Goal: Task Accomplishment & Management: Complete application form

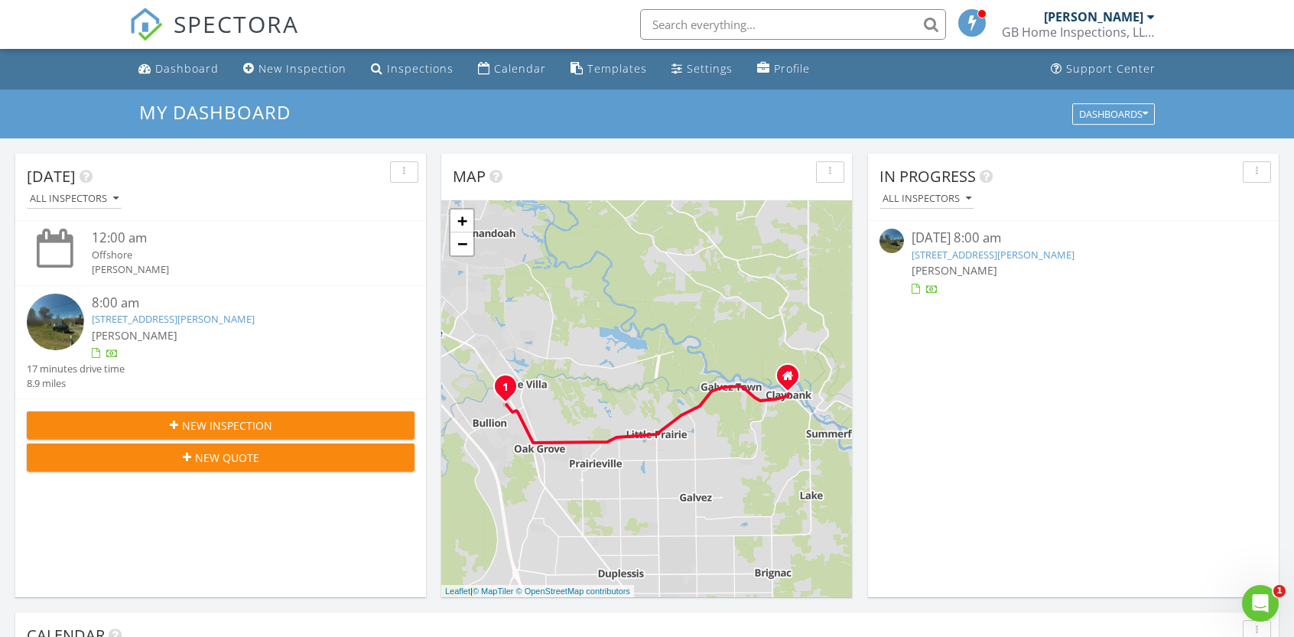
click at [57, 326] on img at bounding box center [55, 322] width 57 height 57
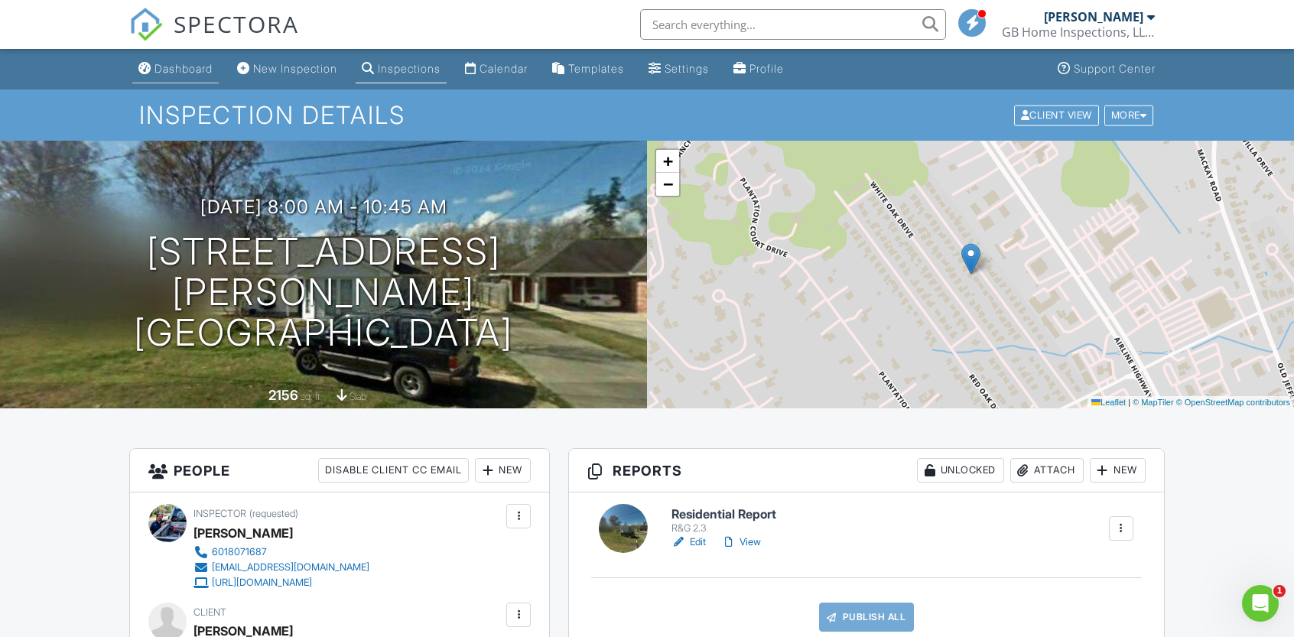
click at [177, 63] on div "Dashboard" at bounding box center [183, 68] width 58 height 13
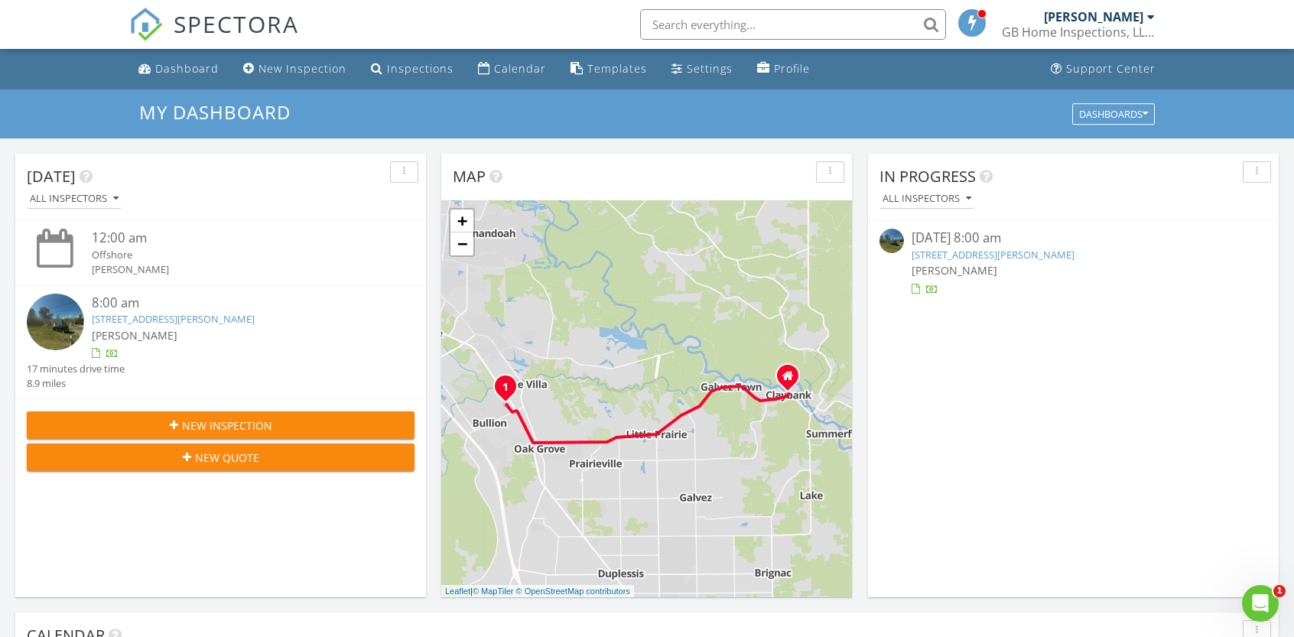
click at [898, 241] on img at bounding box center [892, 241] width 24 height 24
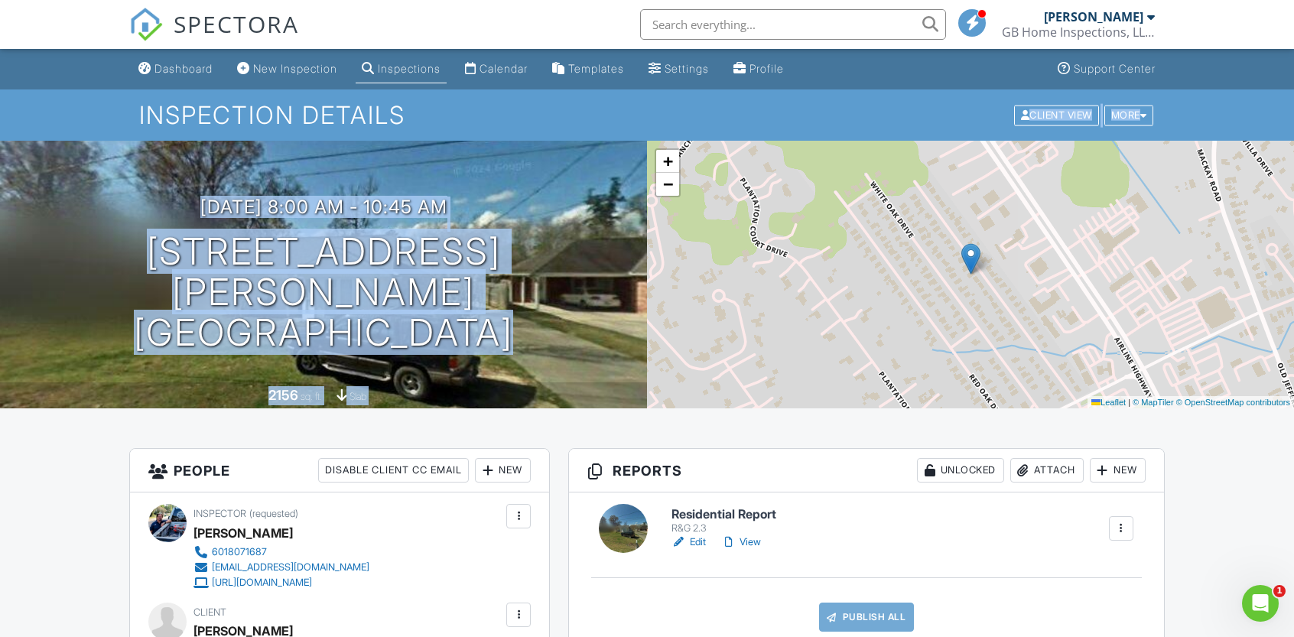
drag, startPoint x: 1291, startPoint y: 109, endPoint x: 1300, endPoint y: 179, distance: 70.2
click at [428, 65] on div "Inspections" at bounding box center [409, 68] width 63 height 13
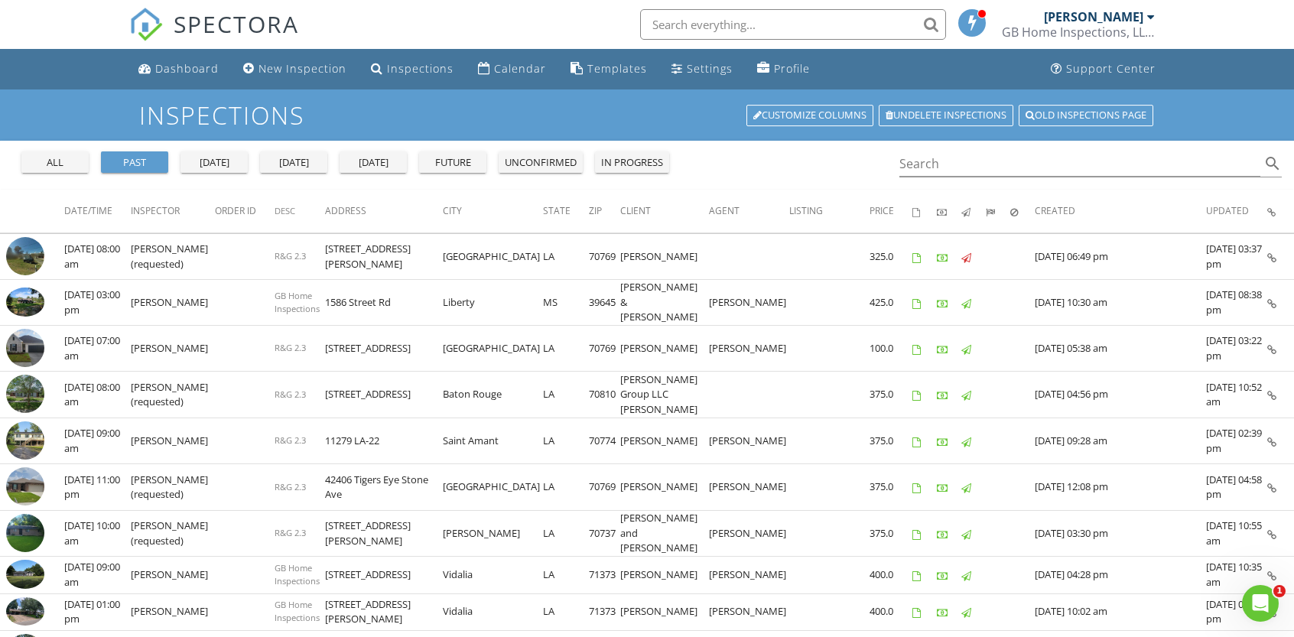
click at [292, 160] on div "[DATE]" at bounding box center [293, 162] width 55 height 15
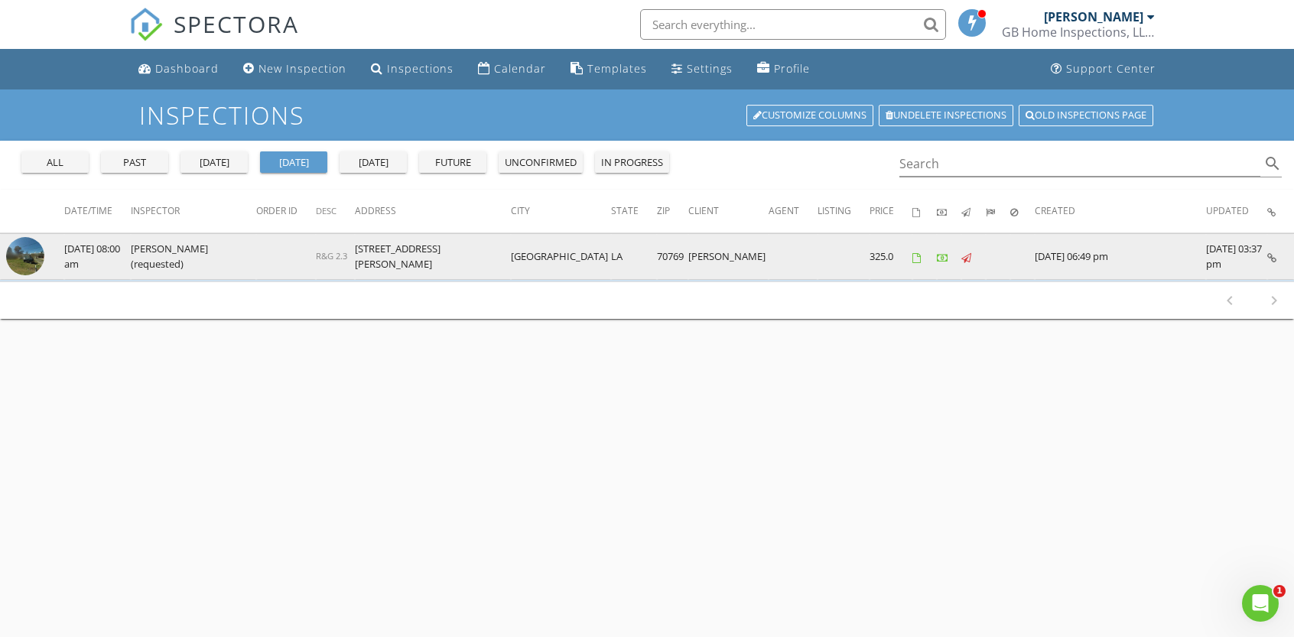
click at [93, 256] on td "[DATE] 08:00 am" at bounding box center [97, 256] width 67 height 47
click at [15, 255] on img at bounding box center [25, 256] width 38 height 38
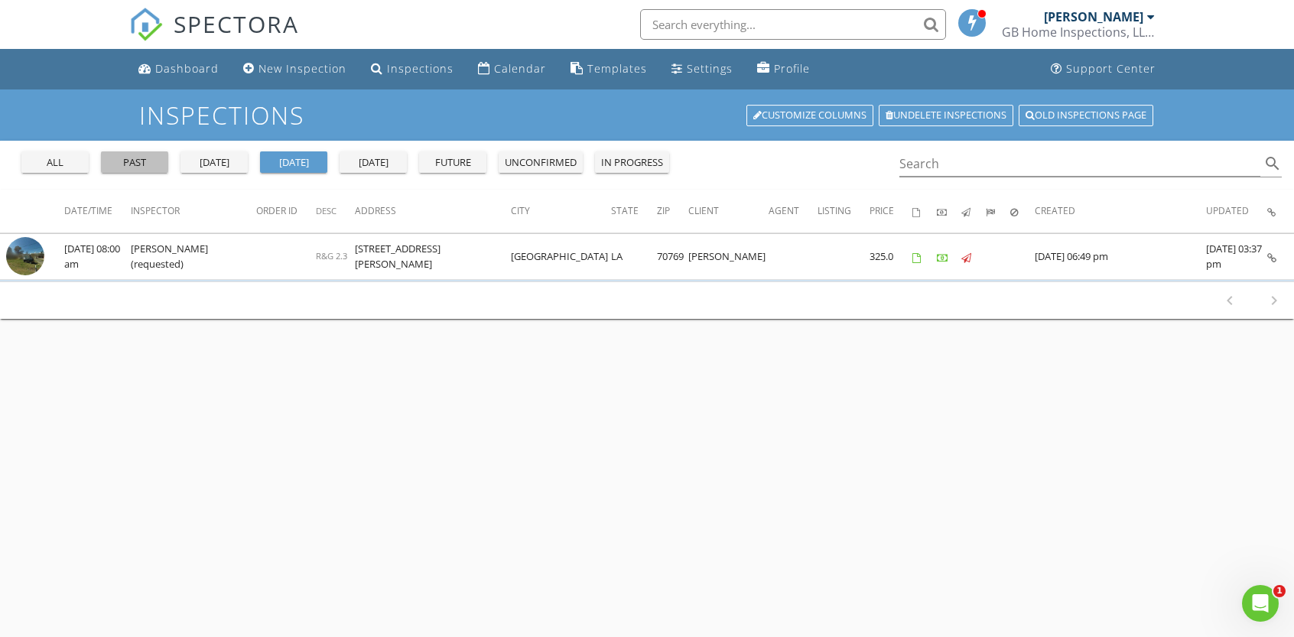
click at [136, 158] on div "past" at bounding box center [134, 162] width 55 height 15
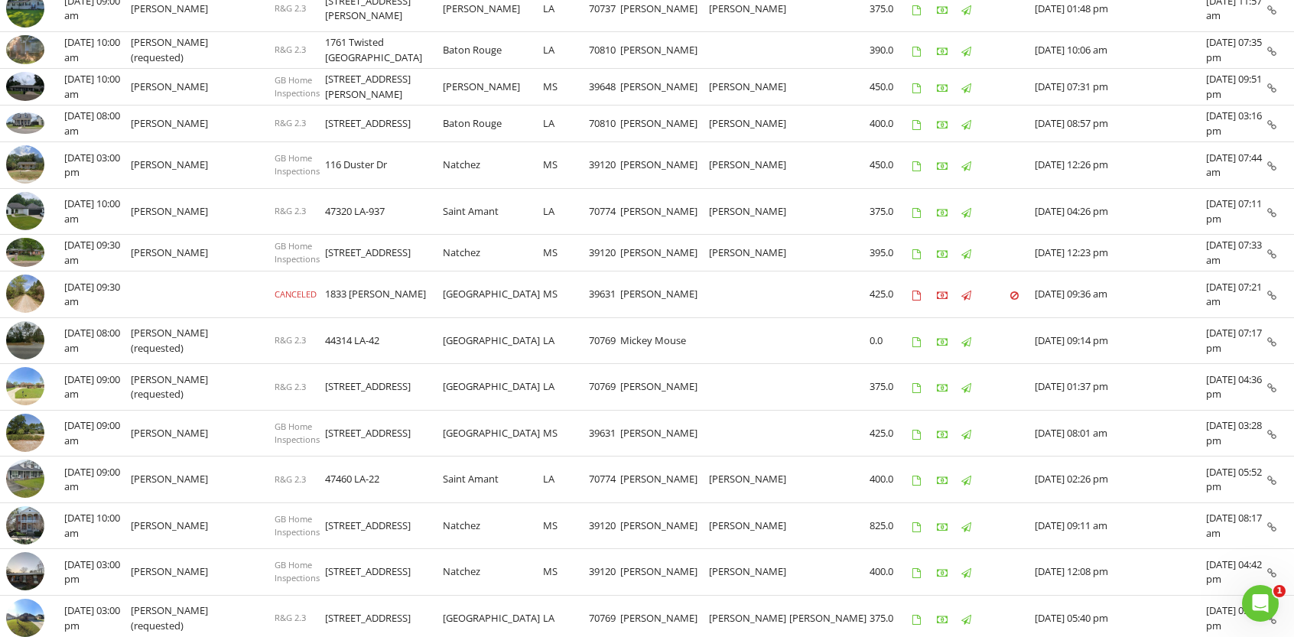
scroll to position [787, 0]
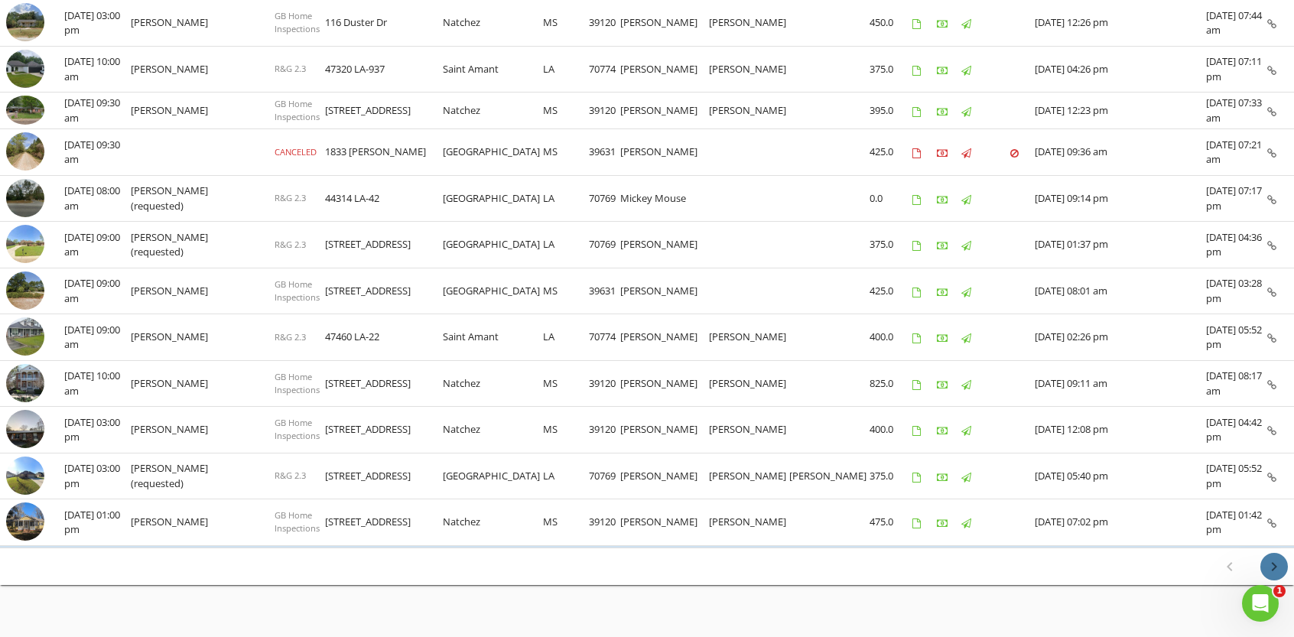
click at [1276, 558] on icon "chevron_right" at bounding box center [1274, 567] width 18 height 18
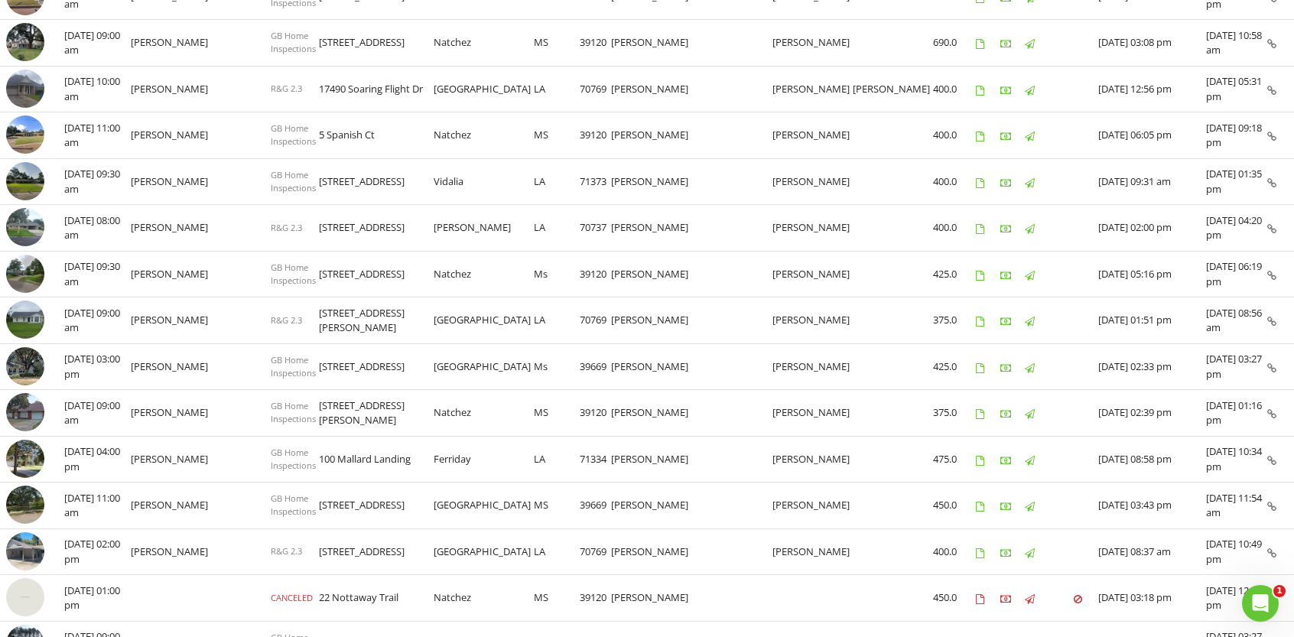
scroll to position [444, 0]
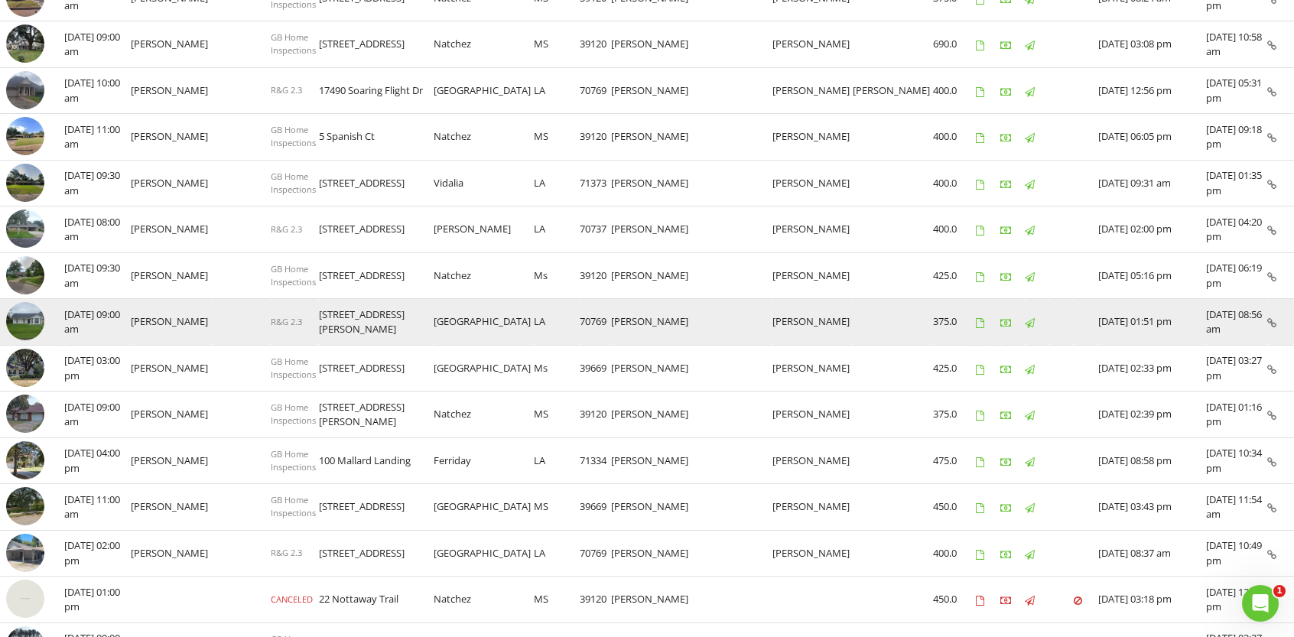
click at [80, 320] on td "11/07/2024 09:00 am" at bounding box center [97, 322] width 67 height 47
click at [174, 314] on td "[PERSON_NAME]" at bounding box center [171, 322] width 80 height 47
click at [18, 311] on img at bounding box center [25, 321] width 38 height 38
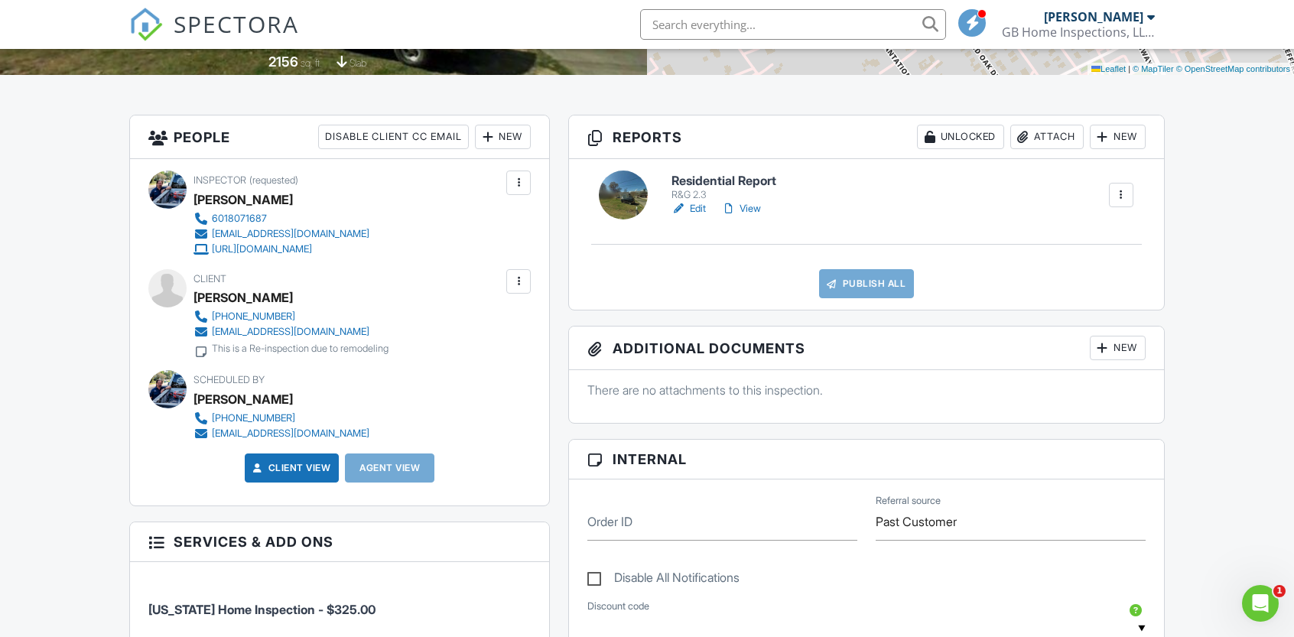
scroll to position [355, 0]
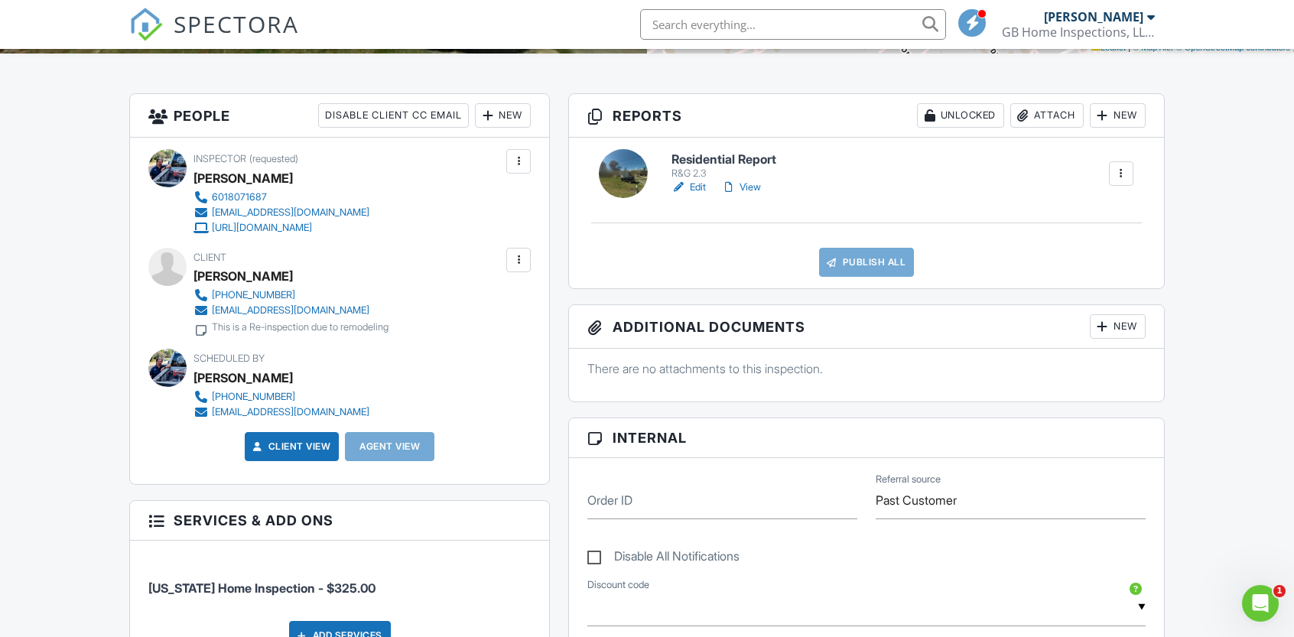
click at [697, 186] on link "Edit" at bounding box center [688, 187] width 34 height 15
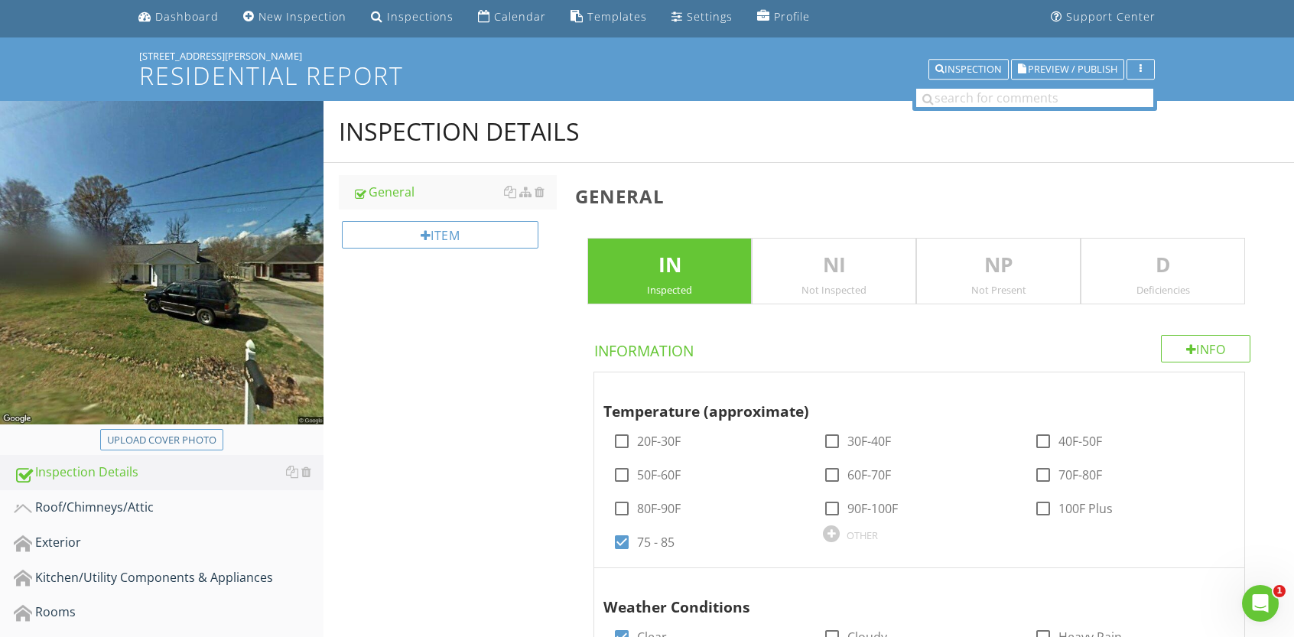
scroll to position [21, 0]
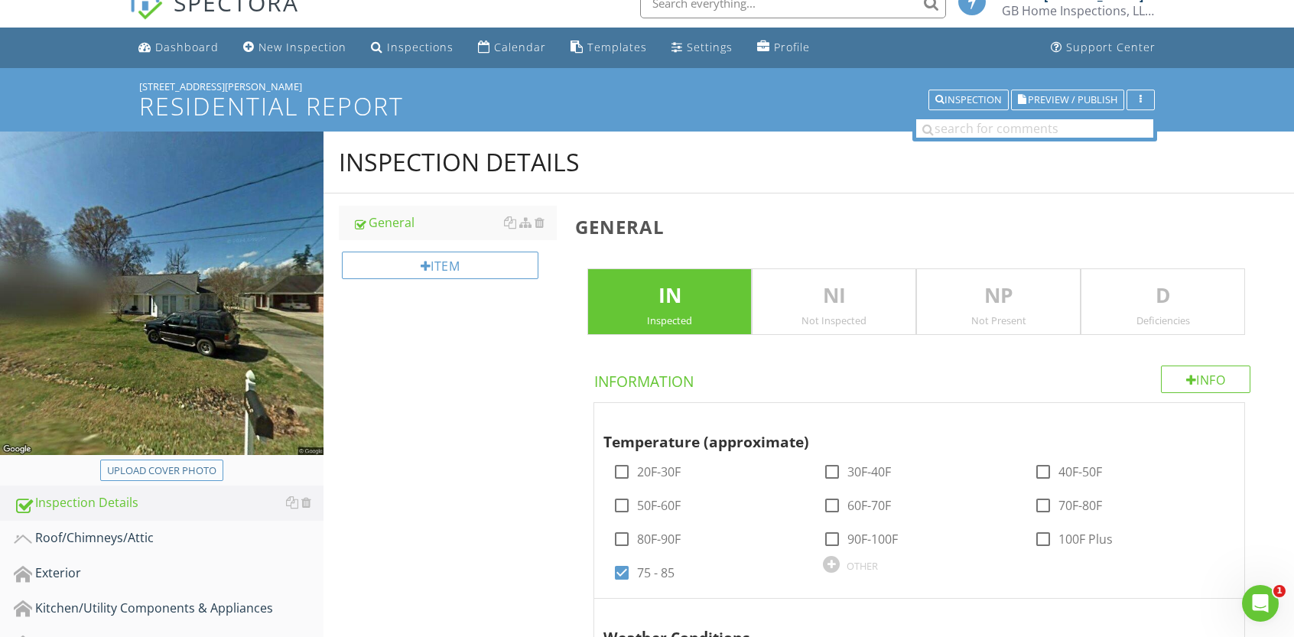
click at [180, 470] on div "Upload cover photo" at bounding box center [161, 470] width 109 height 15
type input "C:\fakepath\18527 Perkins Oaks.jpeg"
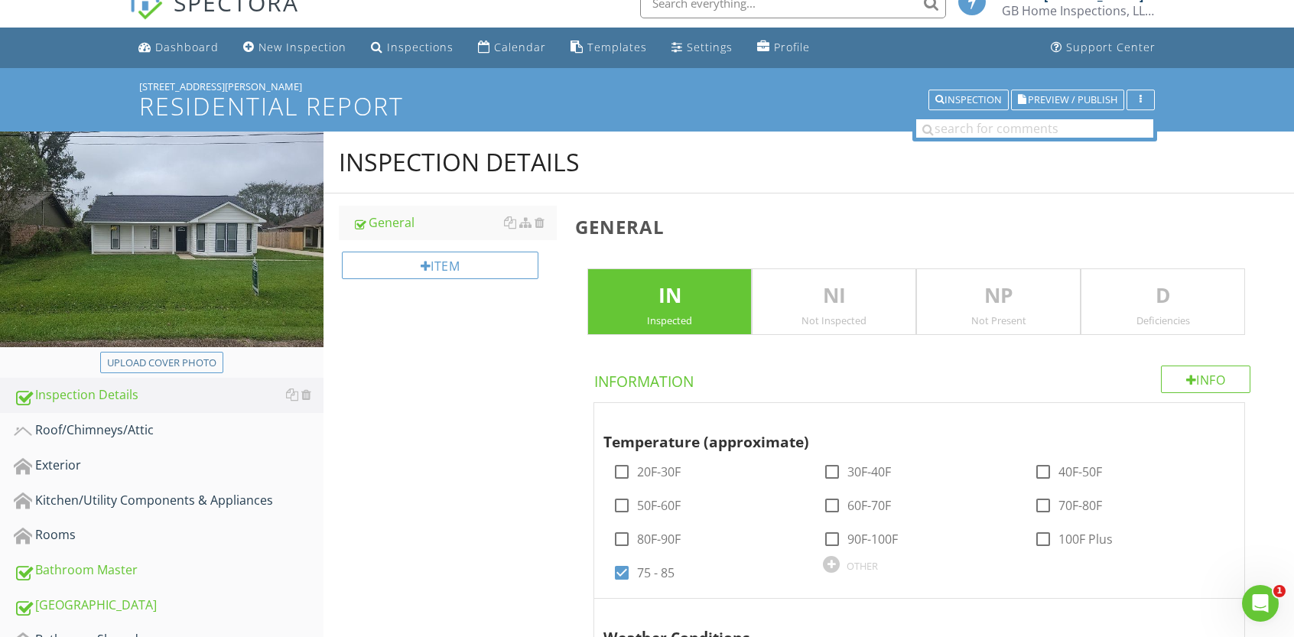
drag, startPoint x: 265, startPoint y: 268, endPoint x: 184, endPoint y: 251, distance: 83.7
click at [184, 251] on img at bounding box center [162, 240] width 324 height 216
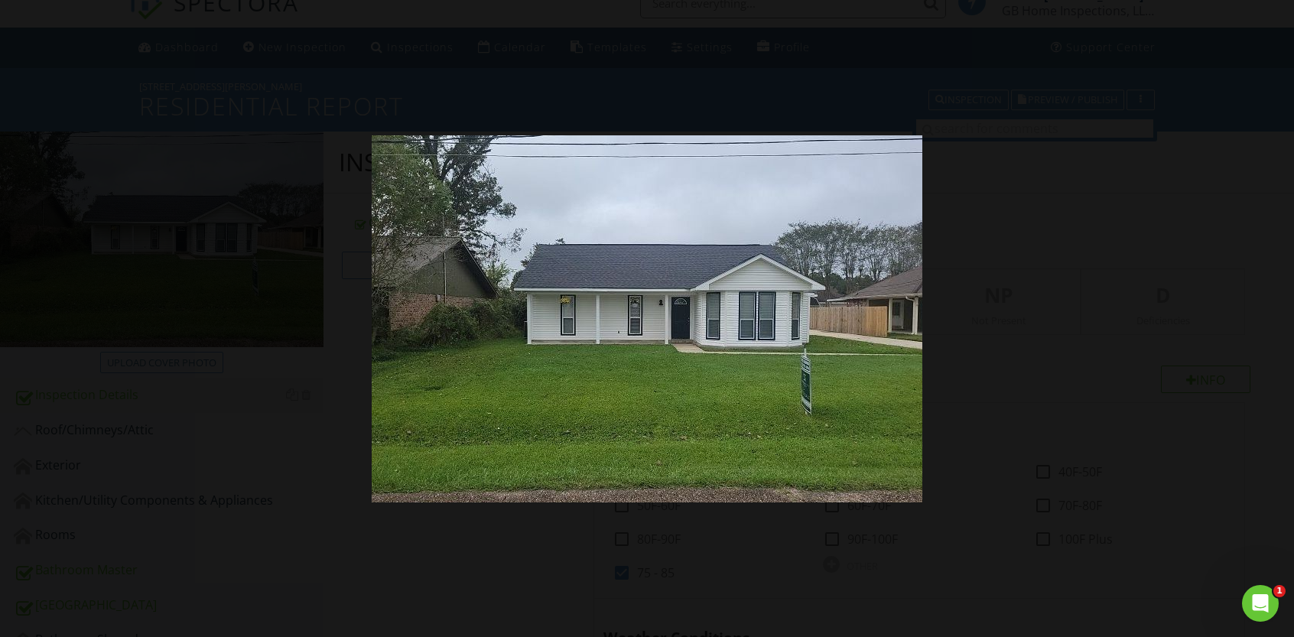
click at [621, 268] on img at bounding box center [647, 318] width 551 height 367
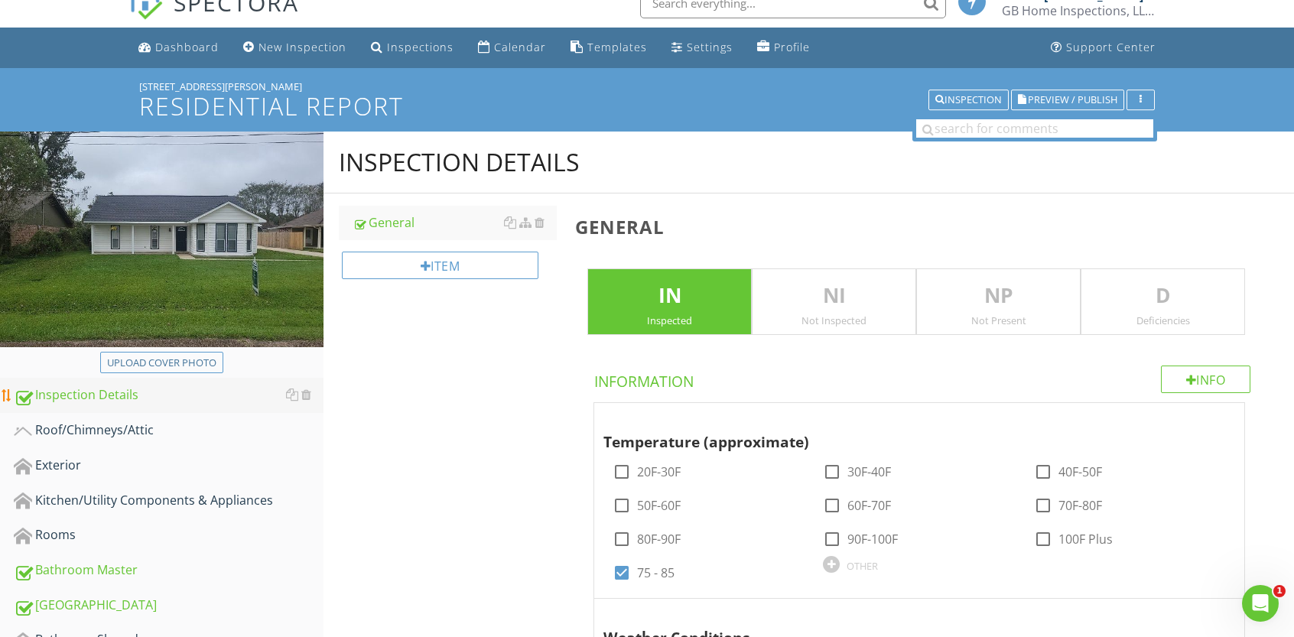
click at [71, 401] on div "Inspection Details" at bounding box center [169, 395] width 310 height 20
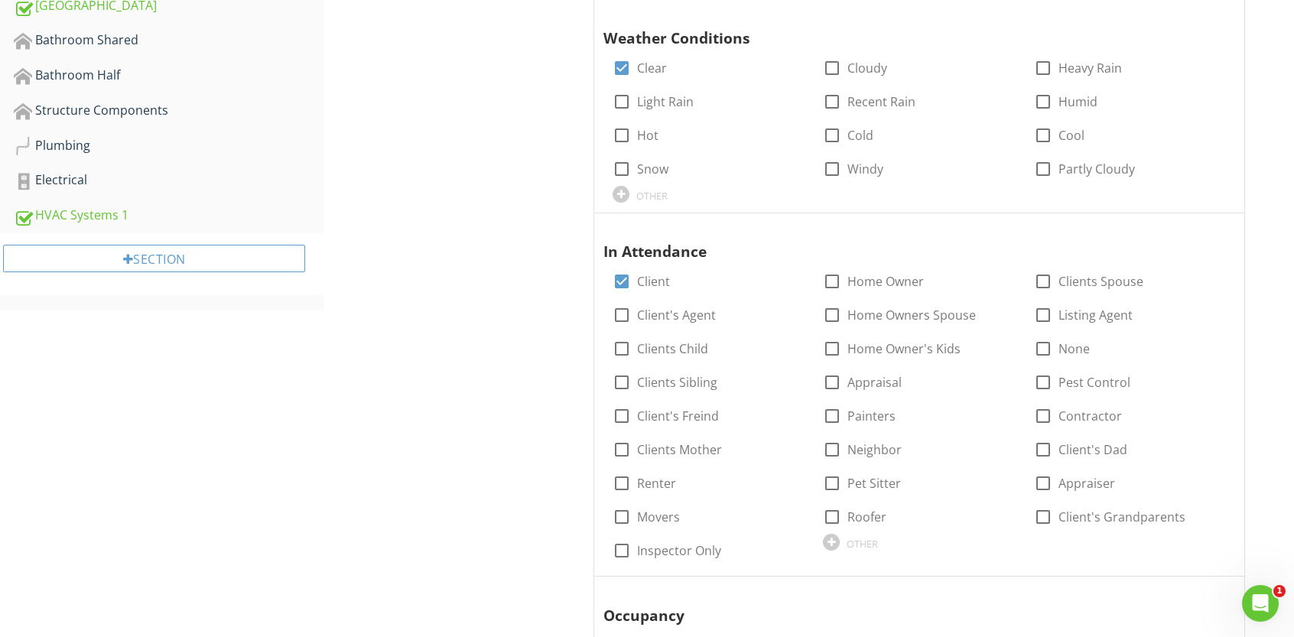
scroll to position [0, 0]
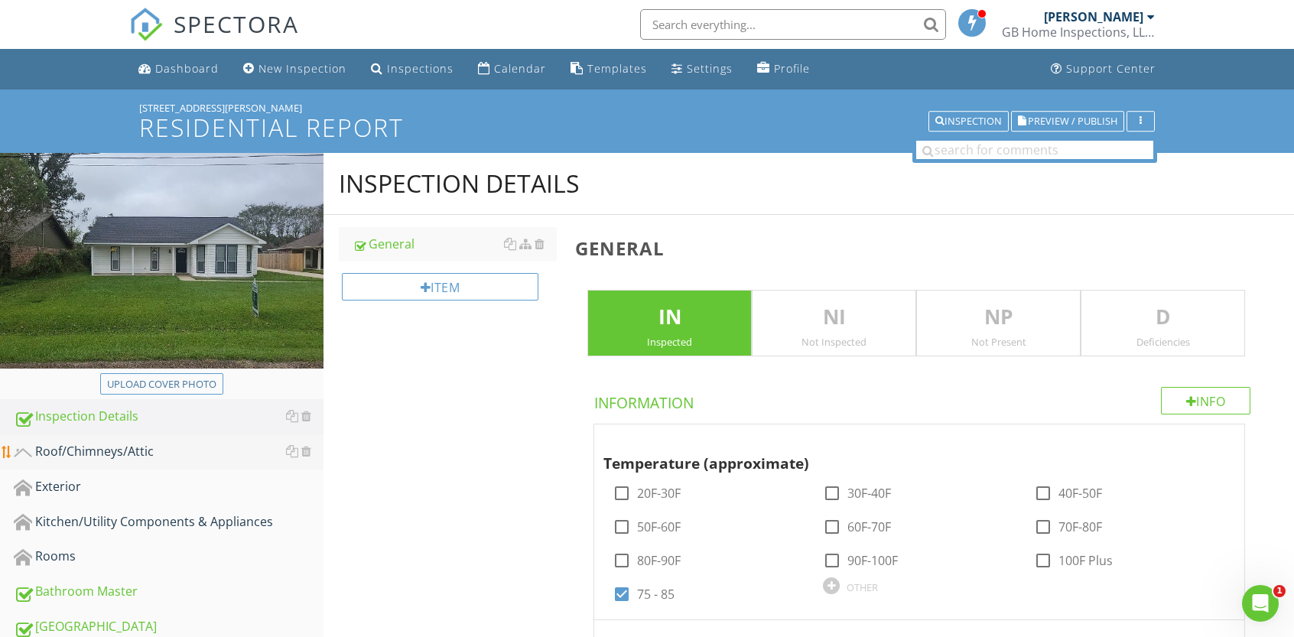
click at [139, 454] on div "Roof/Chimneys/Attic" at bounding box center [169, 452] width 310 height 20
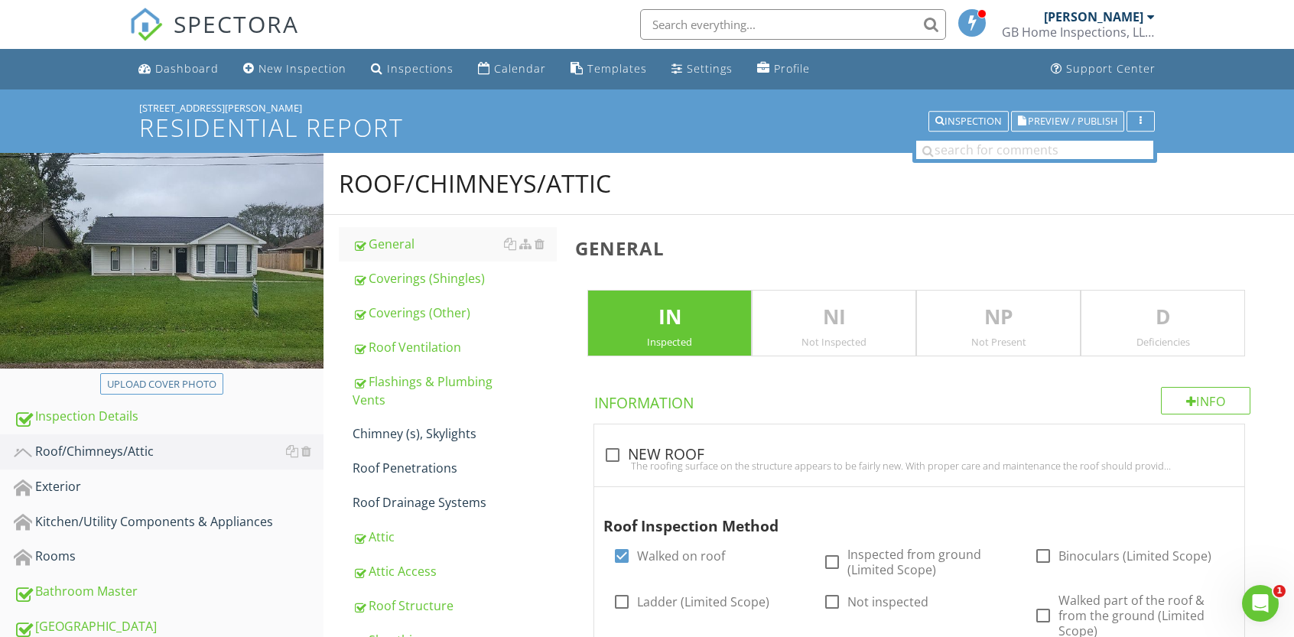
click at [1100, 116] on span "Preview / Publish" at bounding box center [1072, 121] width 89 height 10
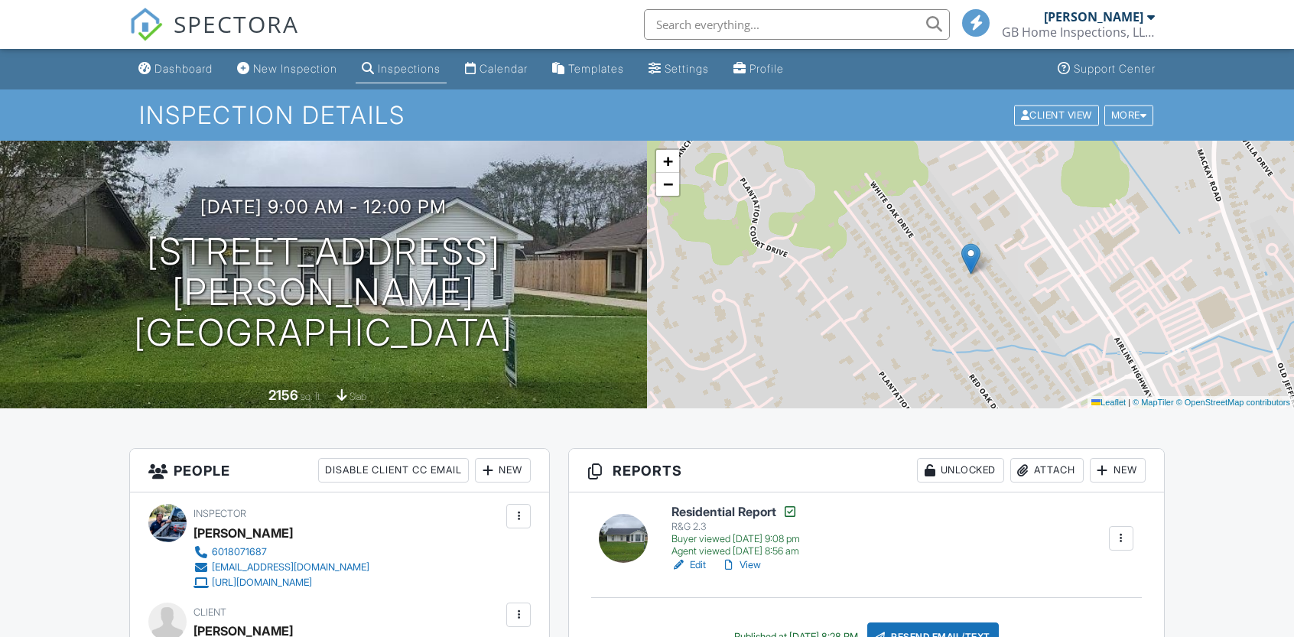
click at [570, 267] on div "11/07/2024 9:00 am - 12:00 pm 18527 Perkins Oak Rd Prairieville, LA 70769" at bounding box center [323, 275] width 647 height 156
click at [696, 561] on link "Edit" at bounding box center [688, 565] width 34 height 15
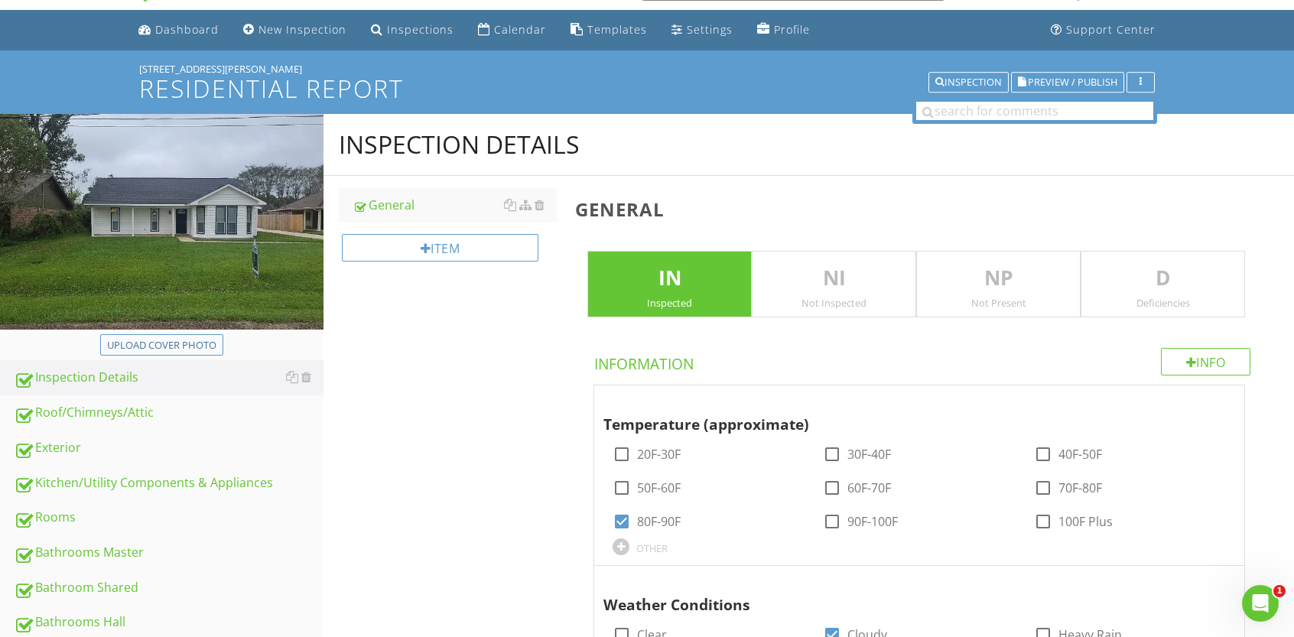
scroll to position [41, 0]
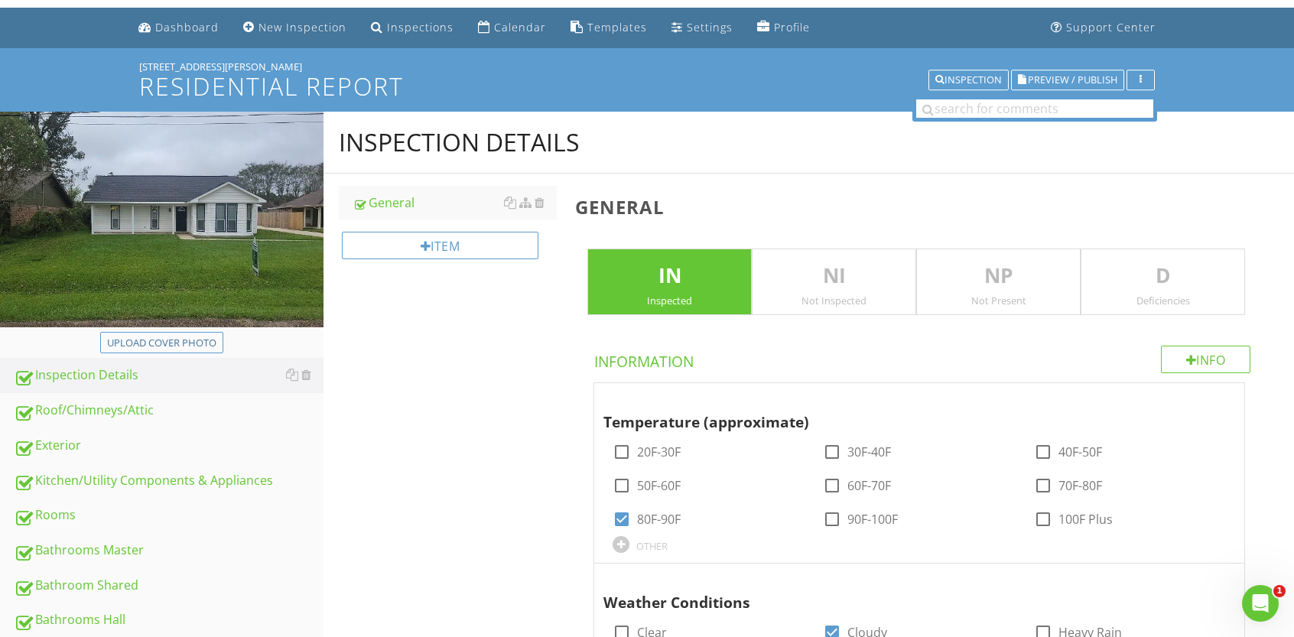
click at [151, 198] on img at bounding box center [162, 220] width 324 height 216
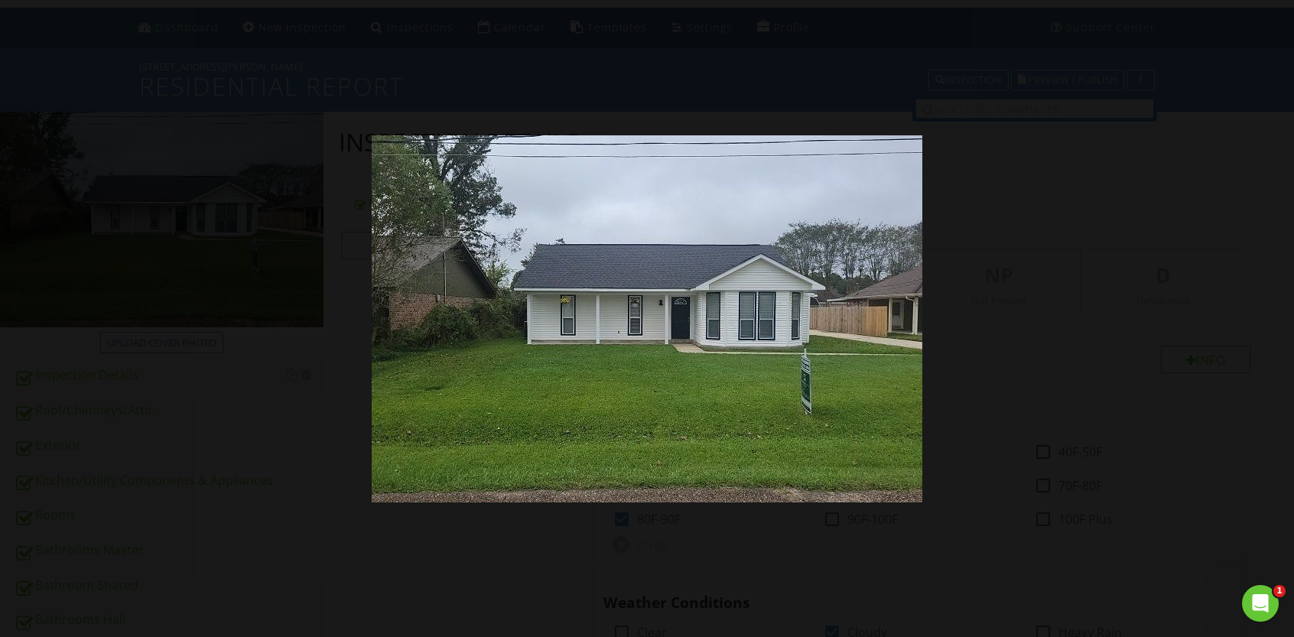
click at [1140, 185] on div at bounding box center [647, 318] width 1294 height 637
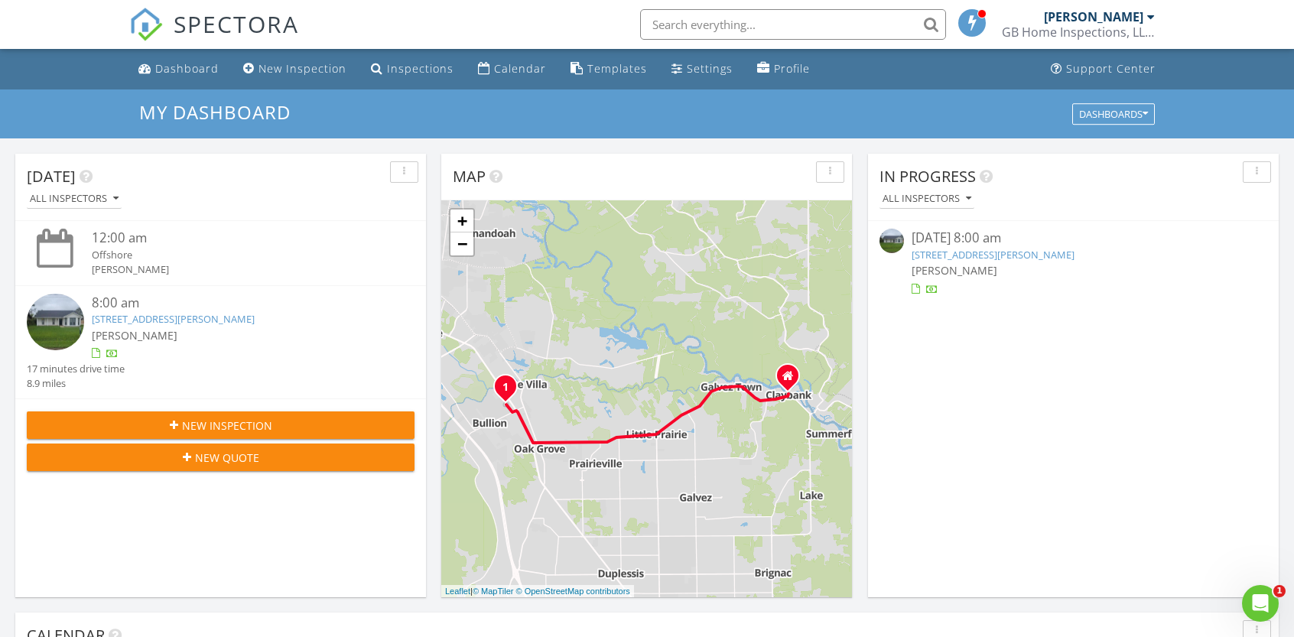
click at [50, 317] on img at bounding box center [55, 322] width 57 height 57
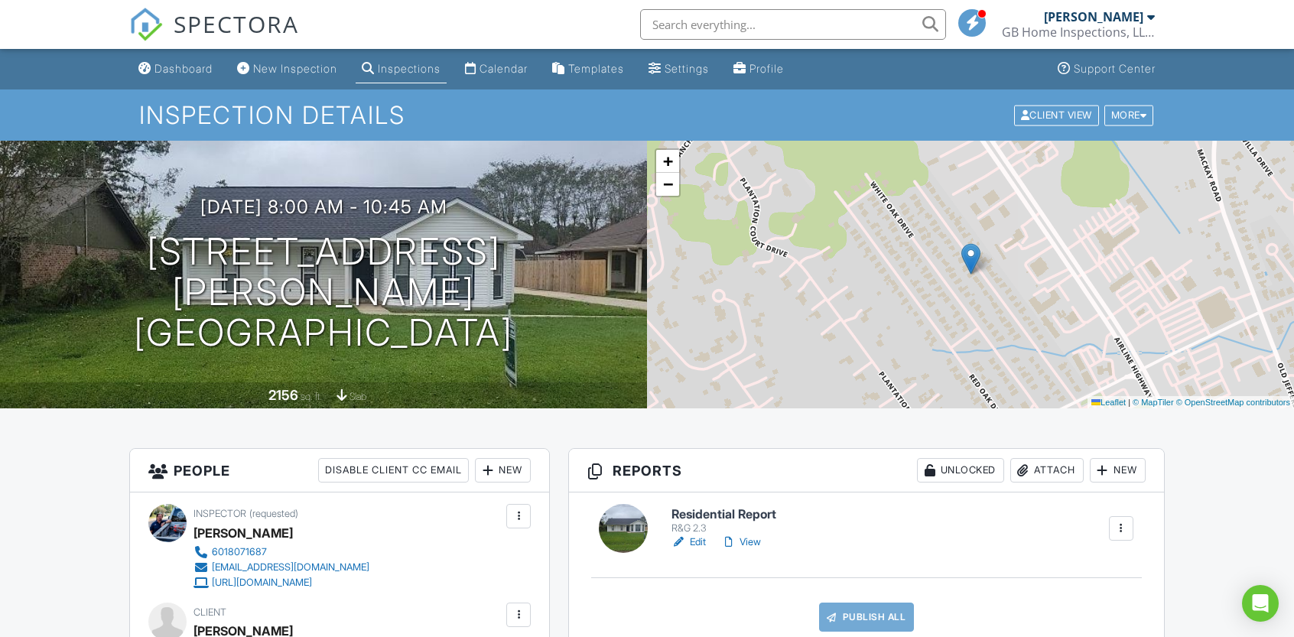
click at [699, 540] on link "Edit" at bounding box center [688, 542] width 34 height 15
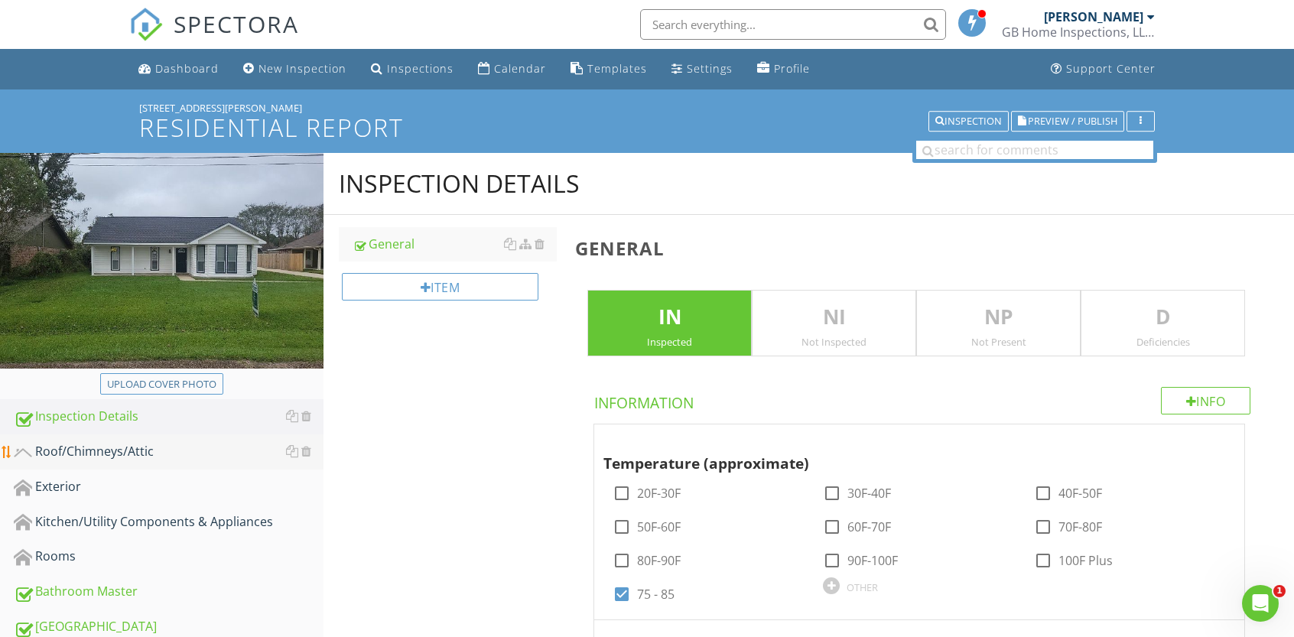
click at [122, 454] on div "Roof/Chimneys/Attic" at bounding box center [169, 452] width 310 height 20
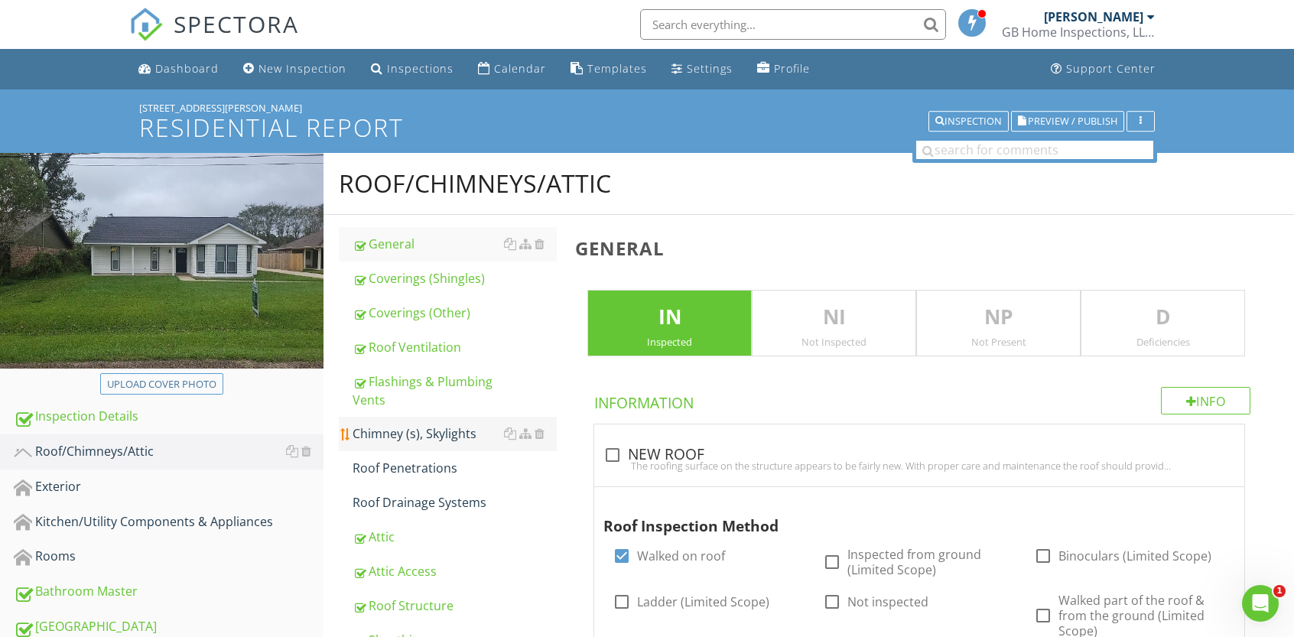
click at [447, 434] on div "Chimney (s), Skylights" at bounding box center [455, 433] width 204 height 18
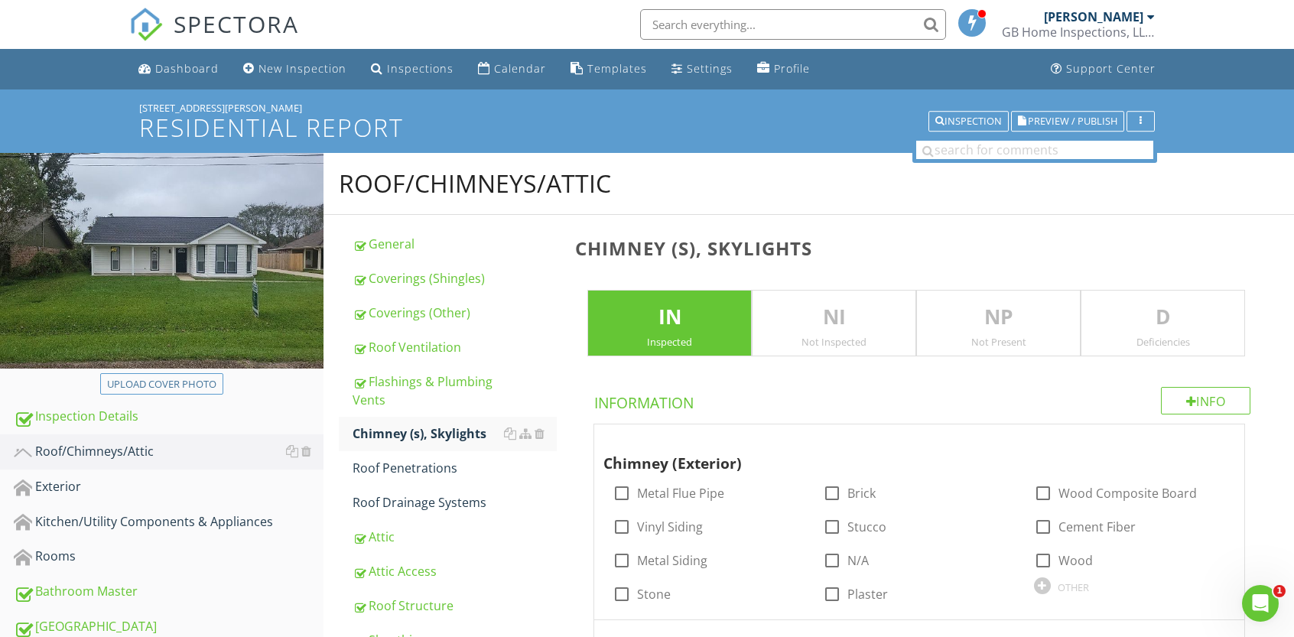
click at [1002, 327] on p "NP" at bounding box center [998, 317] width 163 height 31
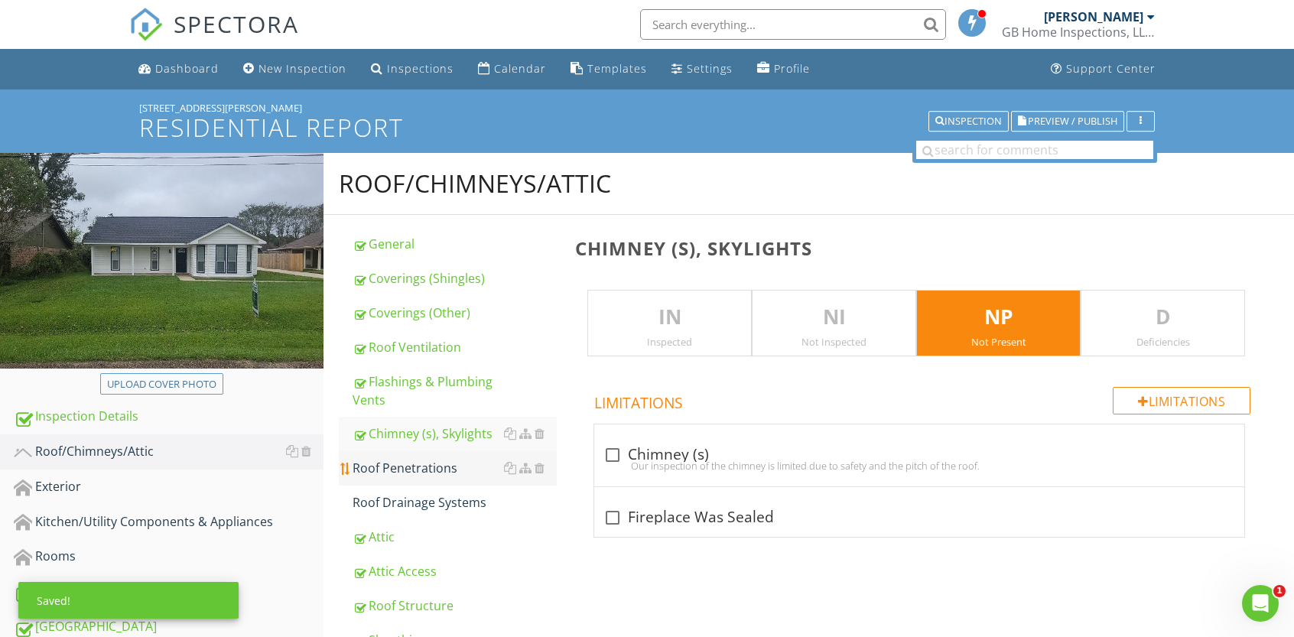
click at [431, 467] on div "Roof Penetrations" at bounding box center [455, 468] width 204 height 18
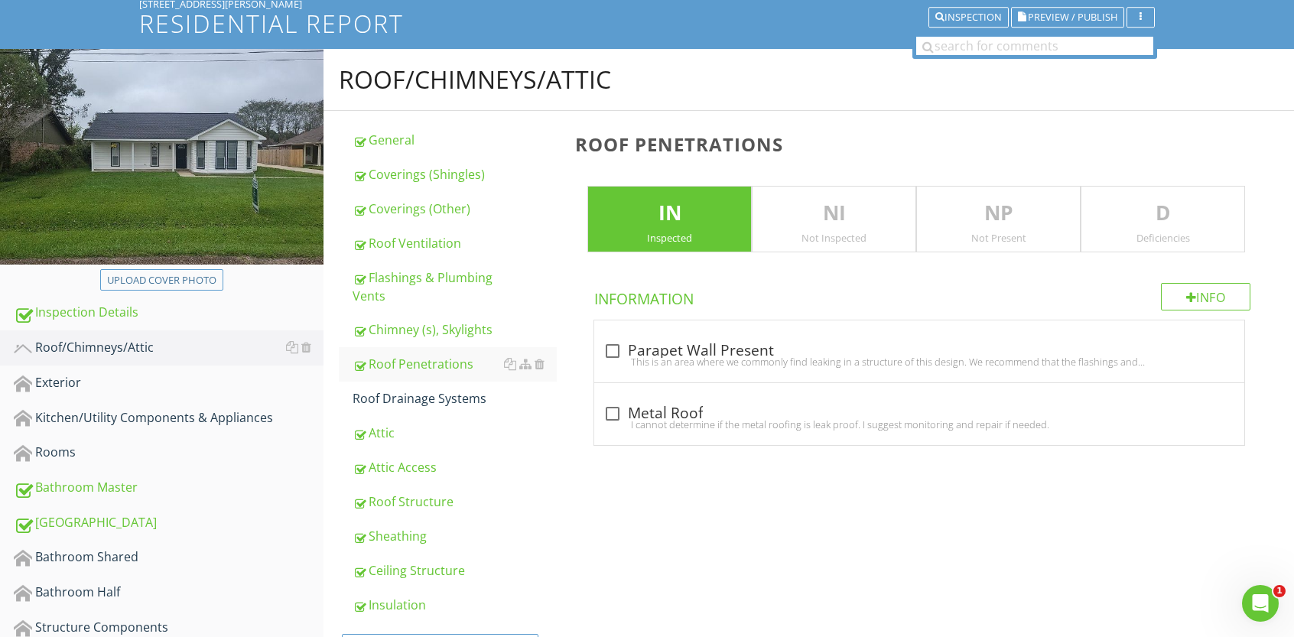
scroll to position [112, 0]
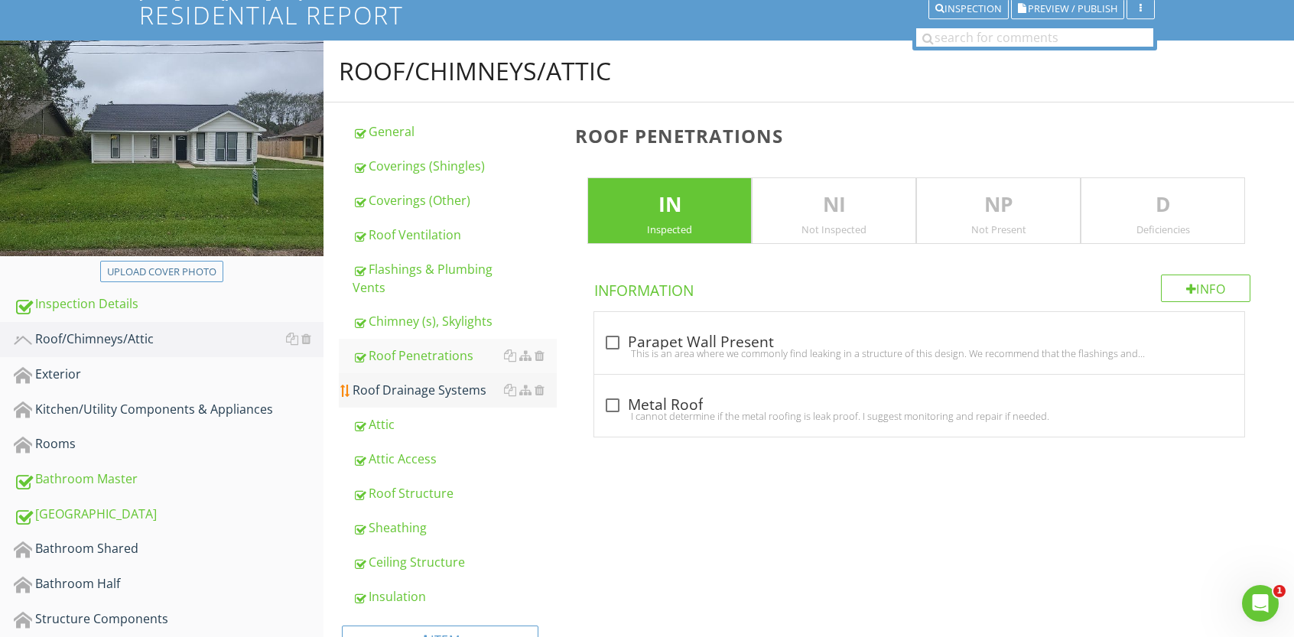
click at [415, 389] on div "Roof Drainage Systems" at bounding box center [455, 390] width 204 height 18
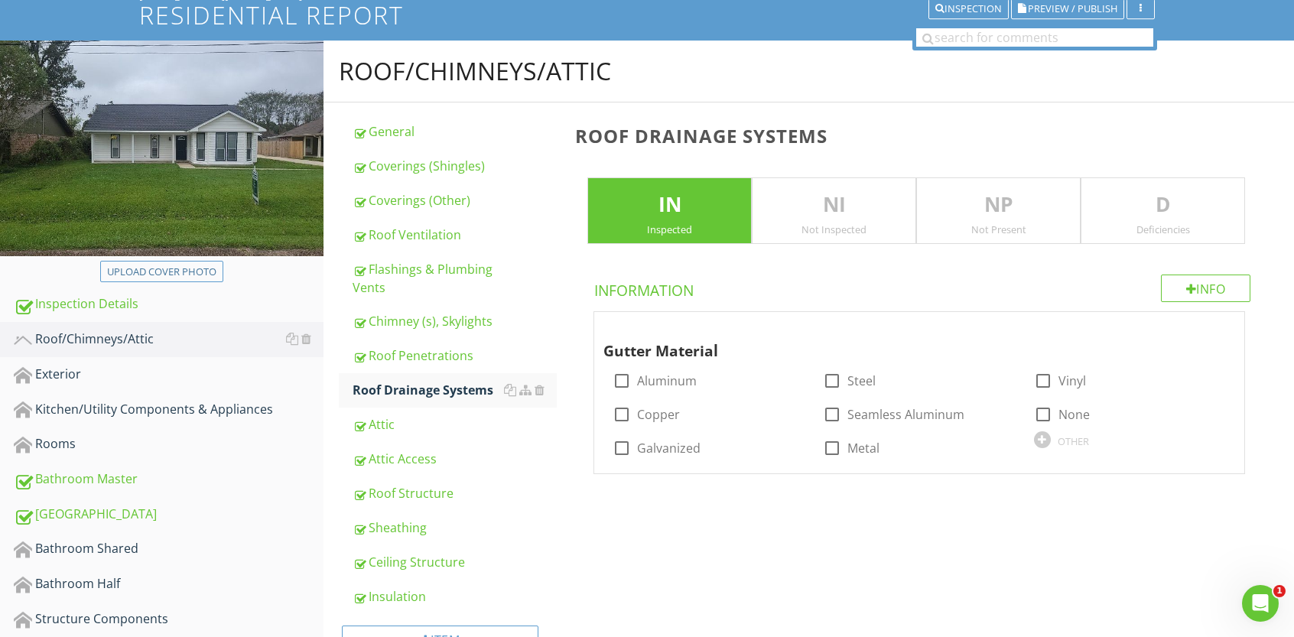
click at [984, 216] on p "NP" at bounding box center [998, 205] width 163 height 31
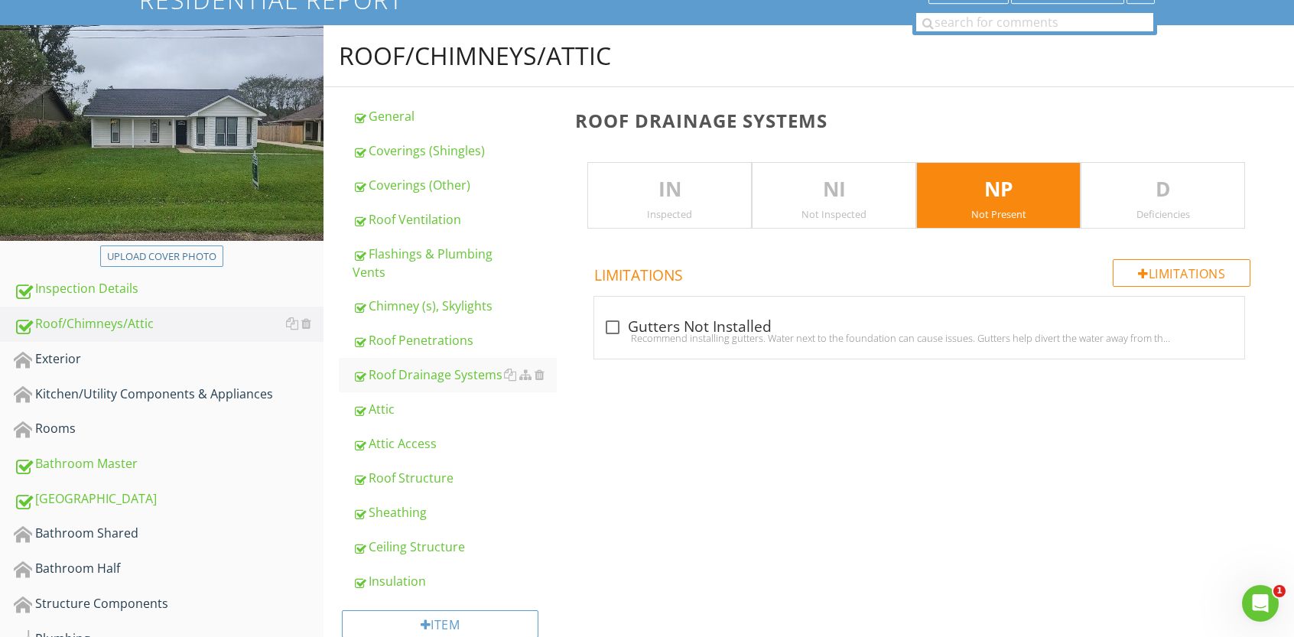
scroll to position [126, 0]
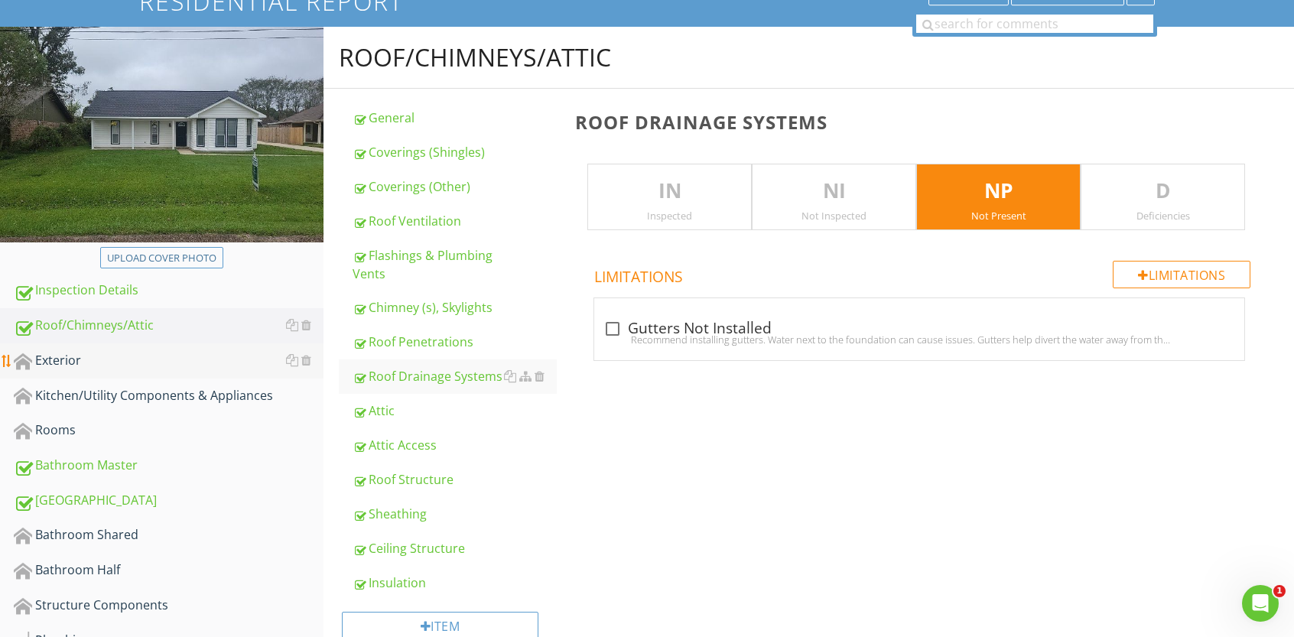
click at [80, 367] on div "Exterior" at bounding box center [169, 361] width 310 height 20
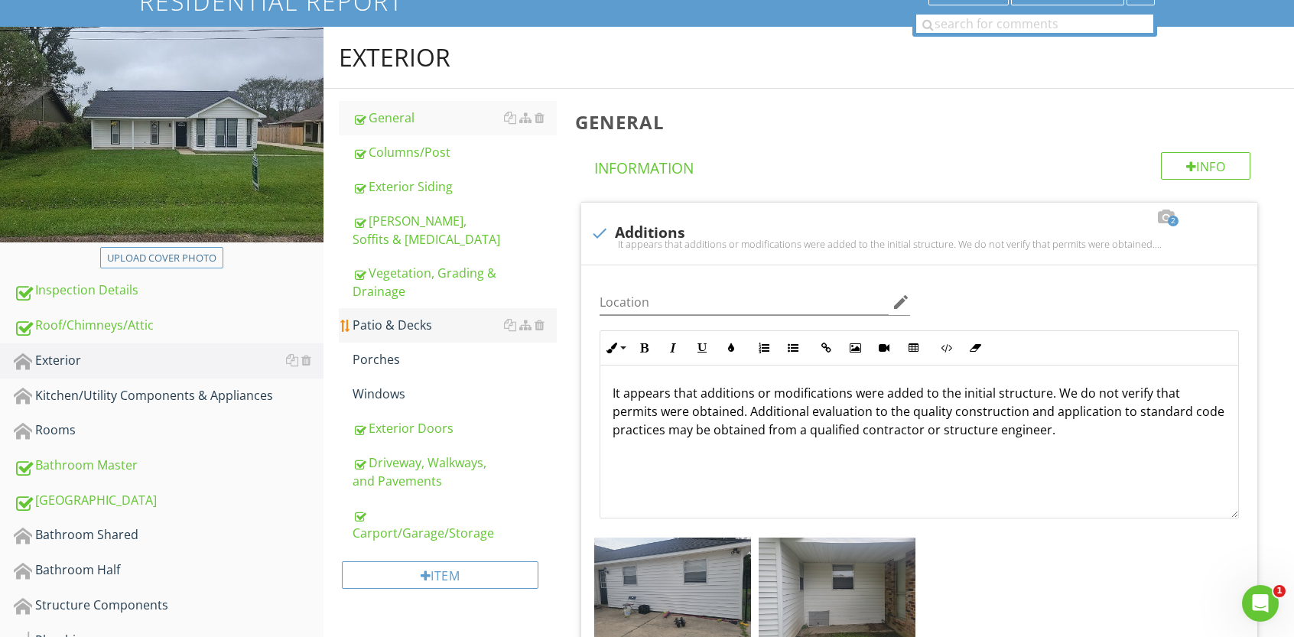
click at [374, 316] on div "Patio & Decks" at bounding box center [455, 325] width 204 height 18
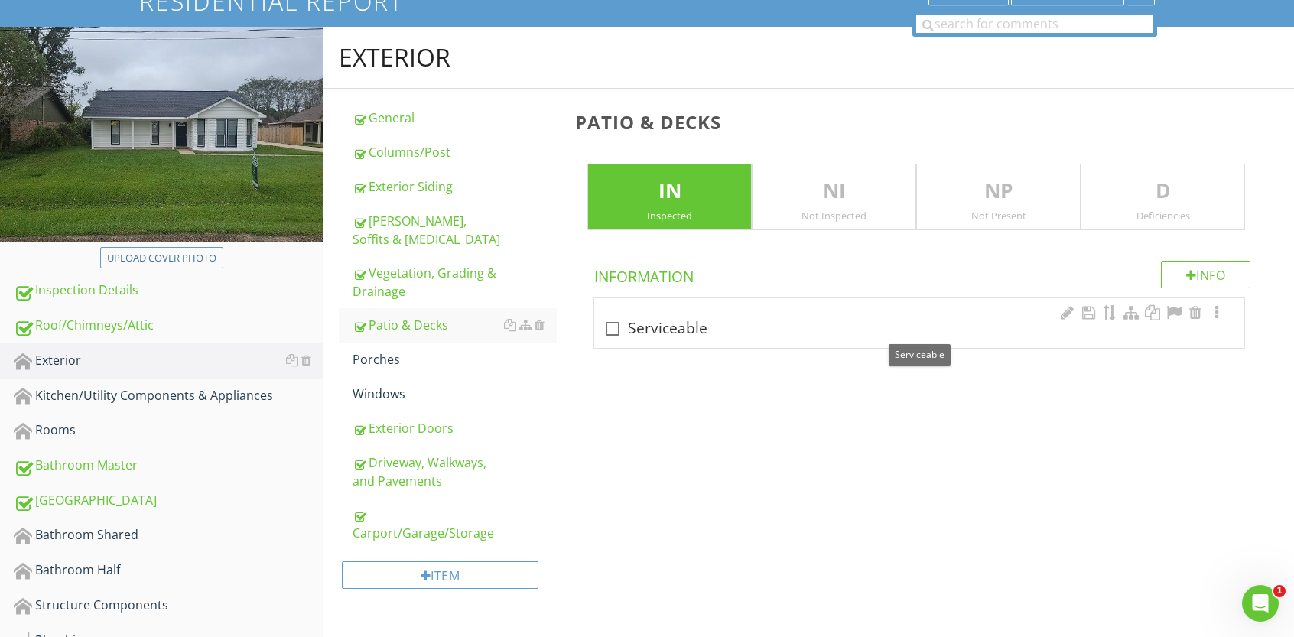
click at [616, 320] on div at bounding box center [613, 329] width 26 height 26
checkbox input "true"
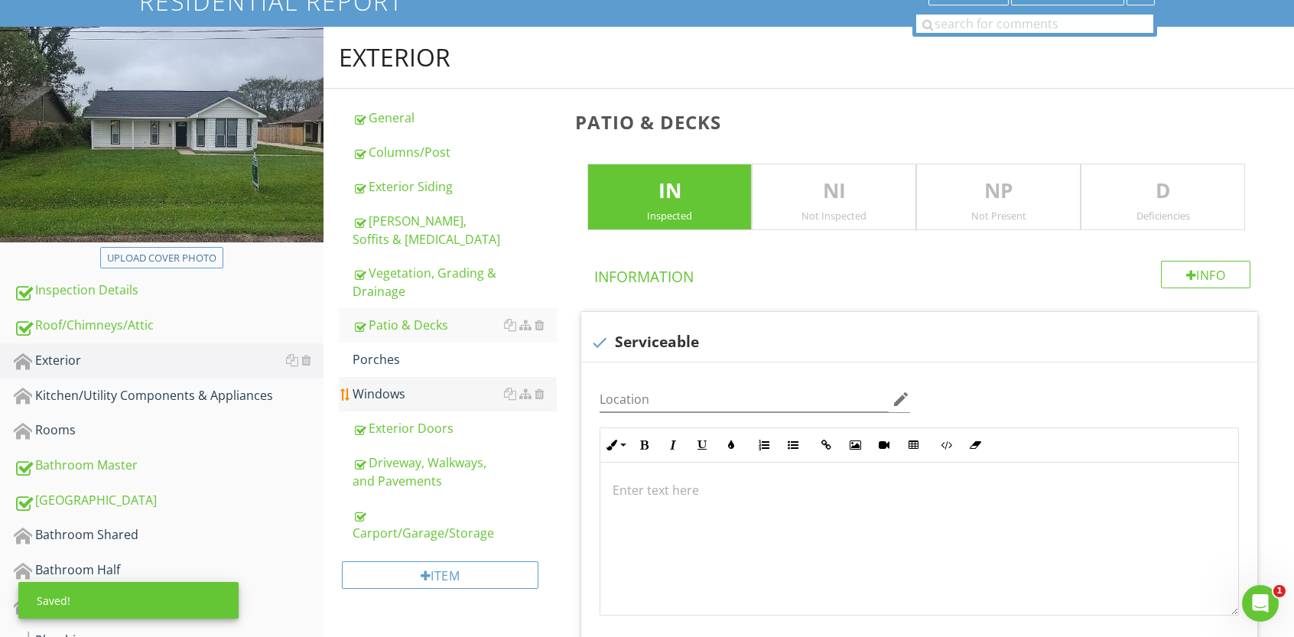
click at [380, 385] on div "Windows" at bounding box center [455, 394] width 204 height 18
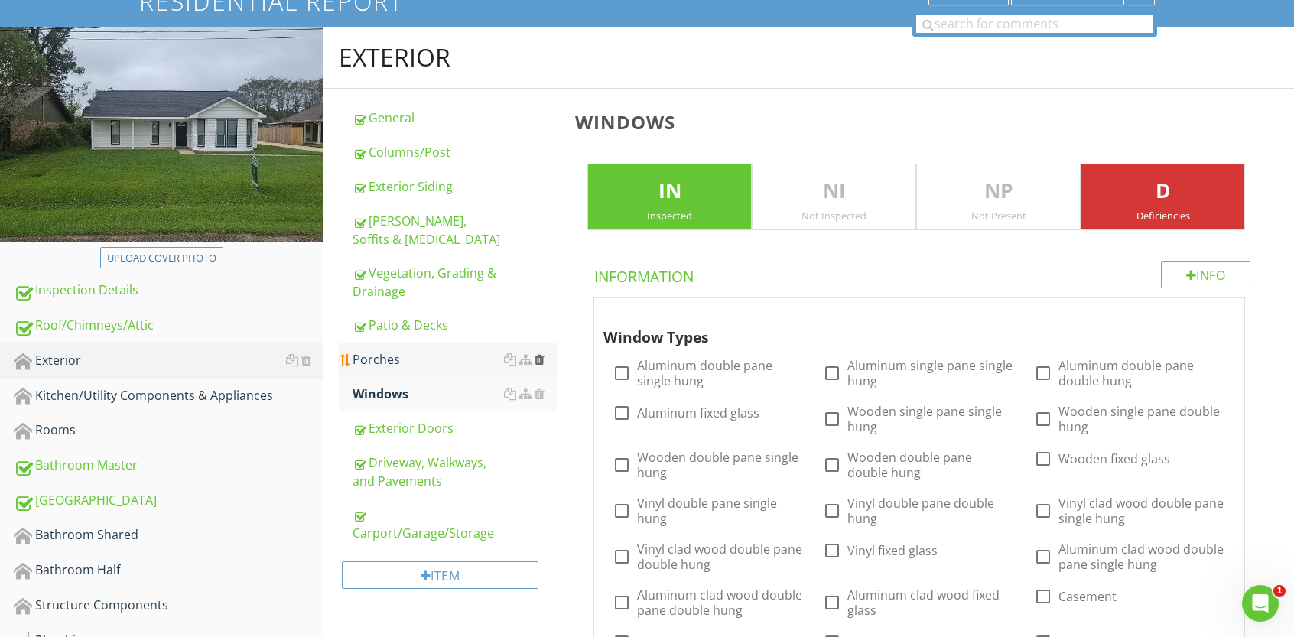
click at [543, 353] on div at bounding box center [540, 359] width 10 height 12
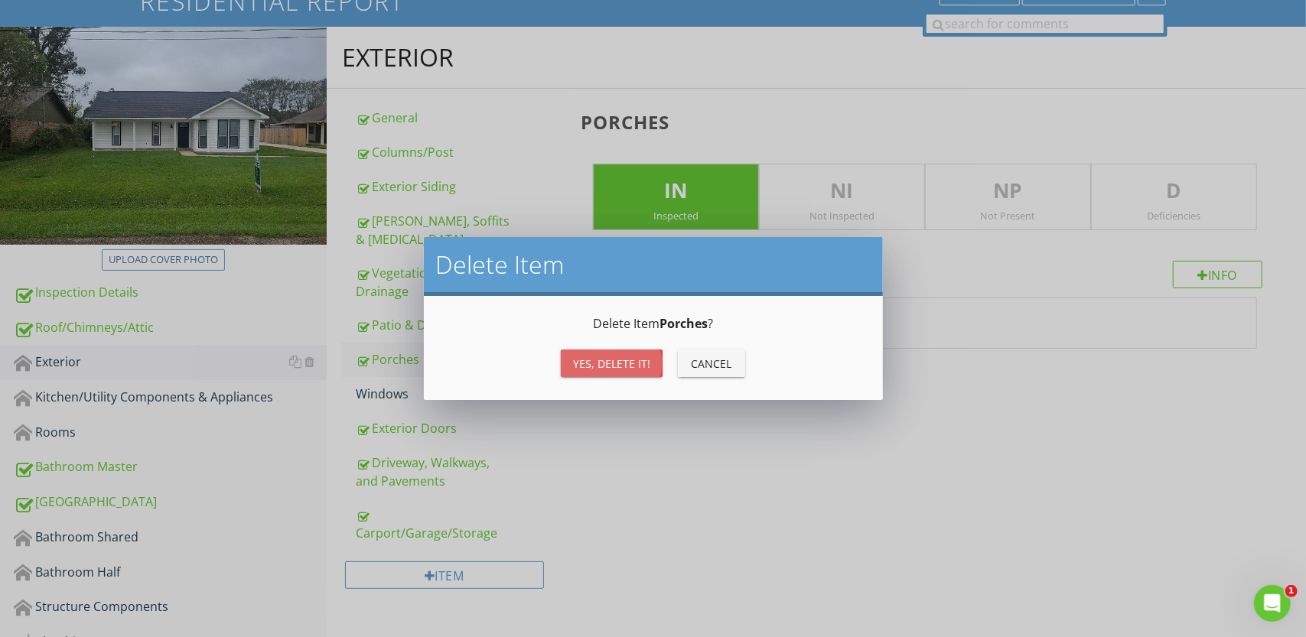
click at [595, 368] on div "Yes, Delete it!" at bounding box center [611, 364] width 77 height 16
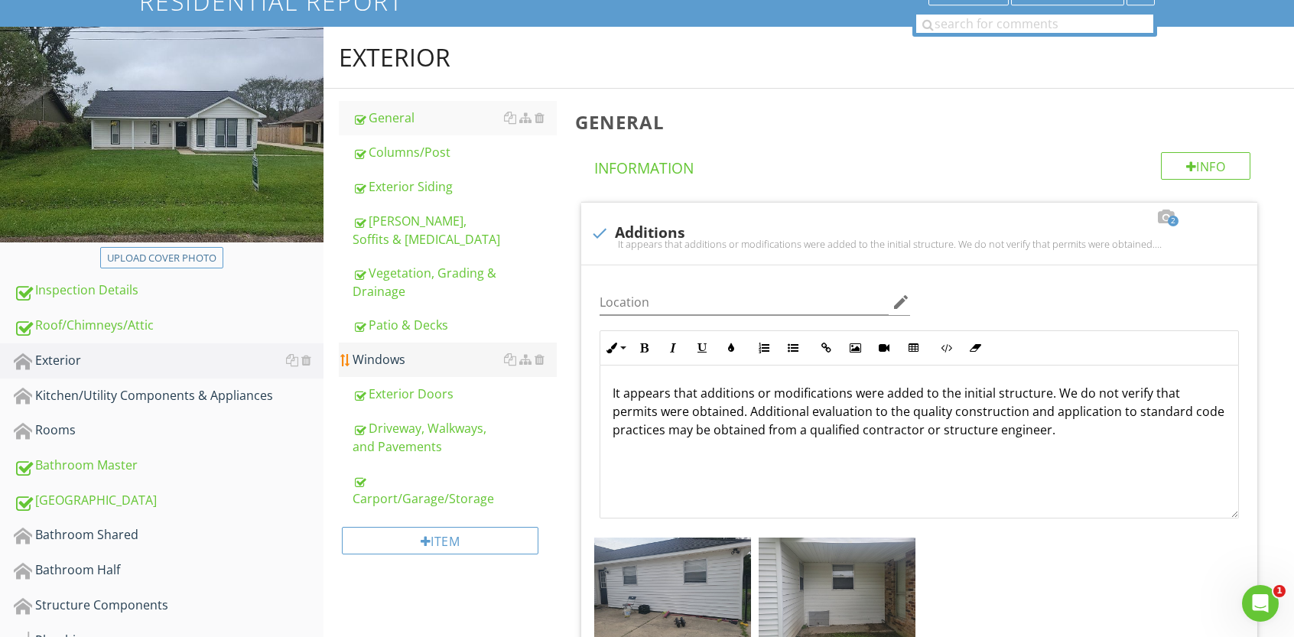
click at [395, 350] on div "Windows" at bounding box center [455, 359] width 204 height 18
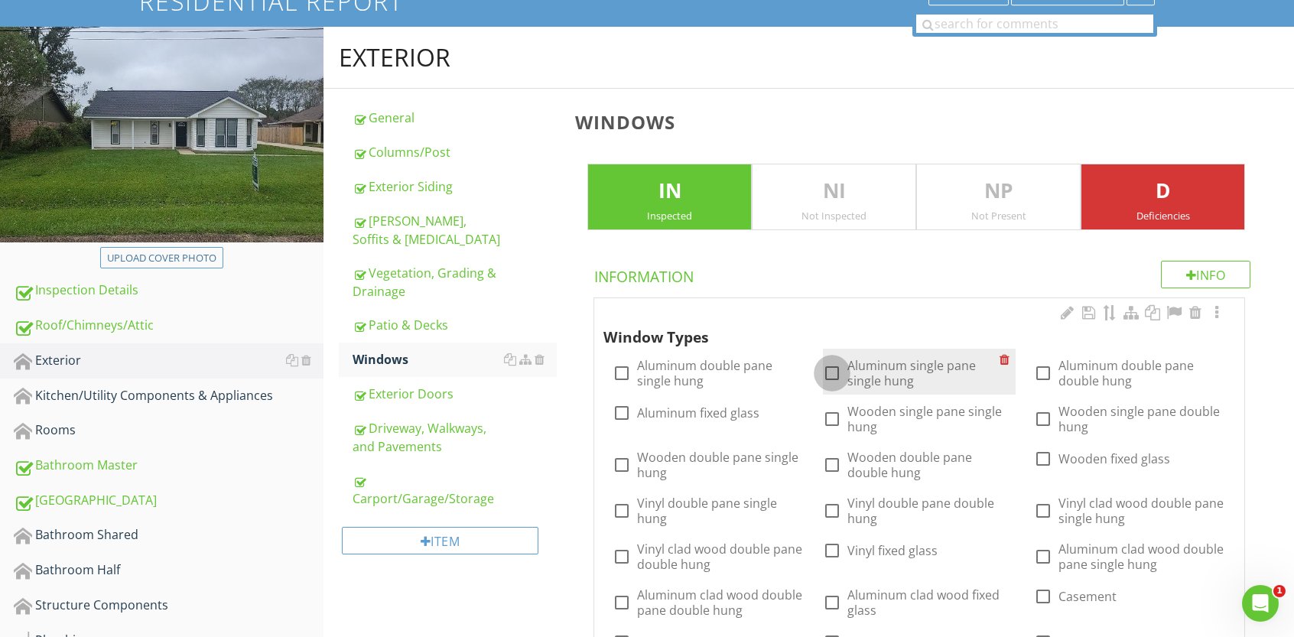
click at [837, 371] on div at bounding box center [832, 373] width 26 height 26
checkbox input "true"
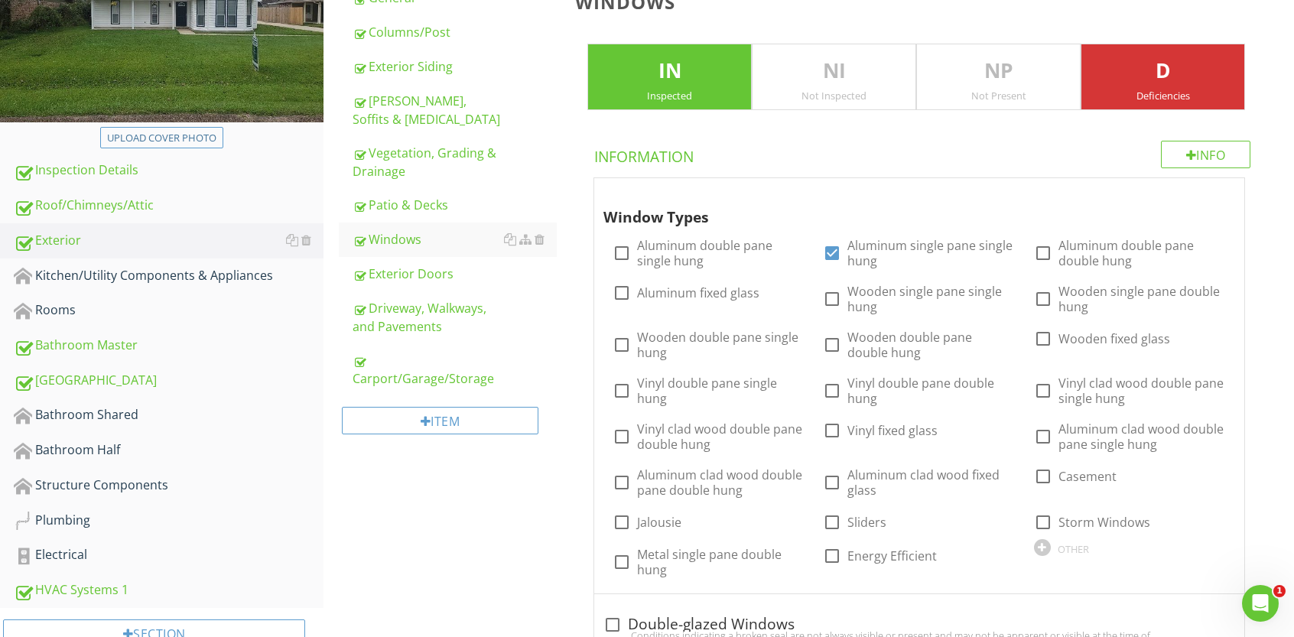
scroll to position [243, 0]
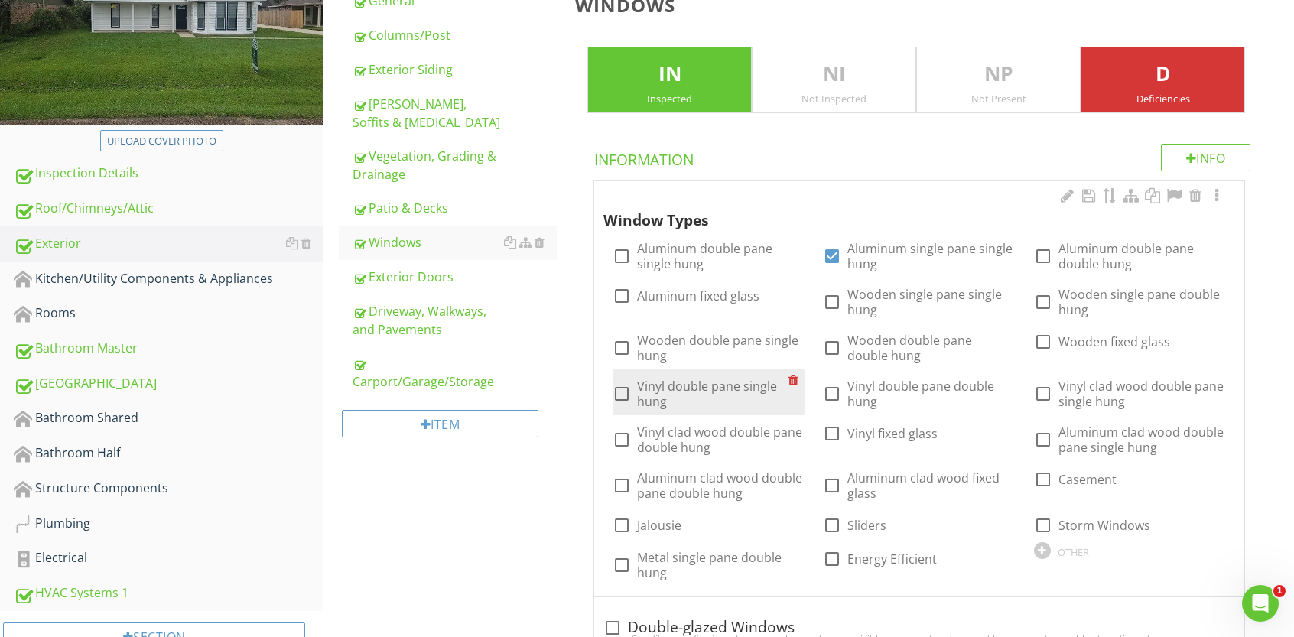
click at [626, 393] on div at bounding box center [622, 394] width 26 height 26
checkbox input "true"
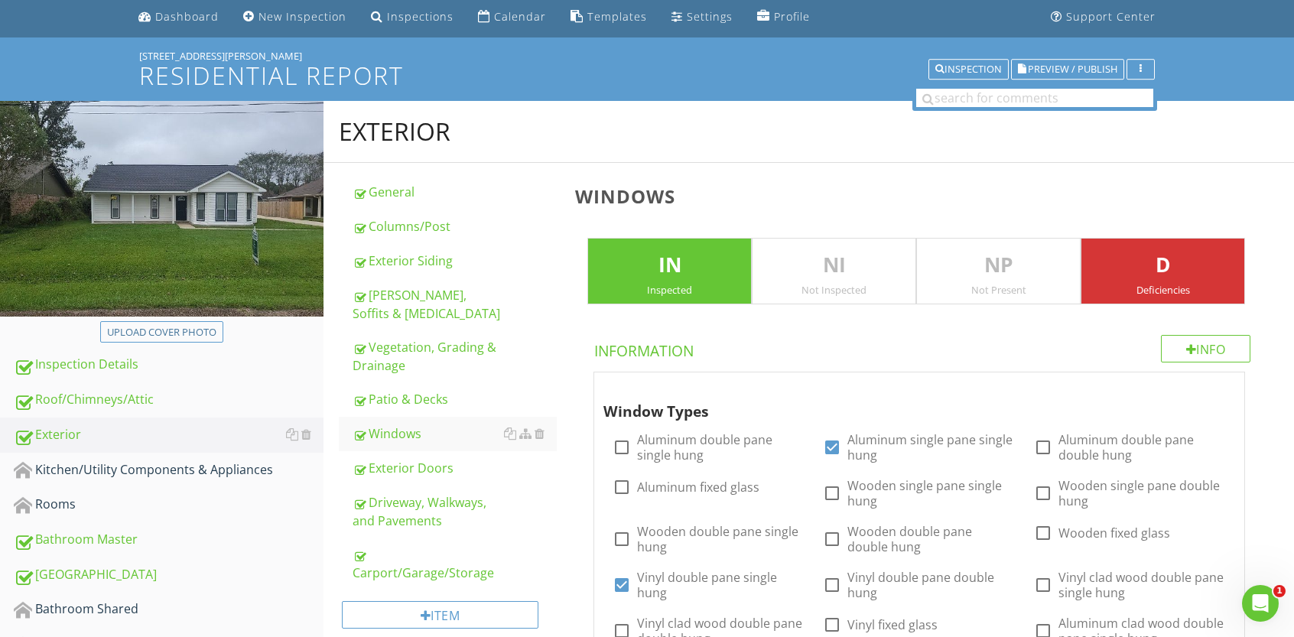
scroll to position [0, 0]
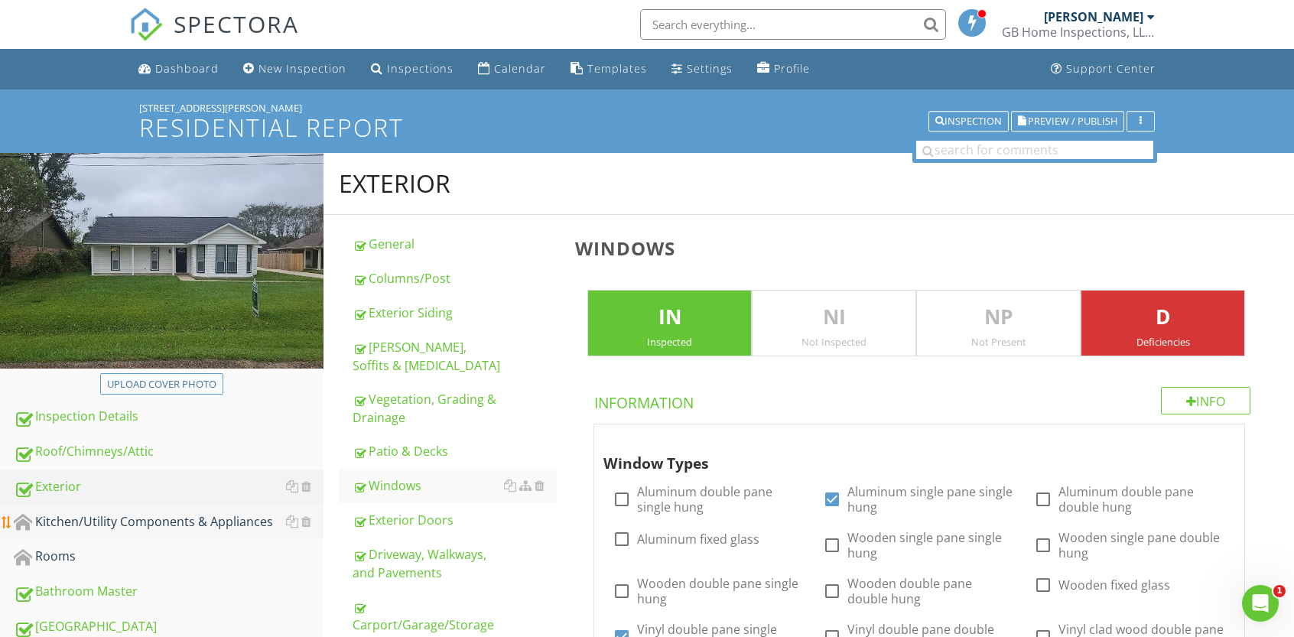
click at [184, 521] on div "Kitchen/Utility Components & Appliances" at bounding box center [169, 522] width 310 height 20
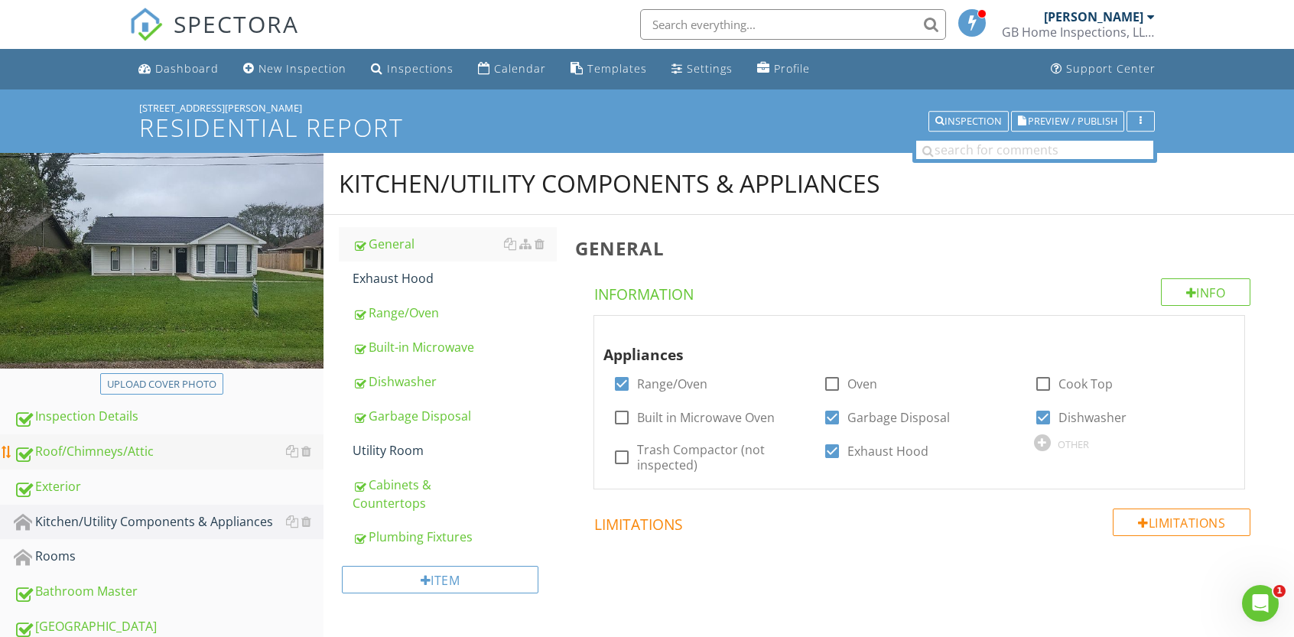
click at [112, 452] on div "Roof/Chimneys/Attic" at bounding box center [169, 452] width 310 height 20
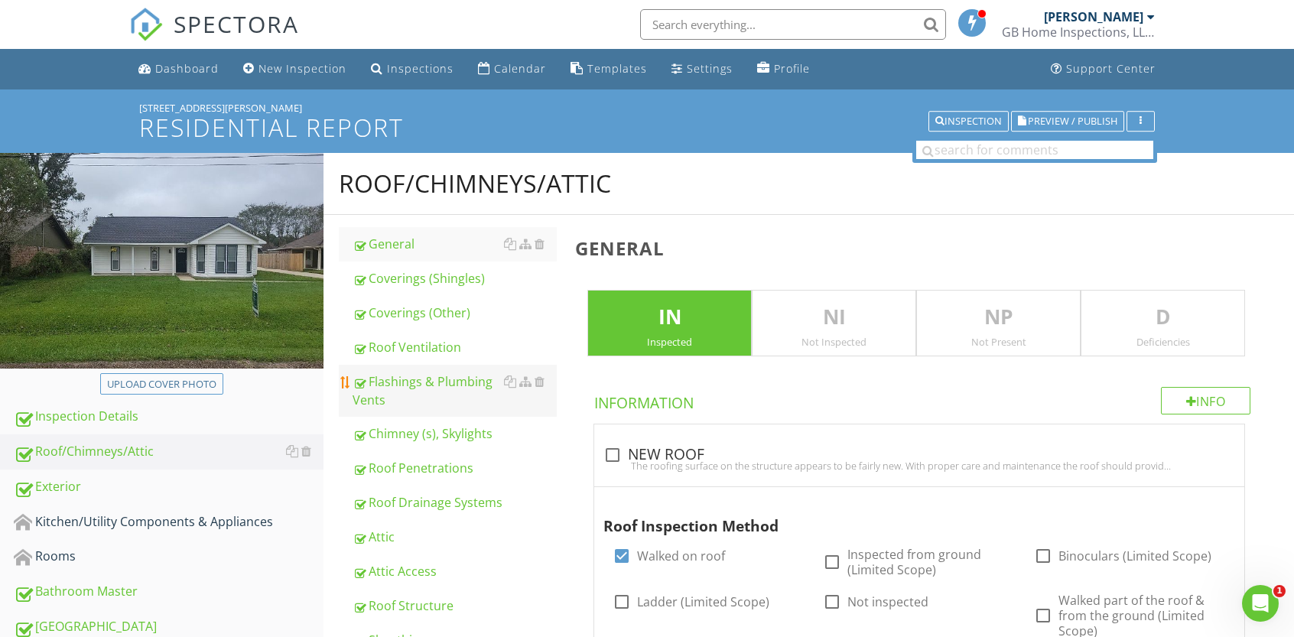
click at [433, 386] on div "Flashings & Plumbing Vents" at bounding box center [455, 390] width 204 height 37
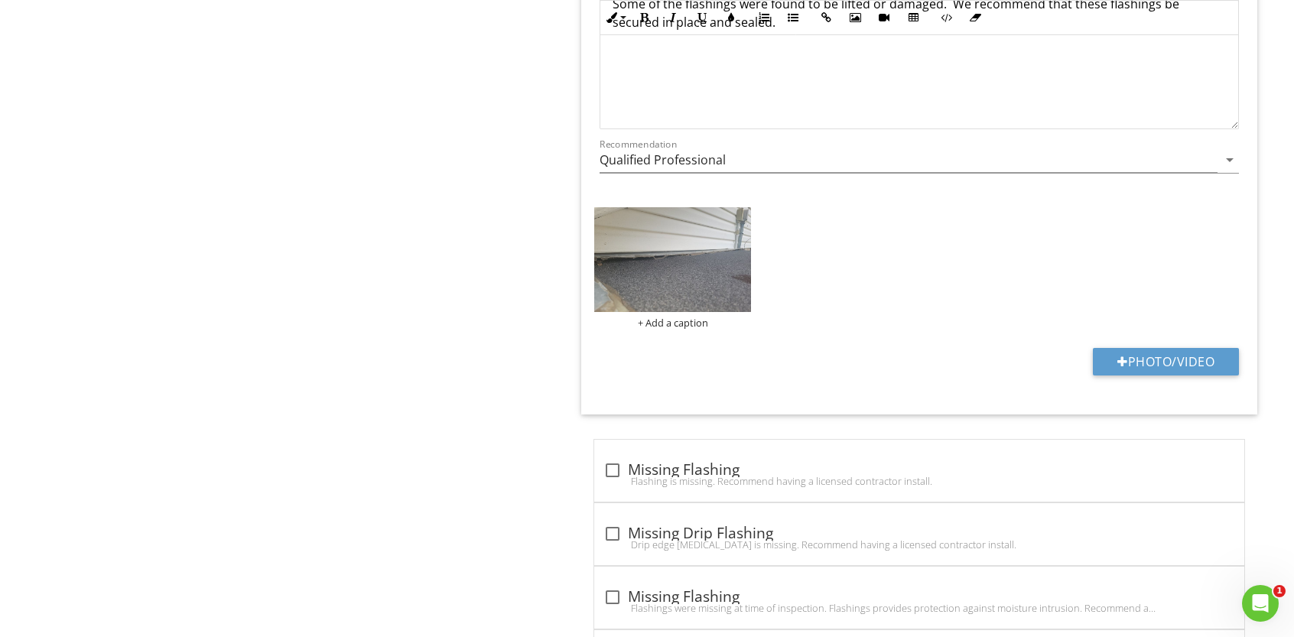
scroll to position [2024, 0]
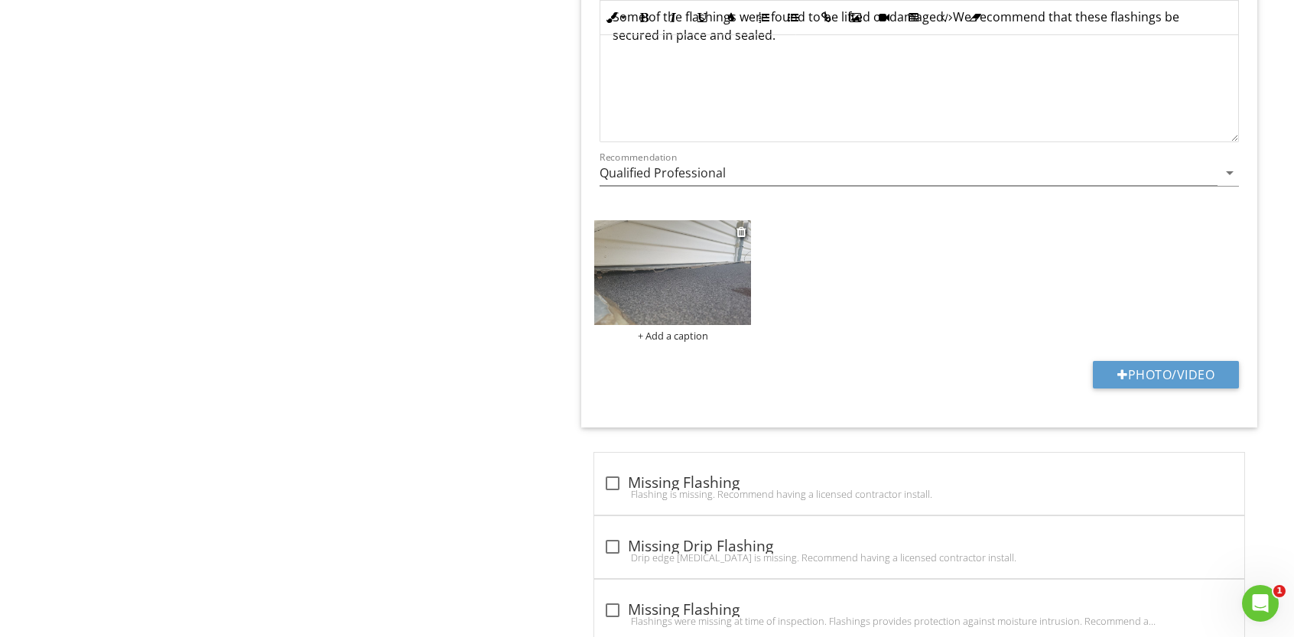
click at [657, 300] on img at bounding box center [672, 272] width 157 height 105
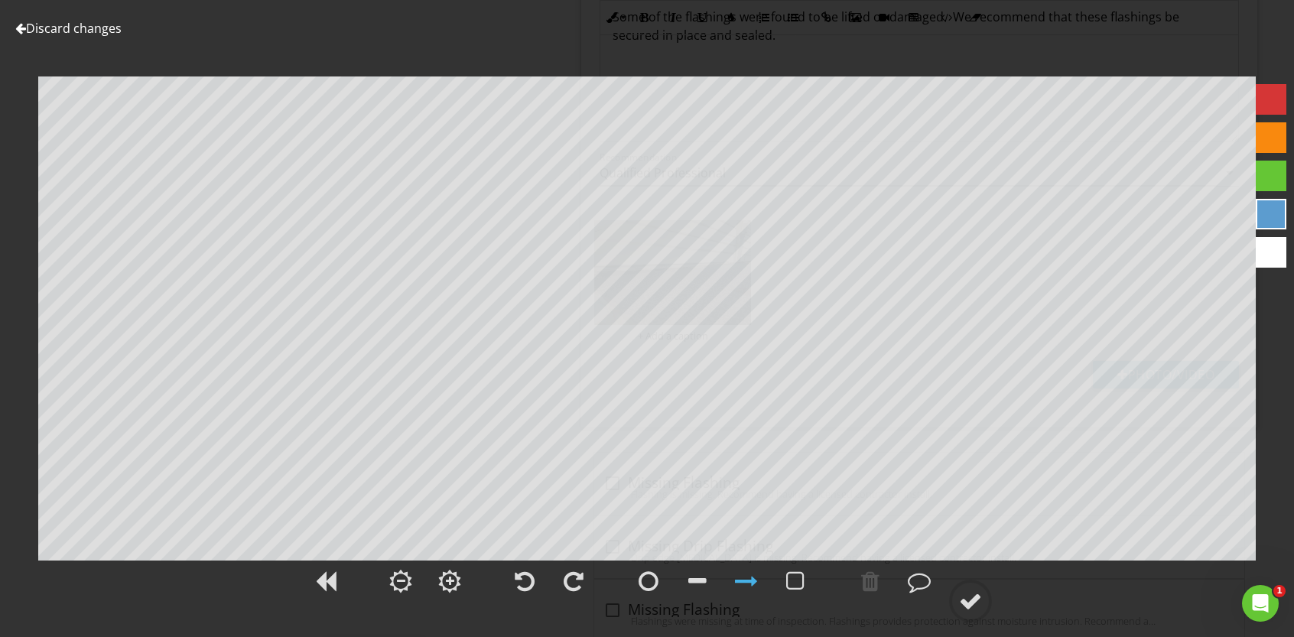
click at [1265, 102] on div at bounding box center [1271, 99] width 31 height 31
drag, startPoint x: 870, startPoint y: 580, endPoint x: 883, endPoint y: 539, distance: 43.1
click at [870, 580] on div at bounding box center [870, 581] width 18 height 23
click at [973, 603] on div at bounding box center [970, 601] width 23 height 23
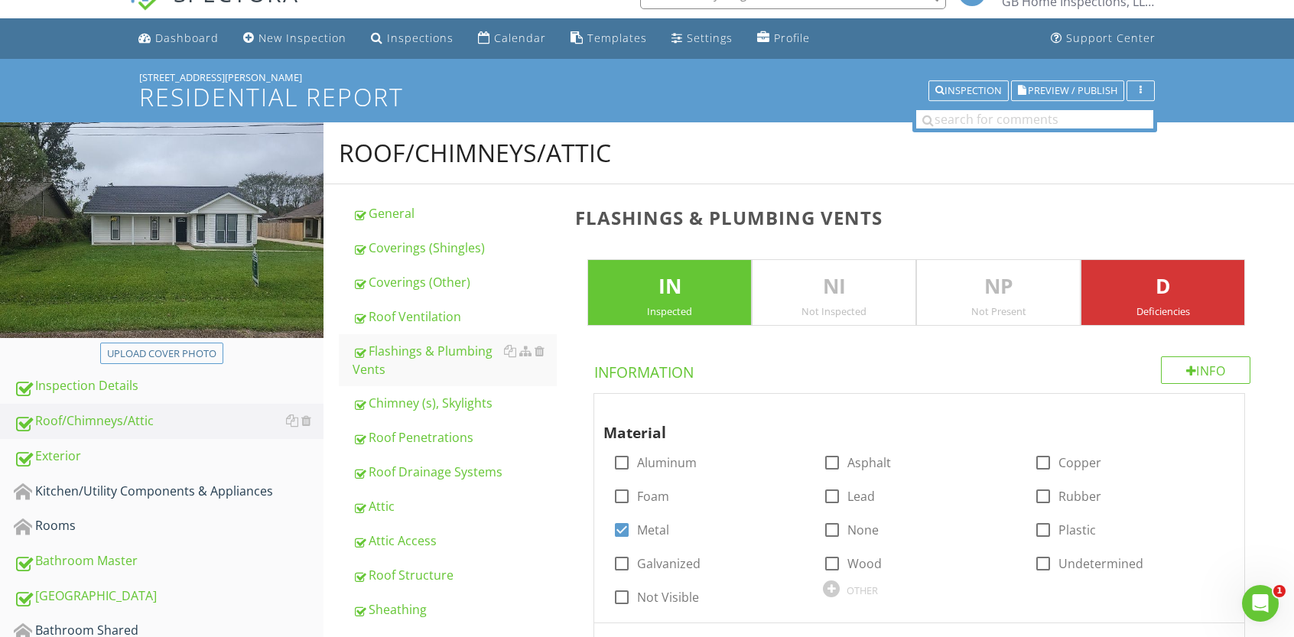
scroll to position [57, 0]
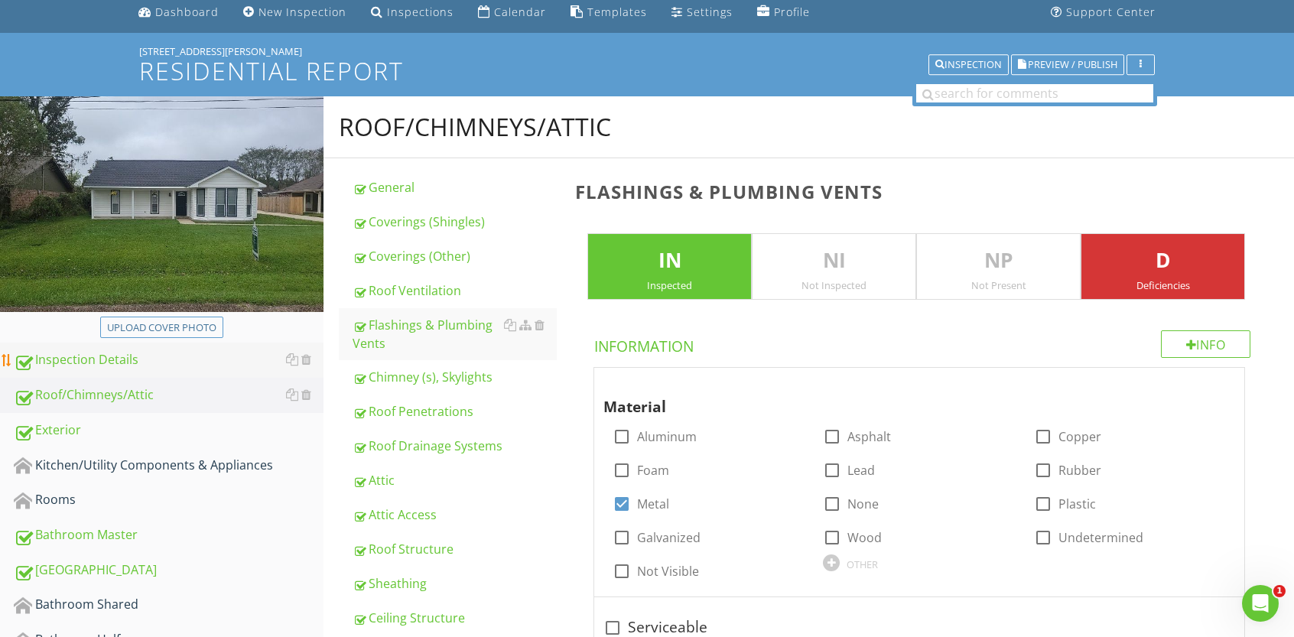
click at [122, 354] on div "Inspection Details" at bounding box center [169, 360] width 310 height 20
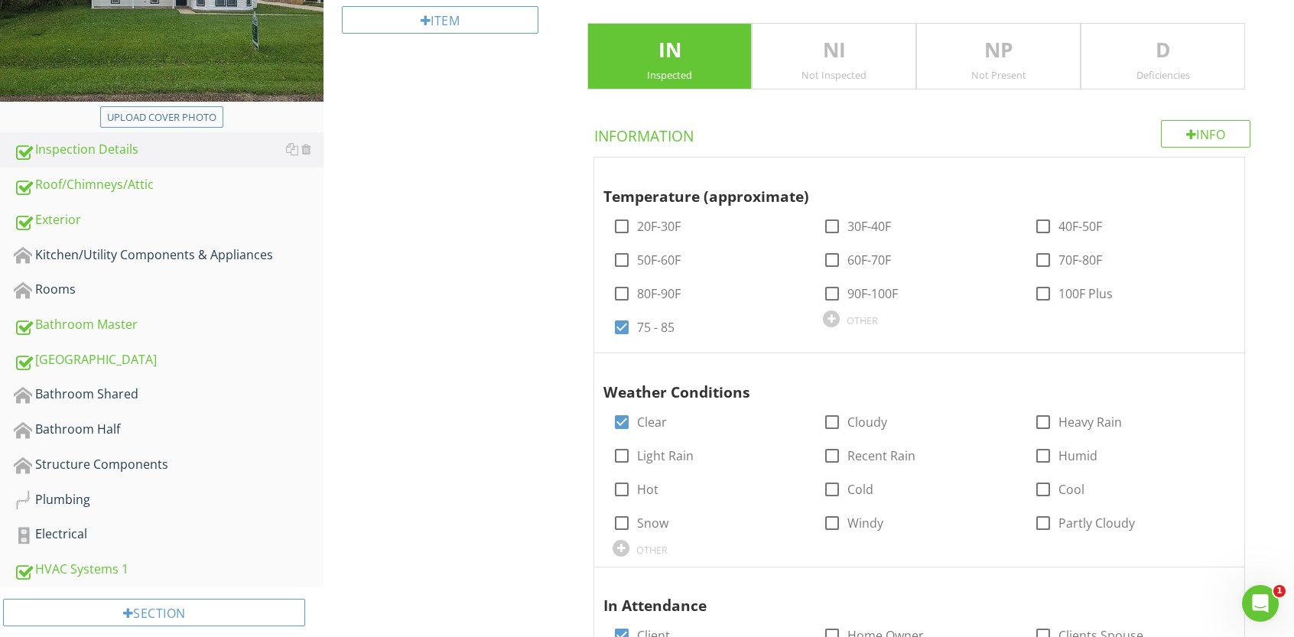
scroll to position [231, 0]
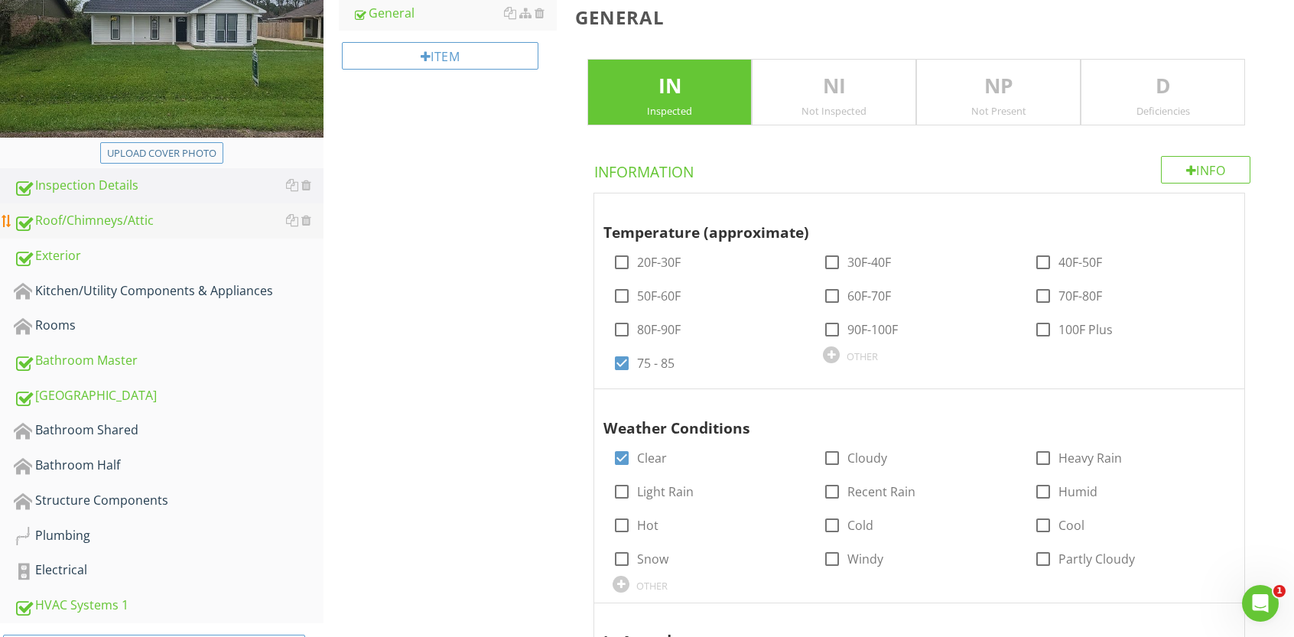
click at [114, 218] on div "Roof/Chimneys/Attic" at bounding box center [169, 221] width 310 height 20
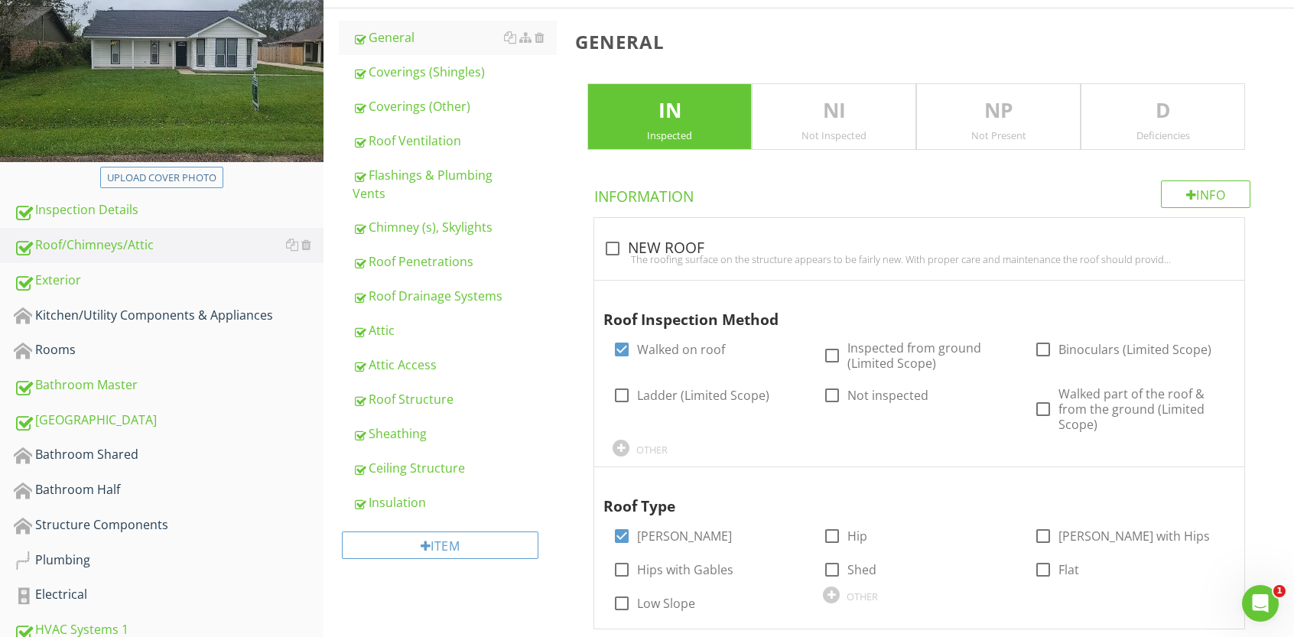
scroll to position [205, 0]
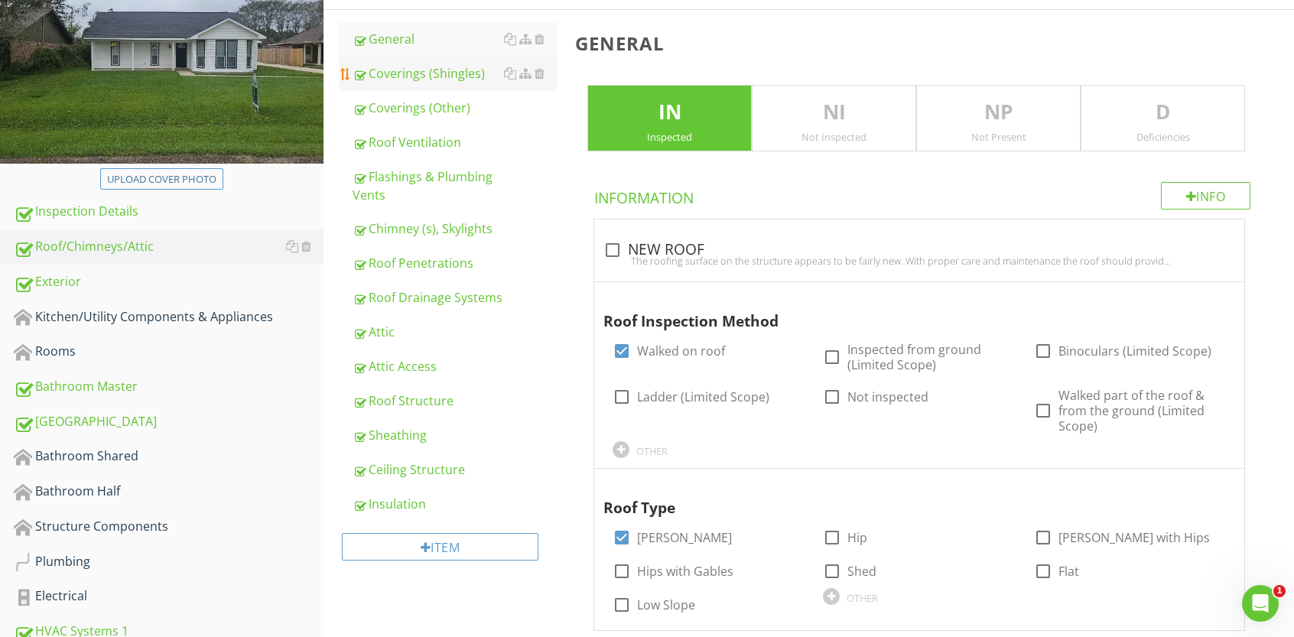
click at [410, 71] on div "Coverings (Shingles)" at bounding box center [455, 73] width 204 height 18
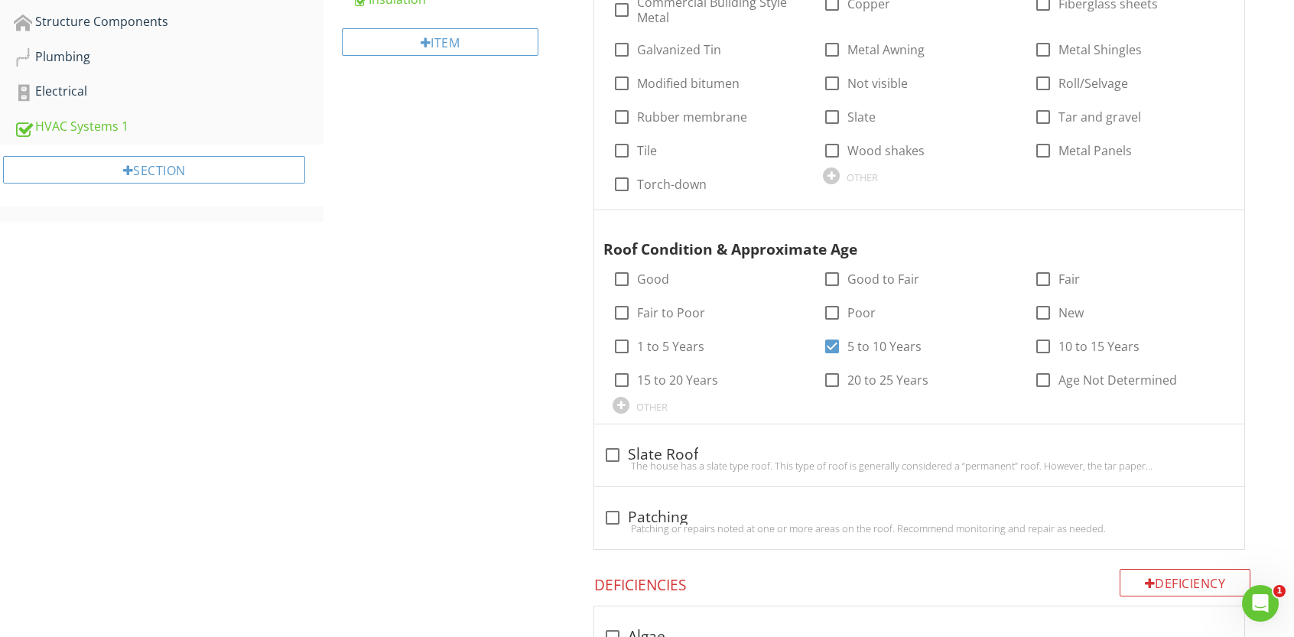
scroll to position [714, 0]
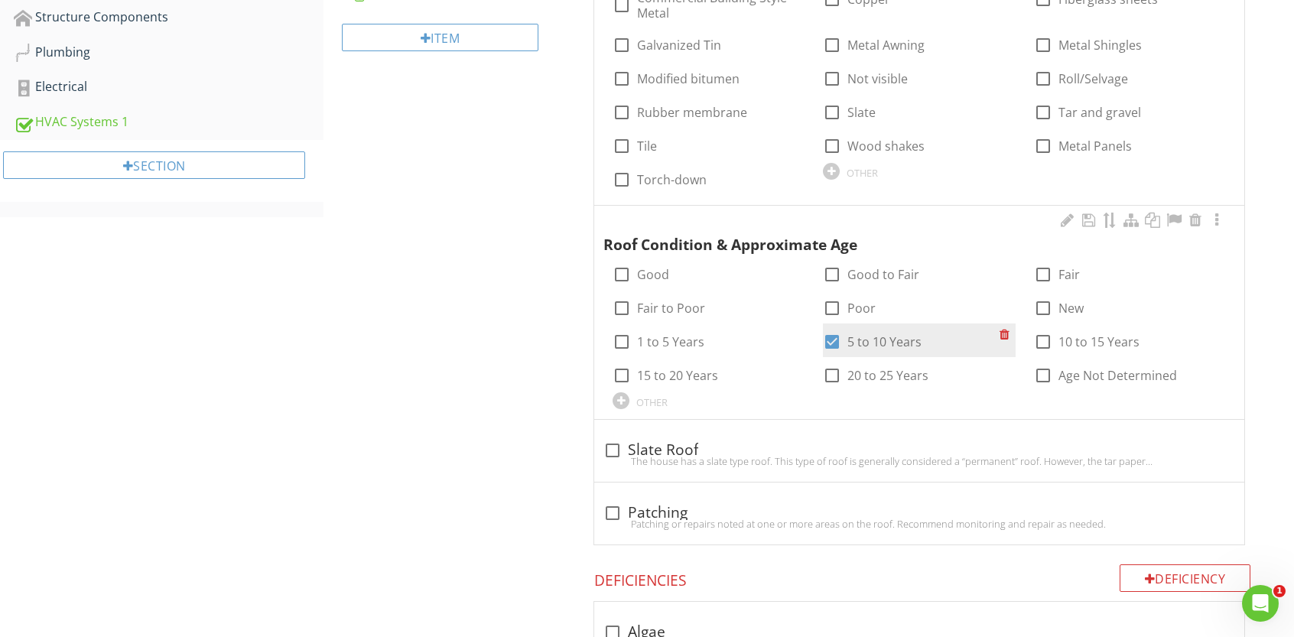
click at [834, 329] on div at bounding box center [832, 342] width 26 height 26
checkbox input "false"
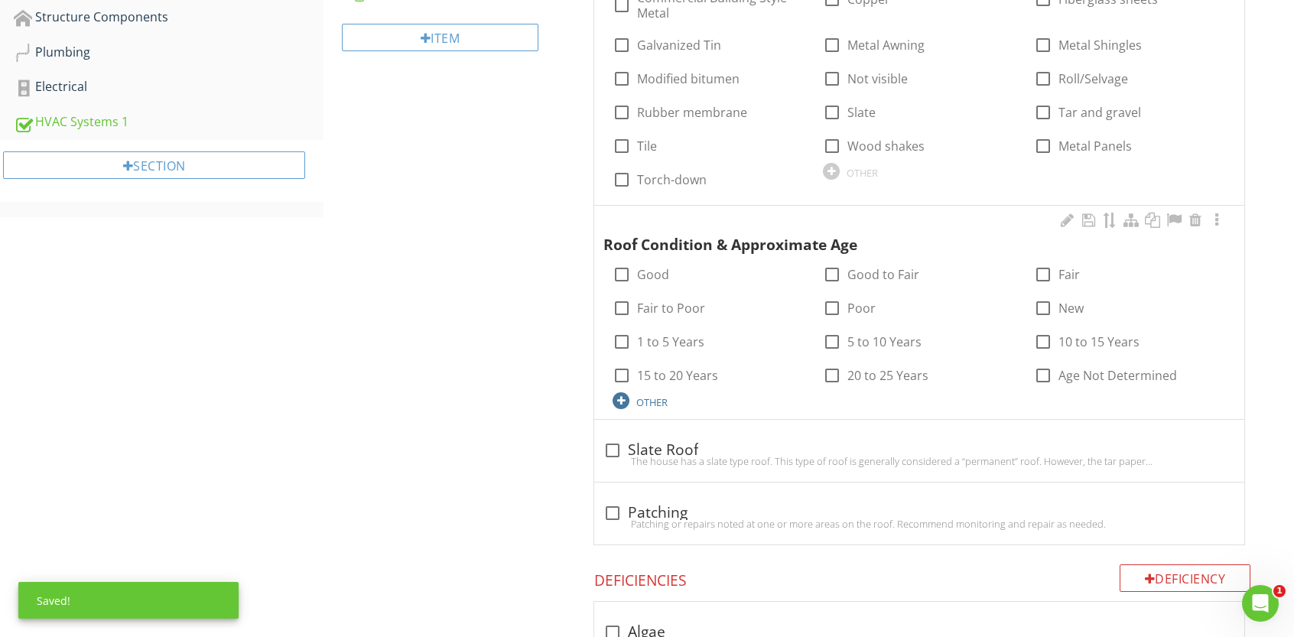
click at [616, 392] on div at bounding box center [621, 400] width 17 height 17
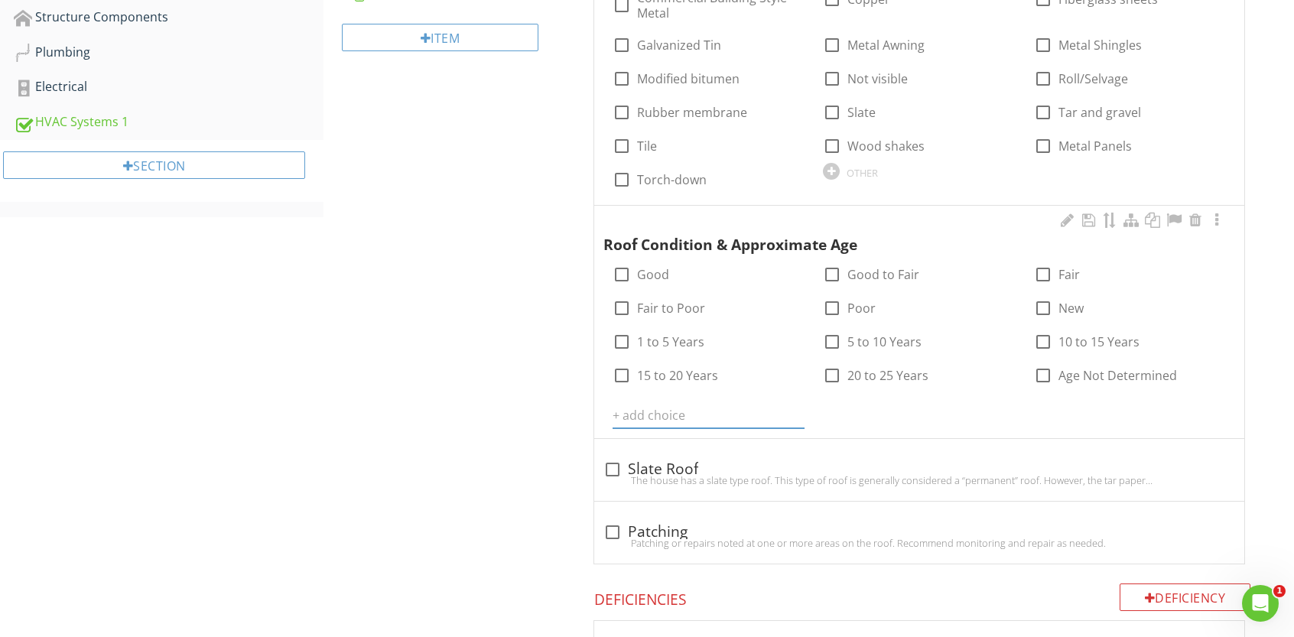
click at [644, 403] on input "text" at bounding box center [709, 415] width 192 height 25
type input "8 to 11"
click at [795, 409] on icon at bounding box center [795, 415] width 11 height 12
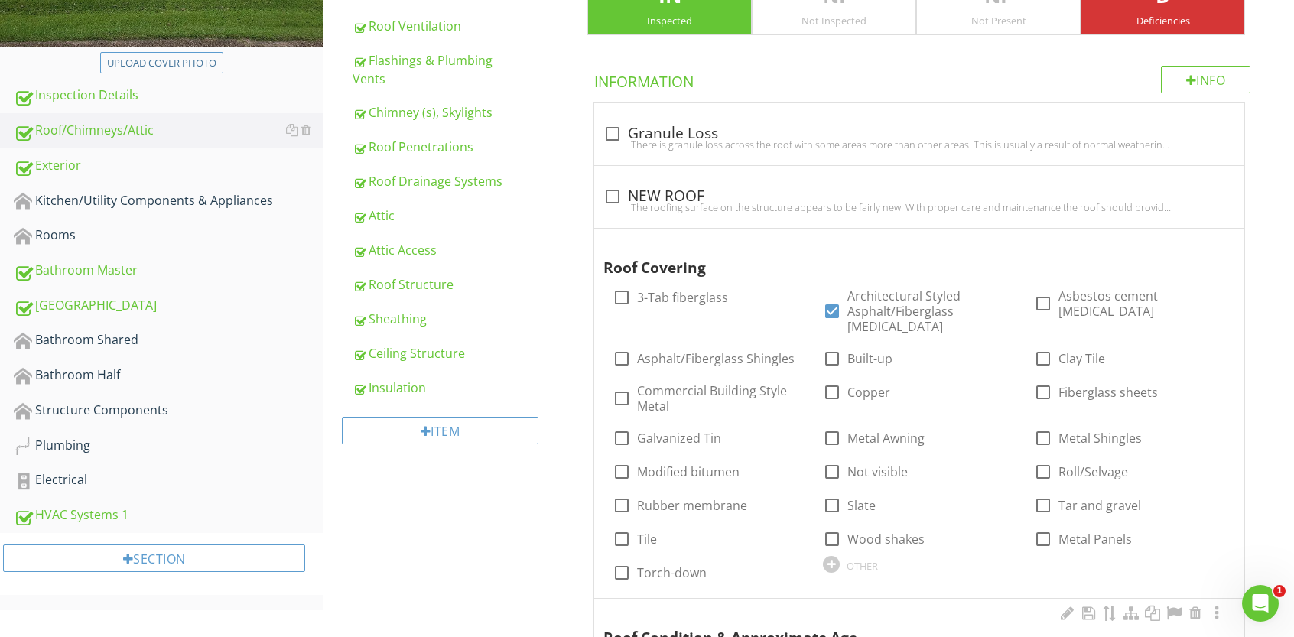
scroll to position [139, 0]
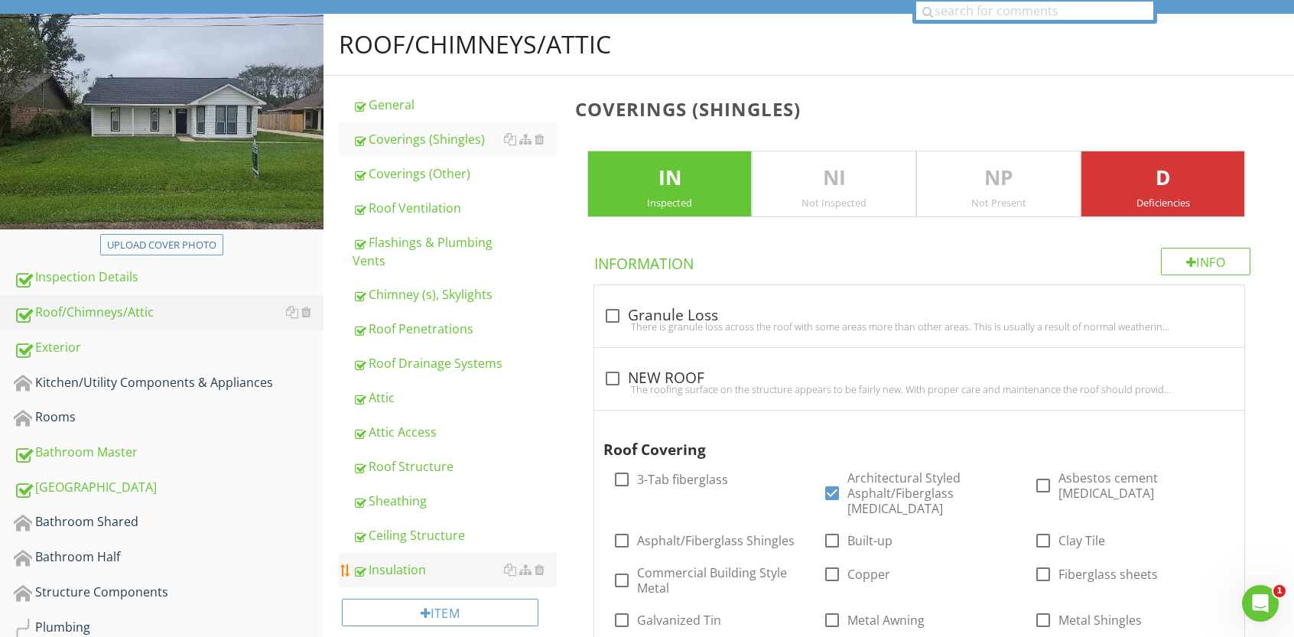
click at [404, 573] on div "Insulation" at bounding box center [455, 570] width 204 height 18
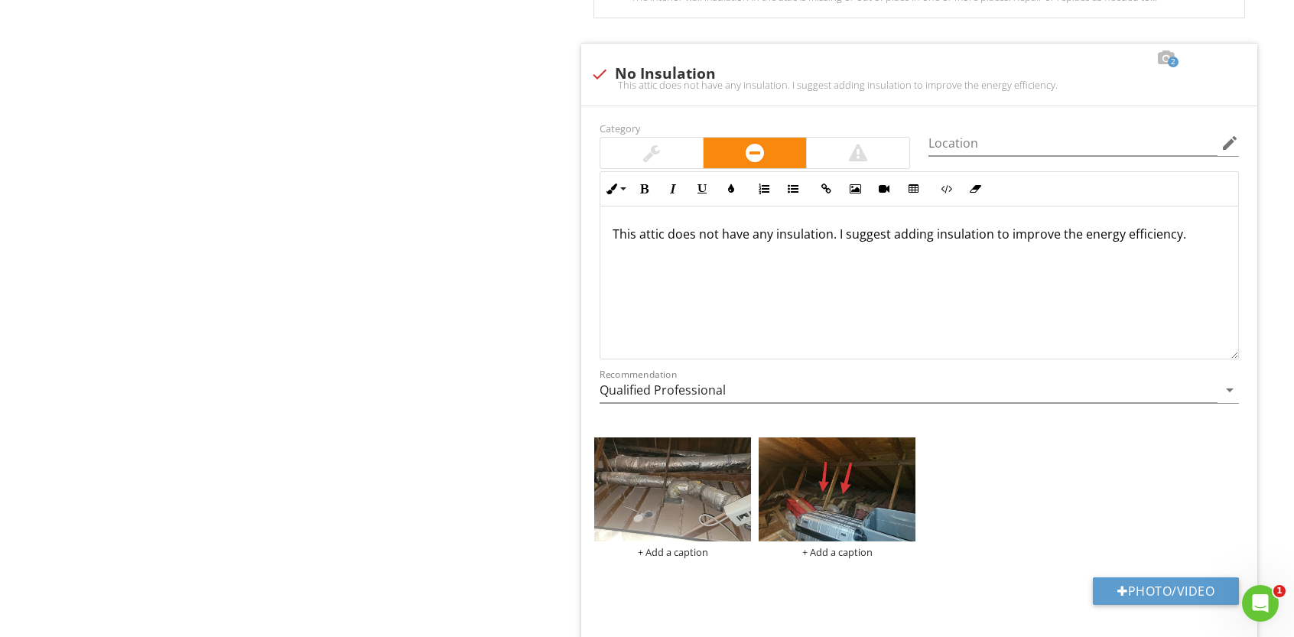
scroll to position [1696, 0]
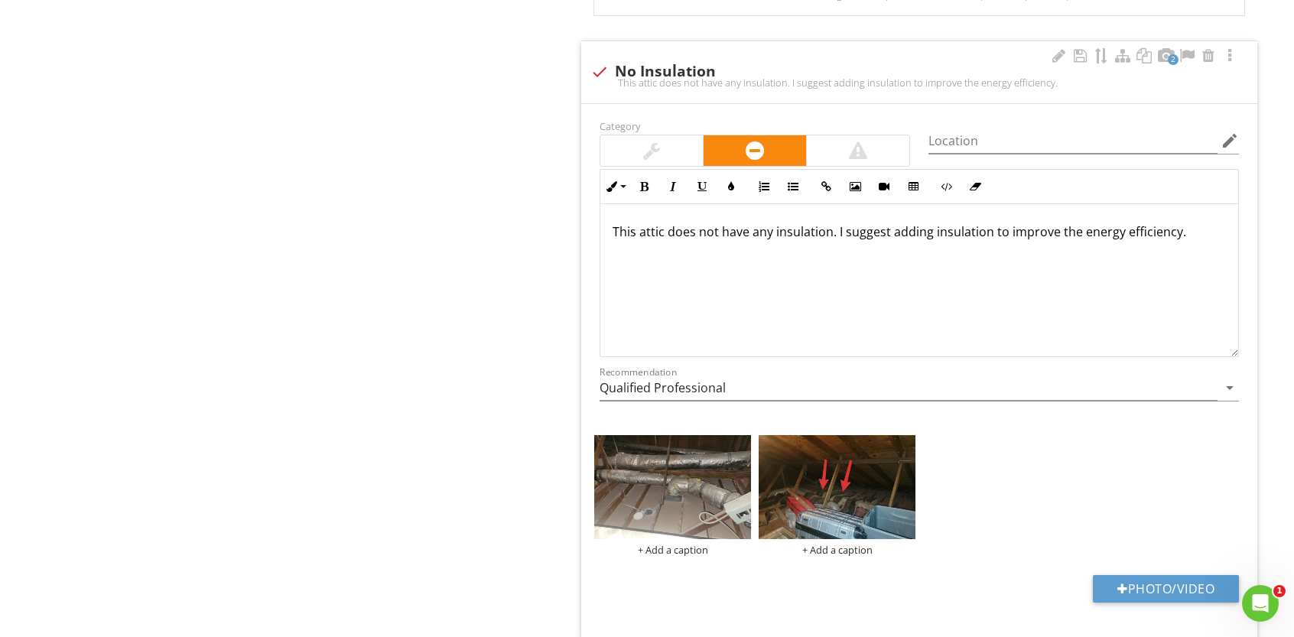
click at [831, 227] on p "This attic does not have any insulation. I suggest adding insulation to improve…" at bounding box center [919, 232] width 613 height 18
drag, startPoint x: 971, startPoint y: 230, endPoint x: 982, endPoint y: 291, distance: 62.2
click at [982, 291] on div "This attic does not have any insulation above the kitchen area. I suggest addin…" at bounding box center [919, 280] width 638 height 153
click at [1036, 247] on p "This attic does not have any insulation above the kitchen area. There was insul…" at bounding box center [919, 241] width 613 height 37
click at [1088, 242] on p "This attic does not have any insulation above the kitchen area. There was insul…" at bounding box center [919, 241] width 613 height 37
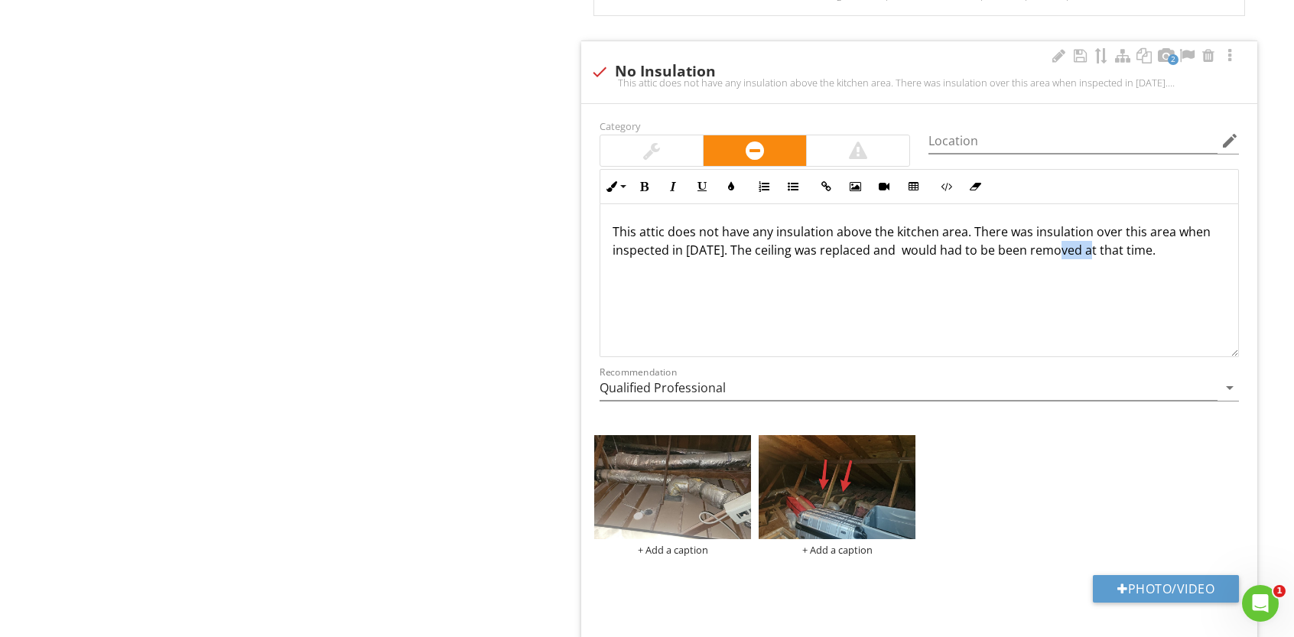
drag, startPoint x: 1091, startPoint y: 242, endPoint x: 1060, endPoint y: 249, distance: 31.2
click at [1060, 249] on p "This attic does not have any insulation above the kitchen area. There was insul…" at bounding box center [919, 241] width 613 height 37
click at [1184, 247] on p "This attic does not have any insulation above the kitchen area. There was insul…" at bounding box center [919, 241] width 613 height 37
click at [886, 242] on p "This attic does not have any insulation above the kitchen area. There was insul…" at bounding box center [919, 241] width 613 height 37
click at [687, 259] on p "This attic does not have any insulation above the kitchen area. There was insul…" at bounding box center [919, 241] width 613 height 37
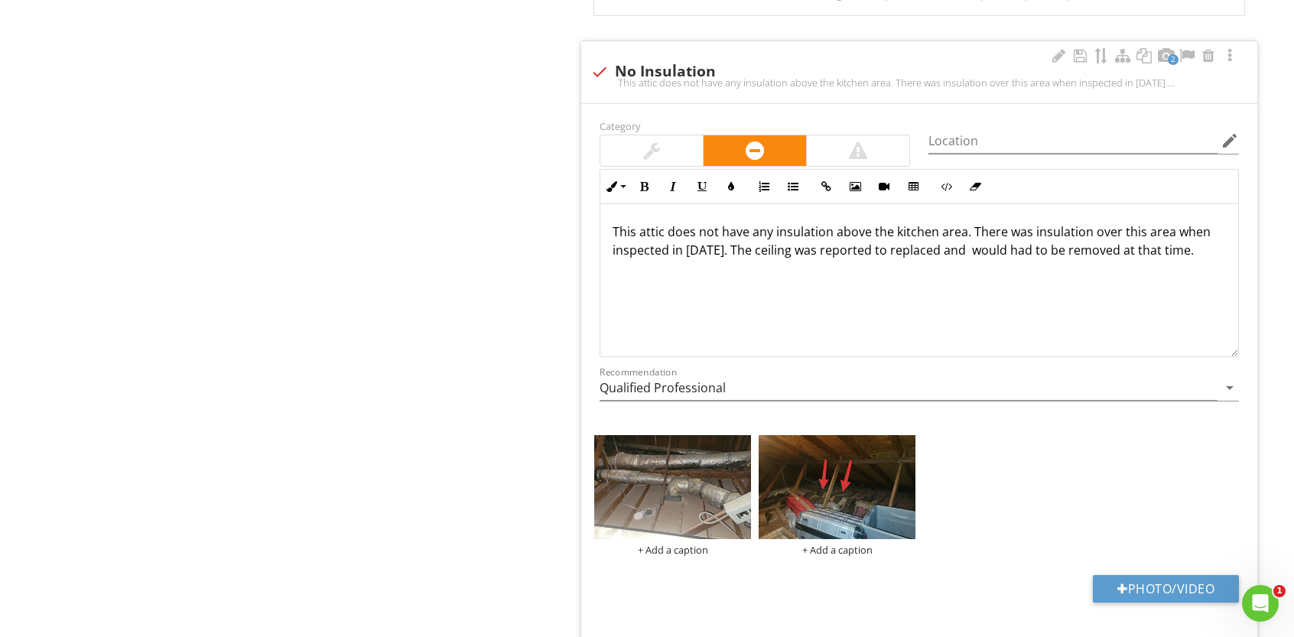
click at [682, 259] on p "This attic does not have any insulation above the kitchen area. There was insul…" at bounding box center [919, 241] width 613 height 37
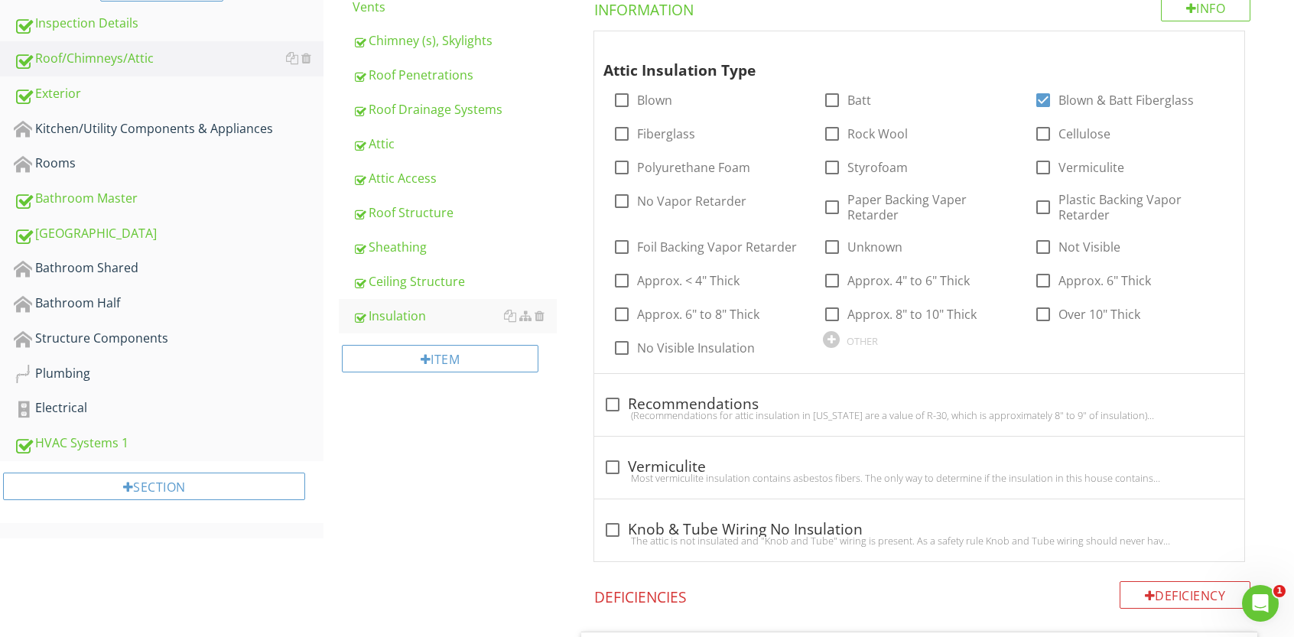
scroll to position [389, 0]
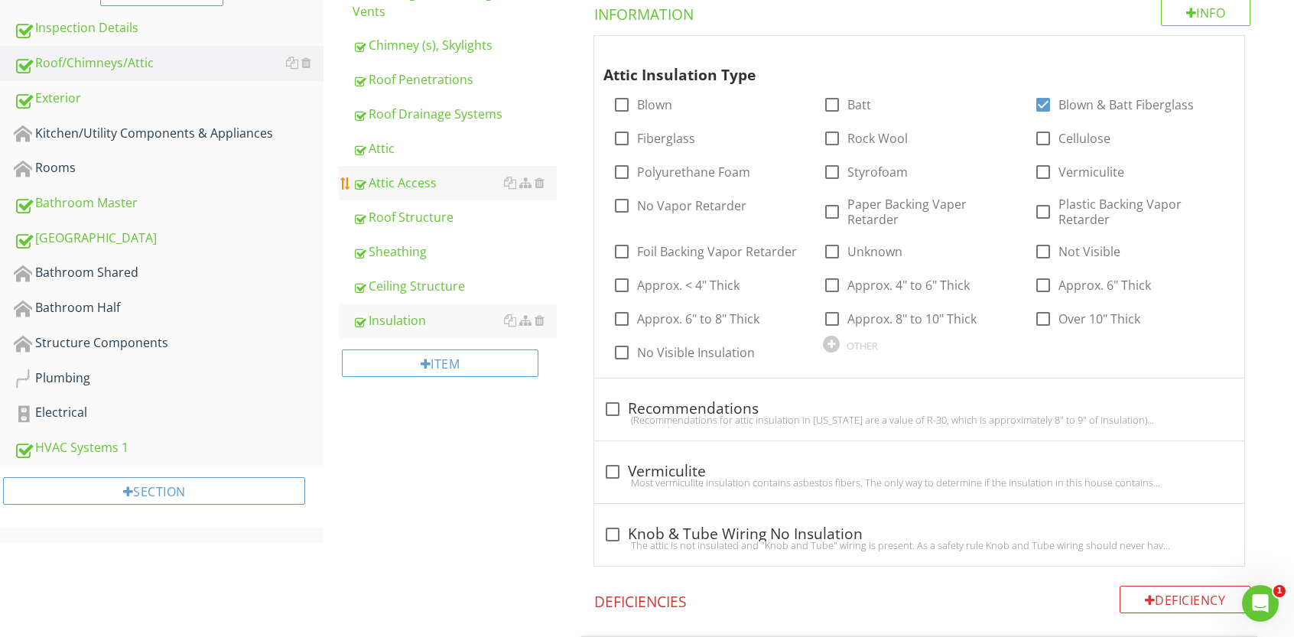
click at [389, 183] on div "Attic Access" at bounding box center [455, 183] width 204 height 18
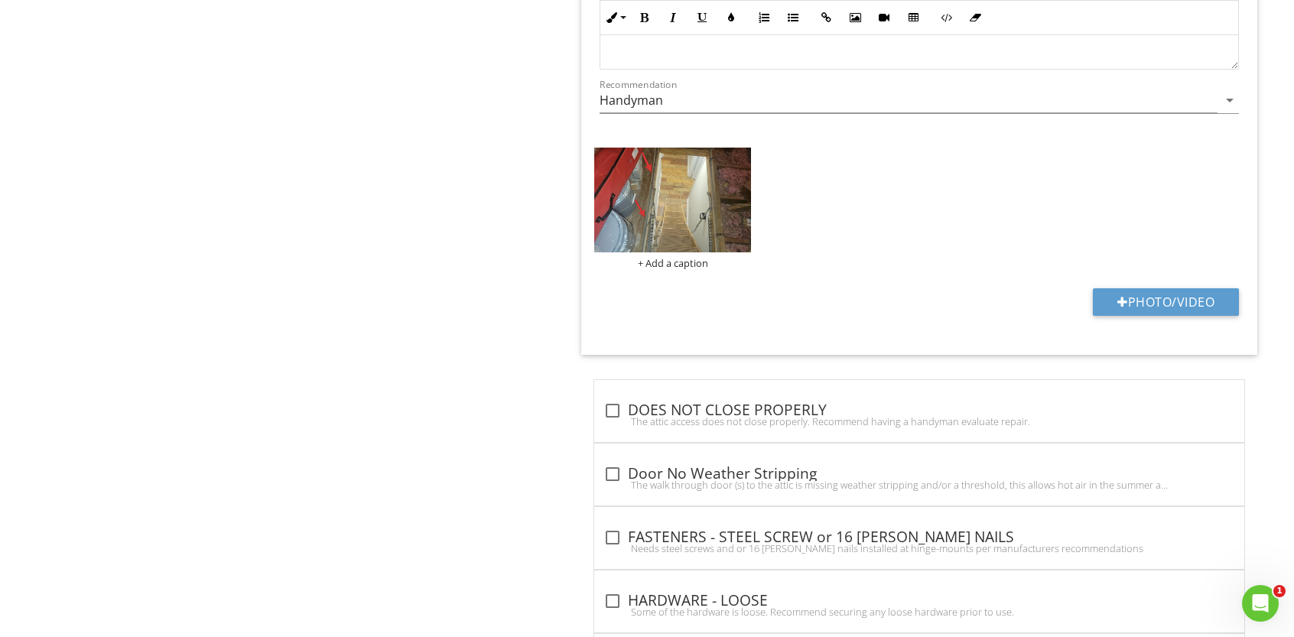
scroll to position [955, 0]
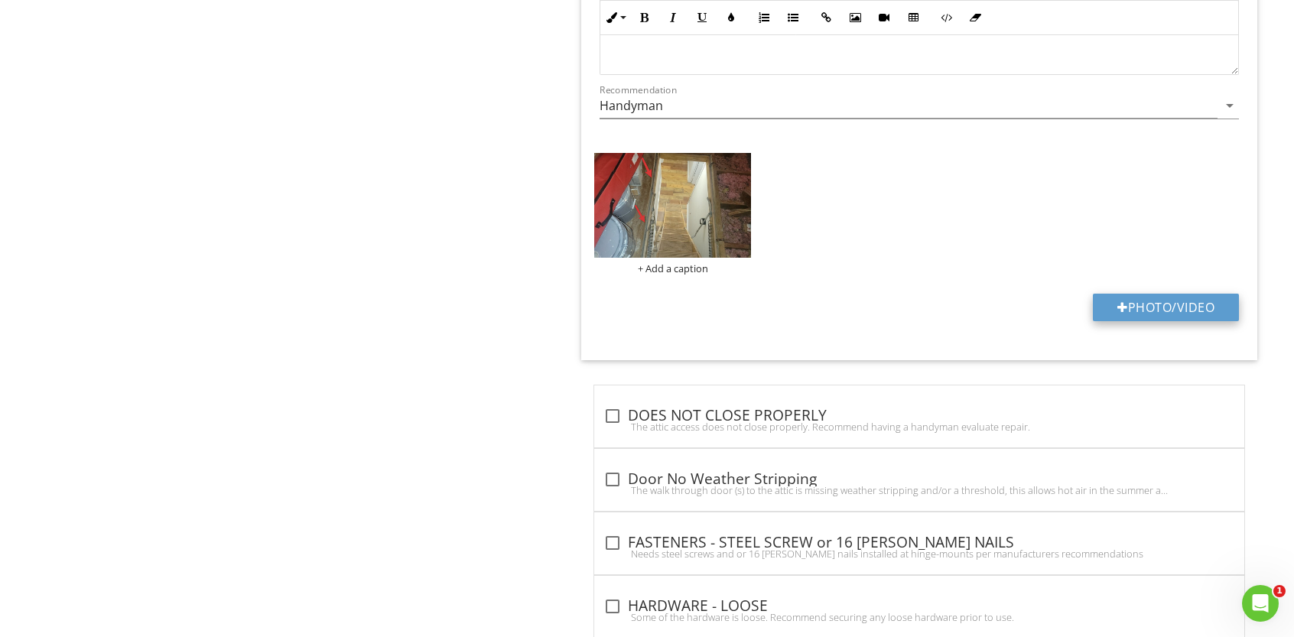
click at [1143, 304] on button "Photo/Video" at bounding box center [1166, 308] width 146 height 28
type input "C:\fakepath\photo (54).jpg"
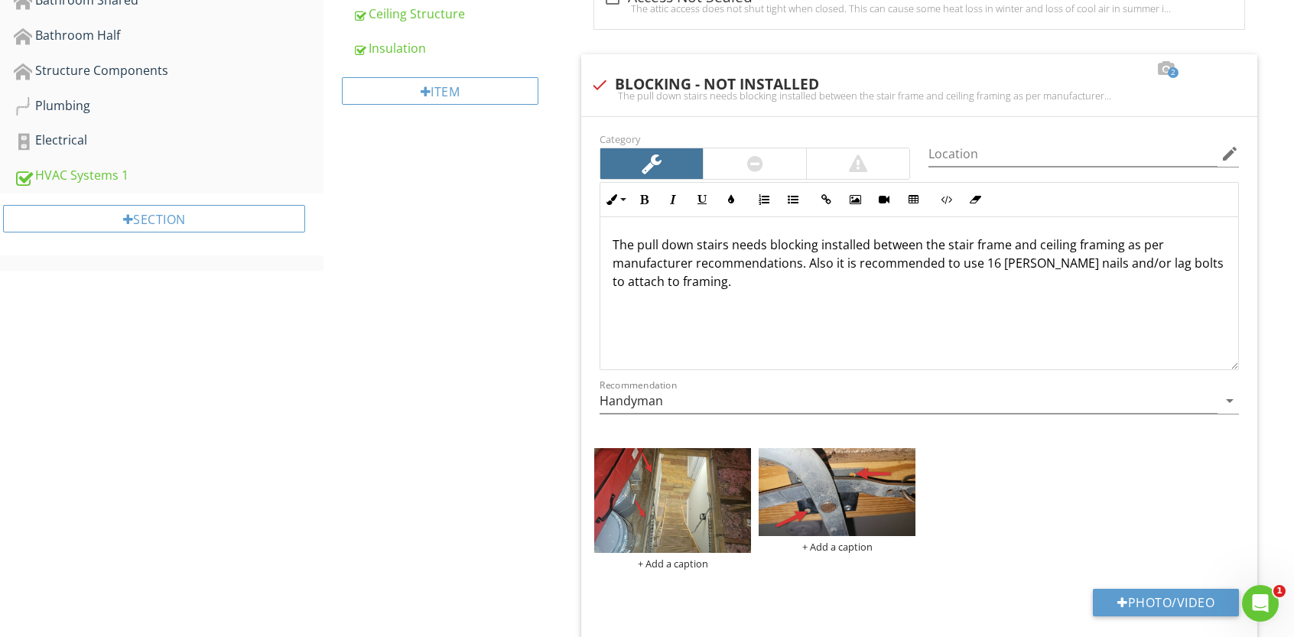
scroll to position [658, 0]
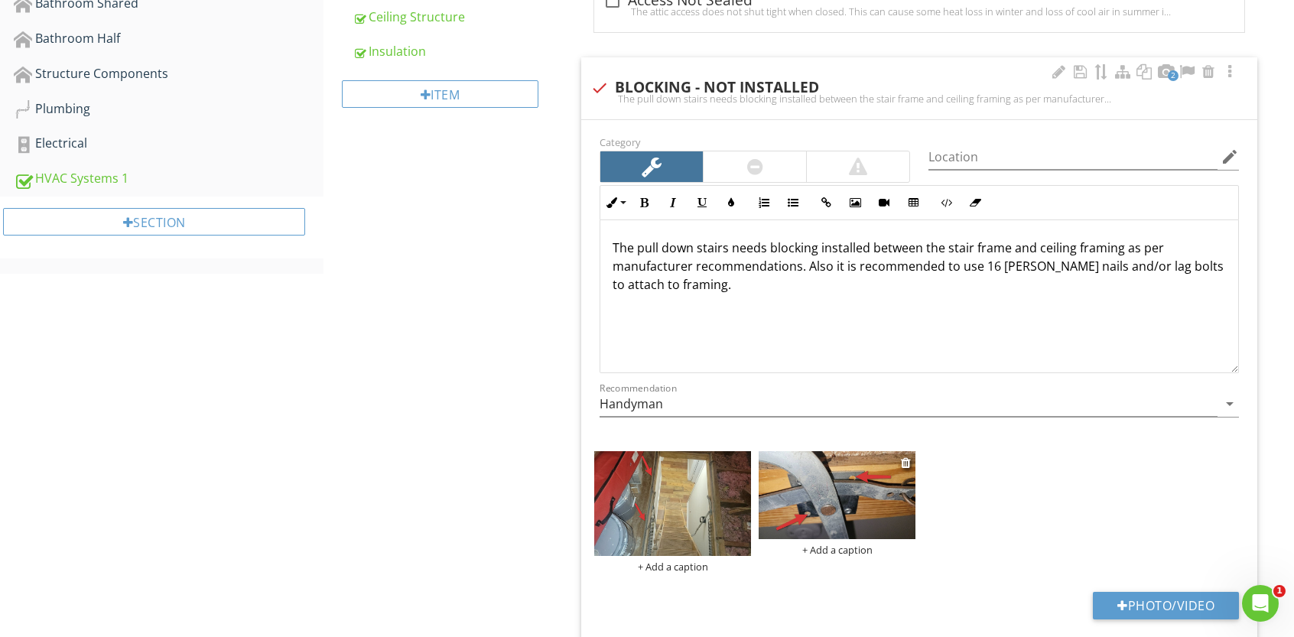
click at [850, 548] on div "+ Add a caption" at bounding box center [837, 550] width 157 height 12
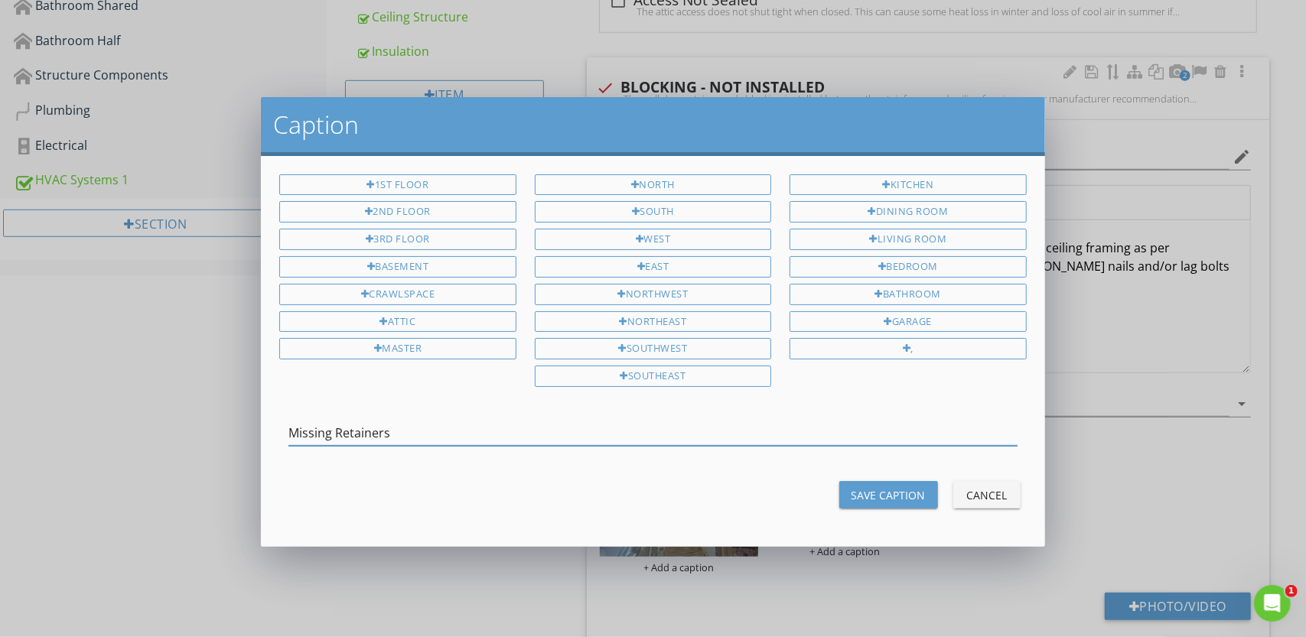
type input "Missing Retainers"
click at [909, 489] on div "Save Caption" at bounding box center [888, 495] width 74 height 16
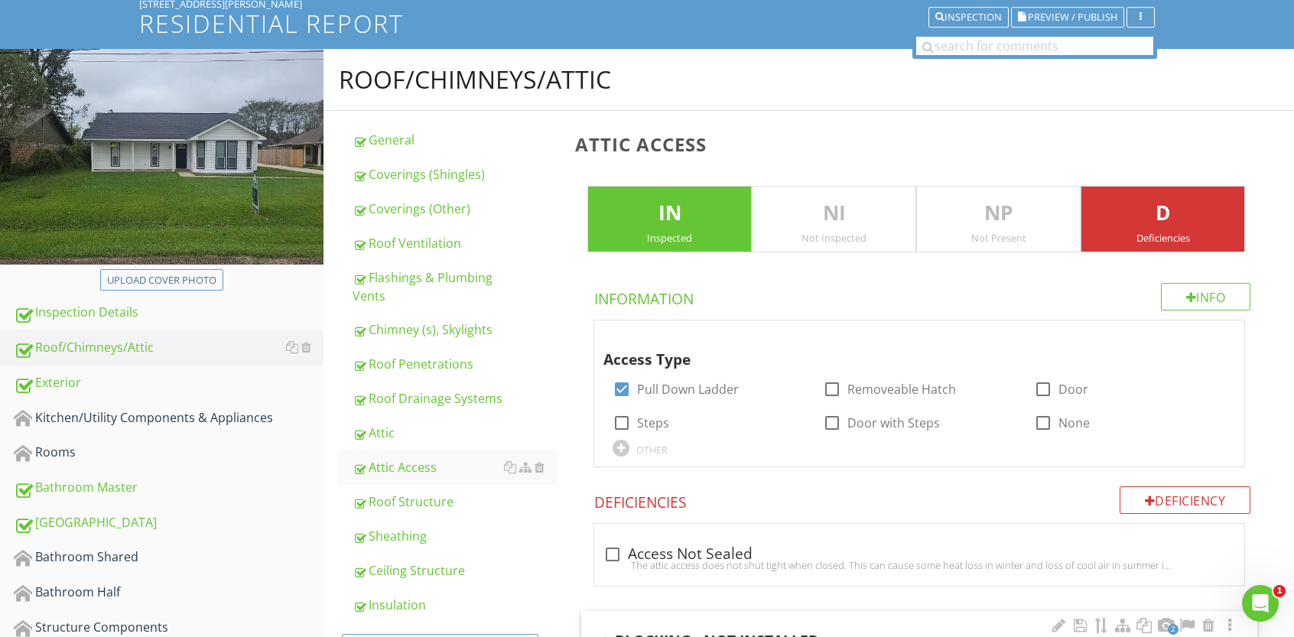
scroll to position [0, 0]
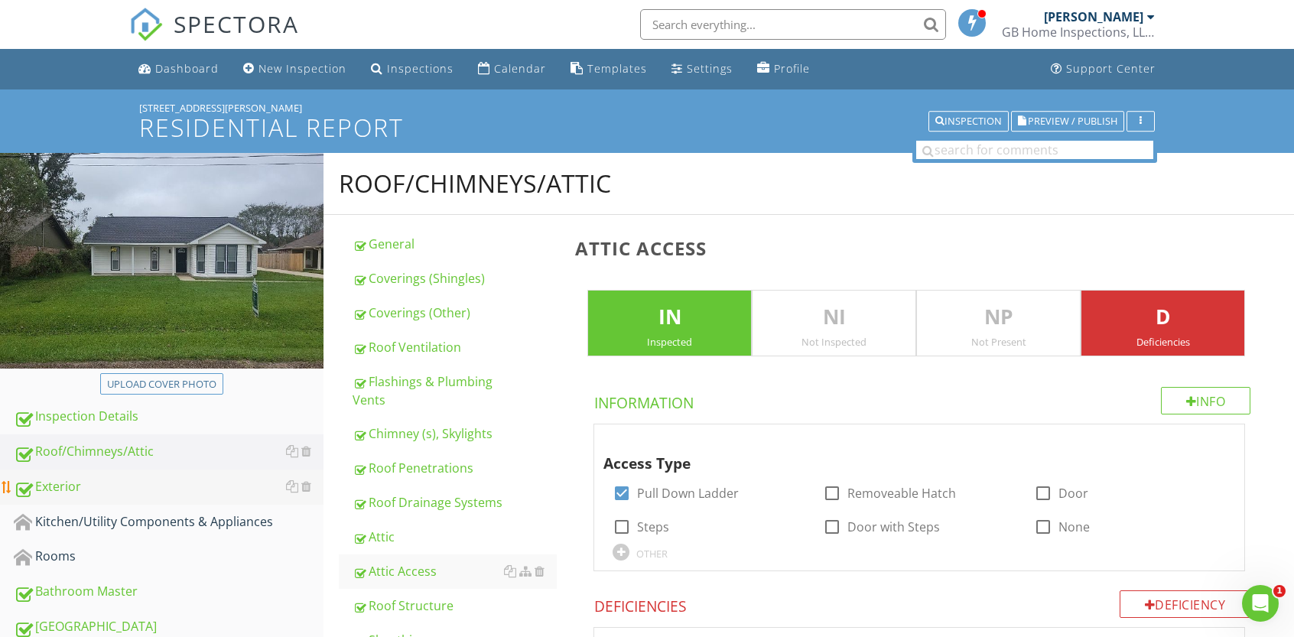
click at [75, 483] on div "Exterior" at bounding box center [169, 487] width 310 height 20
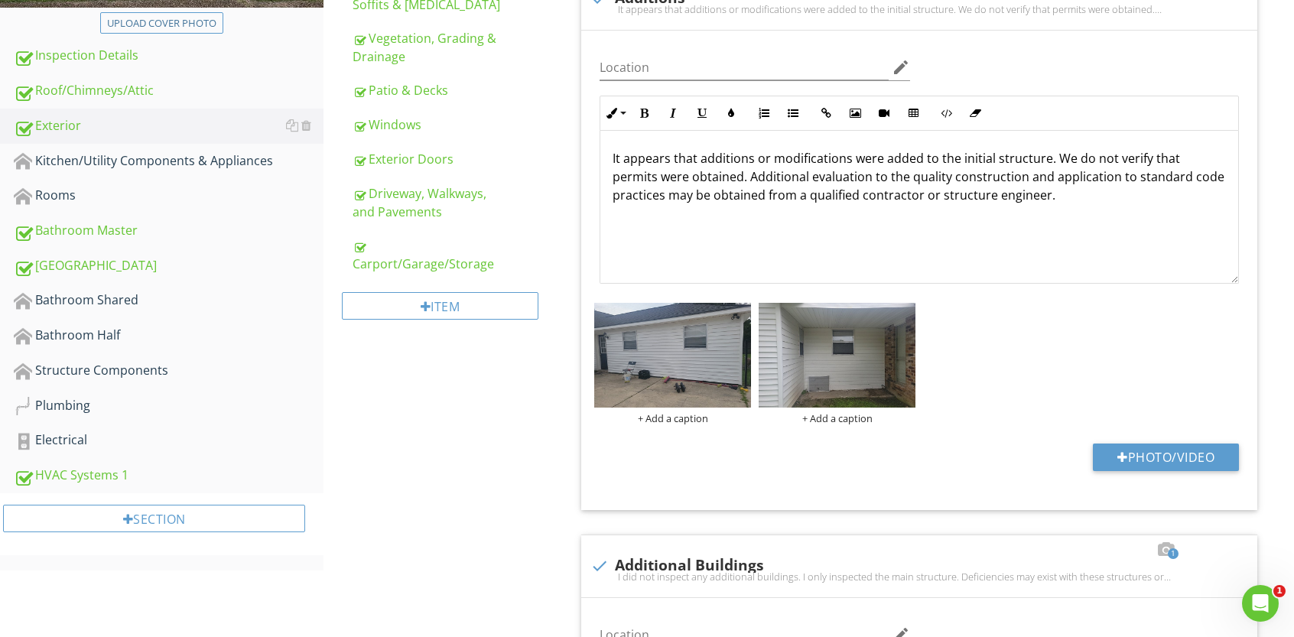
scroll to position [400, 0]
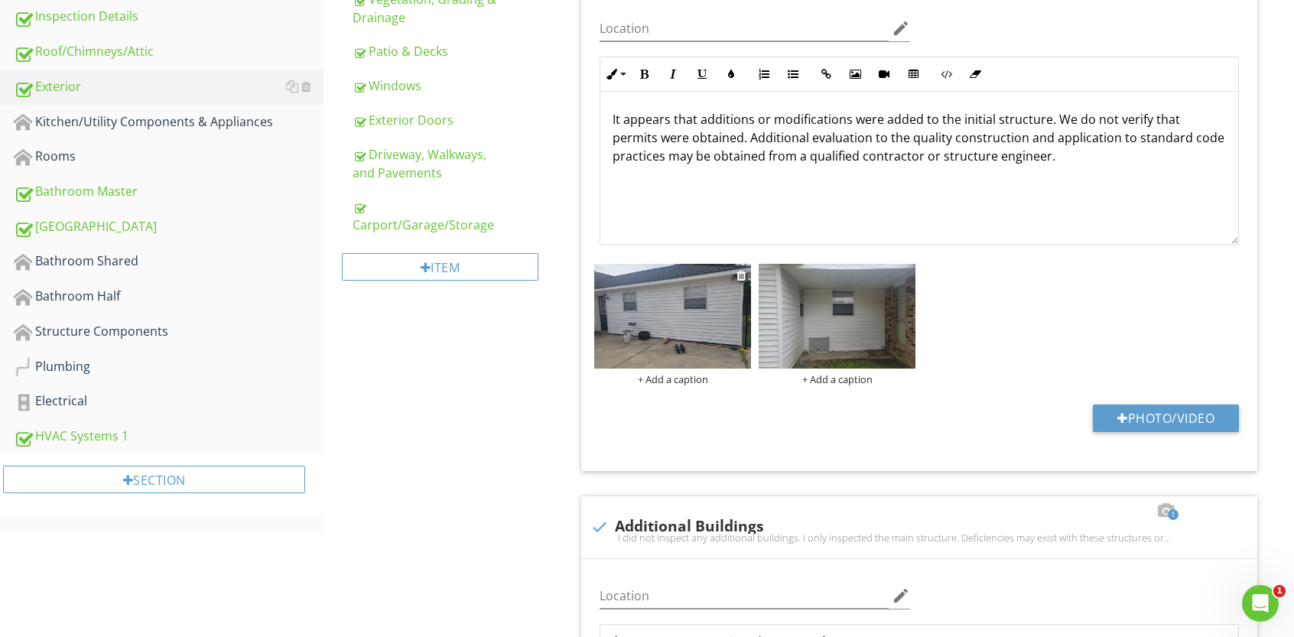
click at [675, 327] on img at bounding box center [672, 316] width 157 height 105
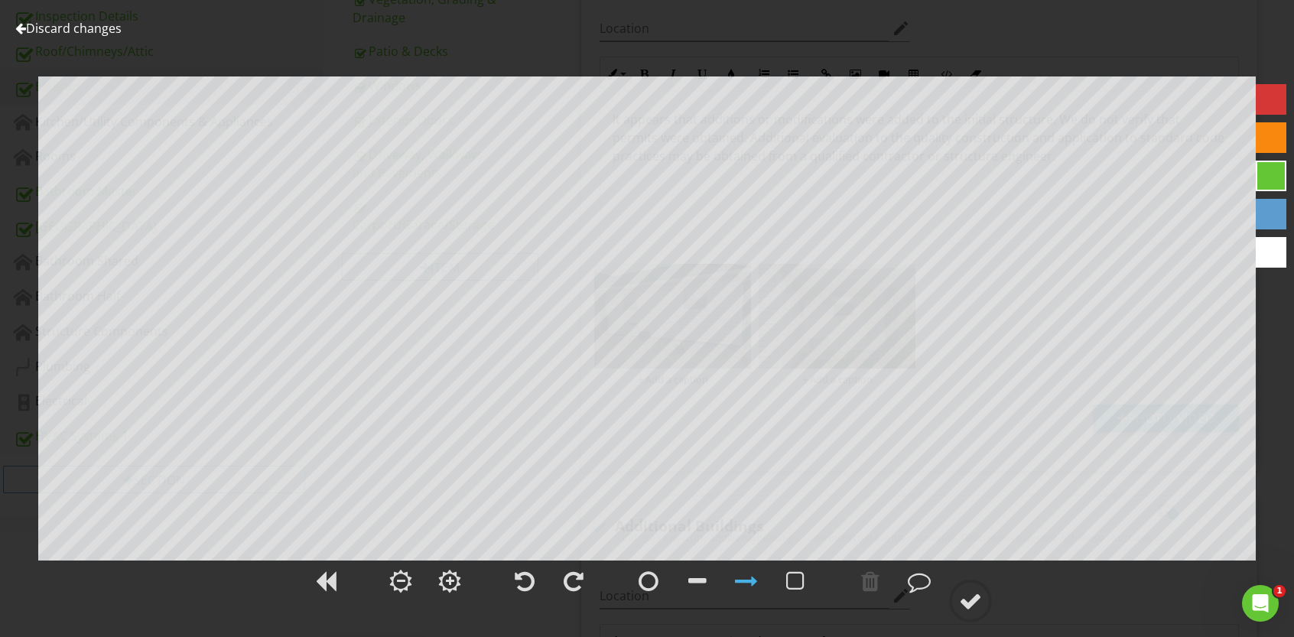
click at [1265, 109] on div at bounding box center [1271, 99] width 31 height 31
click at [976, 603] on div at bounding box center [970, 601] width 23 height 23
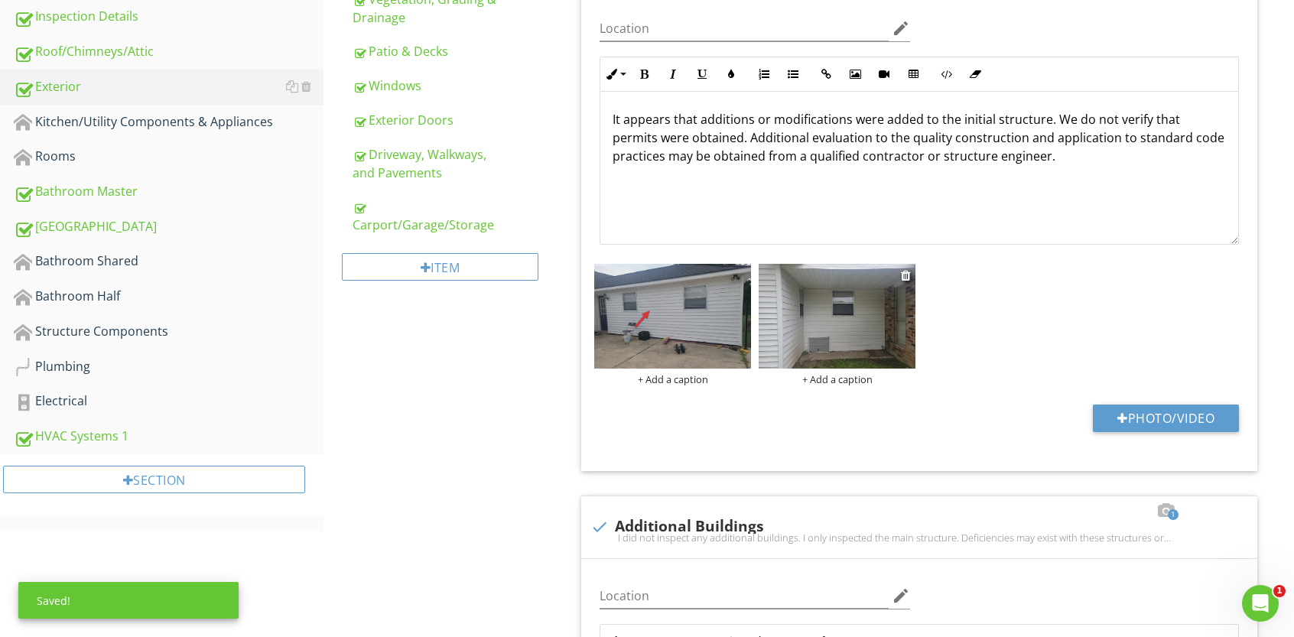
click at [876, 318] on img at bounding box center [837, 316] width 157 height 105
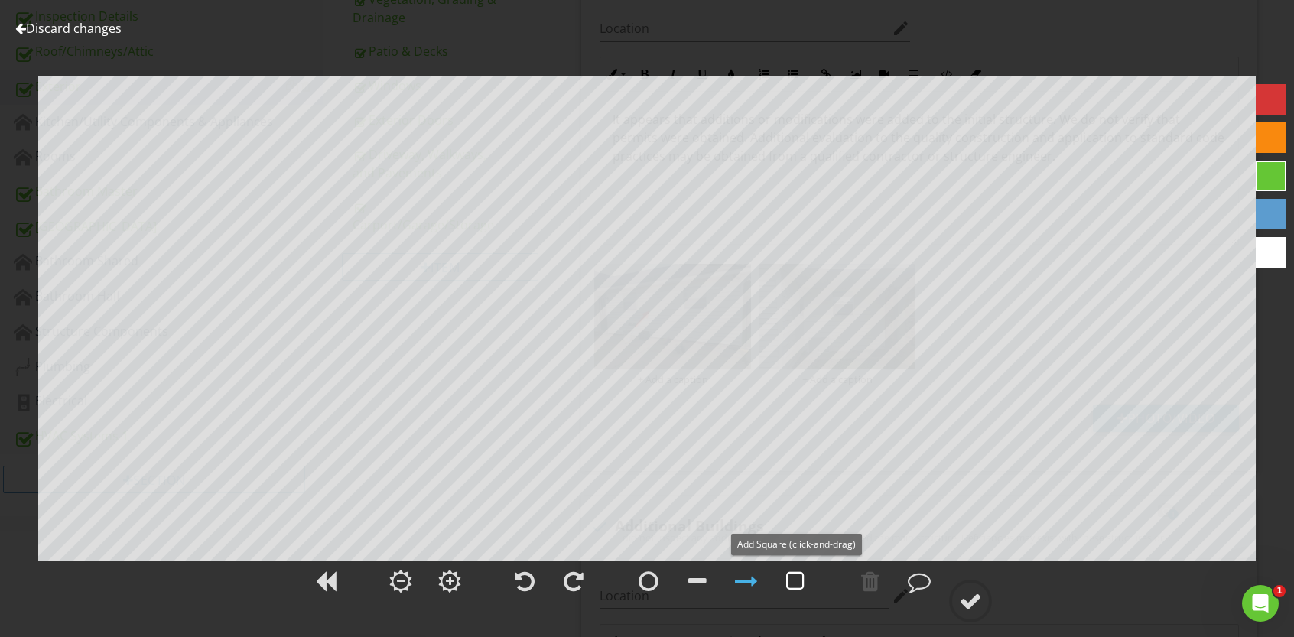
click at [798, 577] on div at bounding box center [795, 581] width 18 height 23
click at [1267, 100] on div at bounding box center [1271, 99] width 31 height 31
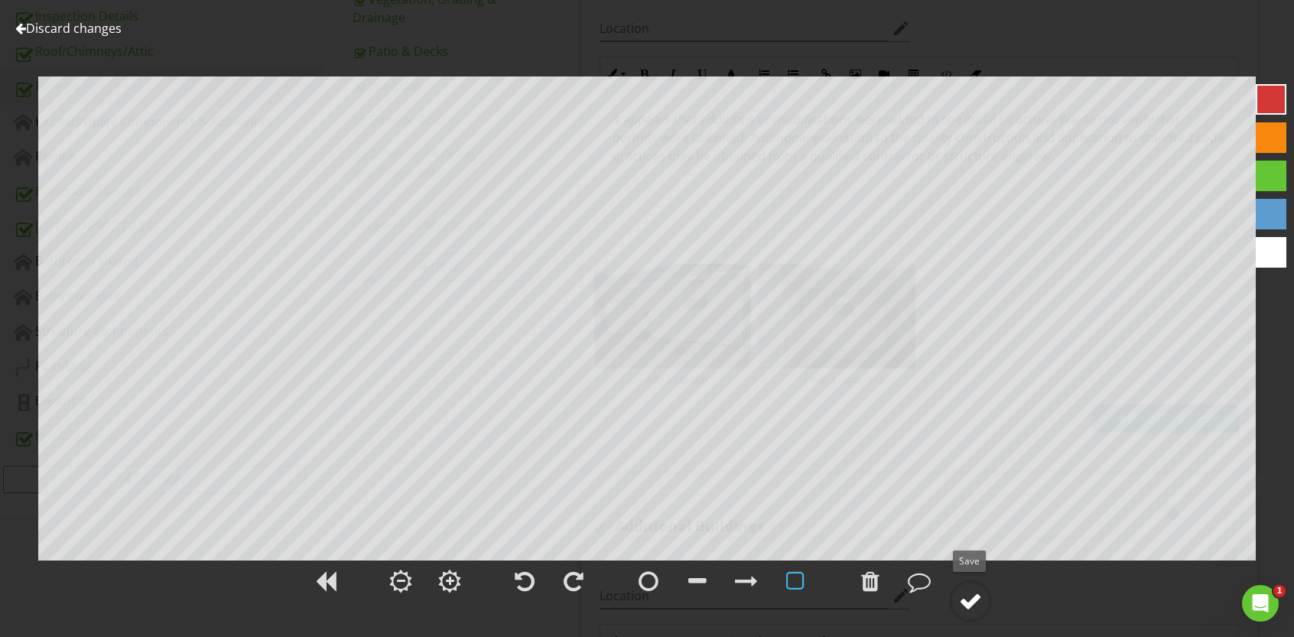
click at [973, 594] on div at bounding box center [970, 601] width 23 height 23
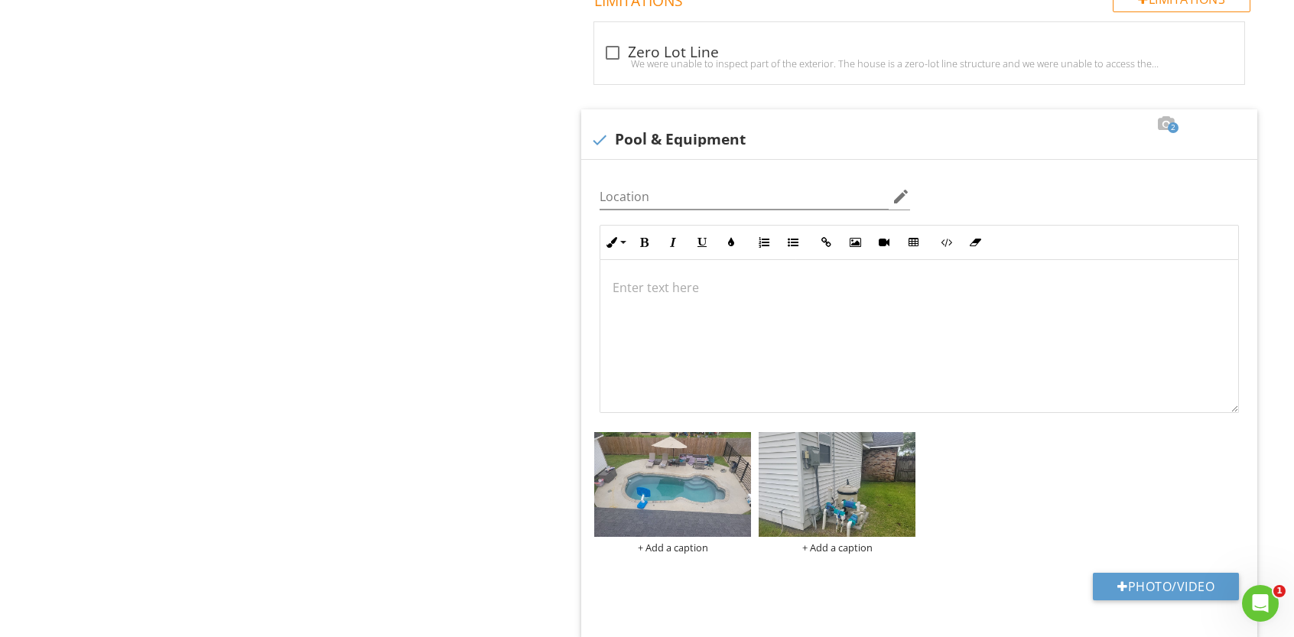
scroll to position [2090, 0]
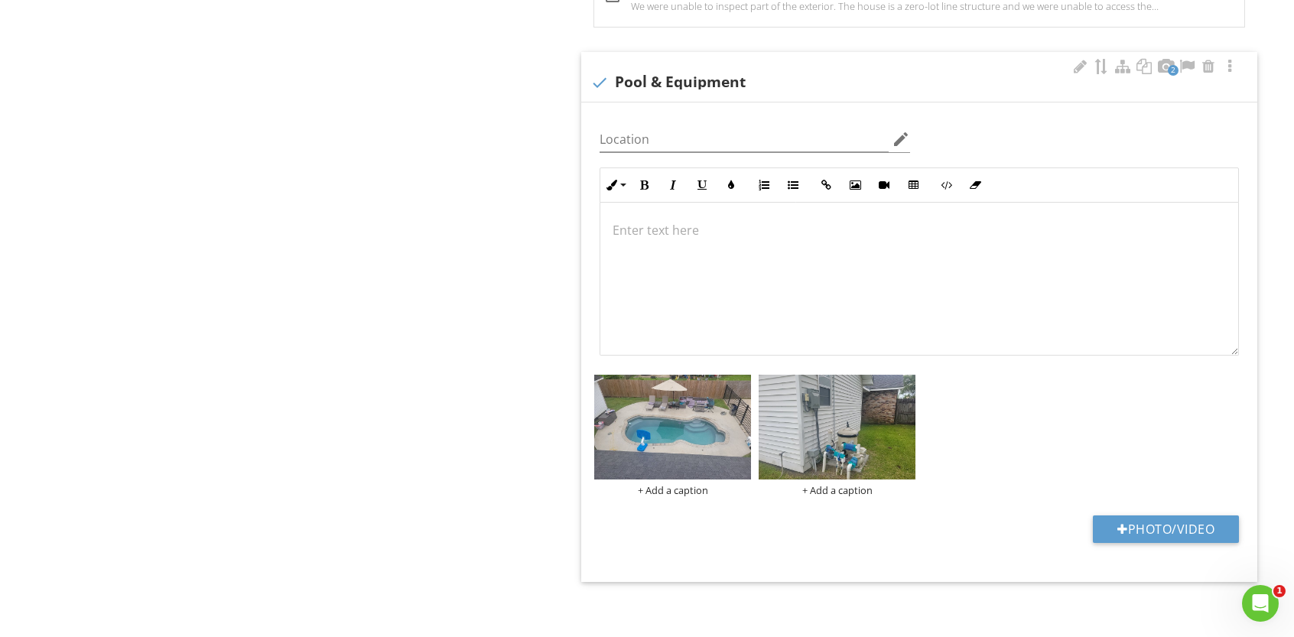
click at [636, 229] on p at bounding box center [919, 230] width 613 height 18
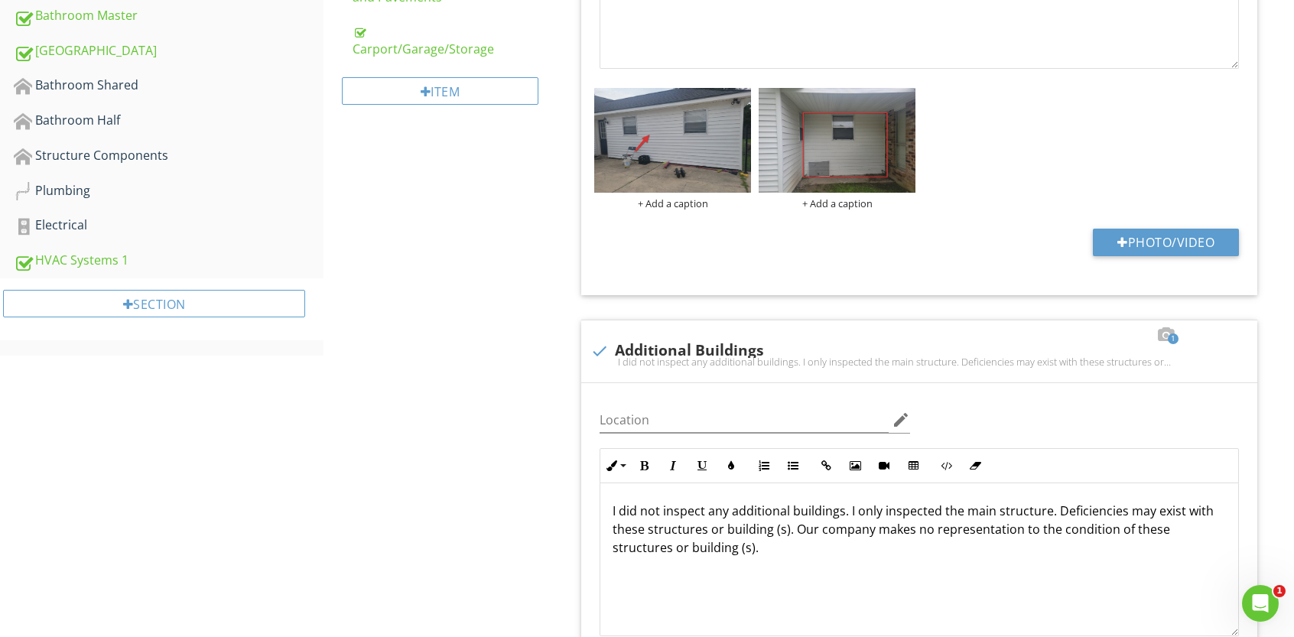
scroll to position [0, 0]
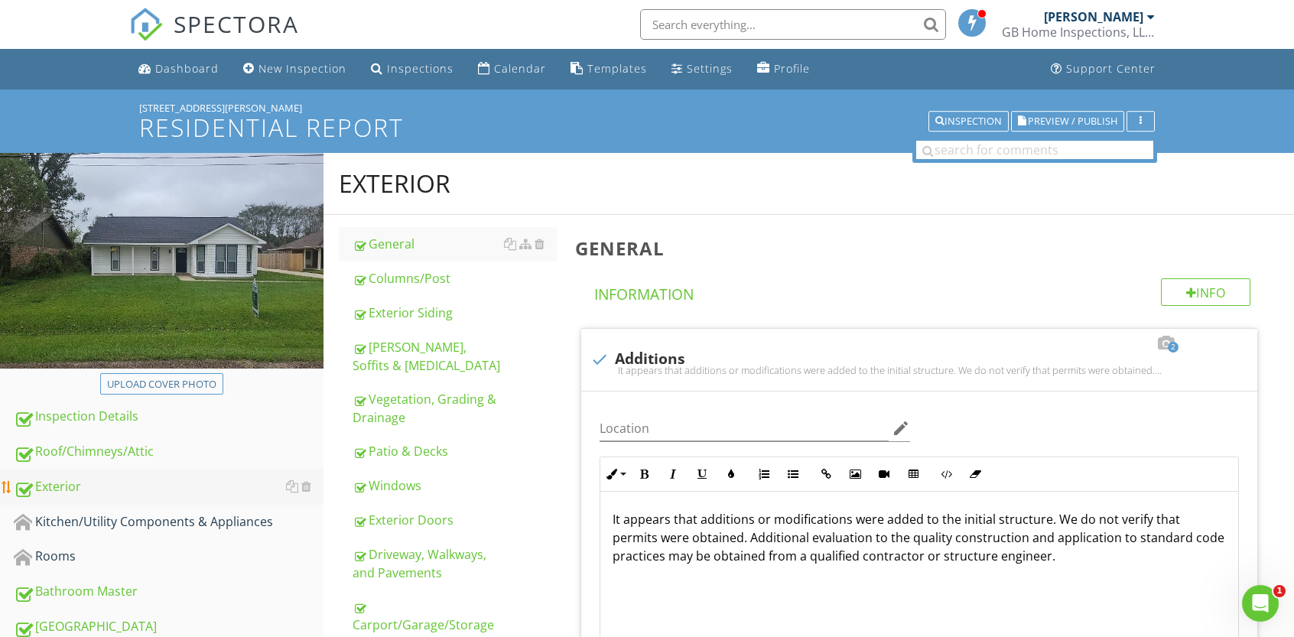
click at [49, 490] on div "Exterior" at bounding box center [169, 487] width 310 height 20
click at [410, 316] on div "Exterior Siding" at bounding box center [455, 313] width 204 height 18
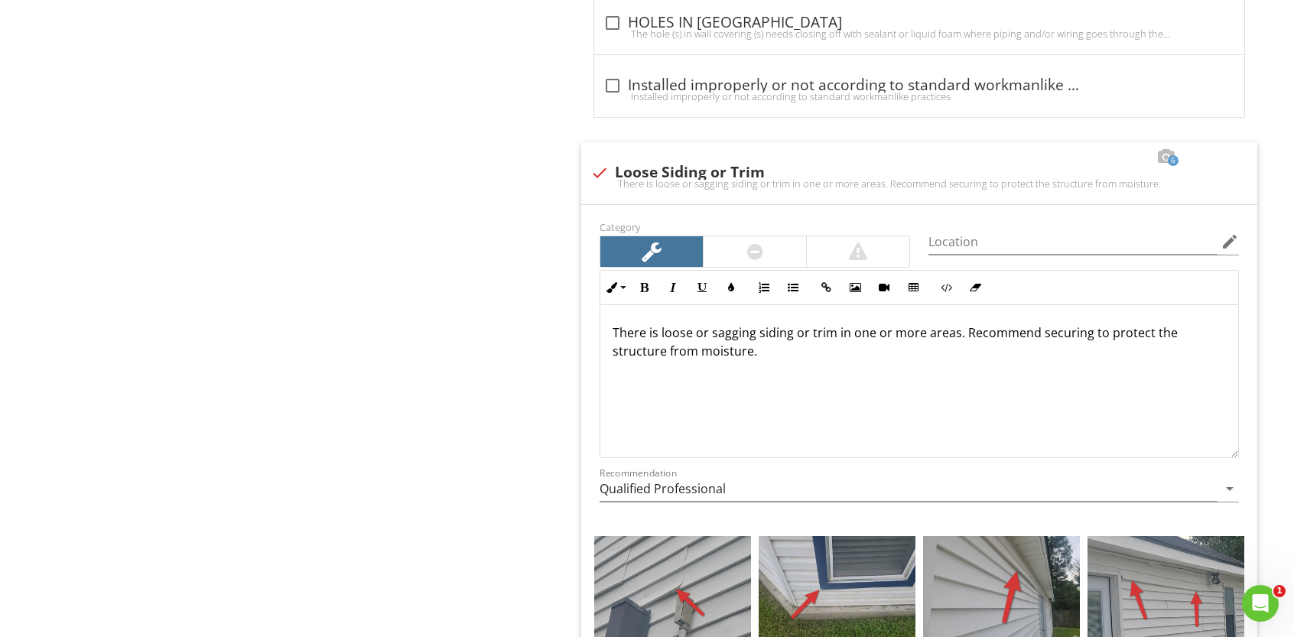
scroll to position [2943, 0]
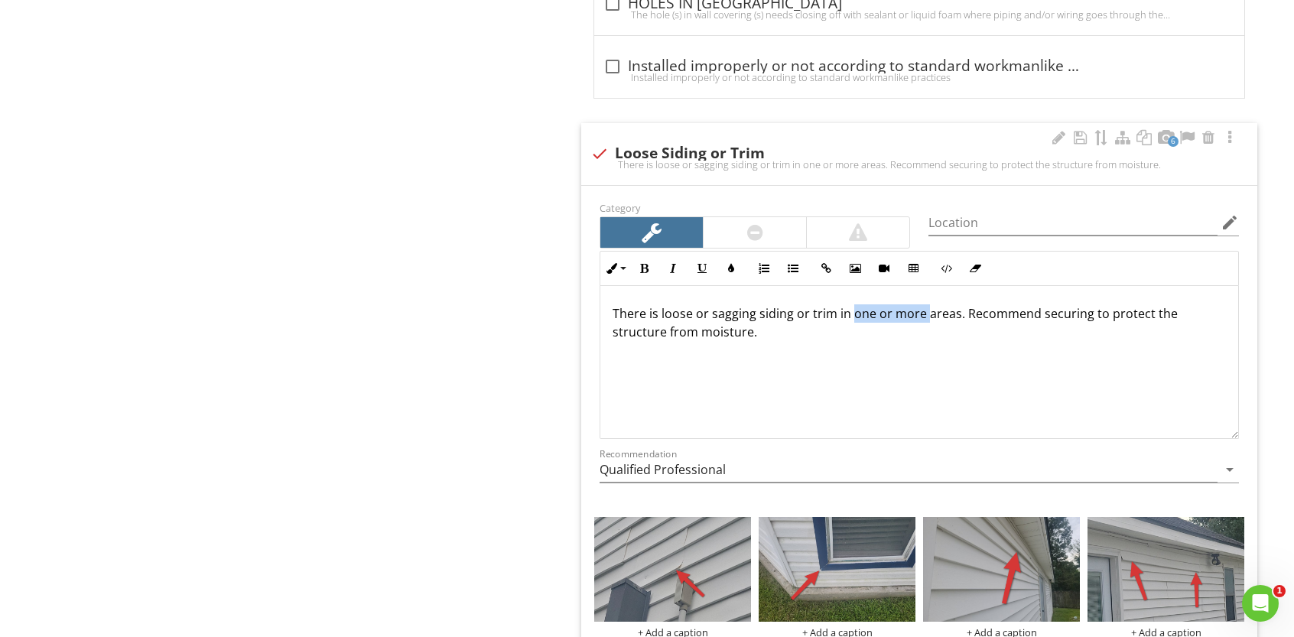
drag, startPoint x: 852, startPoint y: 305, endPoint x: 924, endPoint y: 304, distance: 71.9
click at [924, 304] on p "There is loose or sagging siding or trim in one or more areas. Recommend securi…" at bounding box center [919, 322] width 613 height 37
click at [924, 304] on p "There is loose or sagging siding or trim in several areas. Recommend securing t…" at bounding box center [919, 322] width 613 height 37
click at [821, 325] on p "There is loose or sagging siding or trim in several areas around the home. Reco…" at bounding box center [919, 322] width 613 height 37
click at [1037, 304] on p "There is loose or sagging siding or trim in several areas around the home. Reco…" at bounding box center [919, 322] width 613 height 37
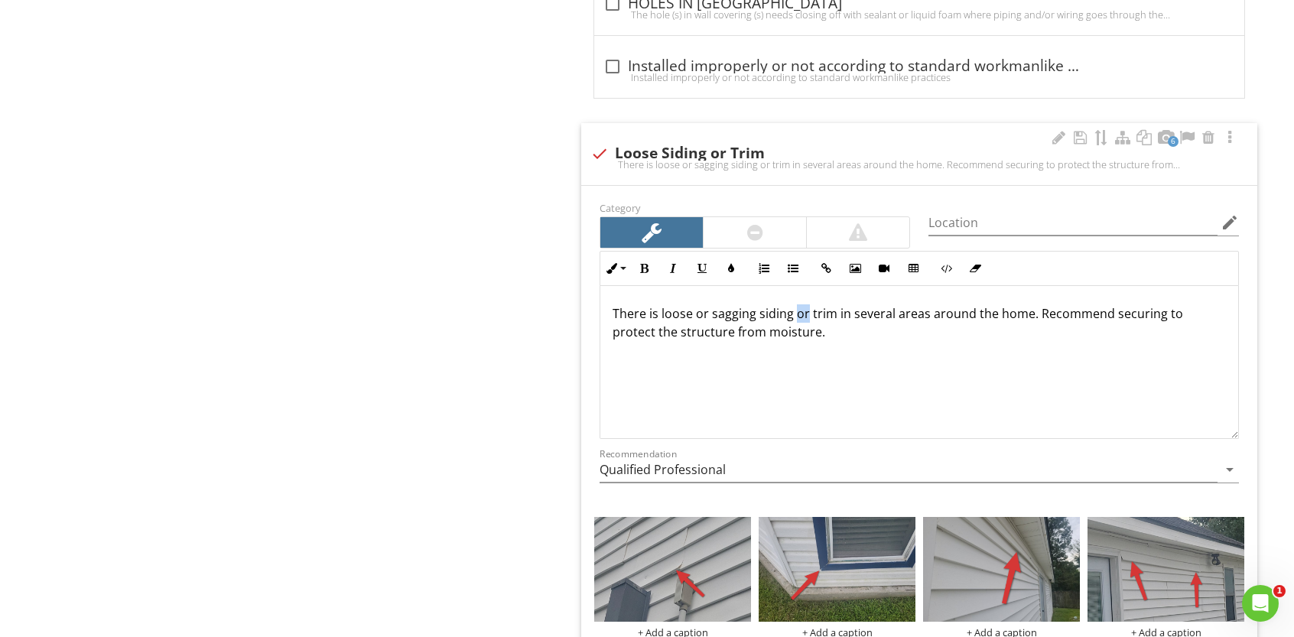
drag, startPoint x: 793, startPoint y: 302, endPoint x: 805, endPoint y: 301, distance: 11.6
click at [805, 304] on p "There is loose or sagging siding or trim in several areas around the home. Reco…" at bounding box center [919, 322] width 613 height 37
click at [1045, 304] on p "There is loose or sagging siding and trim in several areas around the home. Rec…" at bounding box center [919, 322] width 613 height 37
drag, startPoint x: 1045, startPoint y: 298, endPoint x: 644, endPoint y: 344, distance: 403.5
click at [644, 344] on div "There is loose or sagging siding and trim in several areas around the home. It …" at bounding box center [919, 362] width 638 height 153
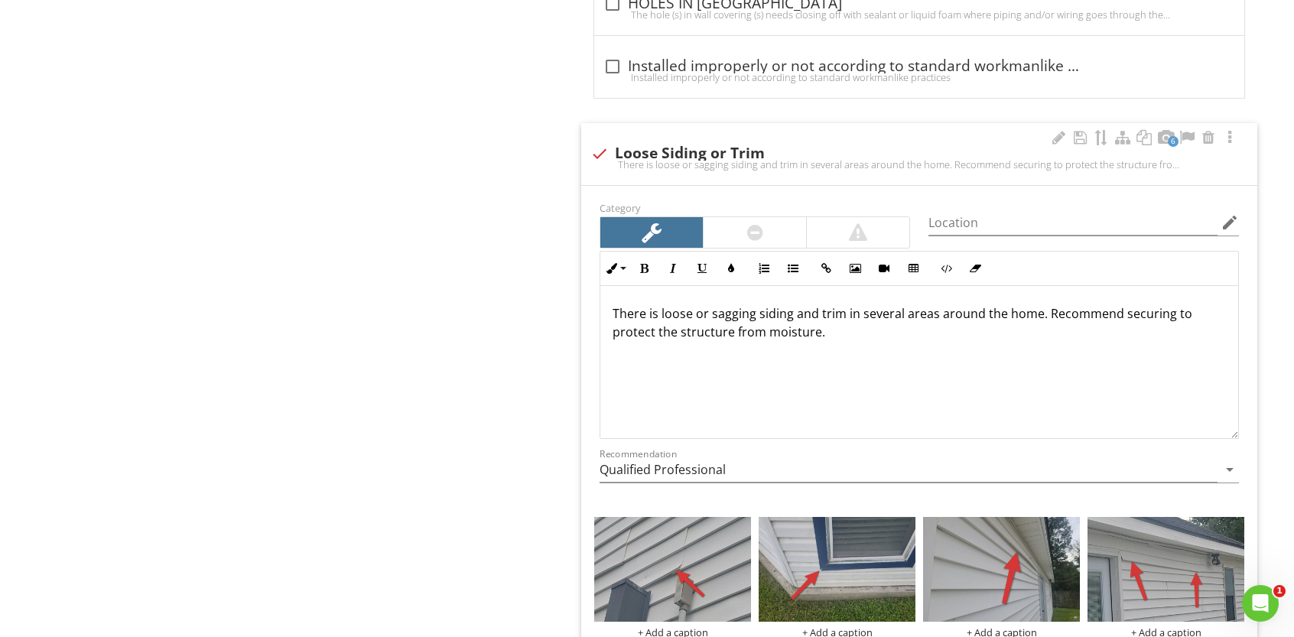
click at [660, 304] on p "There is loose or sagging siding and trim in several areas around the home. Rec…" at bounding box center [919, 322] width 613 height 37
click at [841, 305] on p "There is loose or sagging siding and trim in several areas around the home. Rec…" at bounding box center [919, 322] width 613 height 37
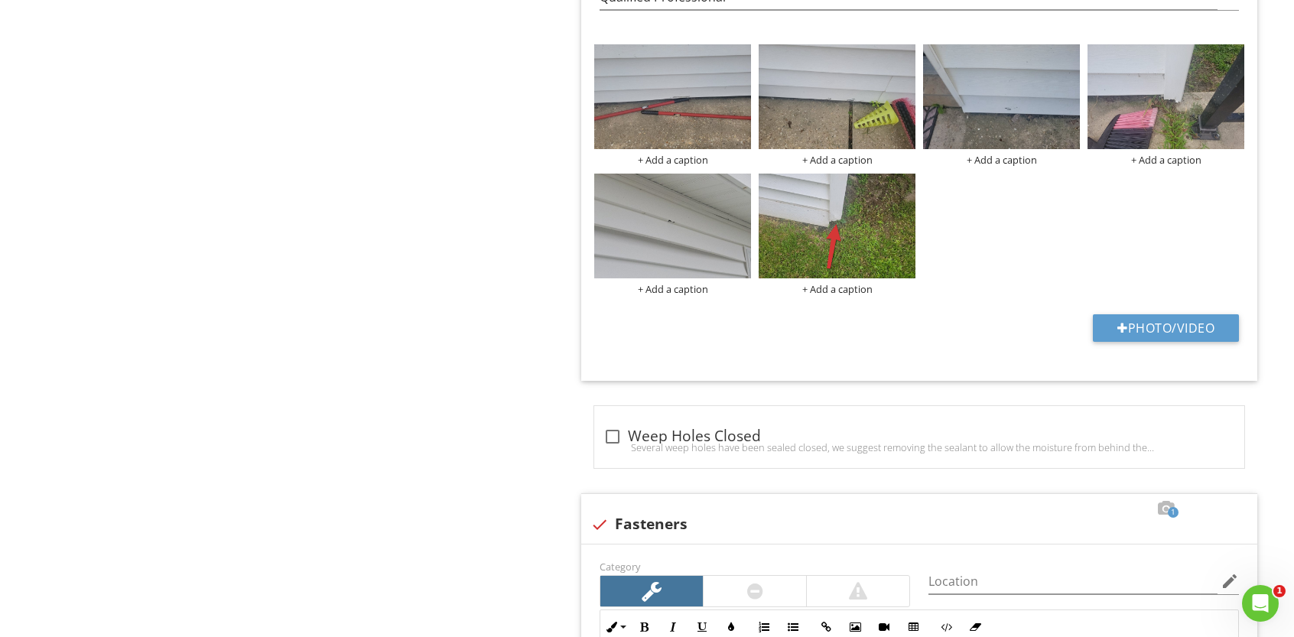
scroll to position [6664, 0]
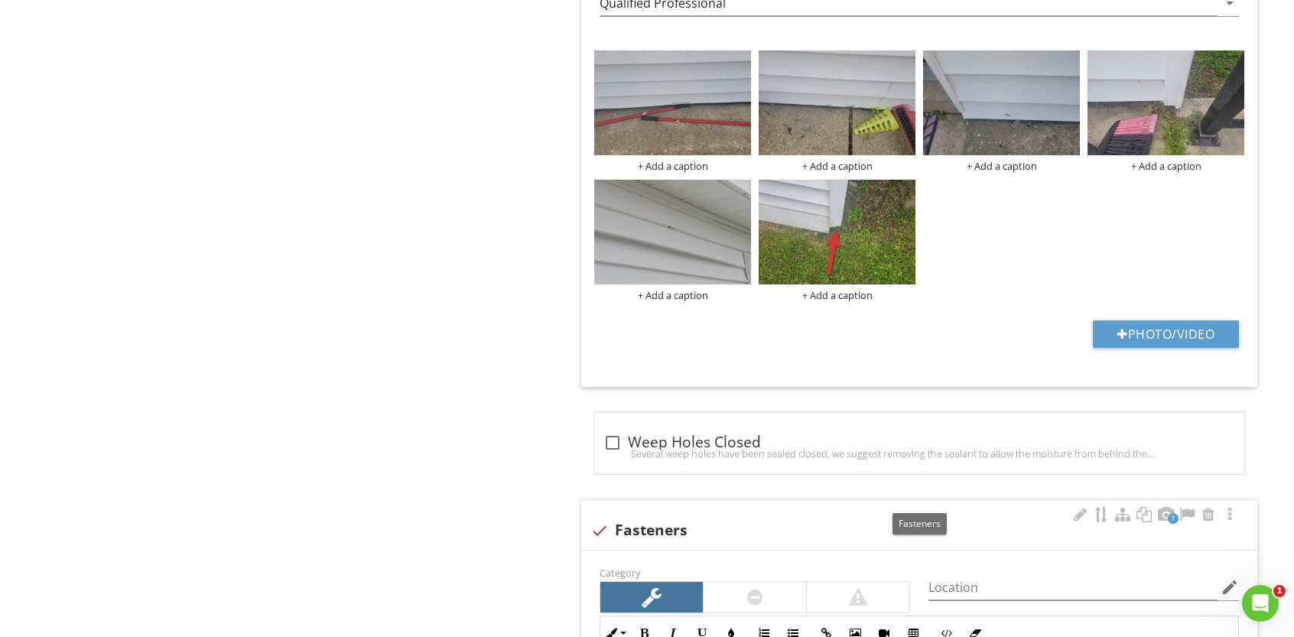
click at [600, 518] on div at bounding box center [600, 531] width 26 height 26
checkbox input "true"
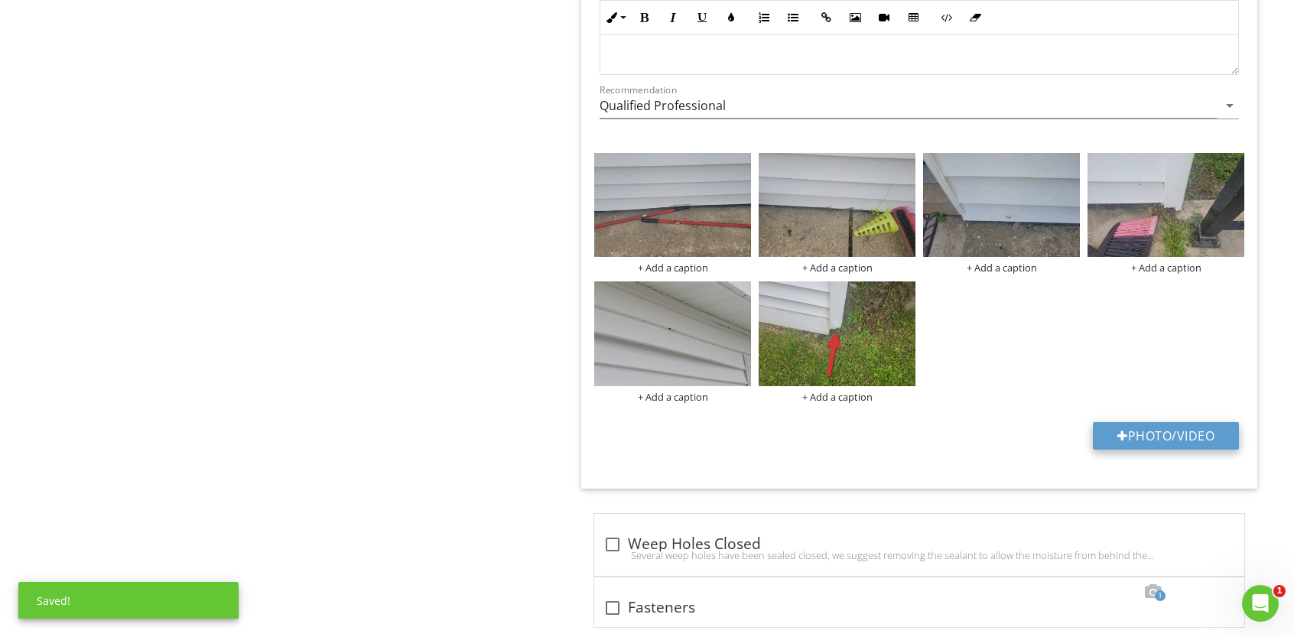
scroll to position [6556, 0]
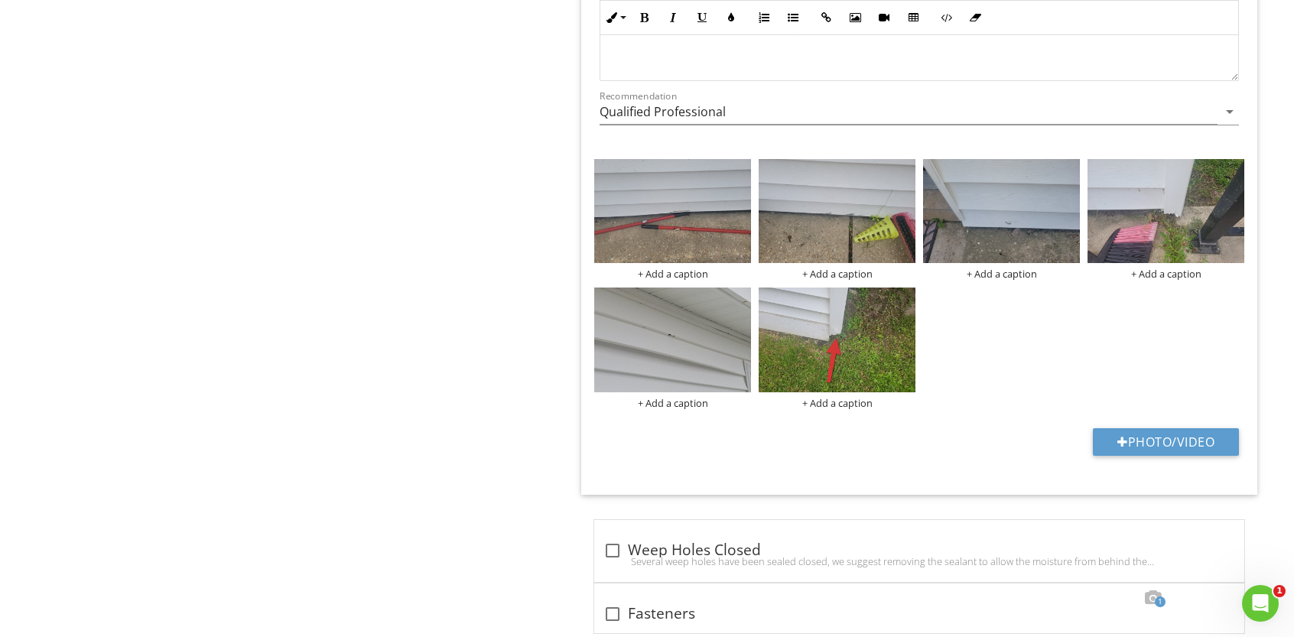
click at [984, 311] on div "+ Add a caption + Add a caption + Add a caption + Add a caption + Add a caption…" at bounding box center [919, 284] width 658 height 258
click at [1164, 428] on button "Photo/Video" at bounding box center [1166, 442] width 146 height 28
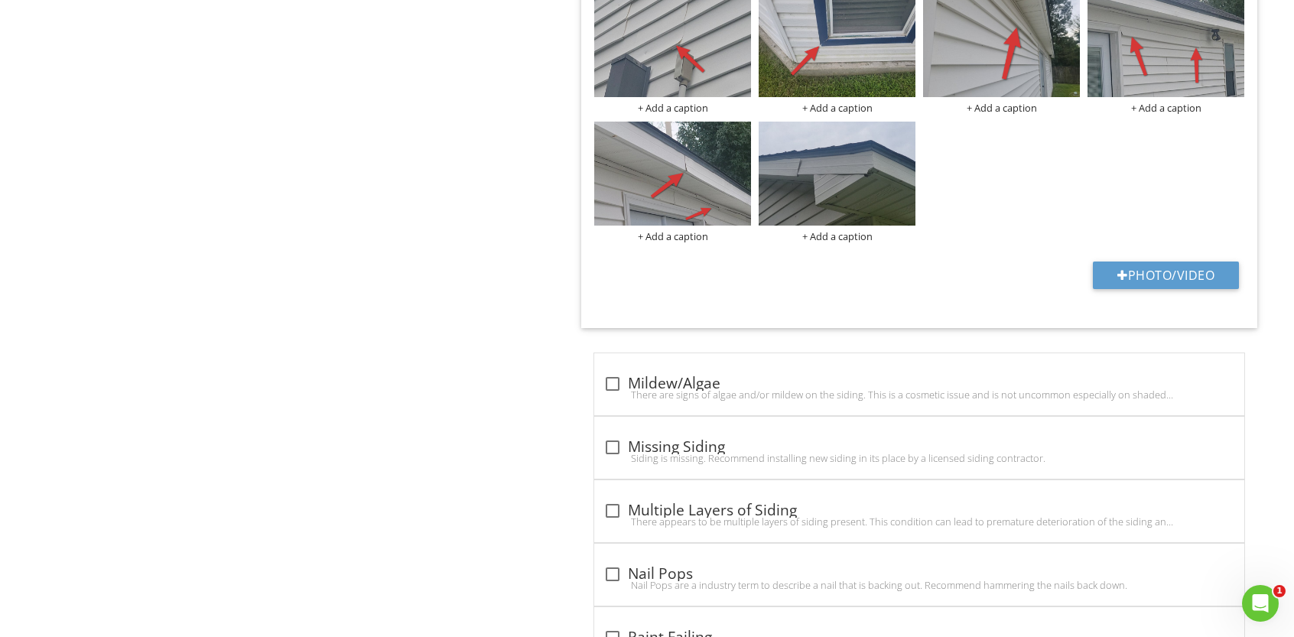
scroll to position [3419, 0]
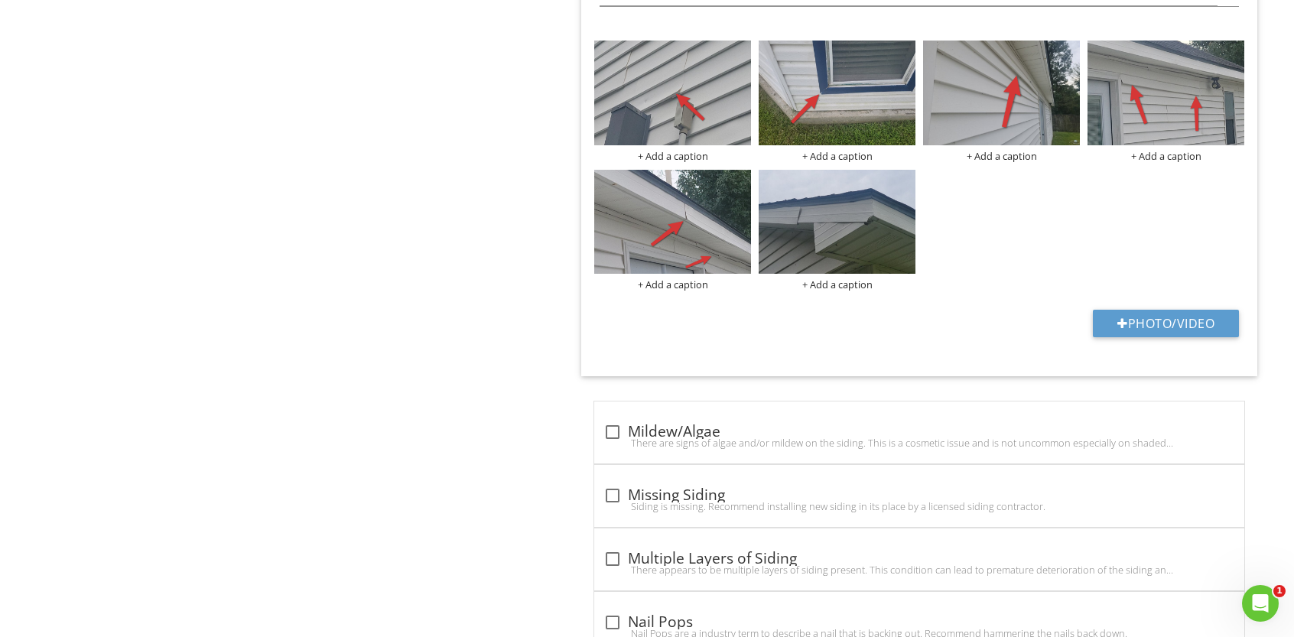
click at [957, 223] on div "+ Add a caption + Add a caption + Add a caption + Add a caption + Add a caption…" at bounding box center [919, 166] width 658 height 258
click at [1136, 310] on button "Photo/Video" at bounding box center [1166, 324] width 146 height 28
type input "C:\fakepath\photo (55).jpg"
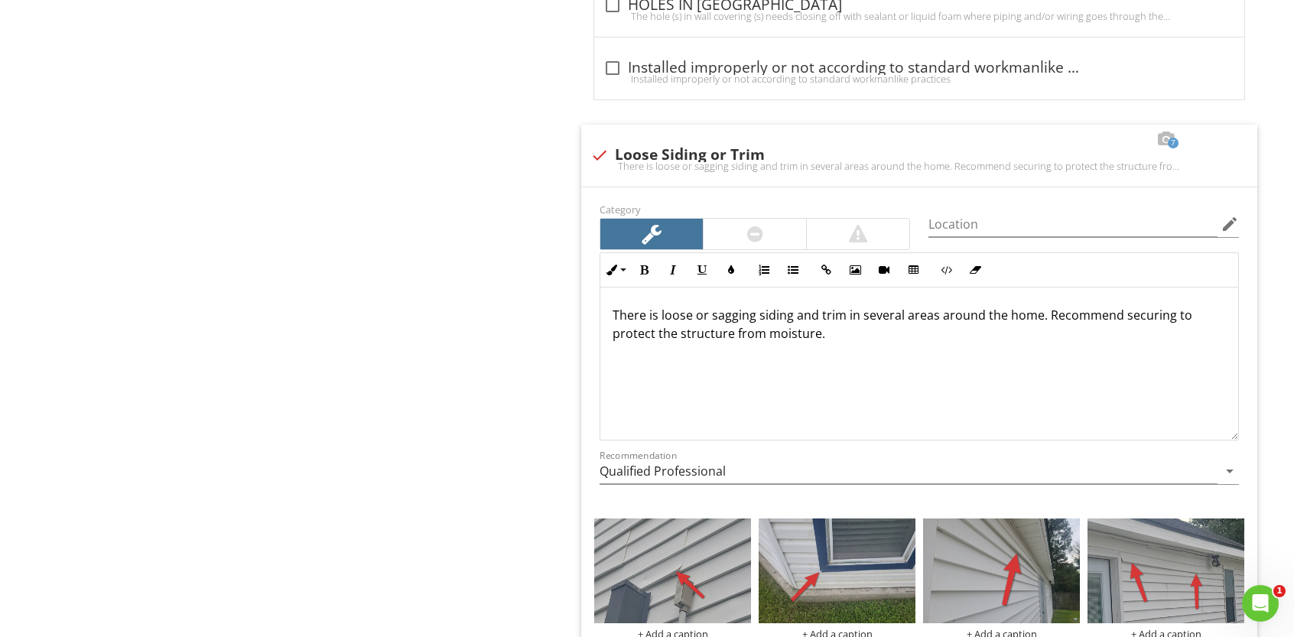
scroll to position [2905, 0]
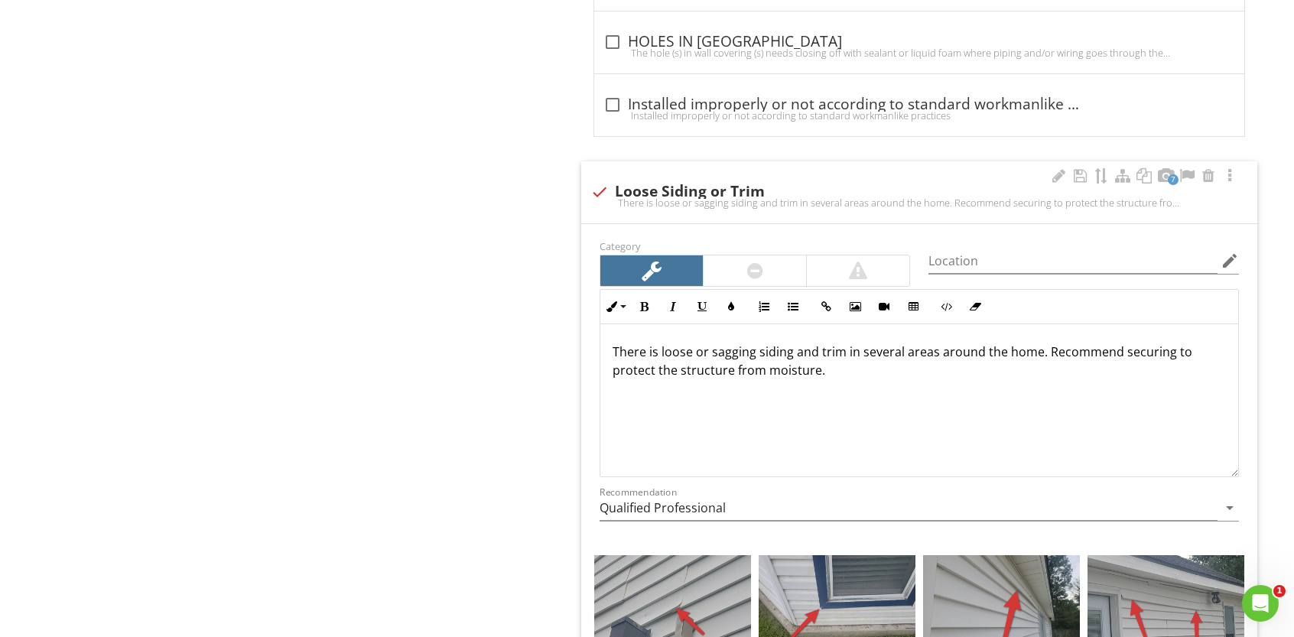
click at [1043, 344] on p "There is loose or sagging siding and trim in several areas around the home. Rec…" at bounding box center [919, 361] width 613 height 37
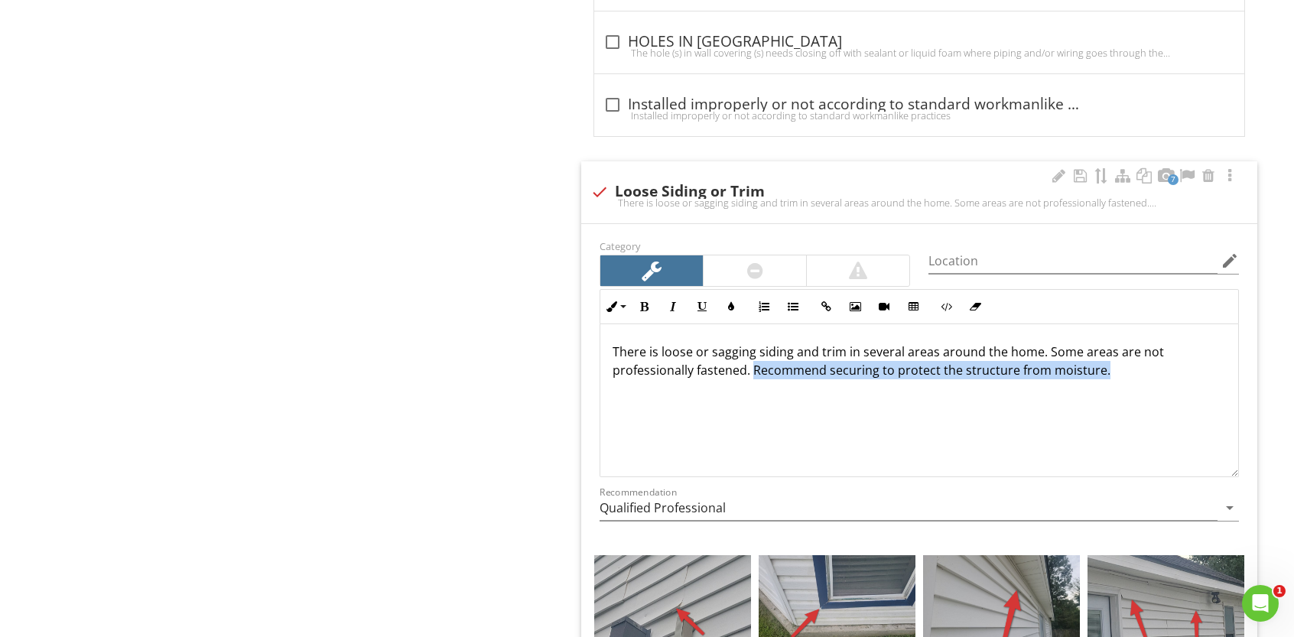
drag, startPoint x: 753, startPoint y: 363, endPoint x: 1201, endPoint y: 376, distance: 447.6
click at [1201, 376] on div "There is loose or sagging siding and trim in several areas around the home. Som…" at bounding box center [919, 400] width 638 height 153
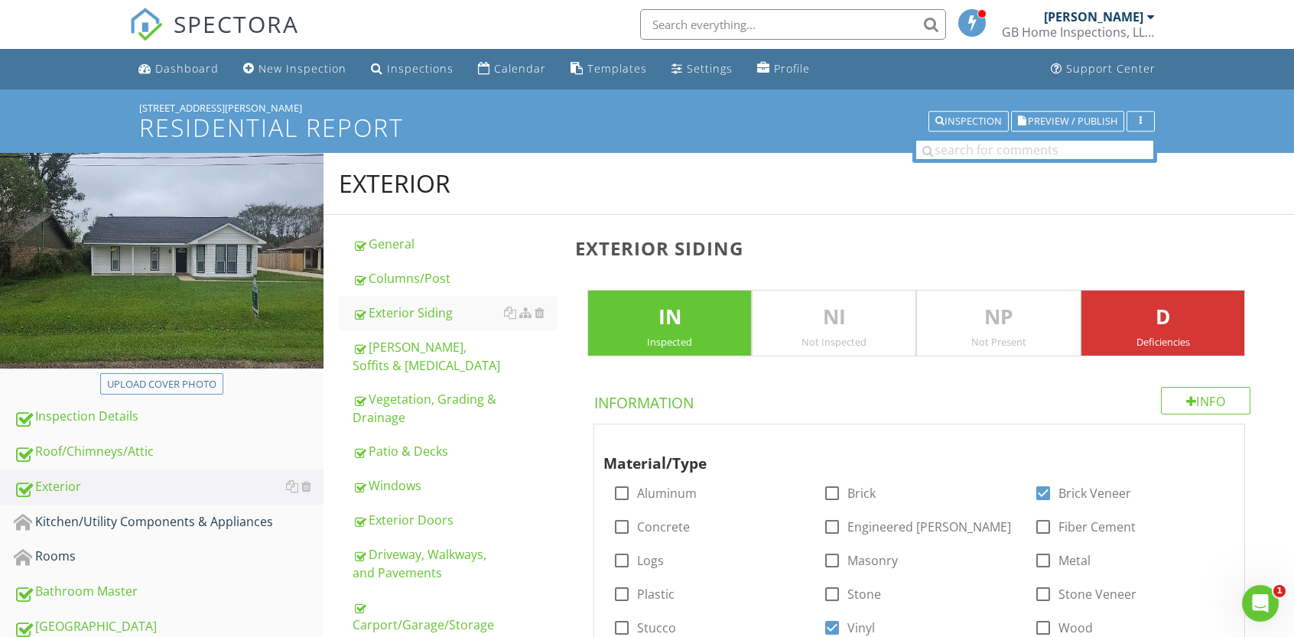
scroll to position [136, 0]
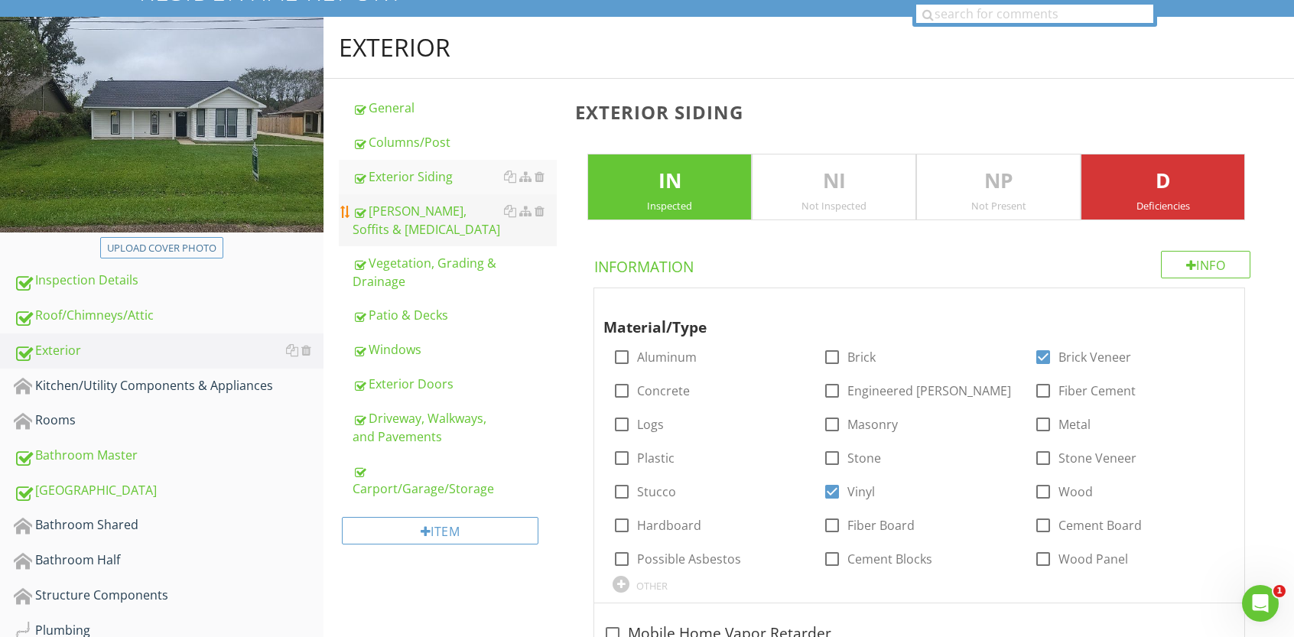
click at [449, 210] on div "Eaves, Soffits & Fascia" at bounding box center [455, 220] width 204 height 37
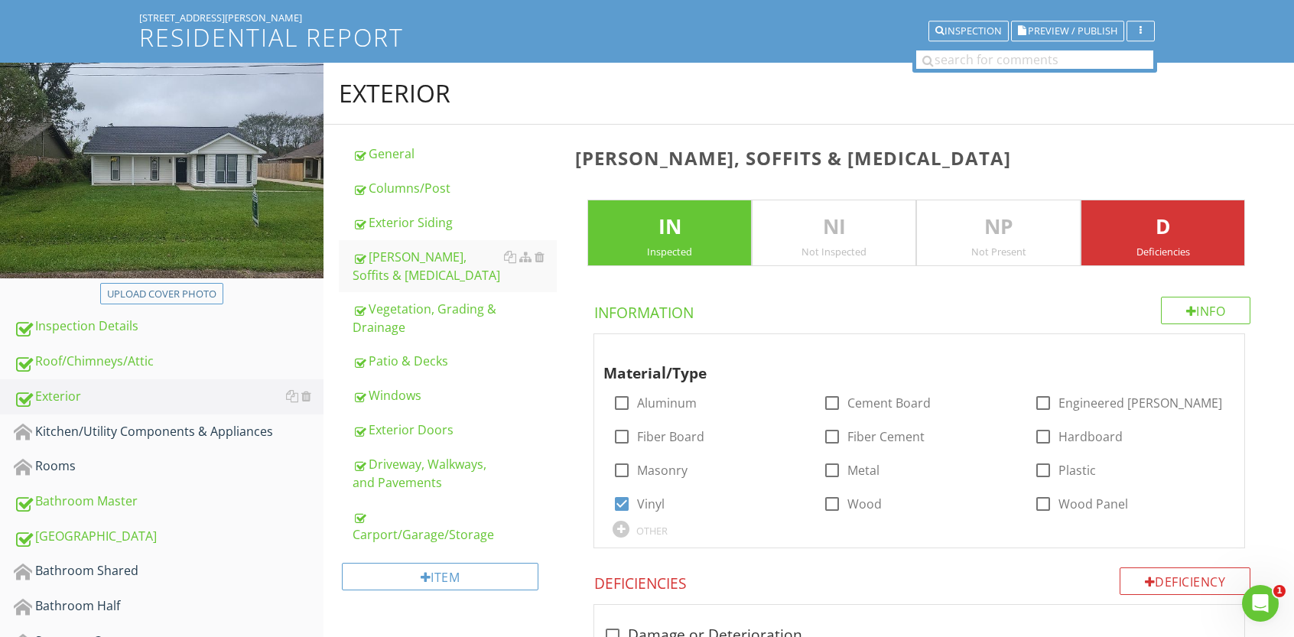
scroll to position [112, 0]
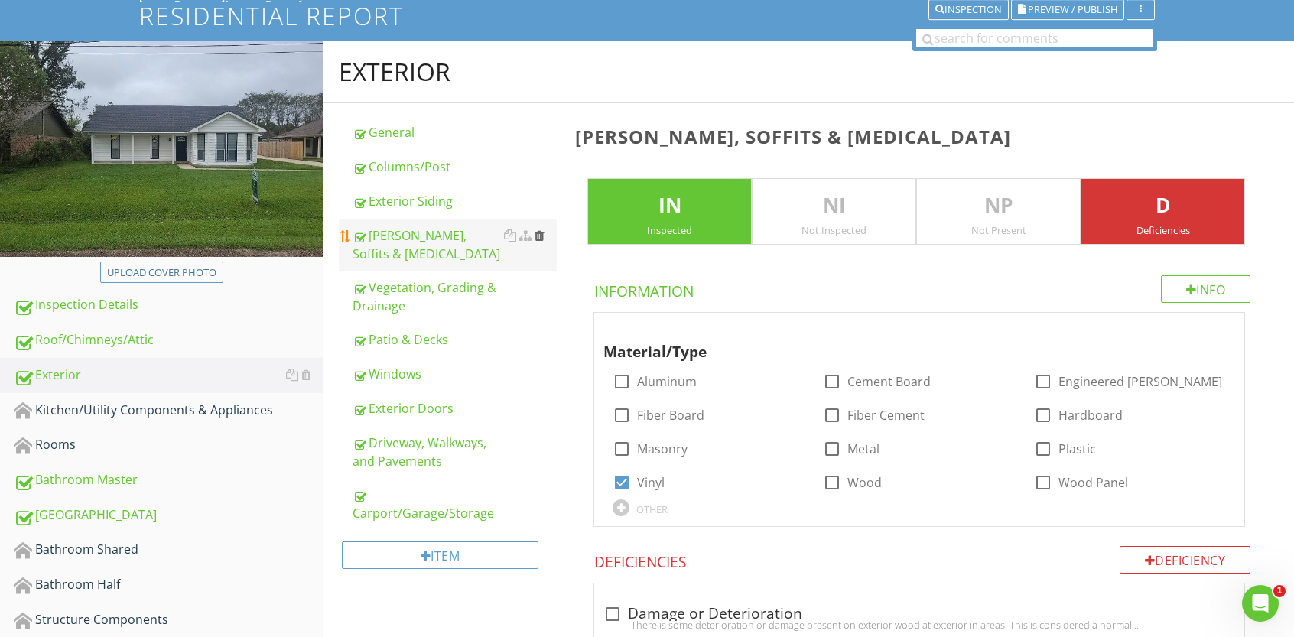
click at [537, 237] on div at bounding box center [540, 235] width 10 height 12
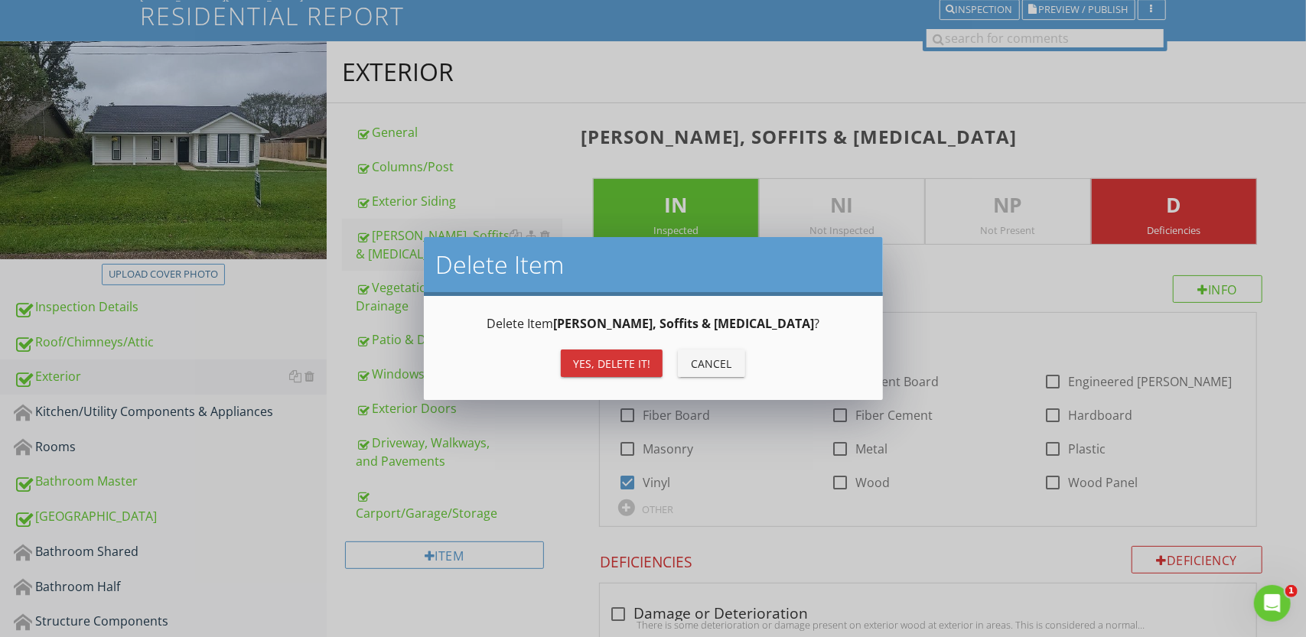
click at [592, 363] on div "Yes, Delete it!" at bounding box center [611, 364] width 77 height 16
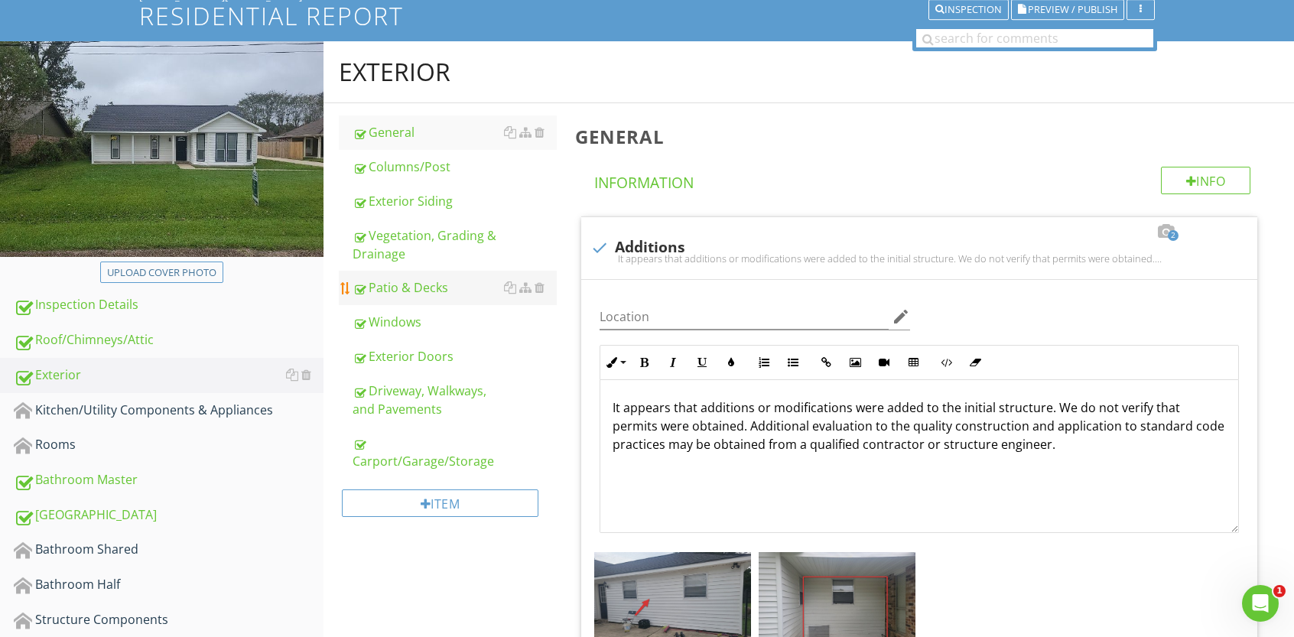
click at [415, 286] on div "Patio & Decks" at bounding box center [455, 287] width 204 height 18
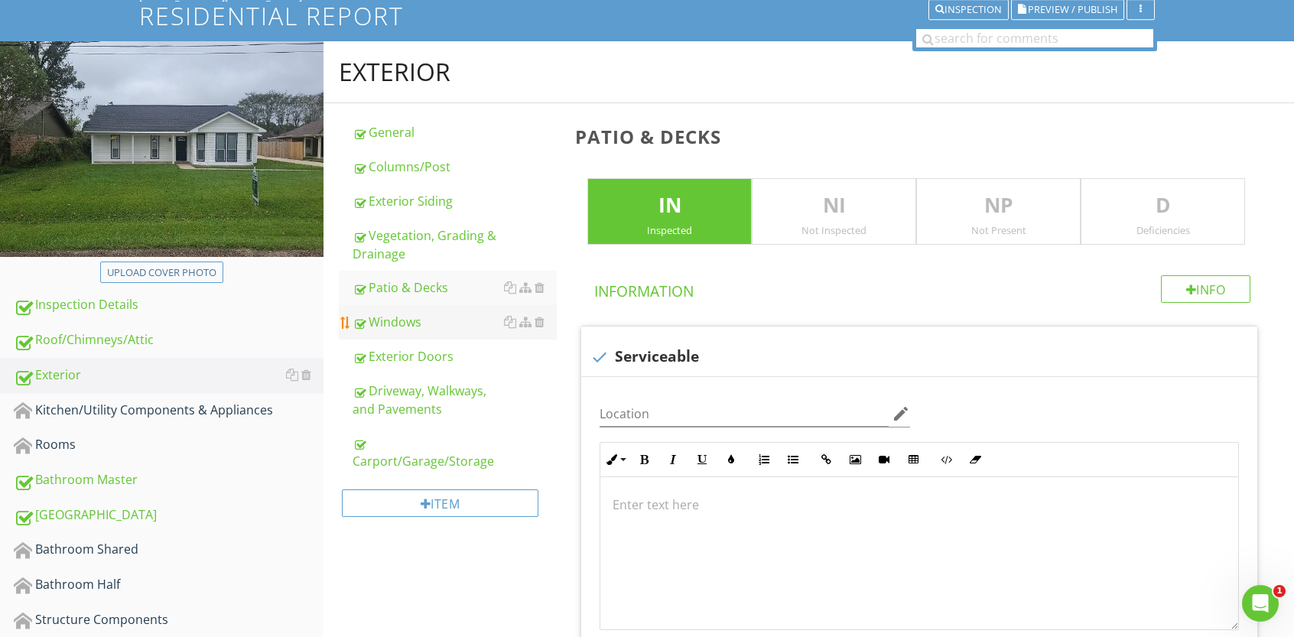
click at [408, 325] on div "Windows" at bounding box center [455, 322] width 204 height 18
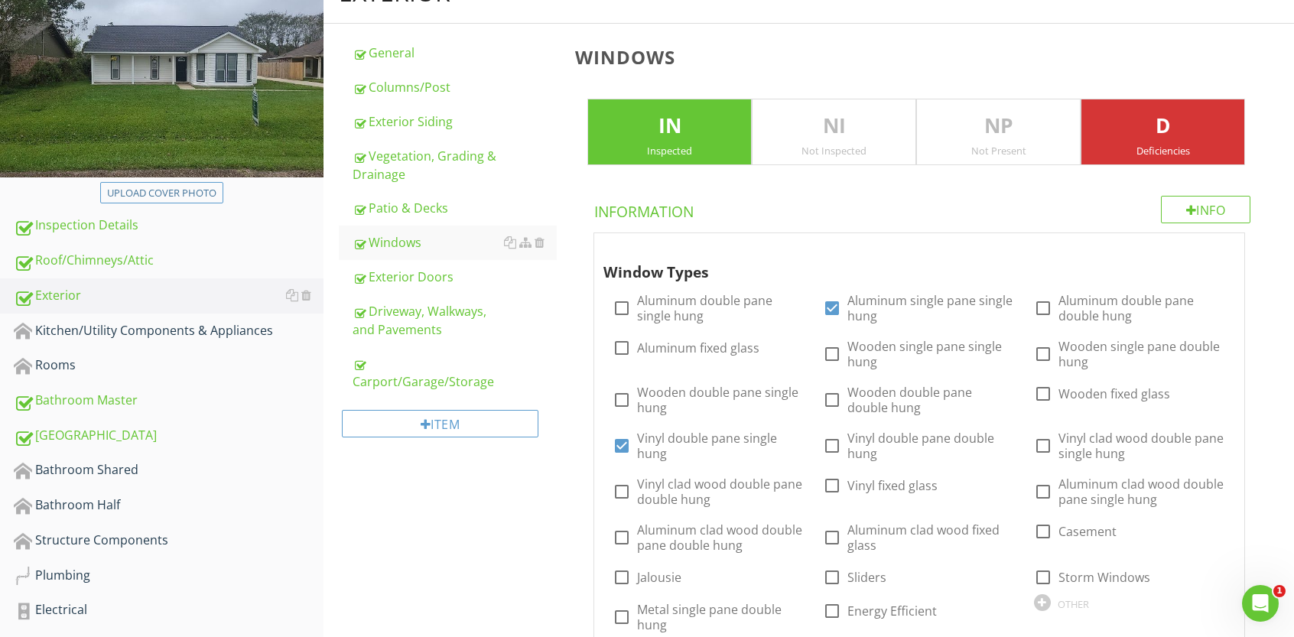
scroll to position [195, 0]
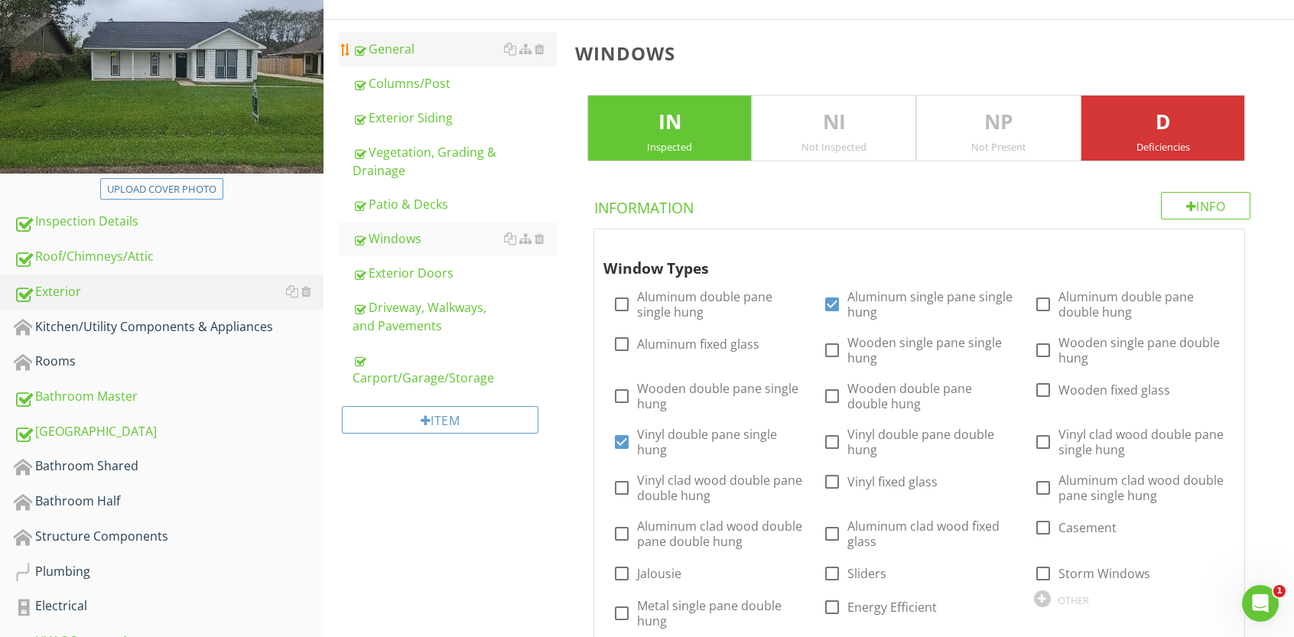
click at [405, 41] on div "General" at bounding box center [455, 49] width 204 height 18
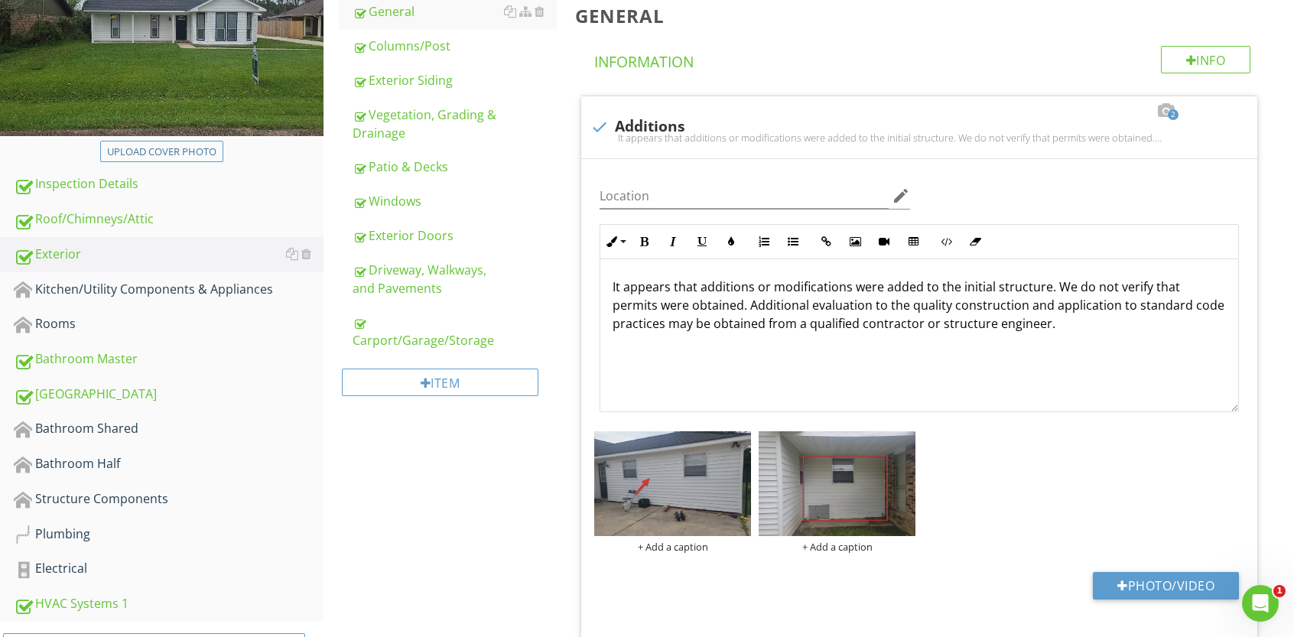
scroll to position [327, 0]
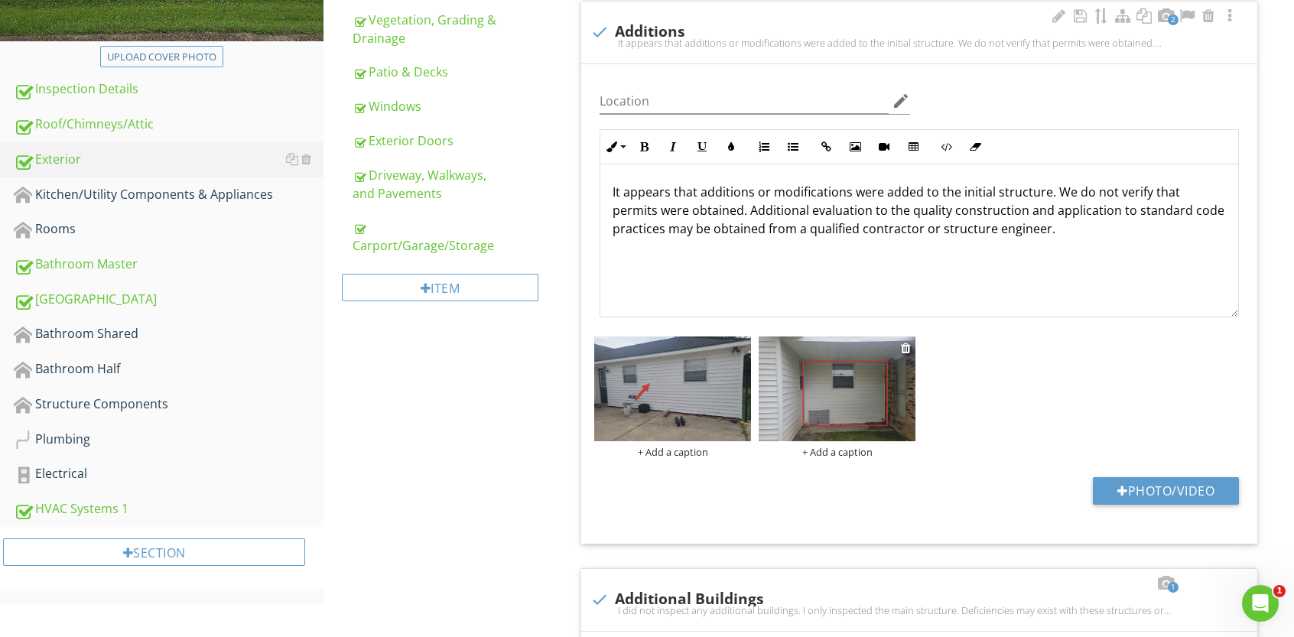
click at [868, 383] on img at bounding box center [837, 389] width 157 height 105
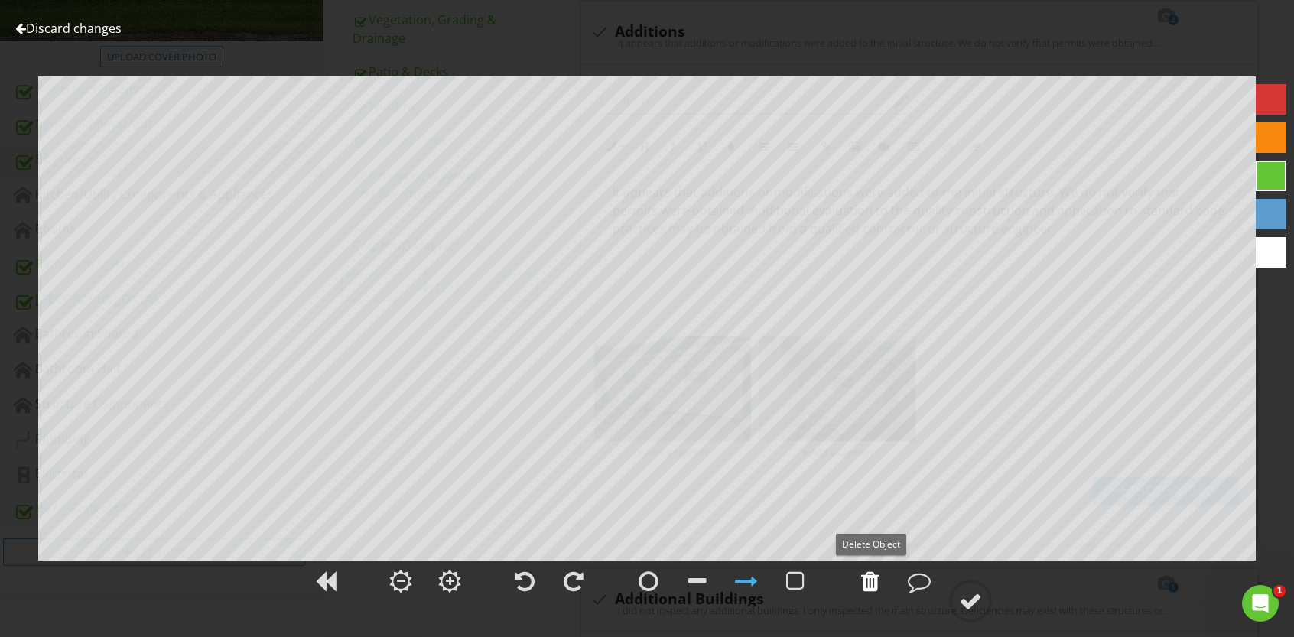
click at [870, 579] on div at bounding box center [870, 581] width 18 height 23
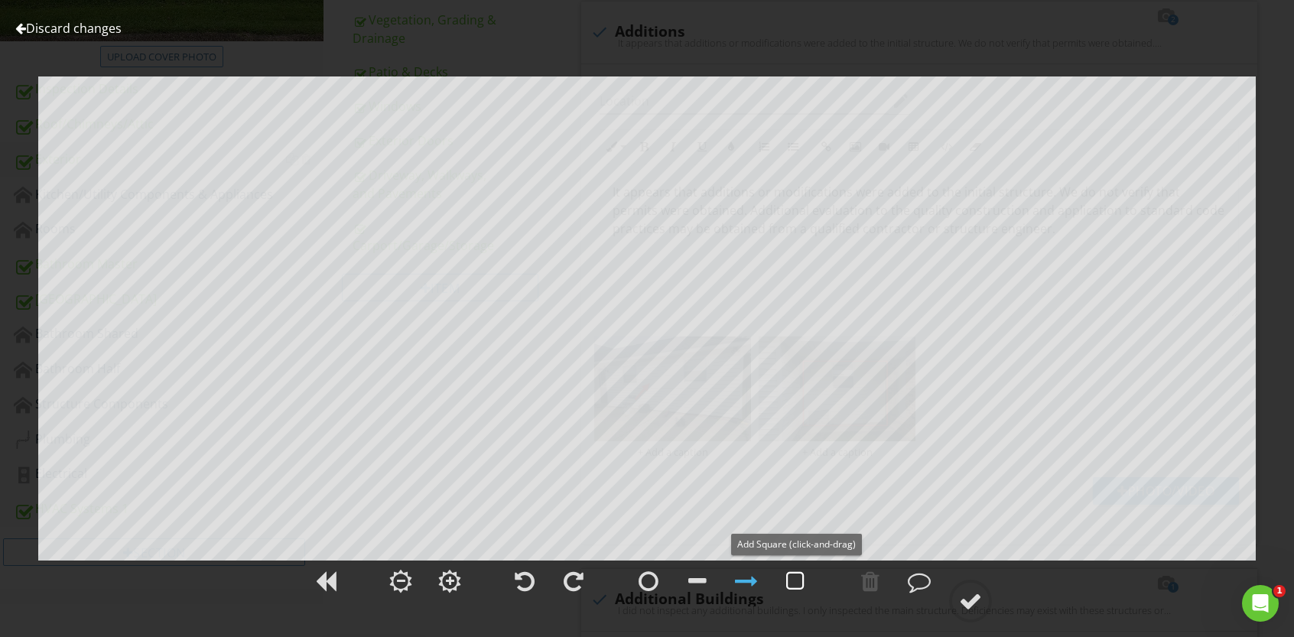
click at [794, 584] on div at bounding box center [795, 581] width 18 height 23
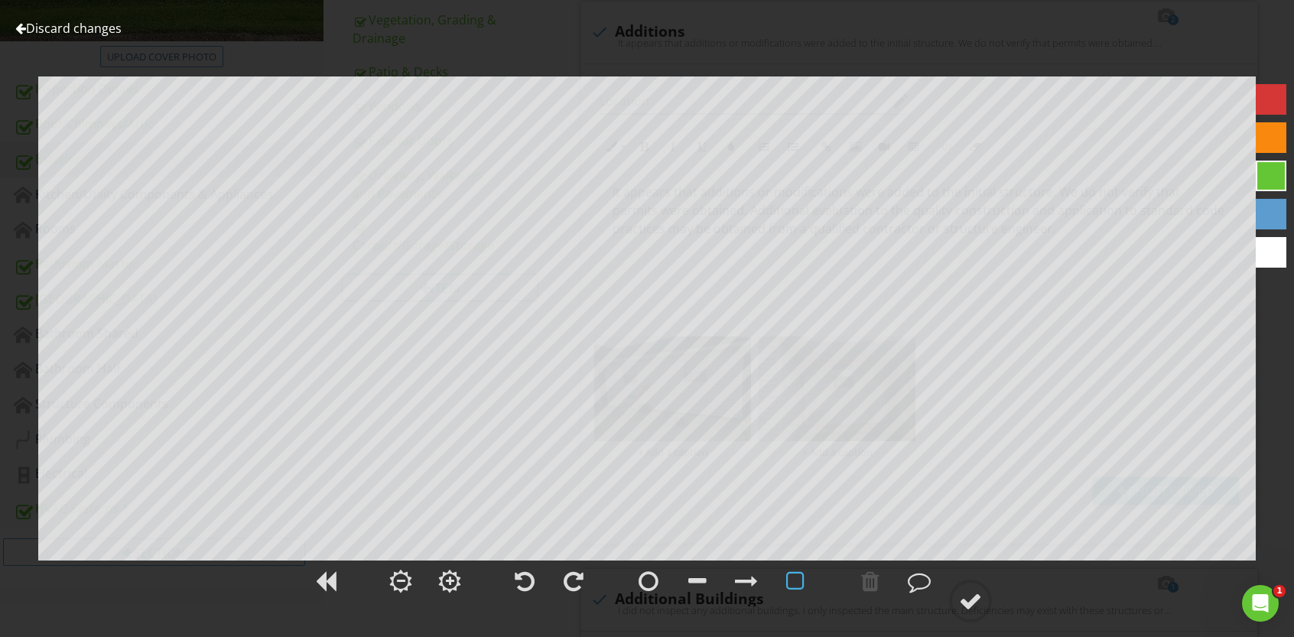
click at [1276, 95] on div at bounding box center [1271, 99] width 31 height 31
click at [974, 594] on div at bounding box center [970, 601] width 23 height 23
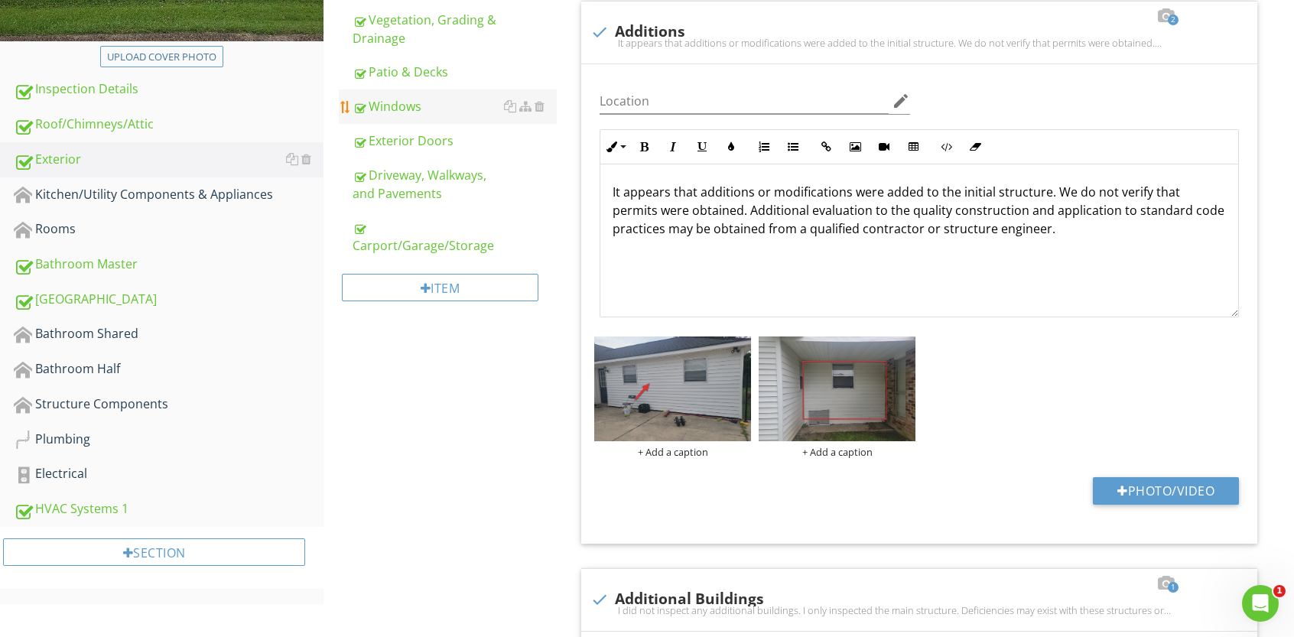
click at [407, 111] on div "Windows" at bounding box center [455, 106] width 204 height 18
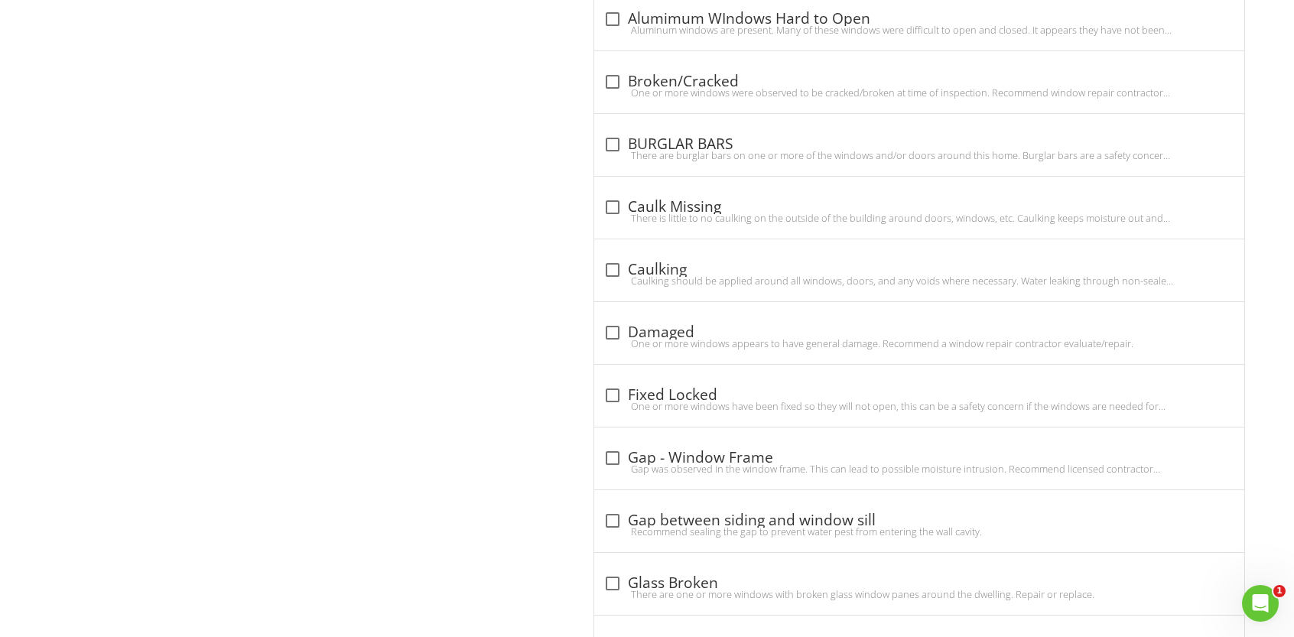
scroll to position [1039, 0]
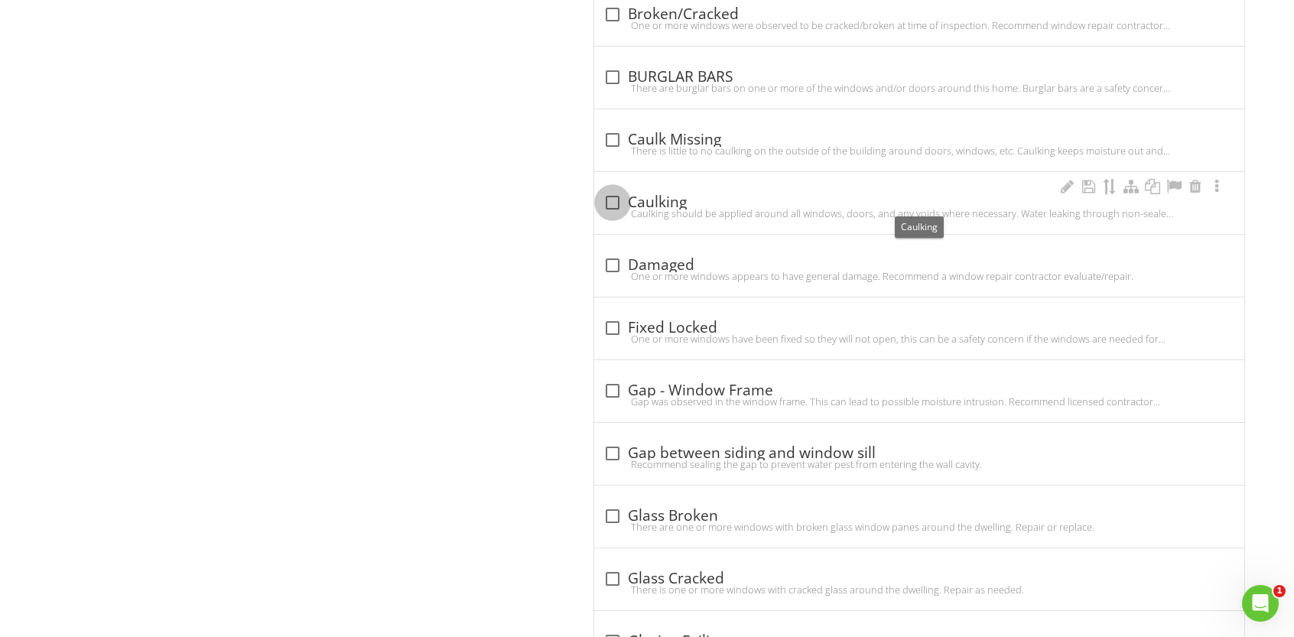
click at [613, 197] on div at bounding box center [613, 203] width 26 height 26
checkbox input "true"
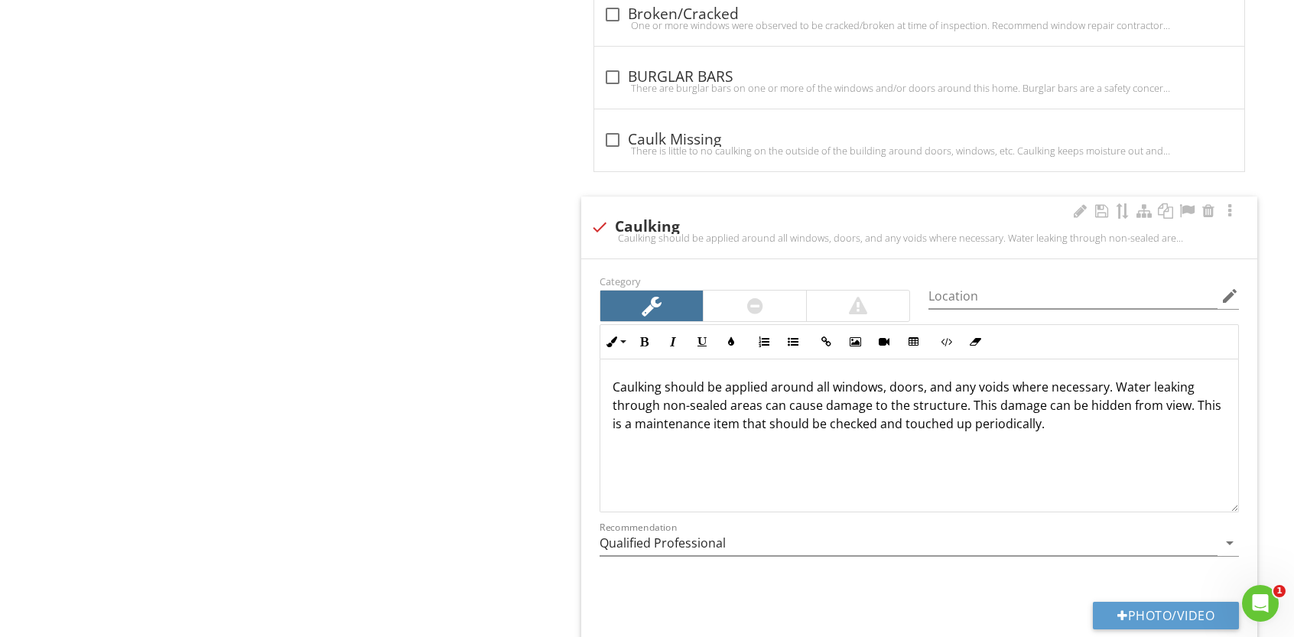
click at [925, 386] on p "Caulking should be applied around all windows, doors, and any voids where neces…" at bounding box center [919, 414] width 613 height 73
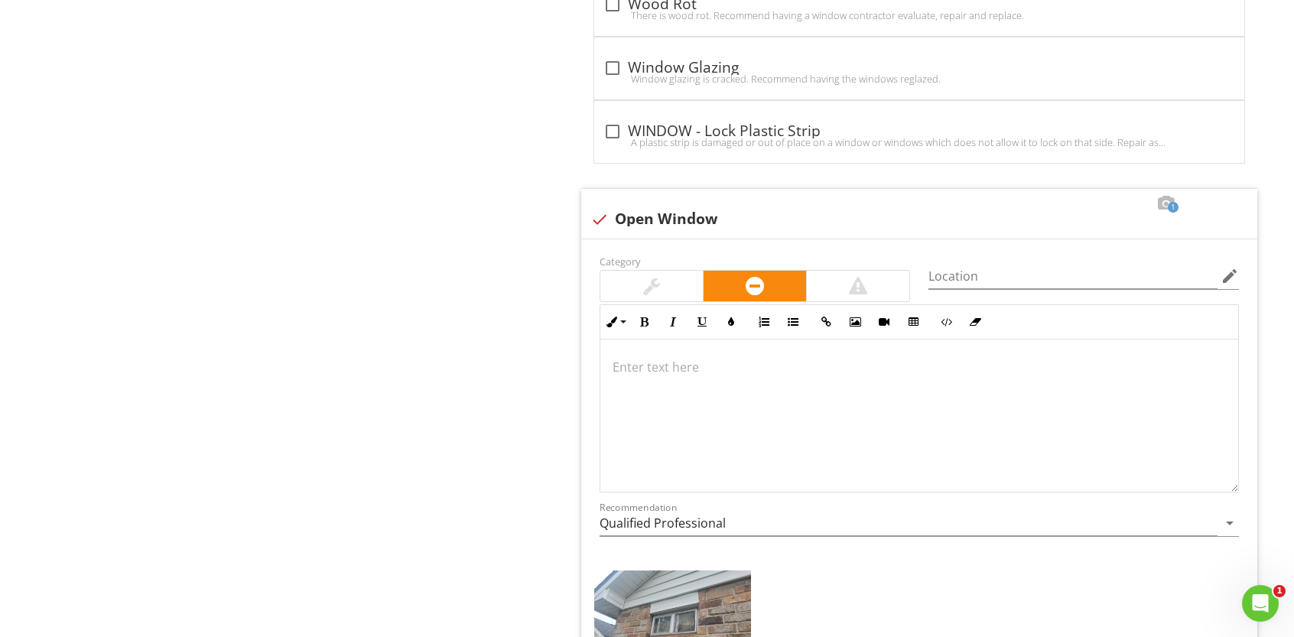
scroll to position [4119, 0]
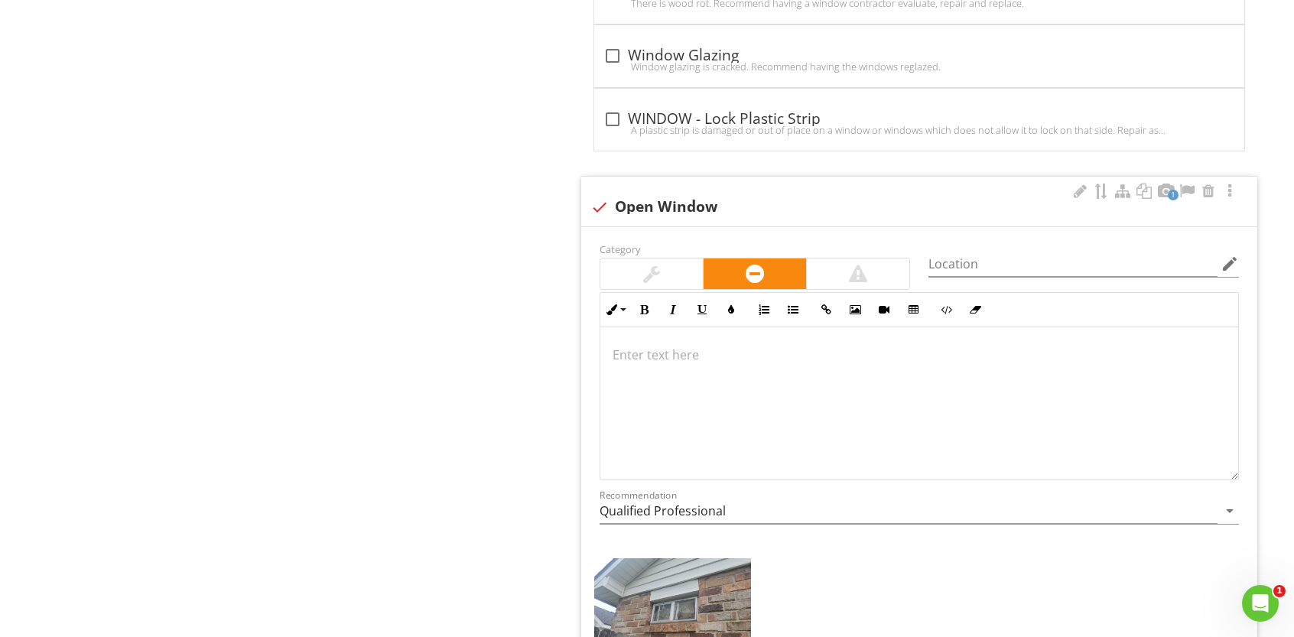
click at [666, 346] on p at bounding box center [919, 355] width 613 height 18
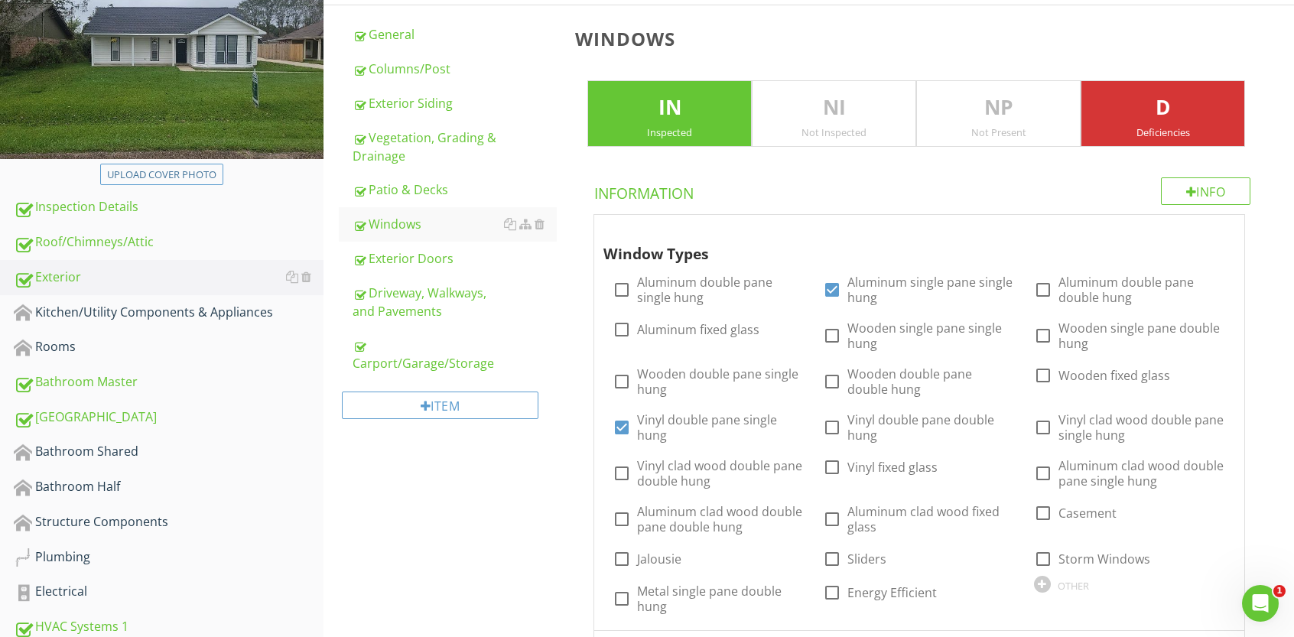
scroll to position [216, 0]
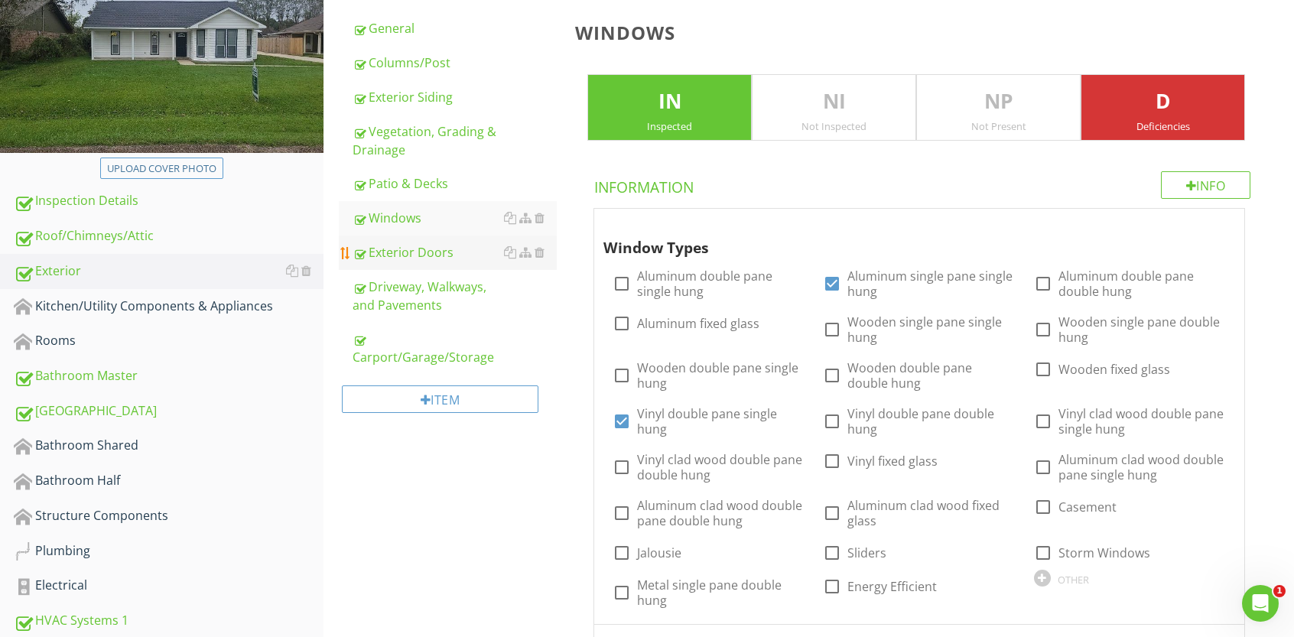
click at [411, 249] on div "Exterior Doors" at bounding box center [455, 252] width 204 height 18
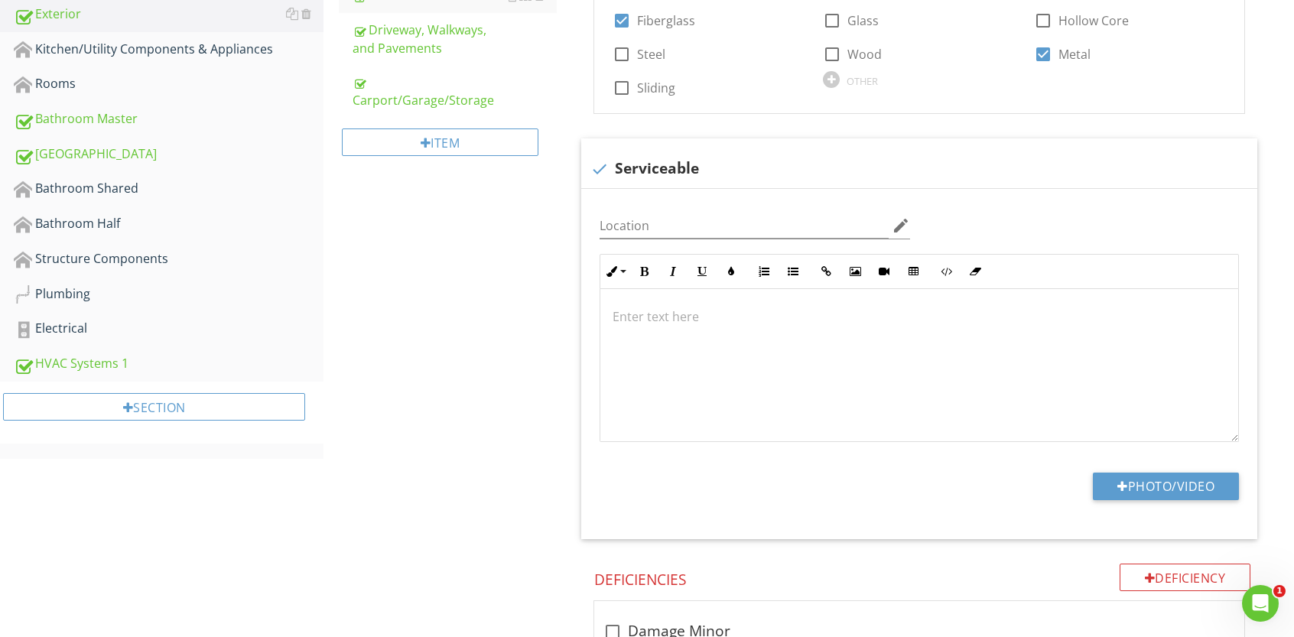
scroll to position [412, 0]
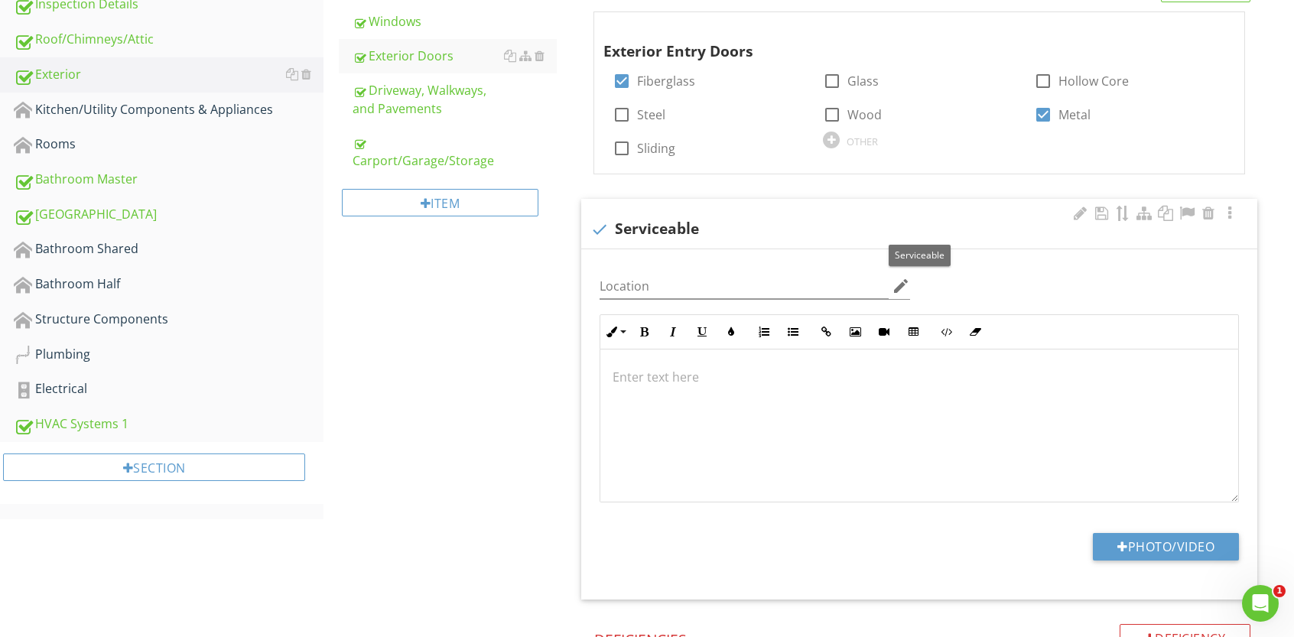
click at [600, 224] on div at bounding box center [600, 229] width 26 height 26
checkbox input "true"
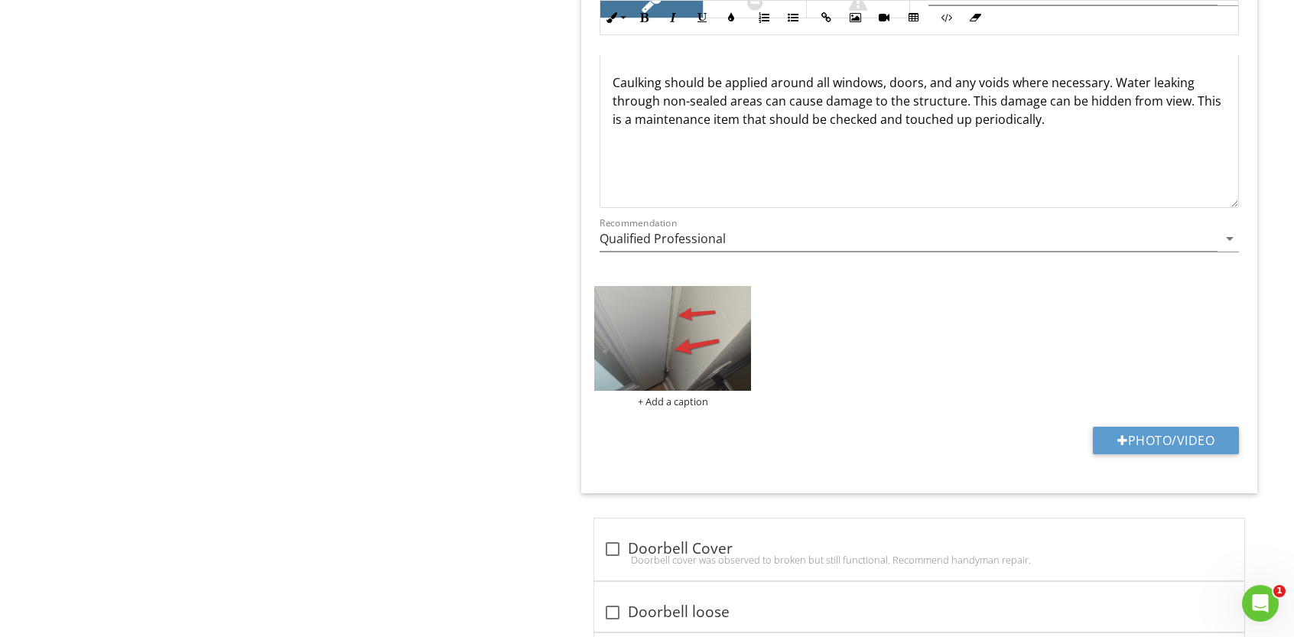
scroll to position [1104, 0]
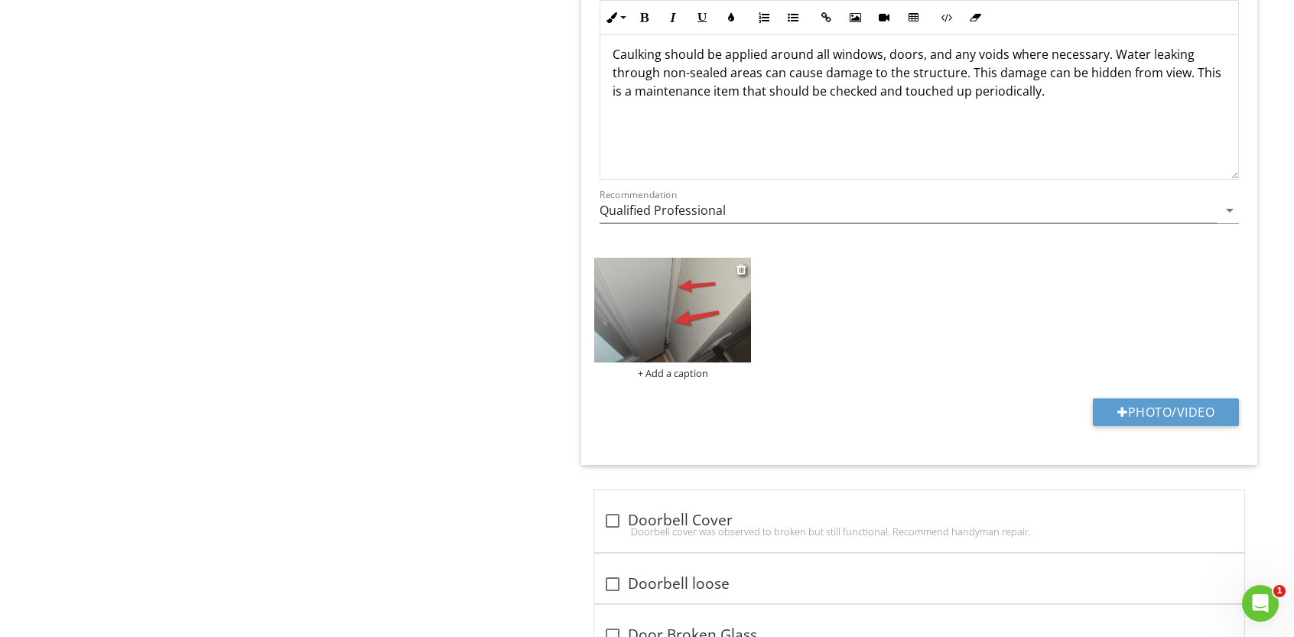
click at [704, 304] on img at bounding box center [672, 310] width 157 height 105
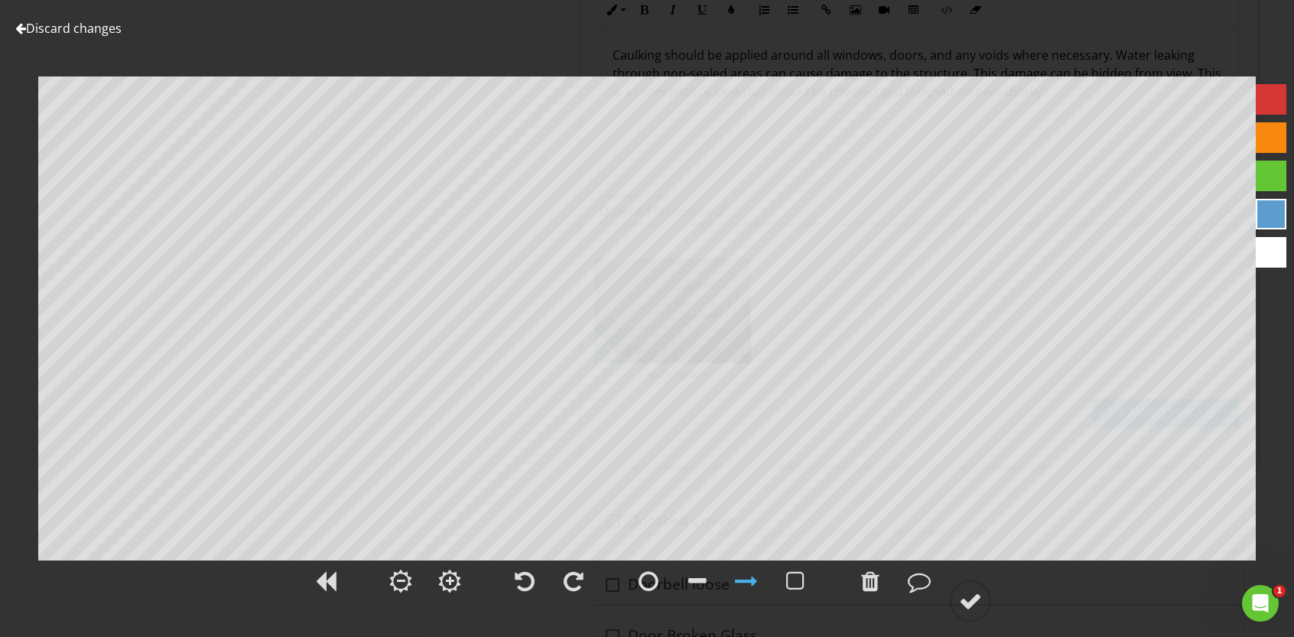
scroll to position [216, 0]
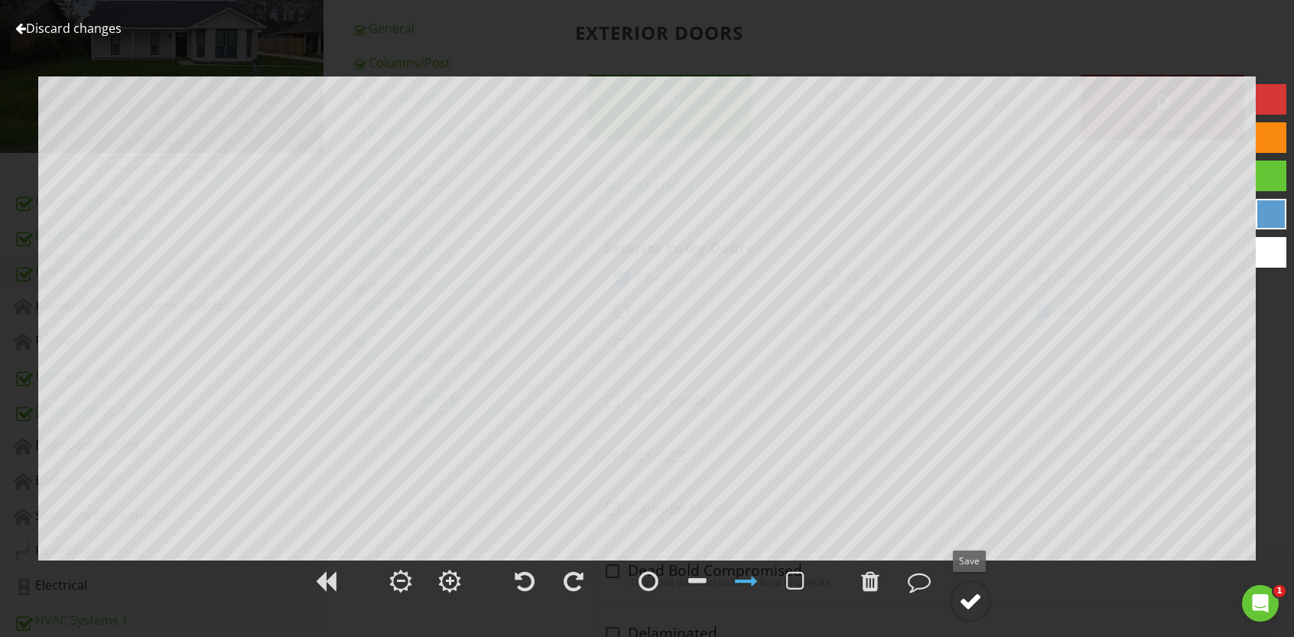
click at [975, 594] on div at bounding box center [970, 601] width 23 height 23
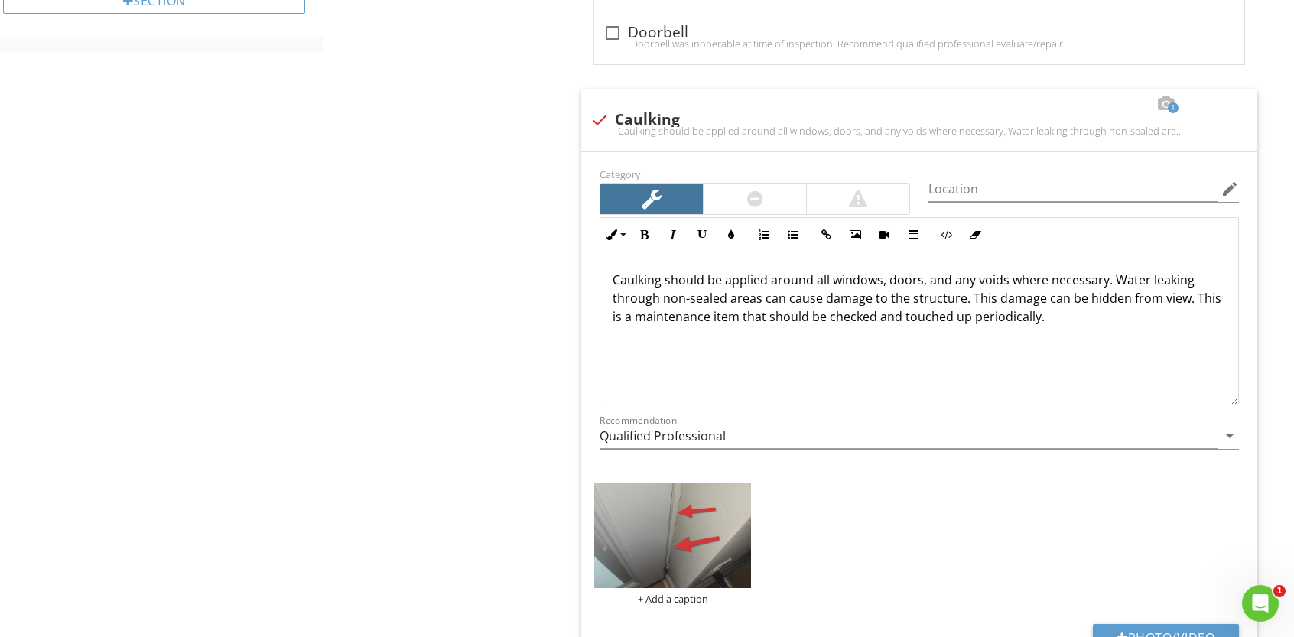
scroll to position [884, 0]
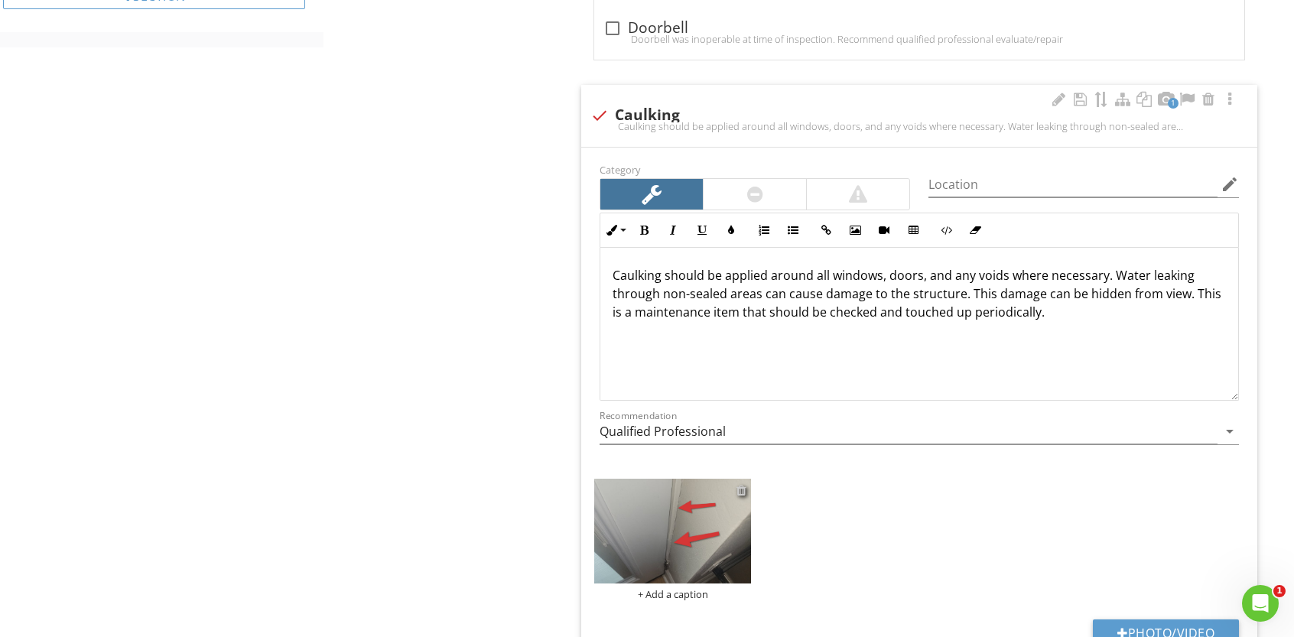
click at [742, 484] on div at bounding box center [741, 490] width 10 height 12
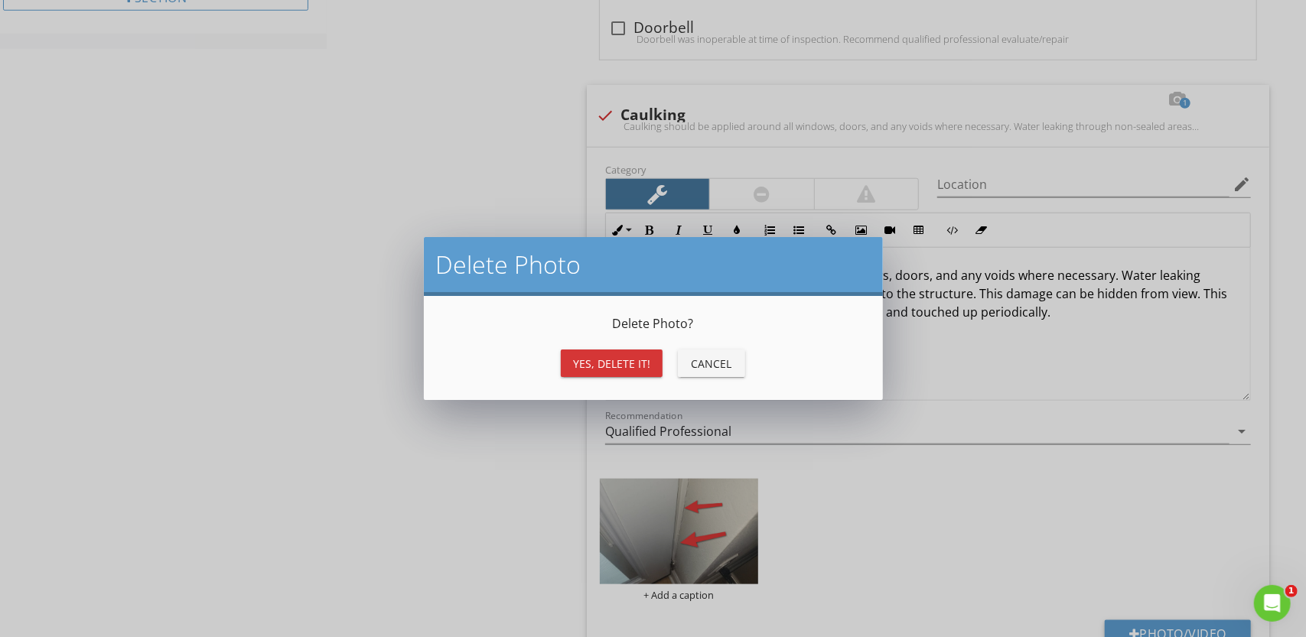
click at [628, 366] on div "Yes, Delete it!" at bounding box center [611, 364] width 77 height 16
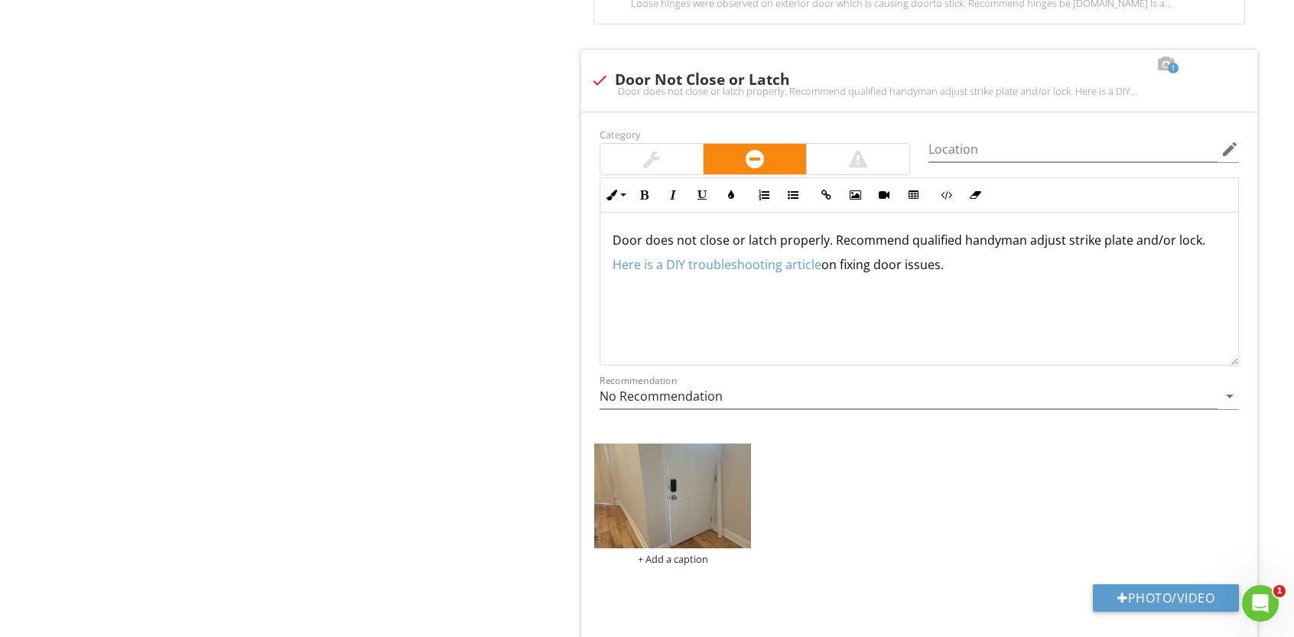
scroll to position [1852, 0]
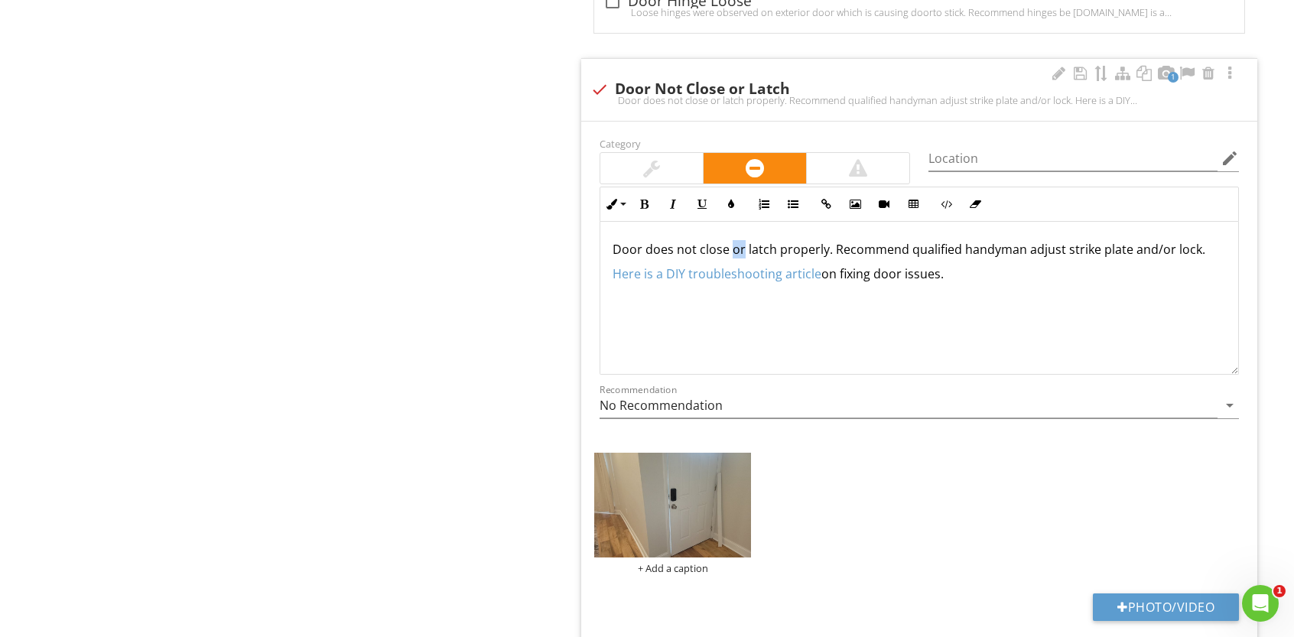
drag, startPoint x: 740, startPoint y: 244, endPoint x: 731, endPoint y: 244, distance: 9.2
click at [731, 244] on p "Door does not close or latch properly. Recommend qualified handyman adjust stri…" at bounding box center [919, 249] width 613 height 18
click at [867, 245] on p "Door does not close or latch properly. Recommend qualified handyman adjust stri…" at bounding box center [919, 249] width 613 height 18
drag, startPoint x: 831, startPoint y: 237, endPoint x: 968, endPoint y: 279, distance: 143.9
click at [968, 279] on div "Door does not close or latch properly. Recommend qualified handyman adjust stri…" at bounding box center [919, 298] width 638 height 153
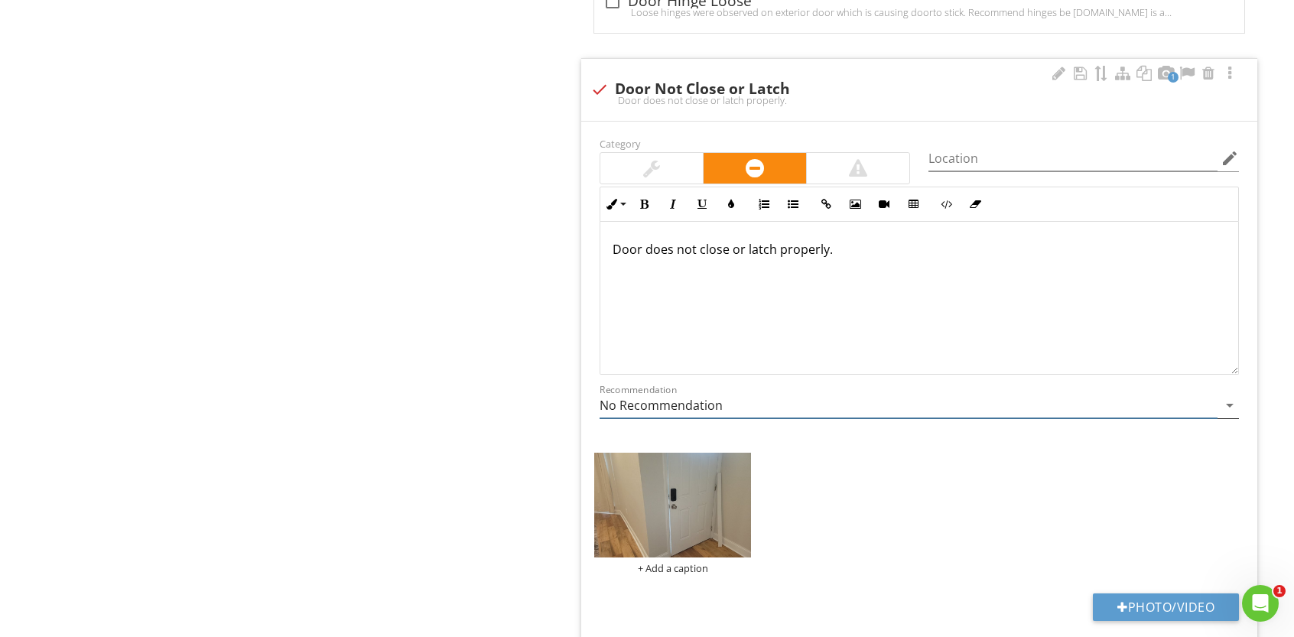
click at [1231, 396] on icon "arrow_drop_down" at bounding box center [1230, 405] width 18 height 18
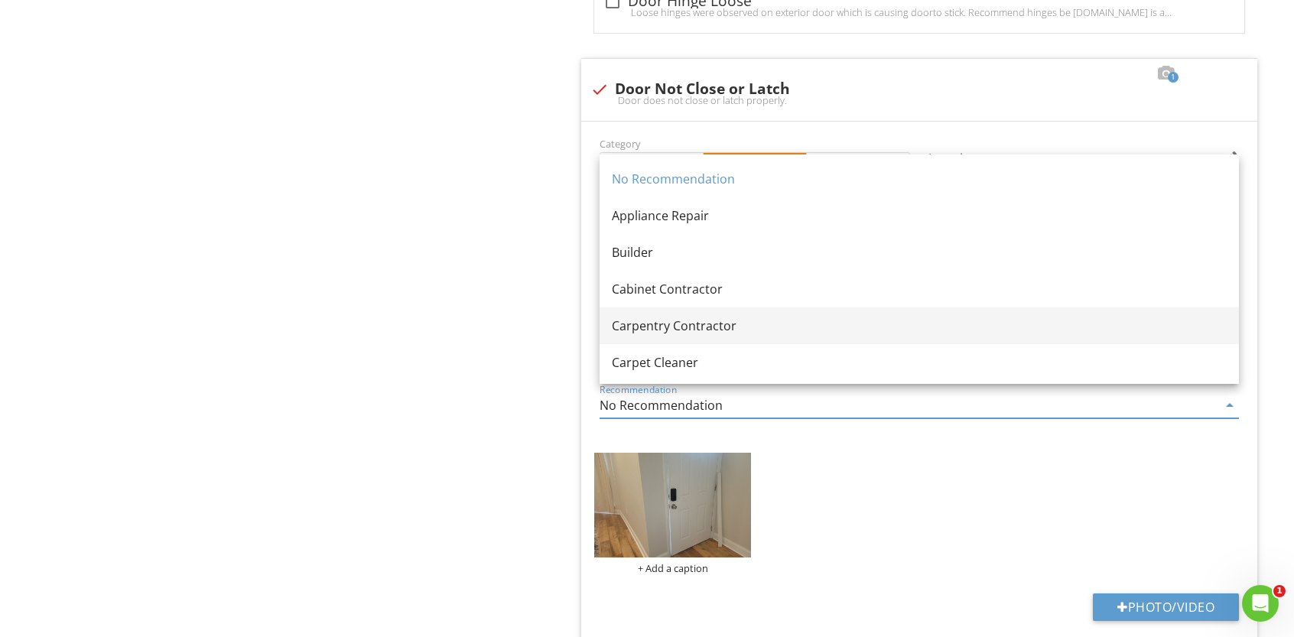
click at [720, 324] on div "Carpentry Contractor" at bounding box center [919, 326] width 615 height 18
type input "Carpentry Contractor"
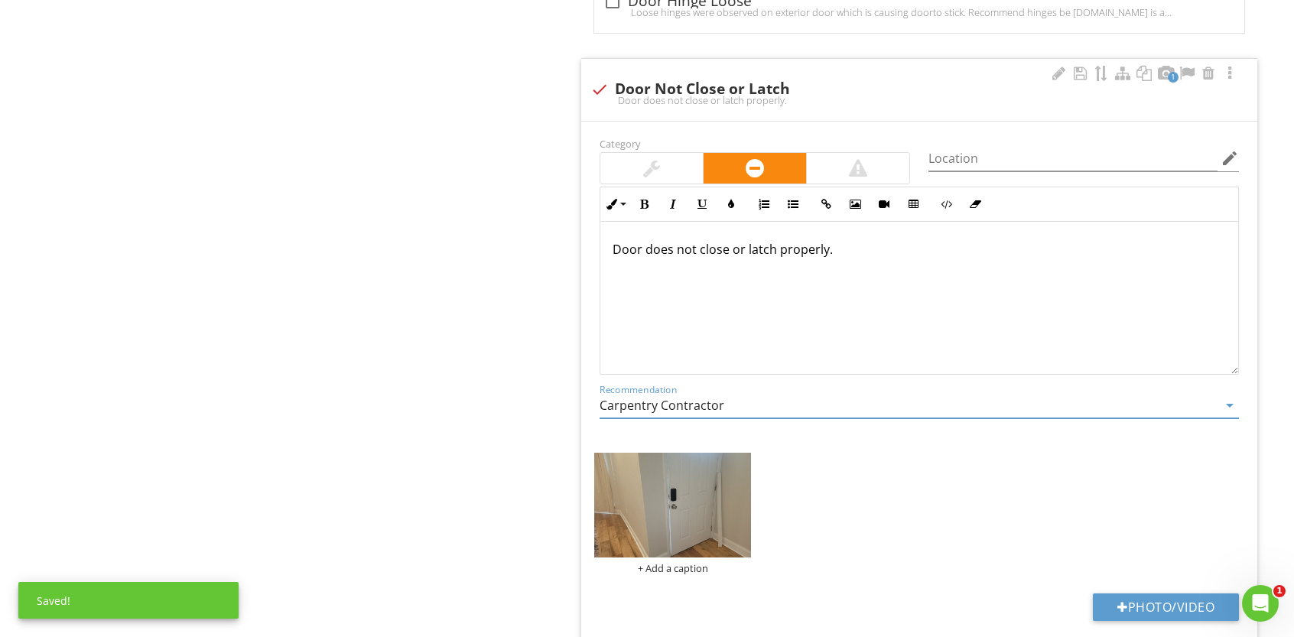
click at [645, 244] on p "Door does not close or latch properly." at bounding box center [919, 249] width 613 height 18
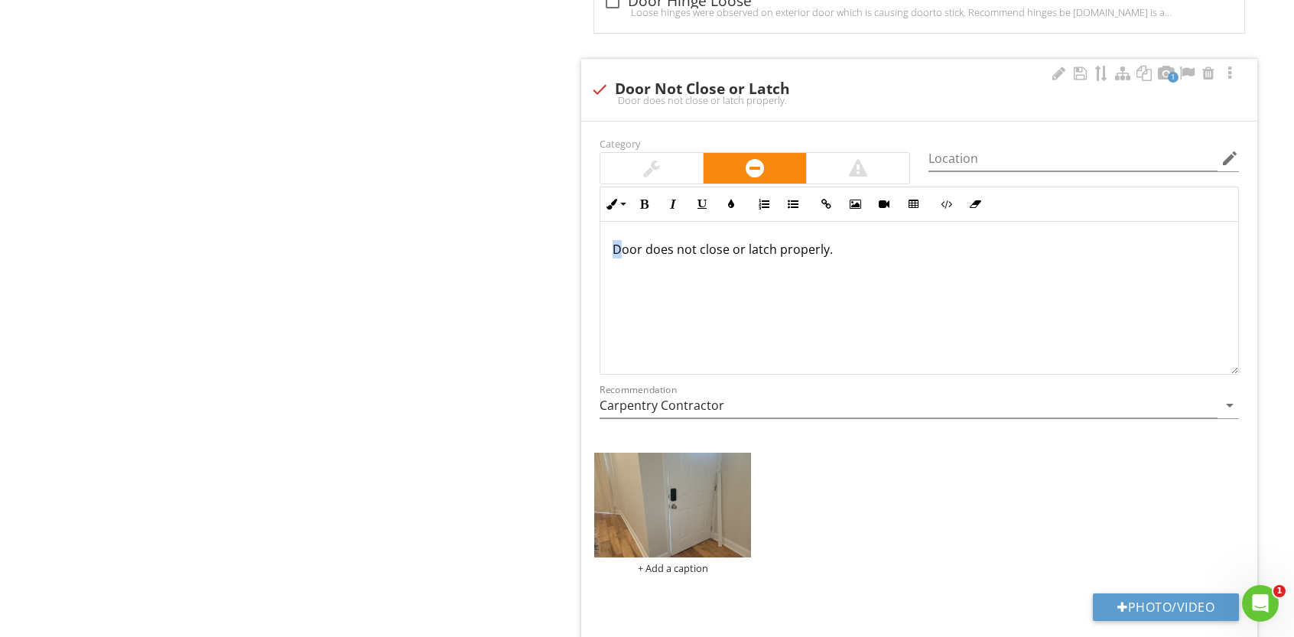
drag, startPoint x: 618, startPoint y: 240, endPoint x: 610, endPoint y: 244, distance: 8.6
click at [610, 244] on div "Door does not close or latch properly." at bounding box center [919, 298] width 638 height 153
click at [918, 249] on div "The front entry door does not close or latch properly." at bounding box center [919, 298] width 638 height 153
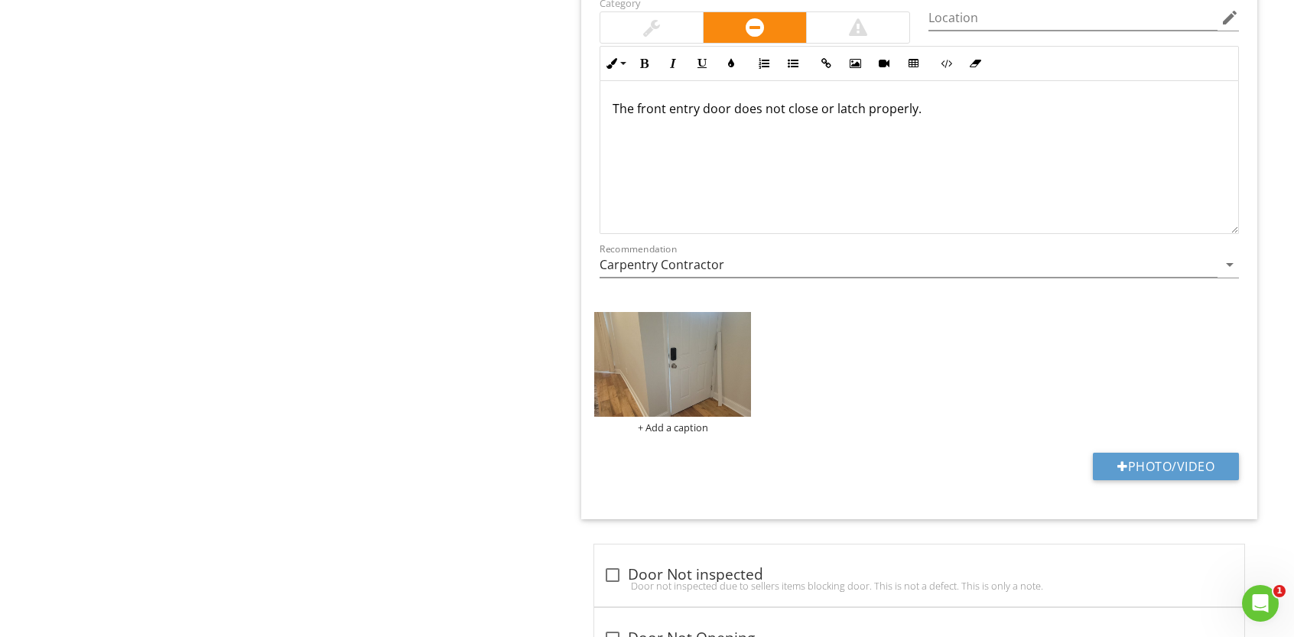
scroll to position [2048, 0]
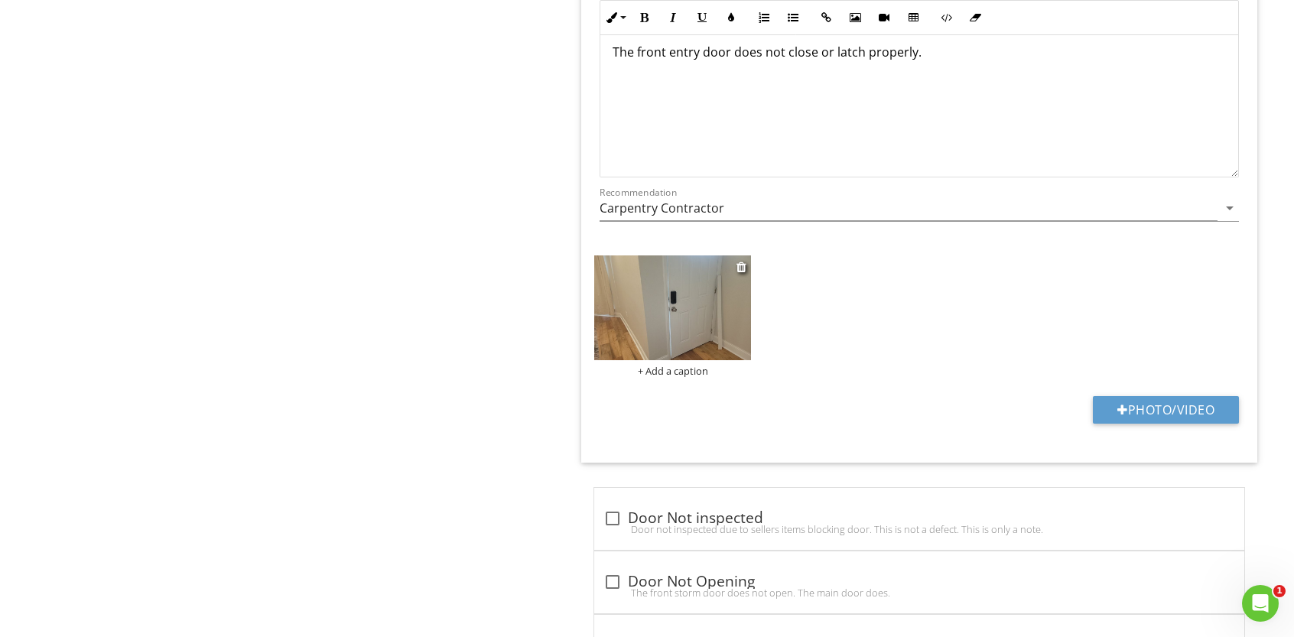
click at [676, 285] on img at bounding box center [672, 307] width 157 height 105
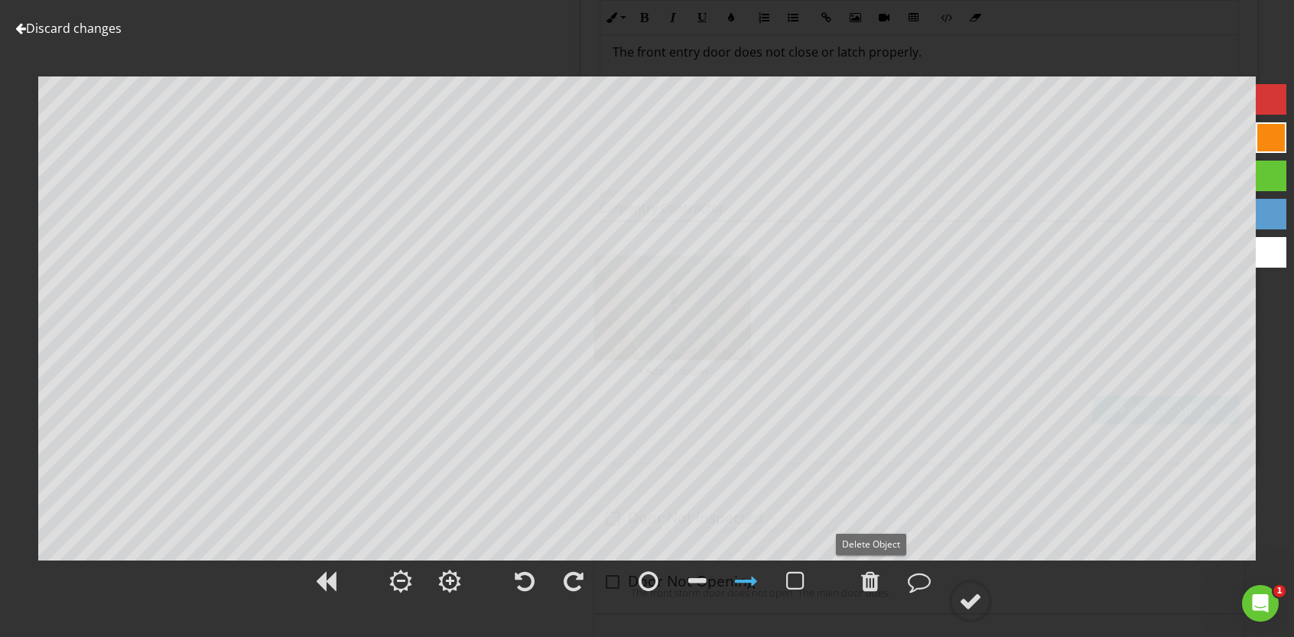
drag, startPoint x: 873, startPoint y: 579, endPoint x: 879, endPoint y: 535, distance: 43.9
click at [870, 573] on div at bounding box center [870, 581] width 18 height 23
click at [1263, 106] on div at bounding box center [1271, 99] width 31 height 31
click at [969, 601] on div at bounding box center [970, 601] width 23 height 23
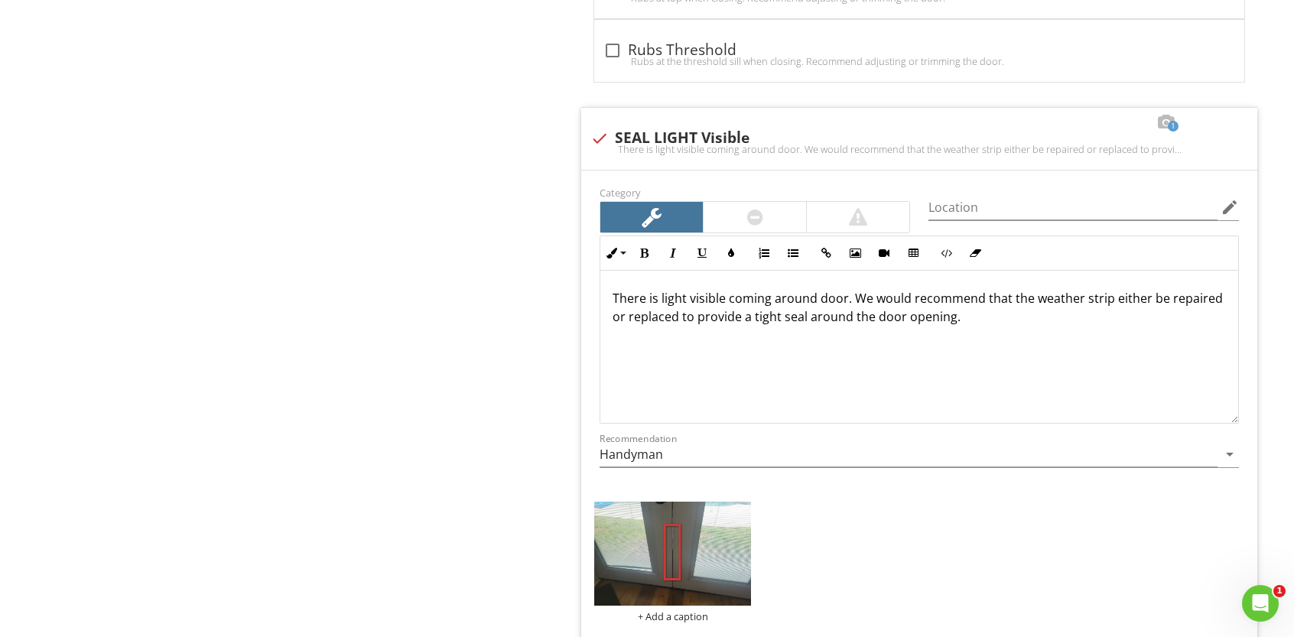
scroll to position [3690, 0]
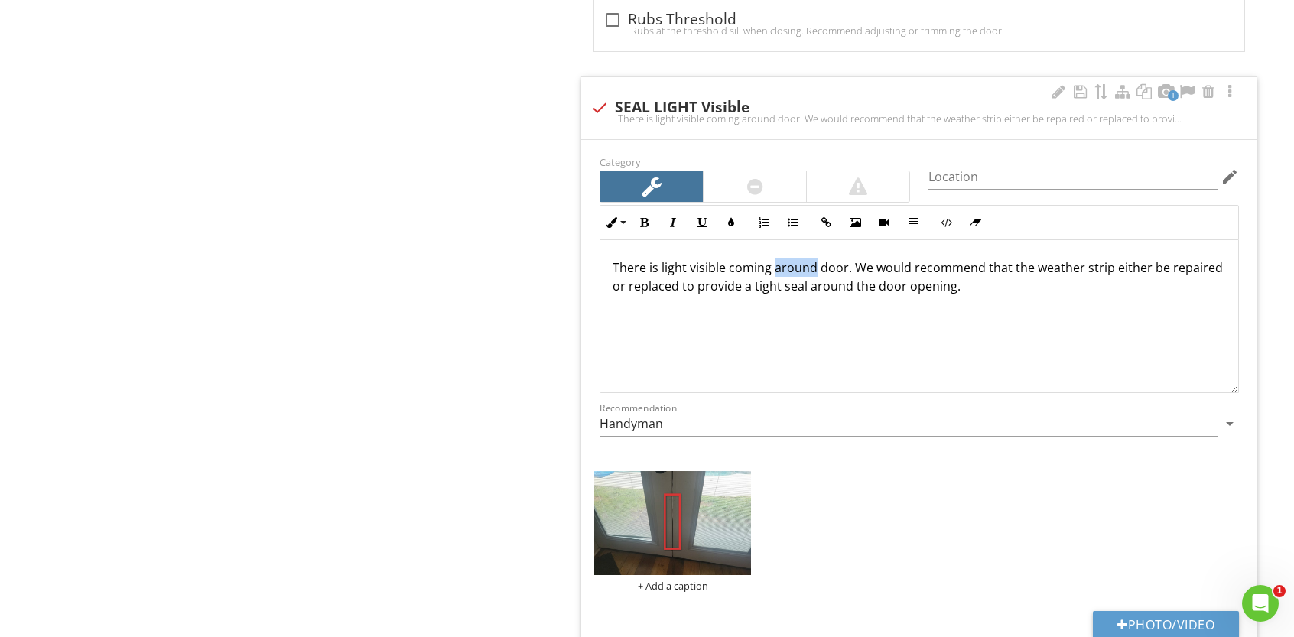
drag, startPoint x: 773, startPoint y: 252, endPoint x: 812, endPoint y: 250, distance: 39.0
click at [812, 259] on p "There is light visible coming around door. We would recommend that the weather …" at bounding box center [919, 277] width 613 height 37
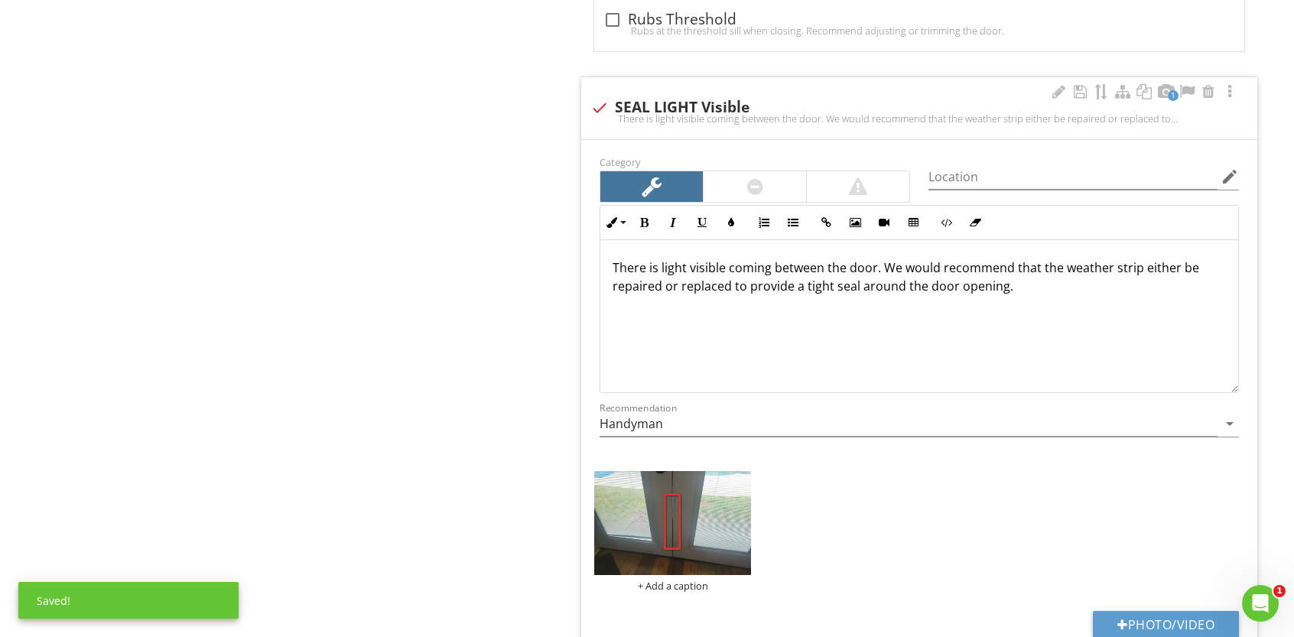
click at [874, 259] on p "There is light visible coming between the door. We would recommend that the wea…" at bounding box center [919, 277] width 613 height 37
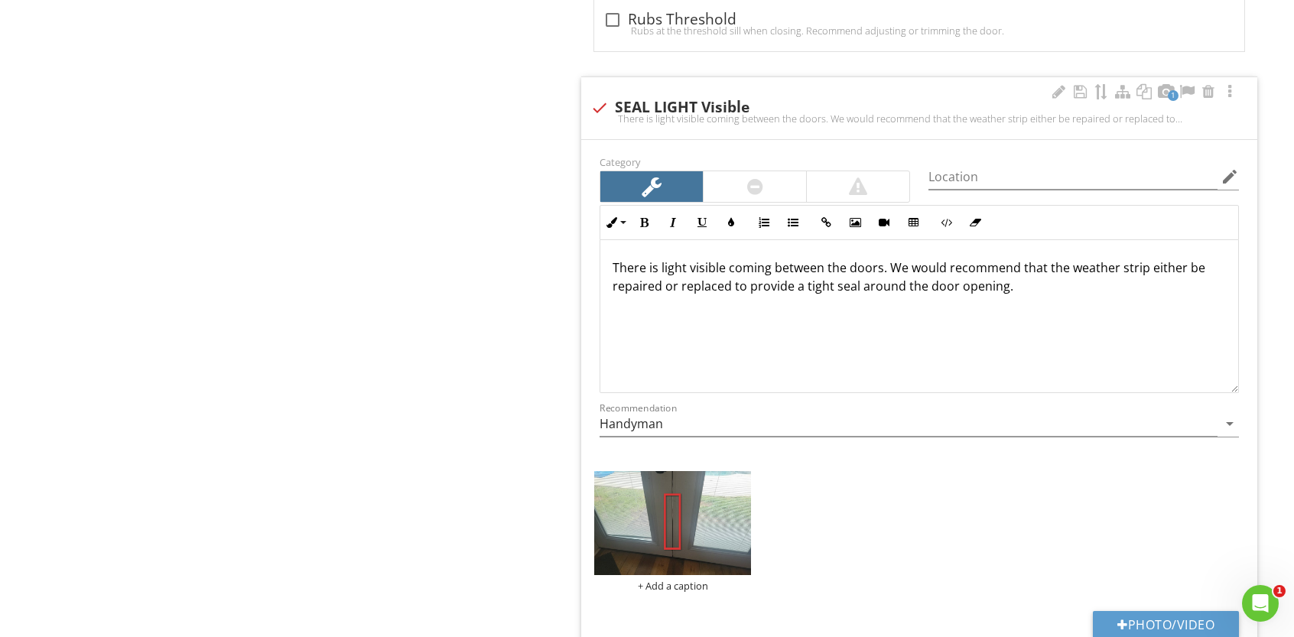
click at [1020, 272] on p "There is light visible coming between the doors. We would recommend that the we…" at bounding box center [919, 277] width 613 height 37
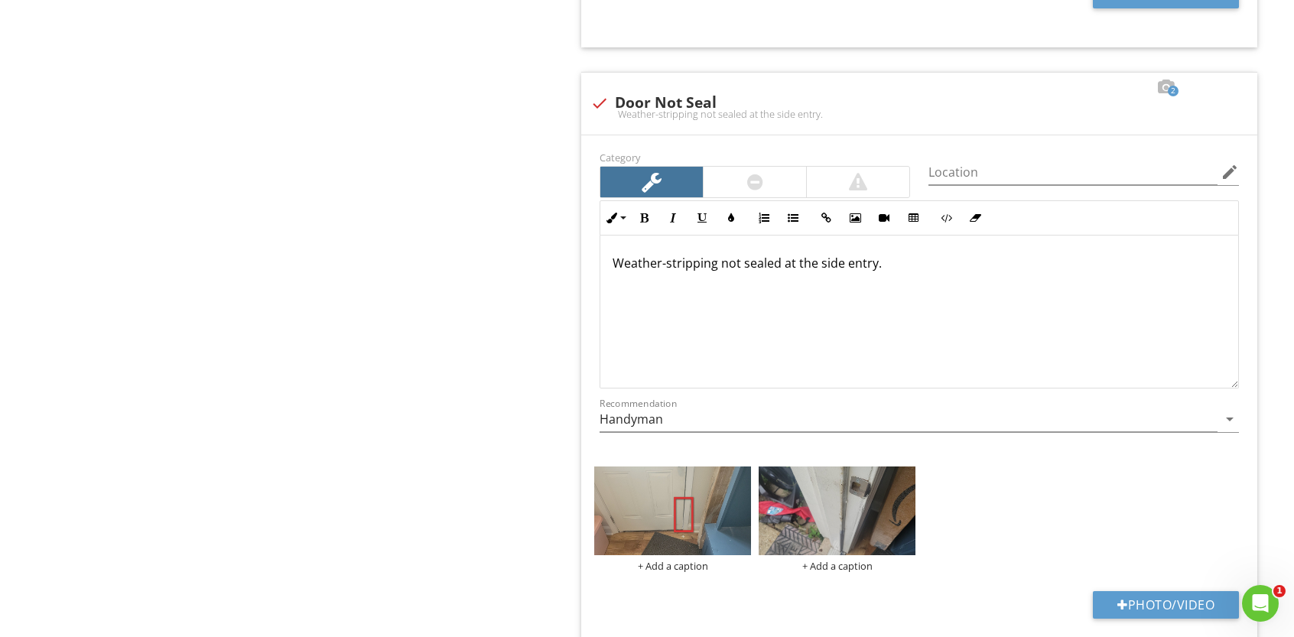
scroll to position [4330, 0]
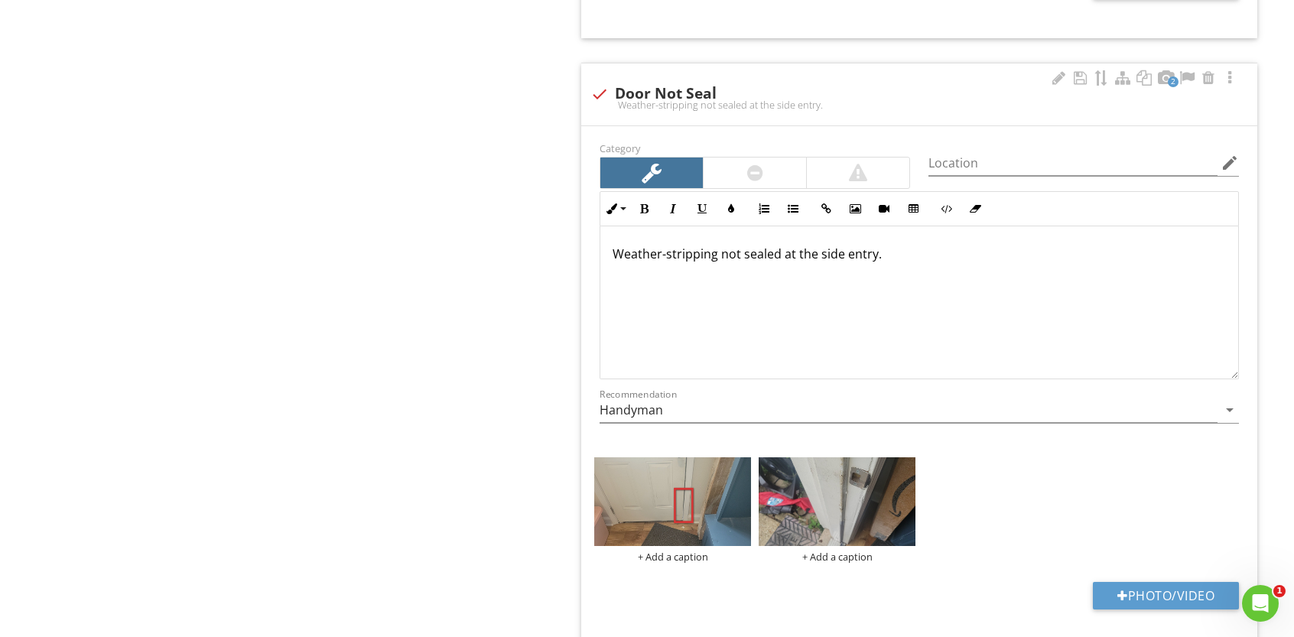
click at [884, 245] on p "Weather-stripping not sealed at the side entry." at bounding box center [919, 254] width 613 height 18
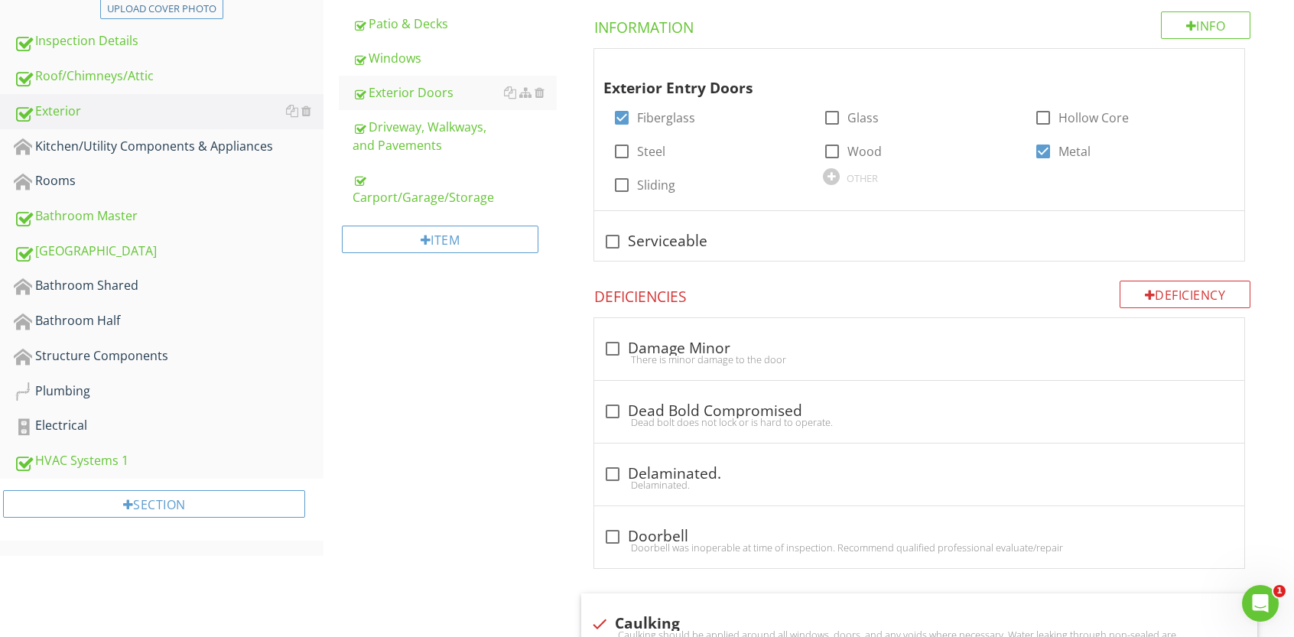
scroll to position [260, 0]
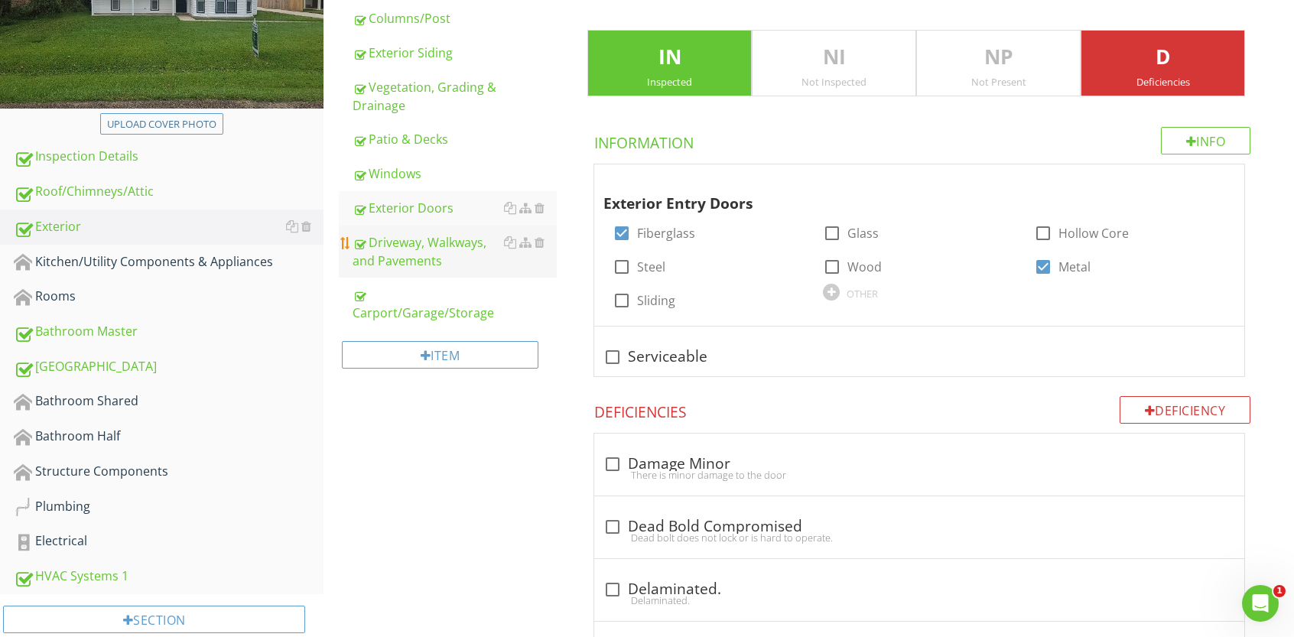
click at [418, 248] on div "Driveway, Walkways, and Pavements" at bounding box center [455, 251] width 204 height 37
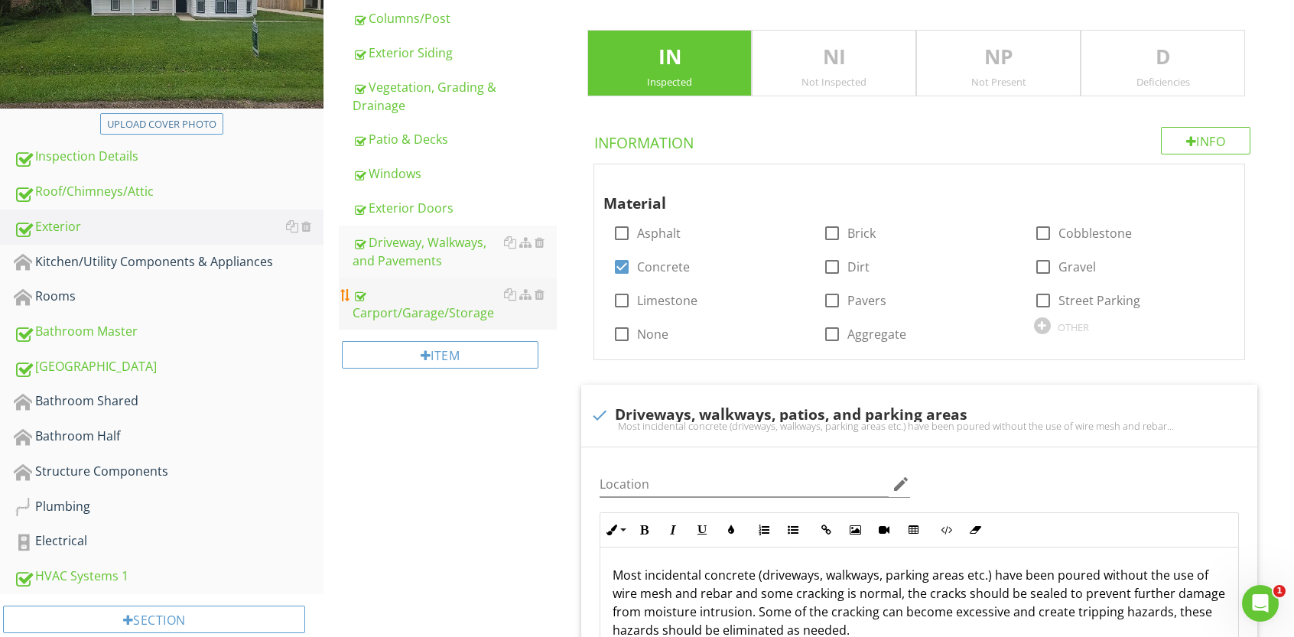
click at [432, 313] on div "Carport/Garage/Storage" at bounding box center [455, 303] width 204 height 37
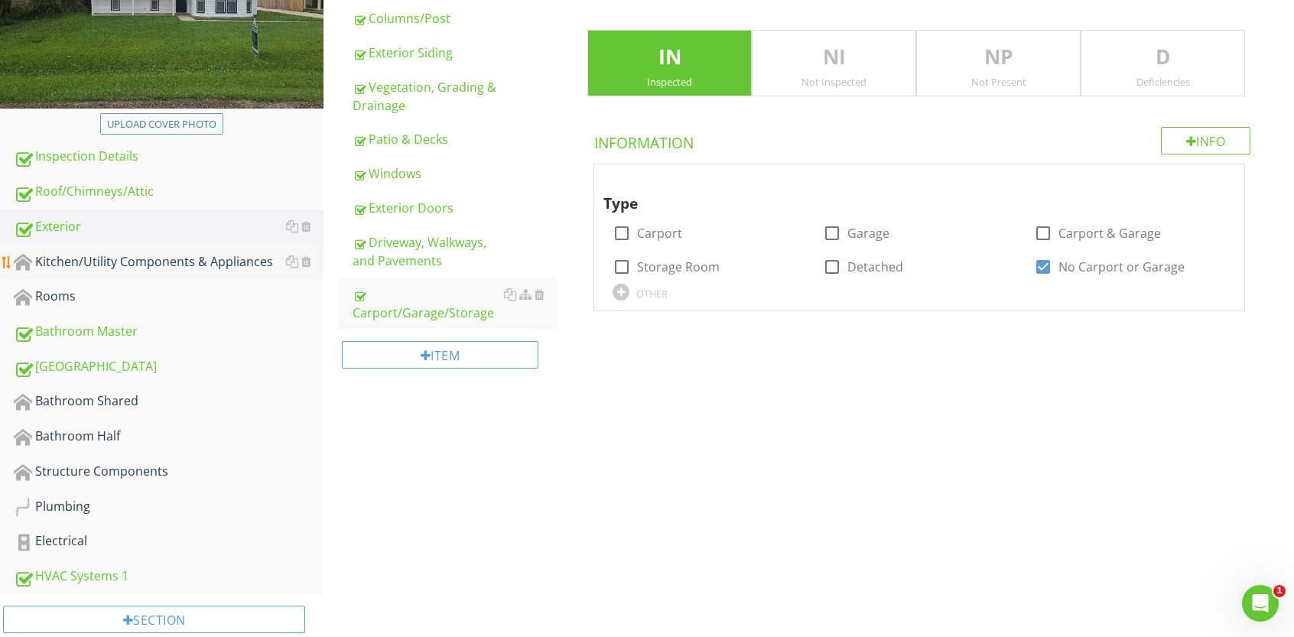
click at [189, 263] on div "Kitchen/Utility Components & Appliances" at bounding box center [169, 262] width 310 height 20
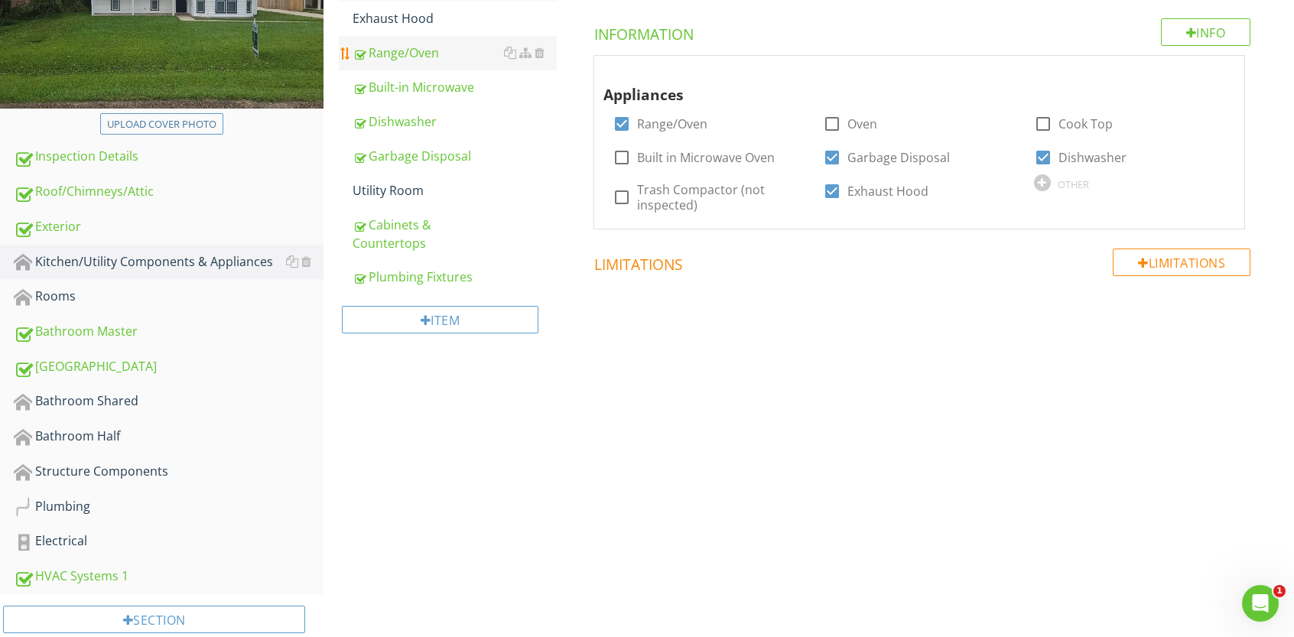
click at [394, 54] on div "Range/Oven" at bounding box center [455, 53] width 204 height 18
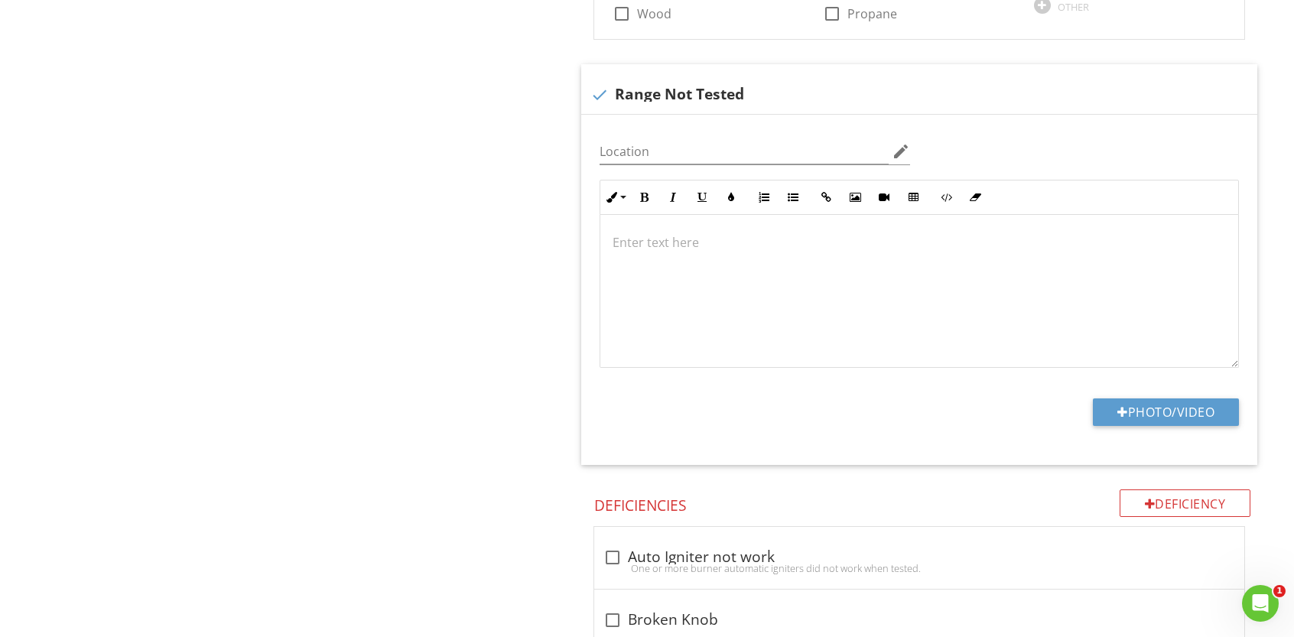
scroll to position [1079, 0]
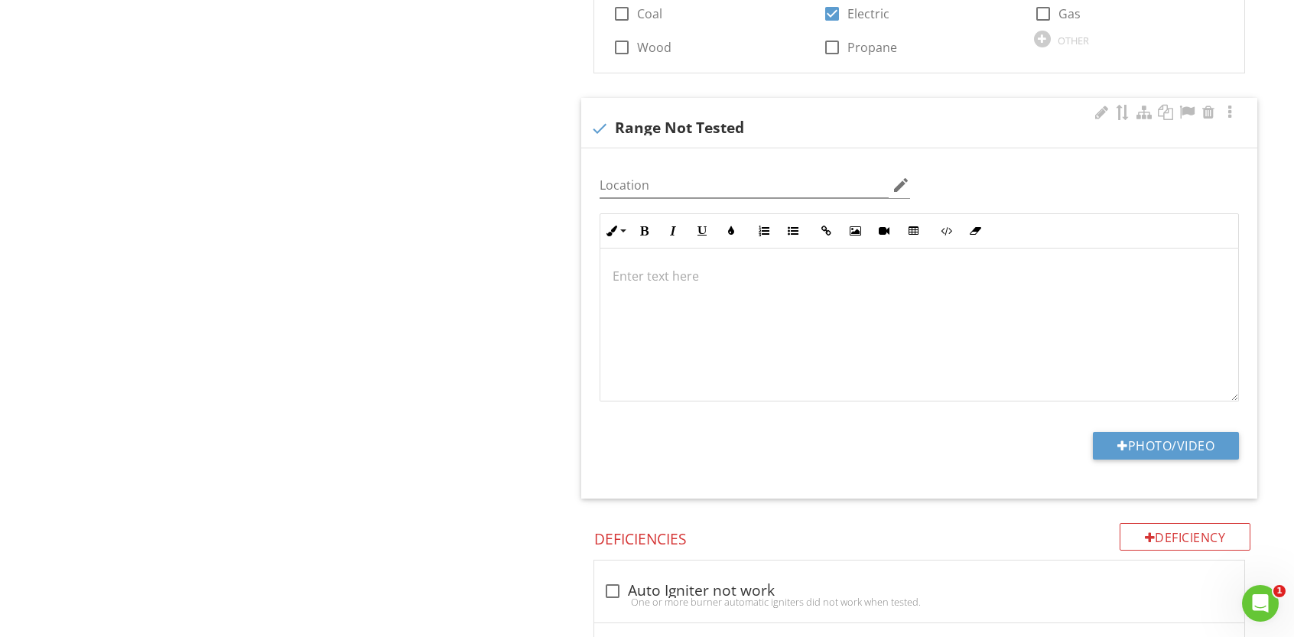
drag, startPoint x: 656, startPoint y: 267, endPoint x: 693, endPoint y: 245, distance: 42.5
click at [656, 267] on p at bounding box center [919, 276] width 613 height 18
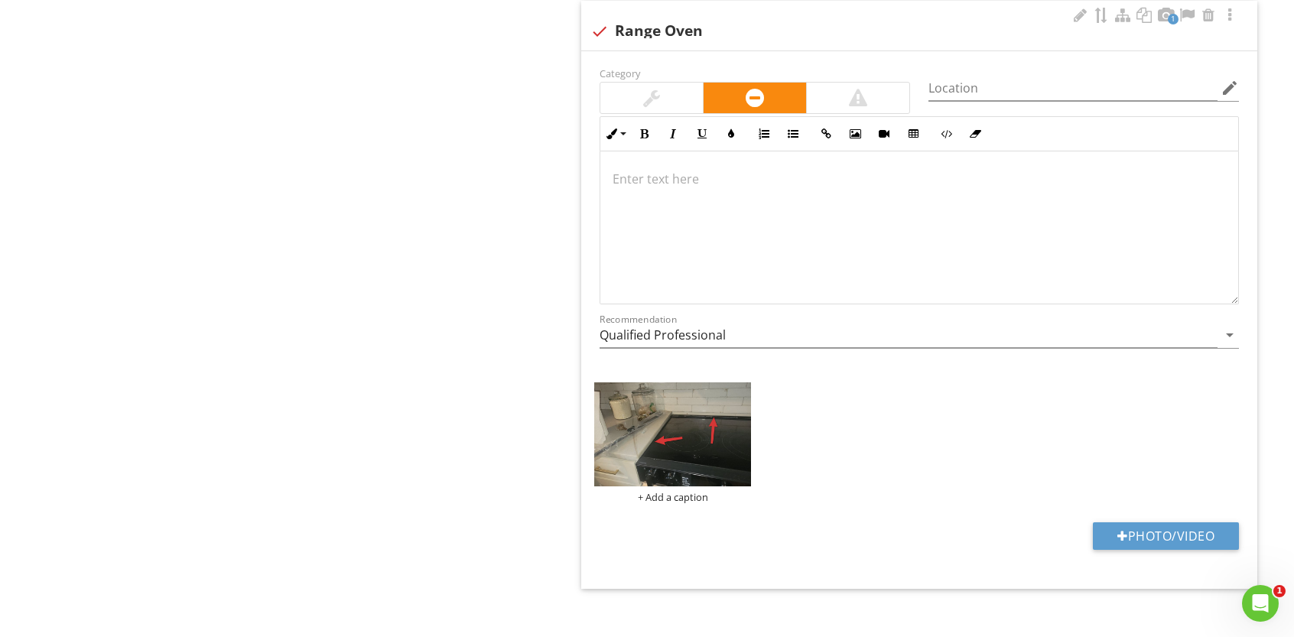
scroll to position [2632, 0]
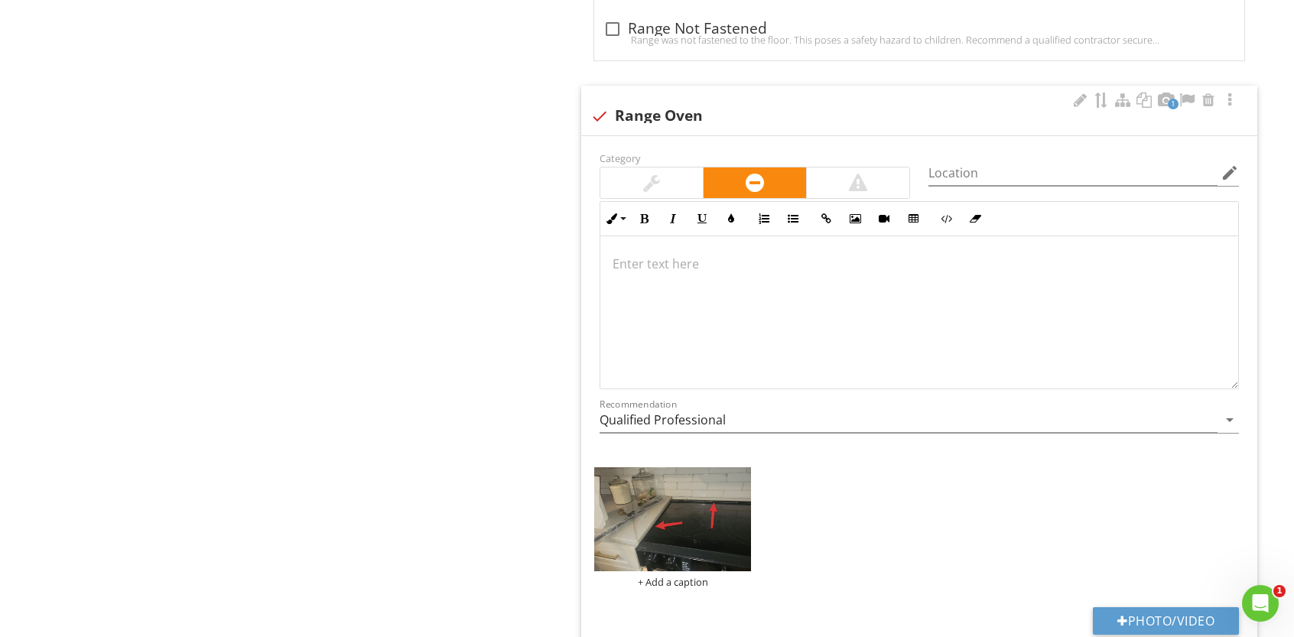
click at [659, 255] on p at bounding box center [919, 264] width 613 height 18
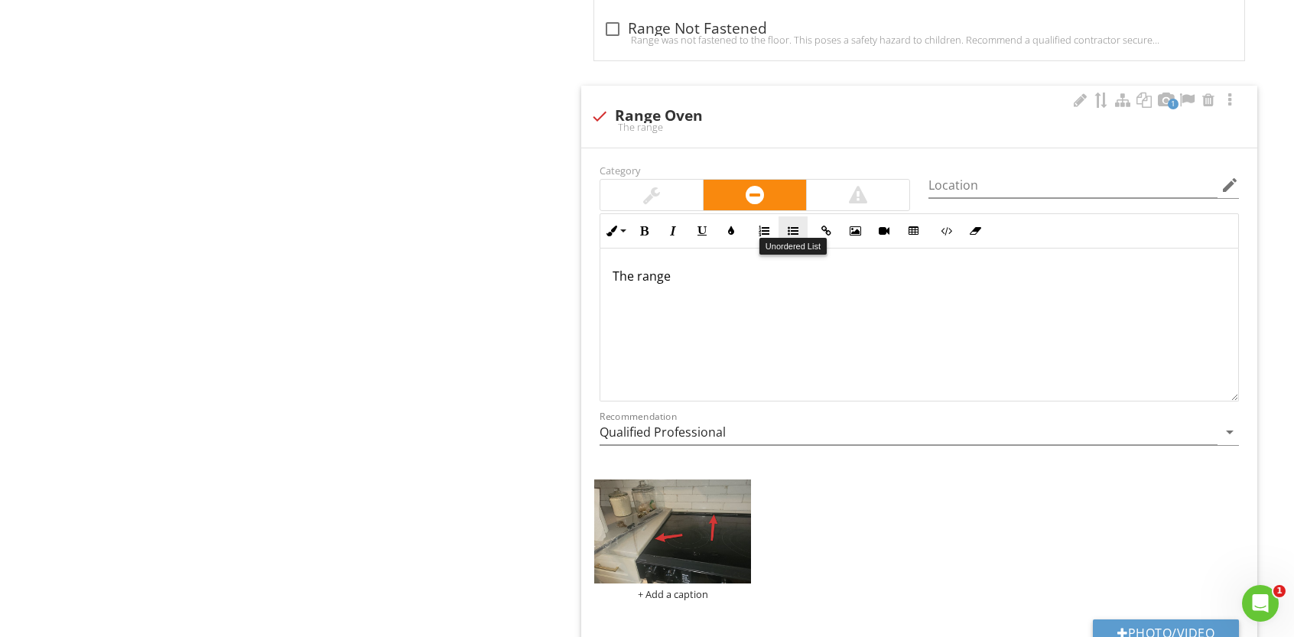
scroll to position [2645, 0]
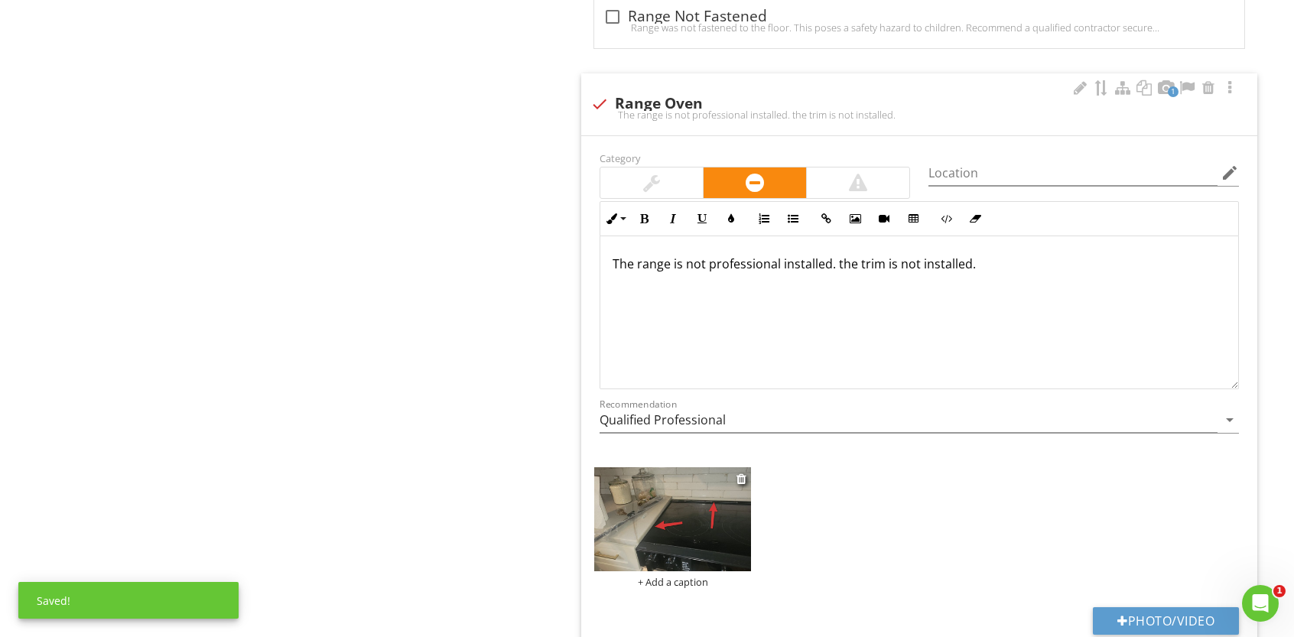
click at [673, 509] on img at bounding box center [672, 519] width 157 height 105
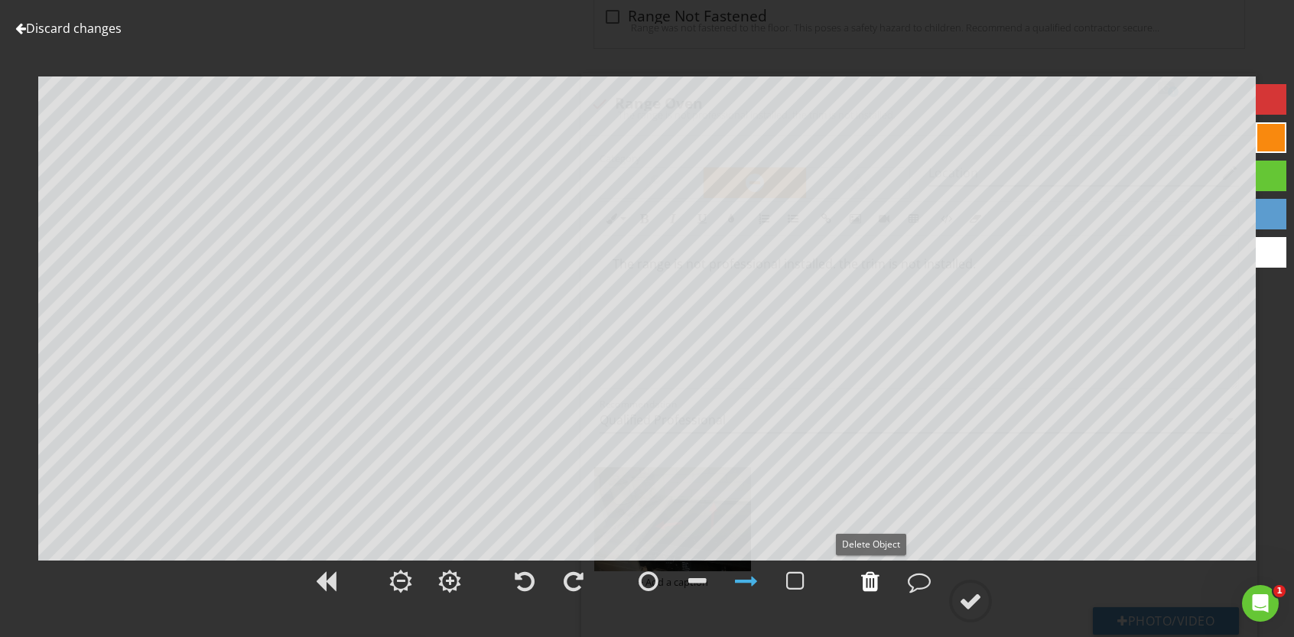
click at [877, 585] on div at bounding box center [870, 581] width 18 height 23
click at [1270, 96] on div at bounding box center [1271, 99] width 31 height 31
click at [970, 601] on div at bounding box center [970, 601] width 23 height 23
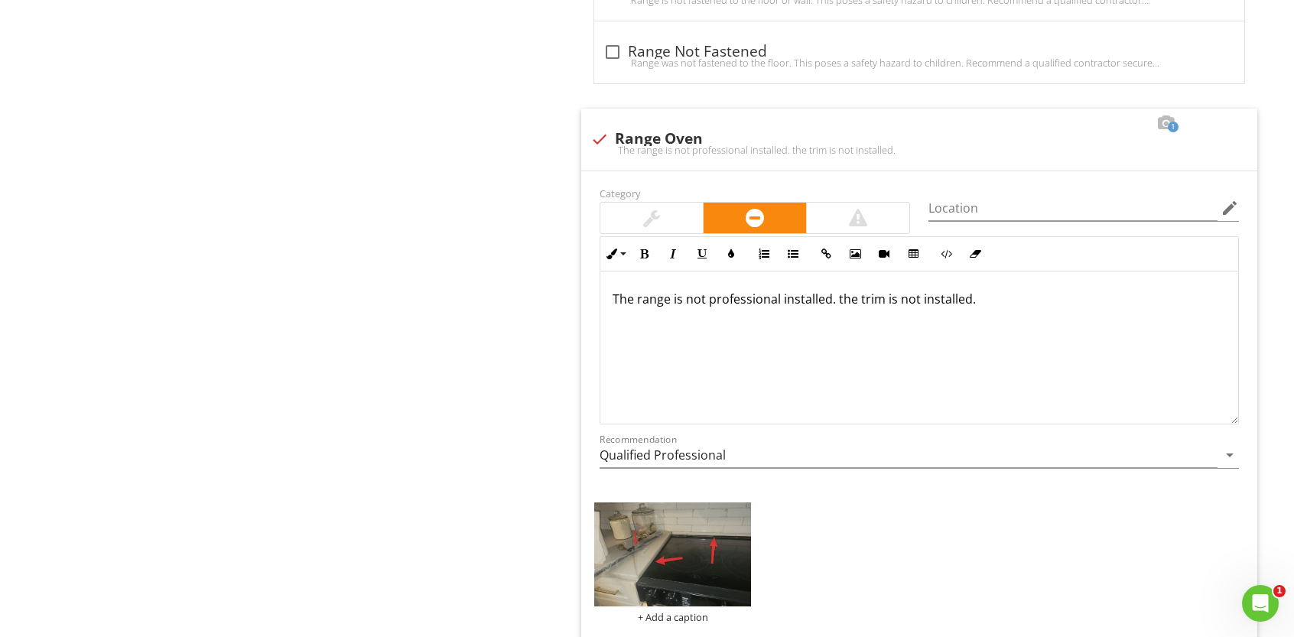
scroll to position [2735, 0]
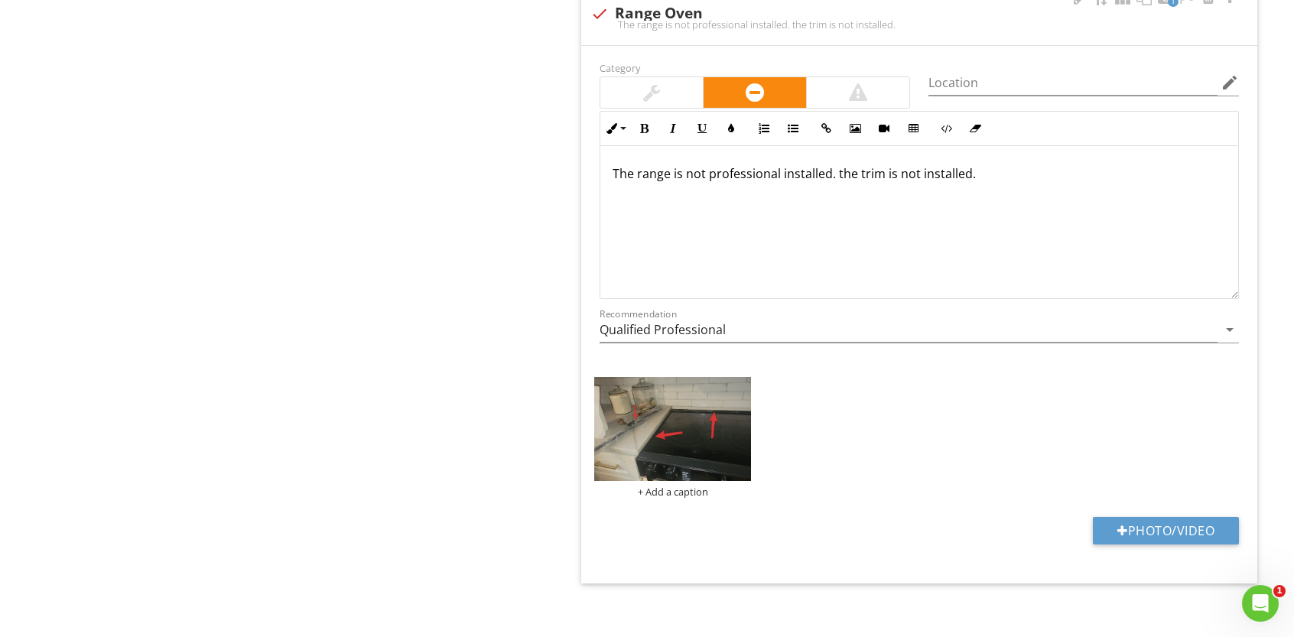
click at [833, 166] on p "The range is not professional installed. the trim is not installed." at bounding box center [919, 173] width 613 height 18
click at [838, 167] on p "The range is not professional installed. the trim is not installed." at bounding box center [919, 173] width 613 height 18
click at [859, 166] on p "The range is not professional installed. The trim is not installed." at bounding box center [919, 173] width 613 height 18
drag, startPoint x: 860, startPoint y: 169, endPoint x: 909, endPoint y: 167, distance: 49.7
click at [909, 167] on p "The range is not professional installed. The cook top trim is not installed." at bounding box center [919, 173] width 613 height 18
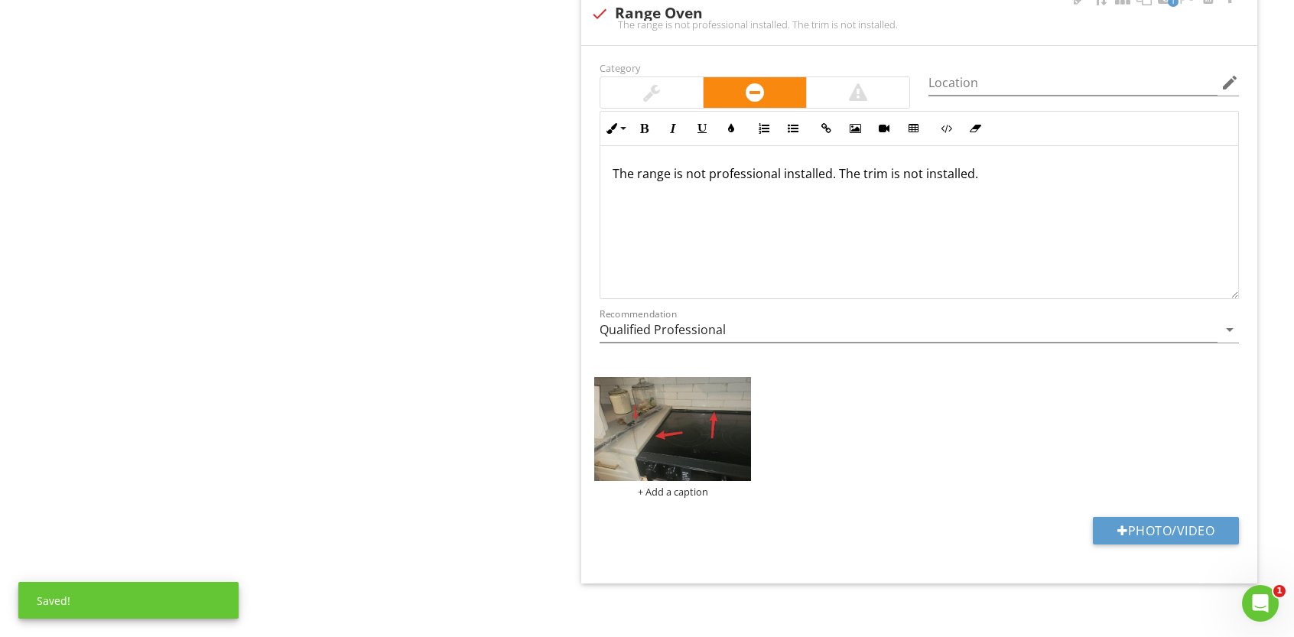
click at [1010, 180] on div "The range is not professional installed. The trim is not installed." at bounding box center [919, 222] width 638 height 153
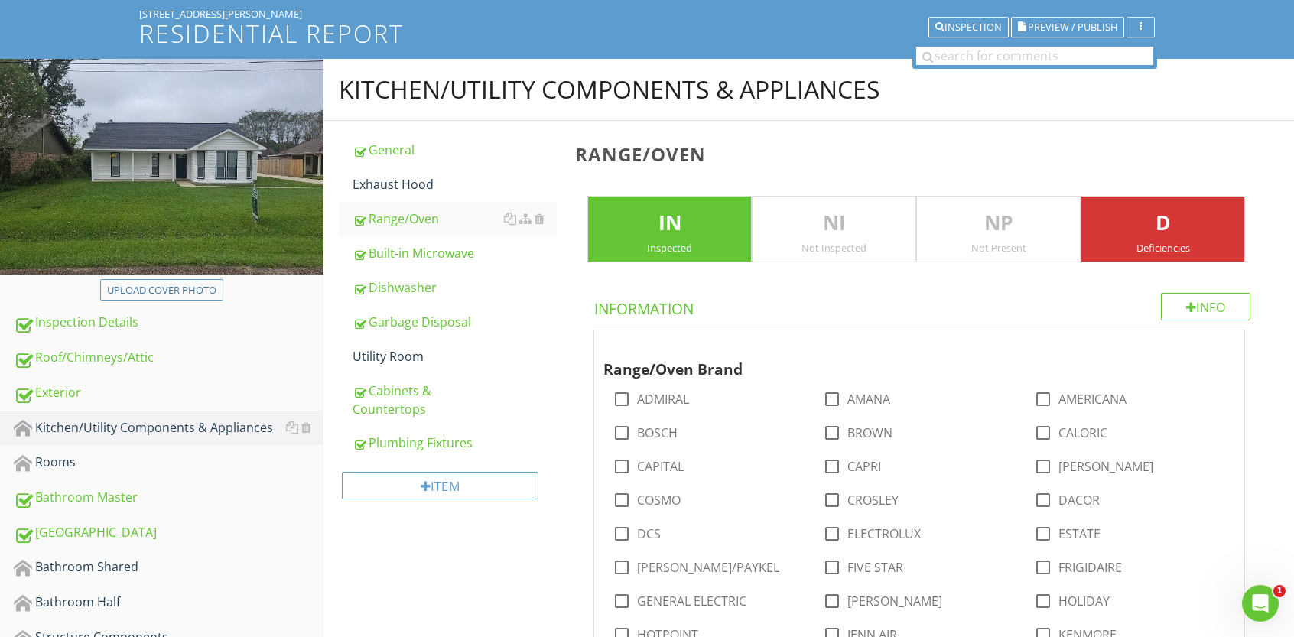
scroll to position [122, 0]
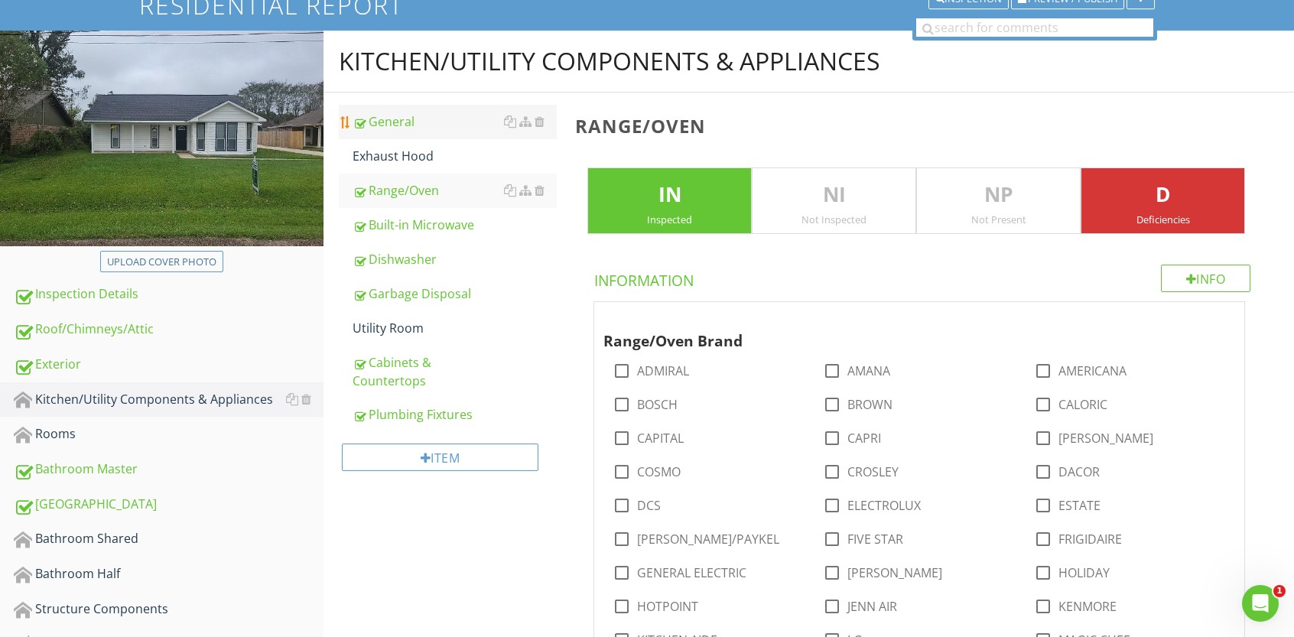
click at [403, 123] on div "General" at bounding box center [455, 121] width 204 height 18
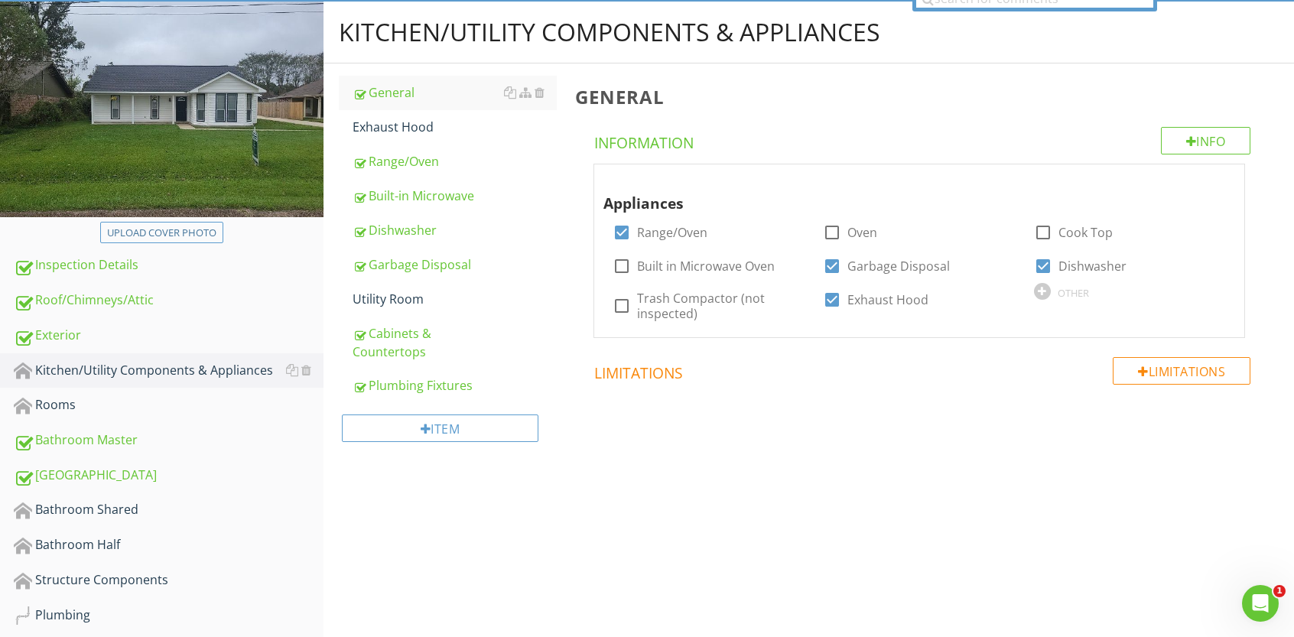
scroll to position [130, 0]
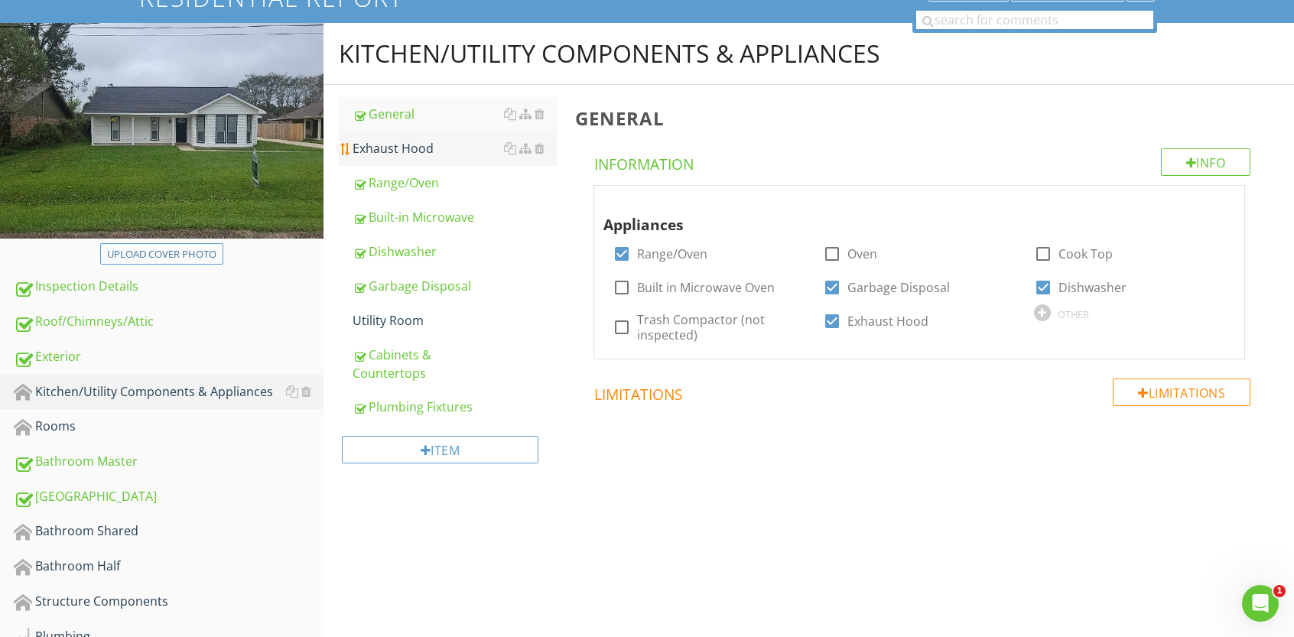
click at [398, 145] on div "Exhaust Hood" at bounding box center [455, 148] width 204 height 18
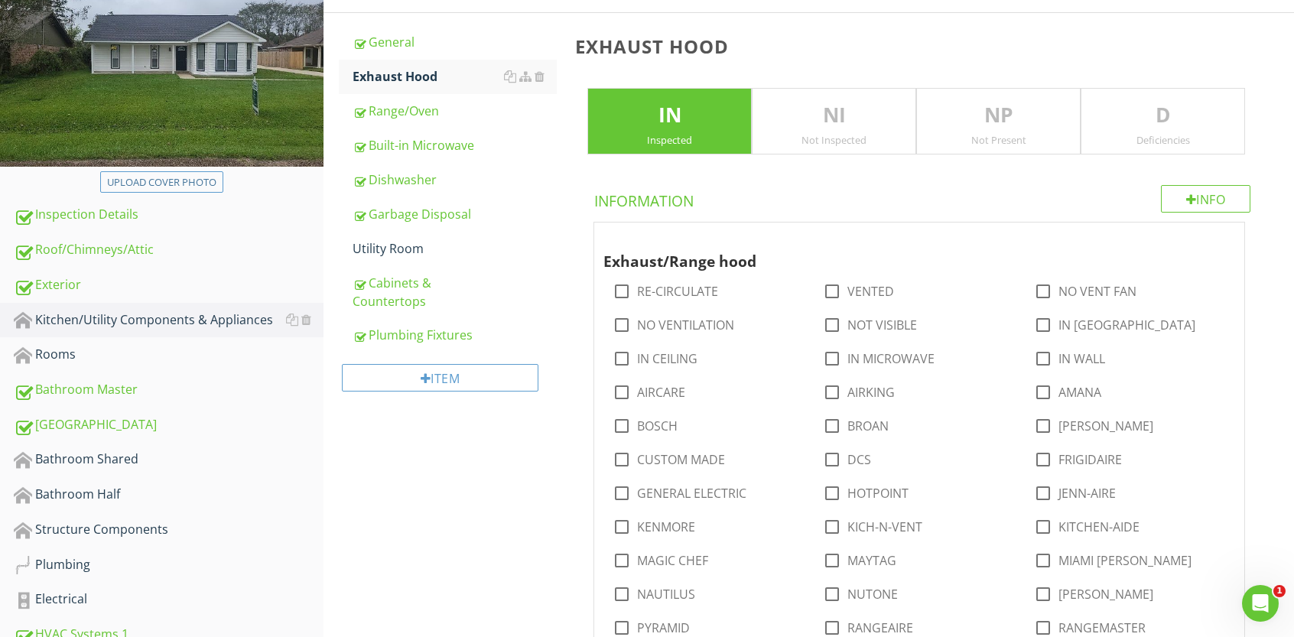
scroll to position [197, 0]
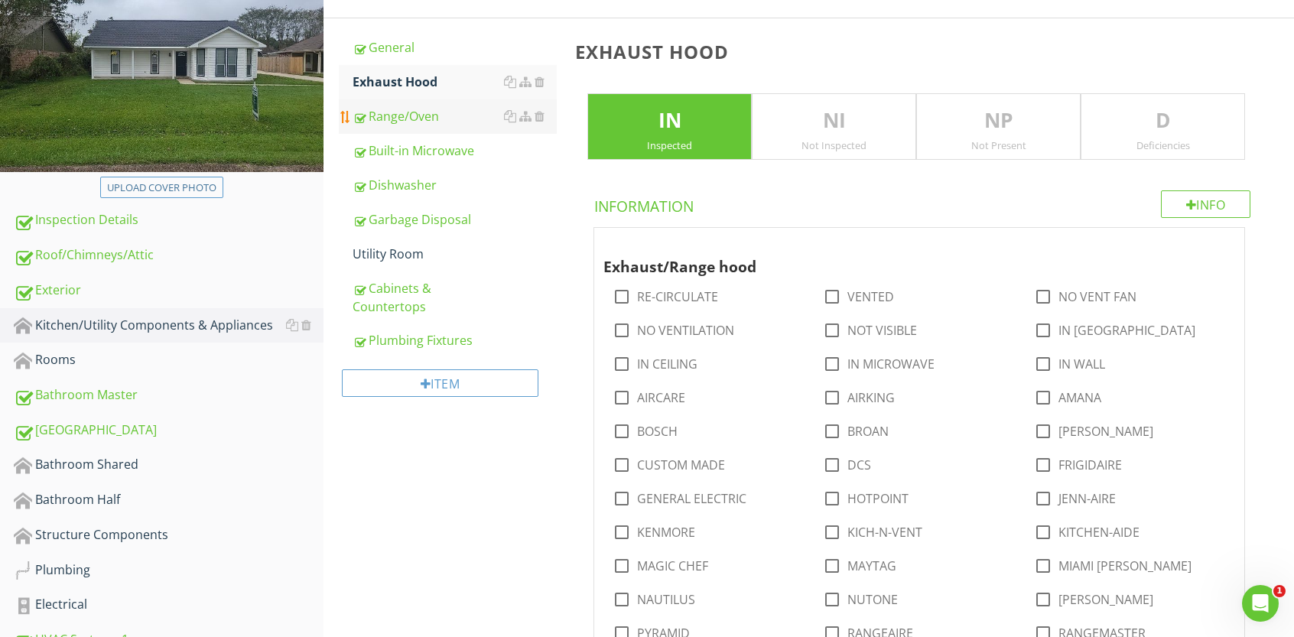
click at [425, 115] on div "Range/Oven" at bounding box center [455, 116] width 204 height 18
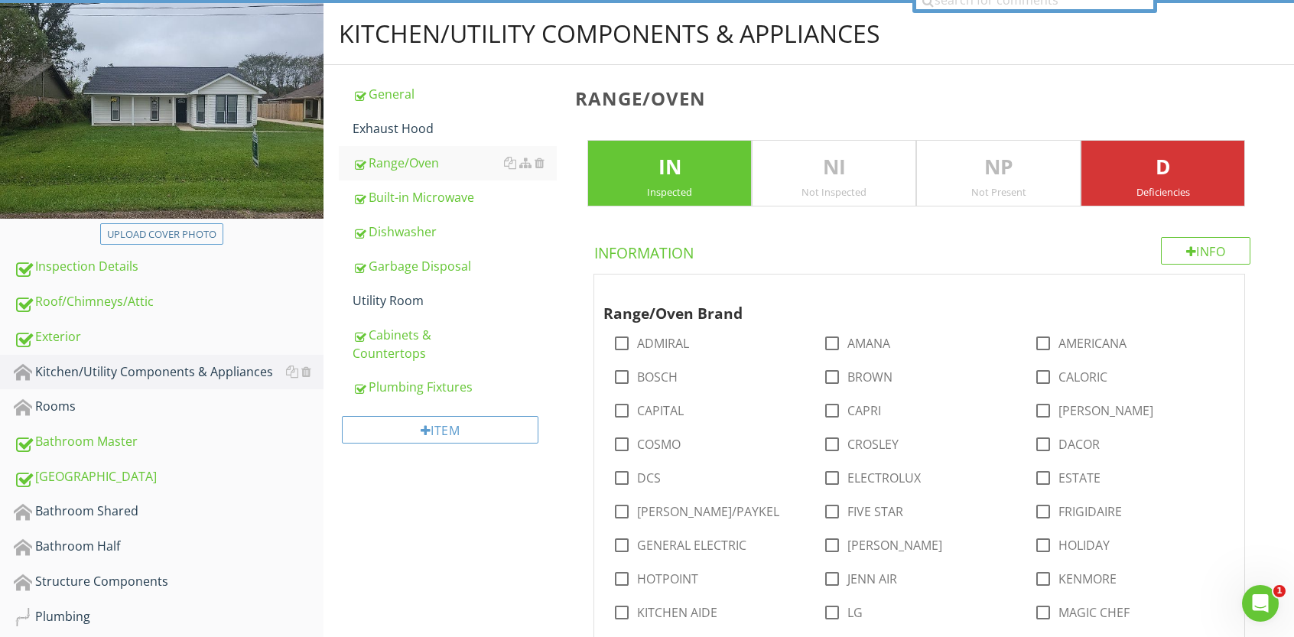
scroll to position [119, 0]
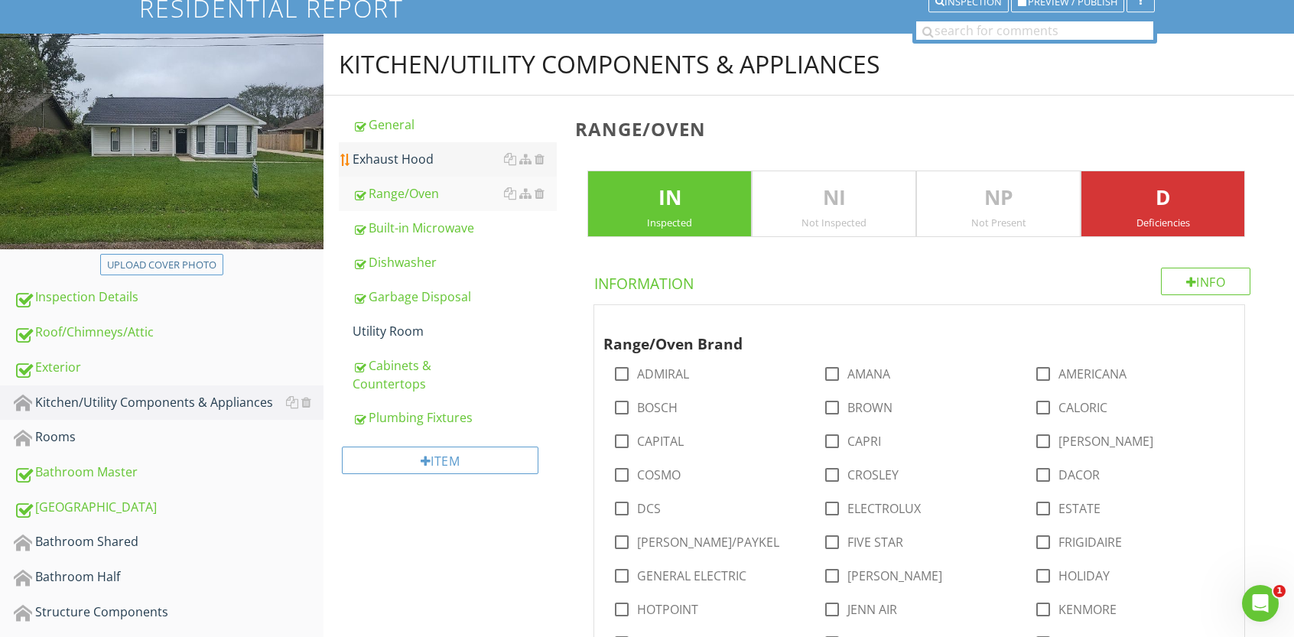
click at [379, 163] on div "Exhaust Hood" at bounding box center [455, 159] width 204 height 18
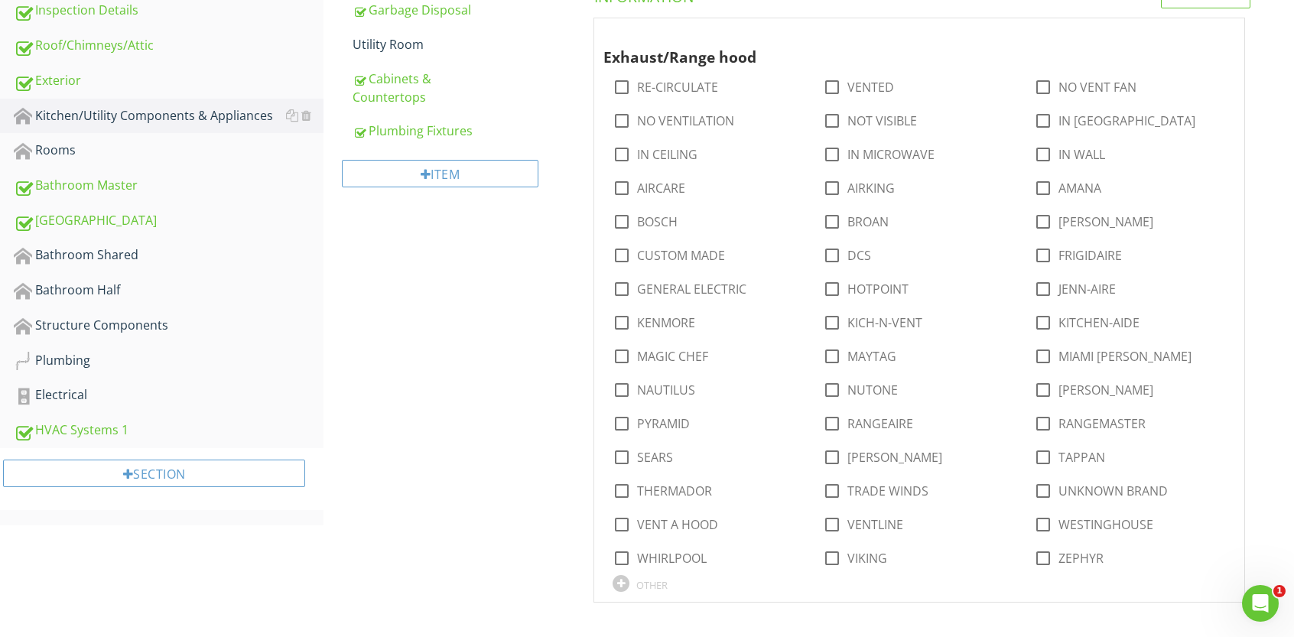
scroll to position [408, 0]
click at [623, 579] on div at bounding box center [621, 582] width 17 height 17
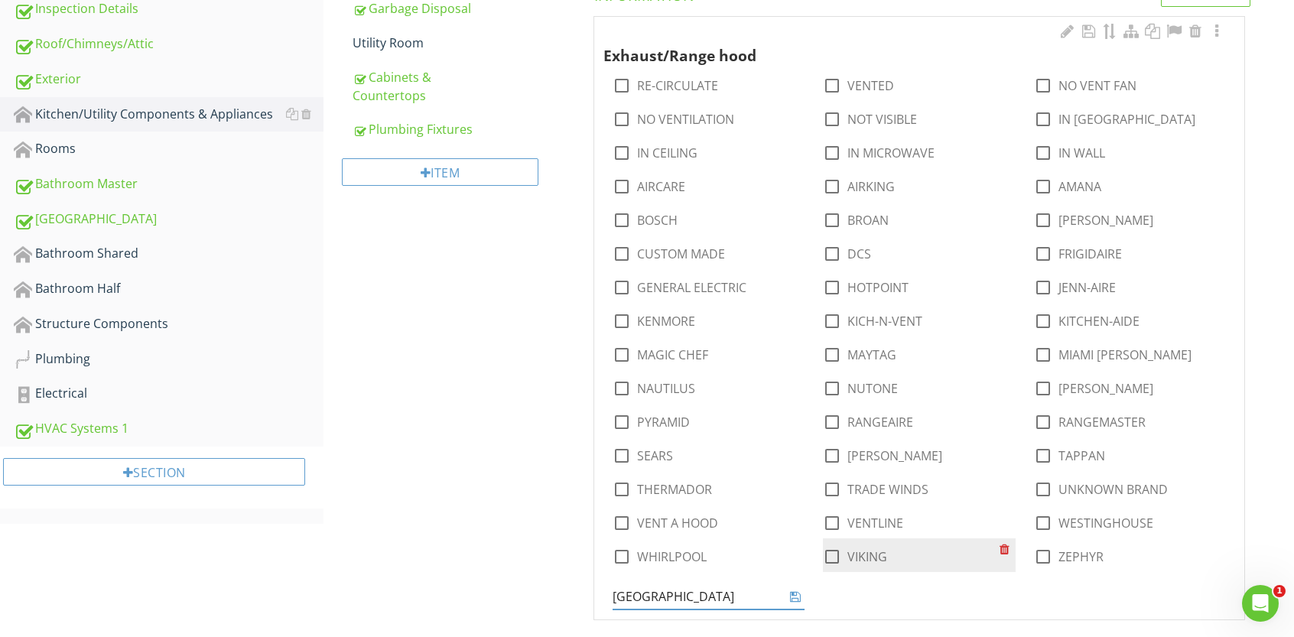
type input "Samsung"
click at [794, 593] on icon at bounding box center [795, 596] width 11 height 12
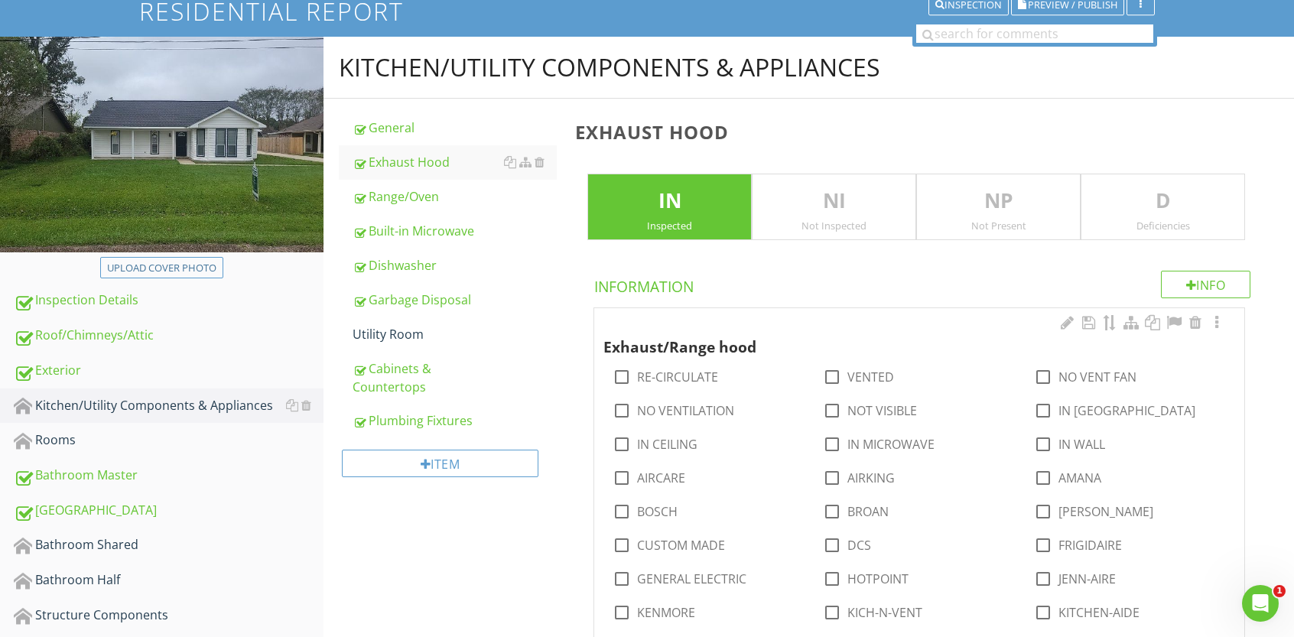
scroll to position [115, 0]
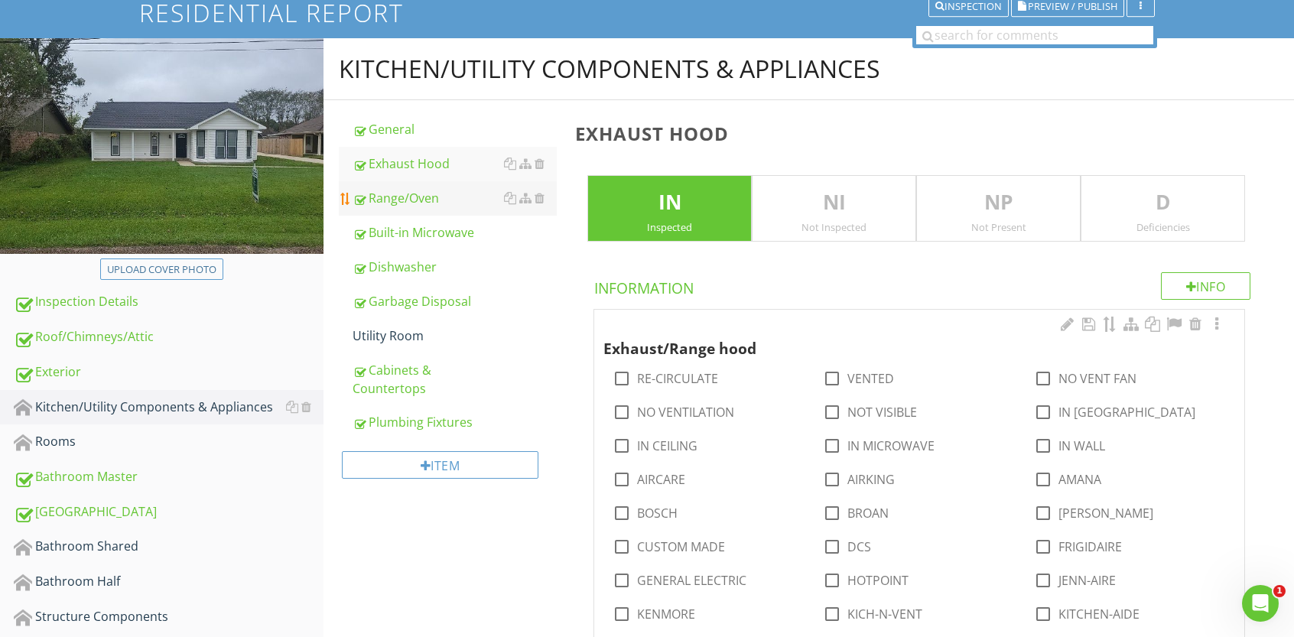
click at [434, 193] on div "Range/Oven" at bounding box center [455, 198] width 204 height 18
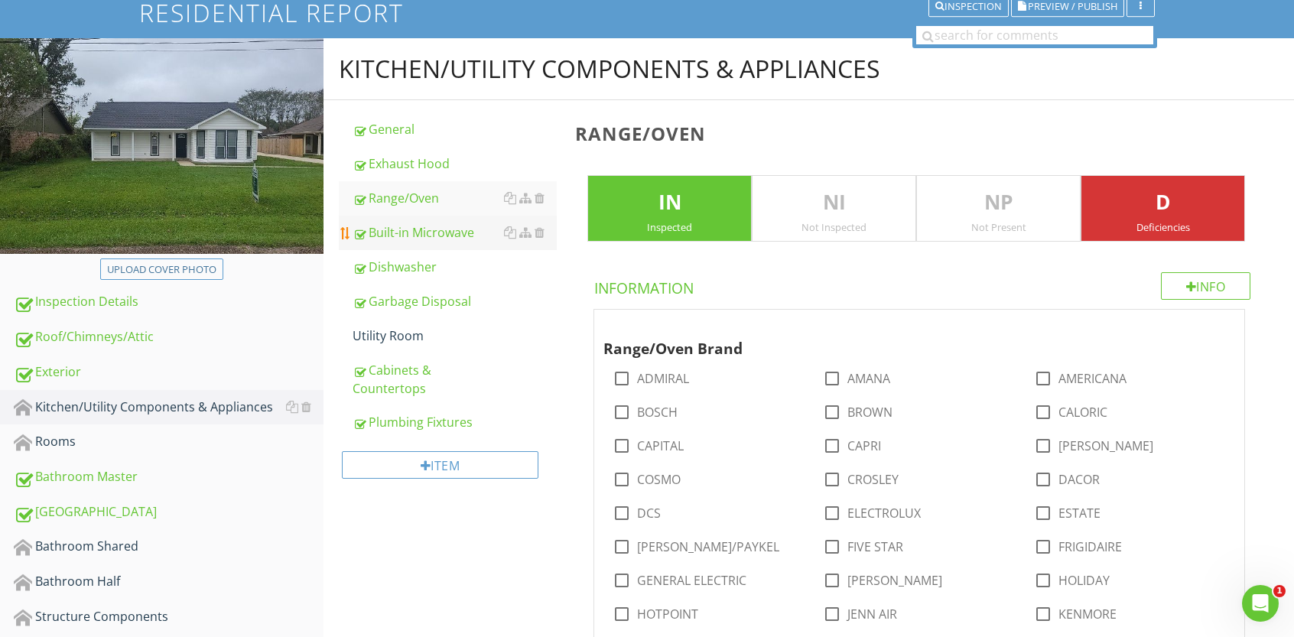
click at [427, 232] on div "Built-in Microwave" at bounding box center [455, 232] width 204 height 18
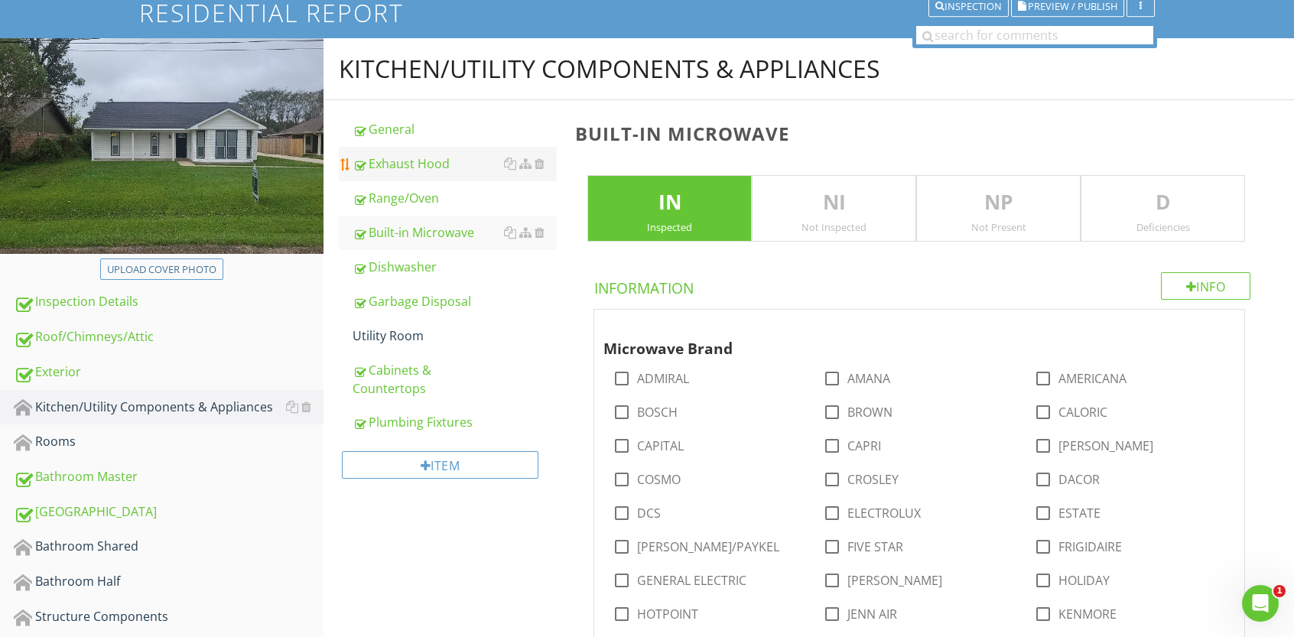
click at [426, 167] on div "Exhaust Hood" at bounding box center [455, 163] width 204 height 18
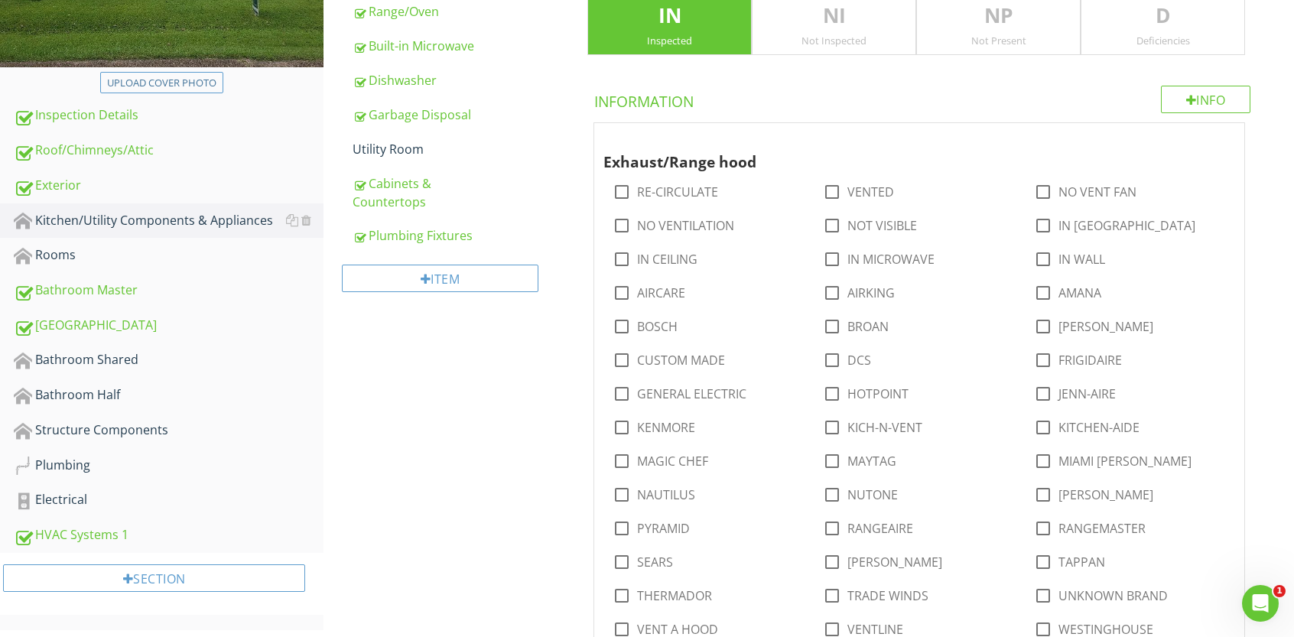
scroll to position [300, 0]
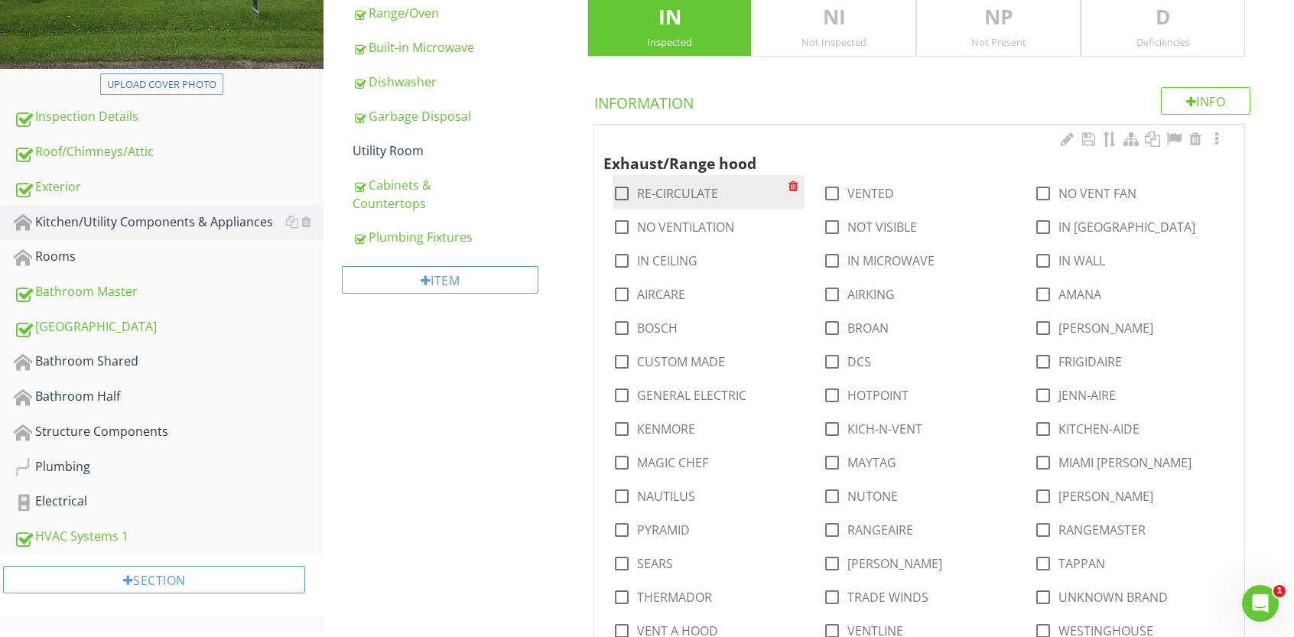
click at [617, 189] on div at bounding box center [622, 193] width 26 height 26
checkbox input "true"
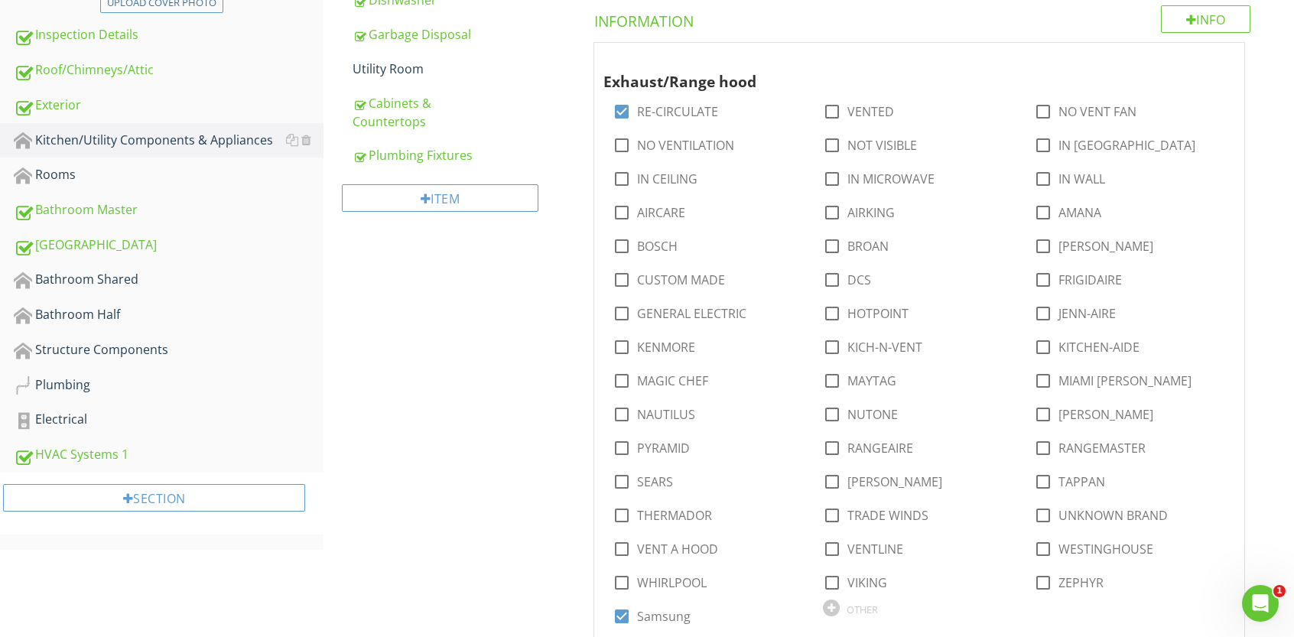
scroll to position [423, 0]
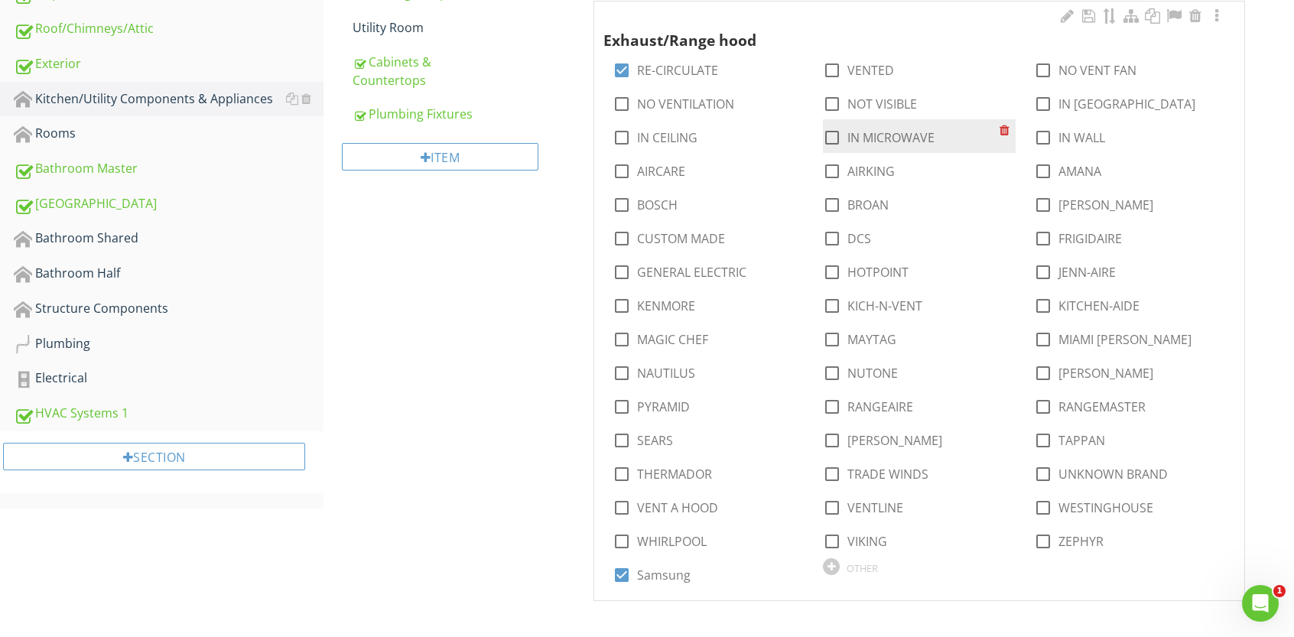
click at [831, 137] on div at bounding box center [832, 138] width 26 height 26
checkbox input "true"
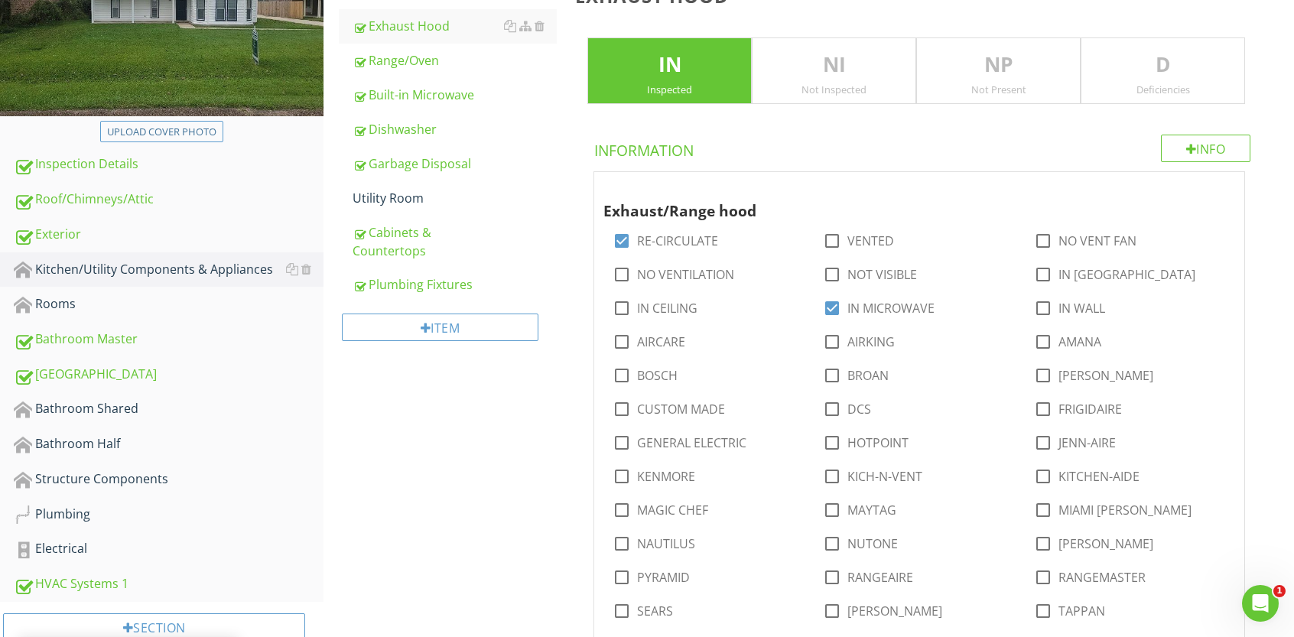
scroll to position [237, 0]
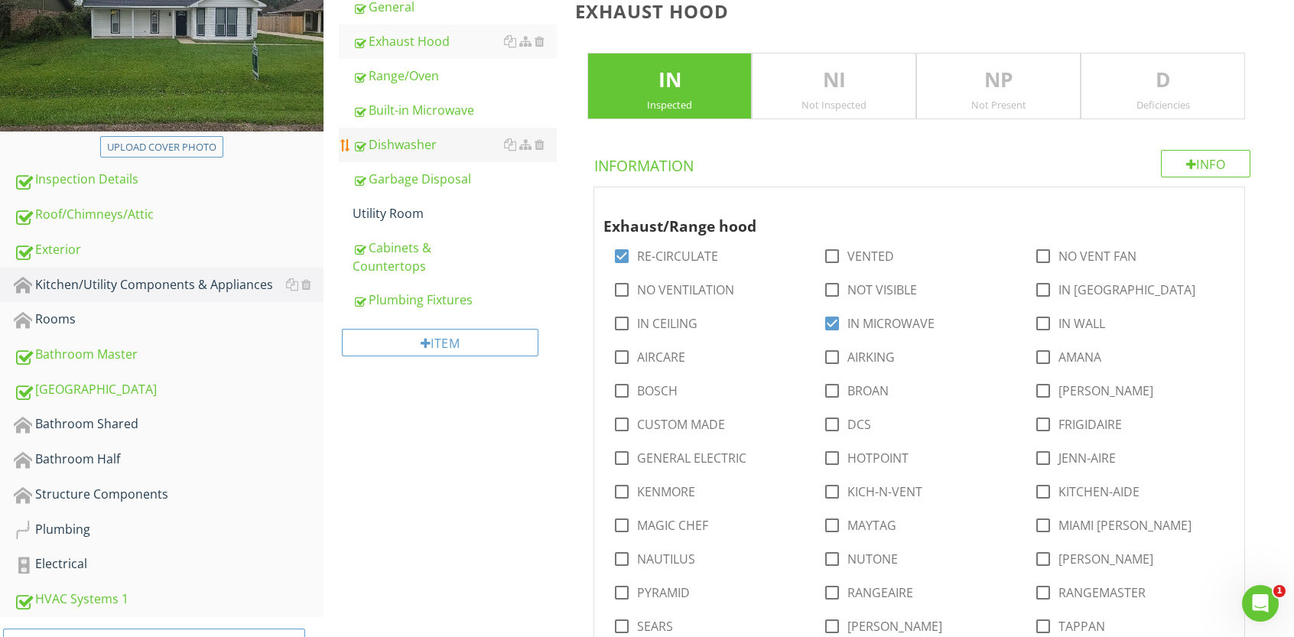
click at [416, 149] on div "Dishwasher" at bounding box center [455, 144] width 204 height 18
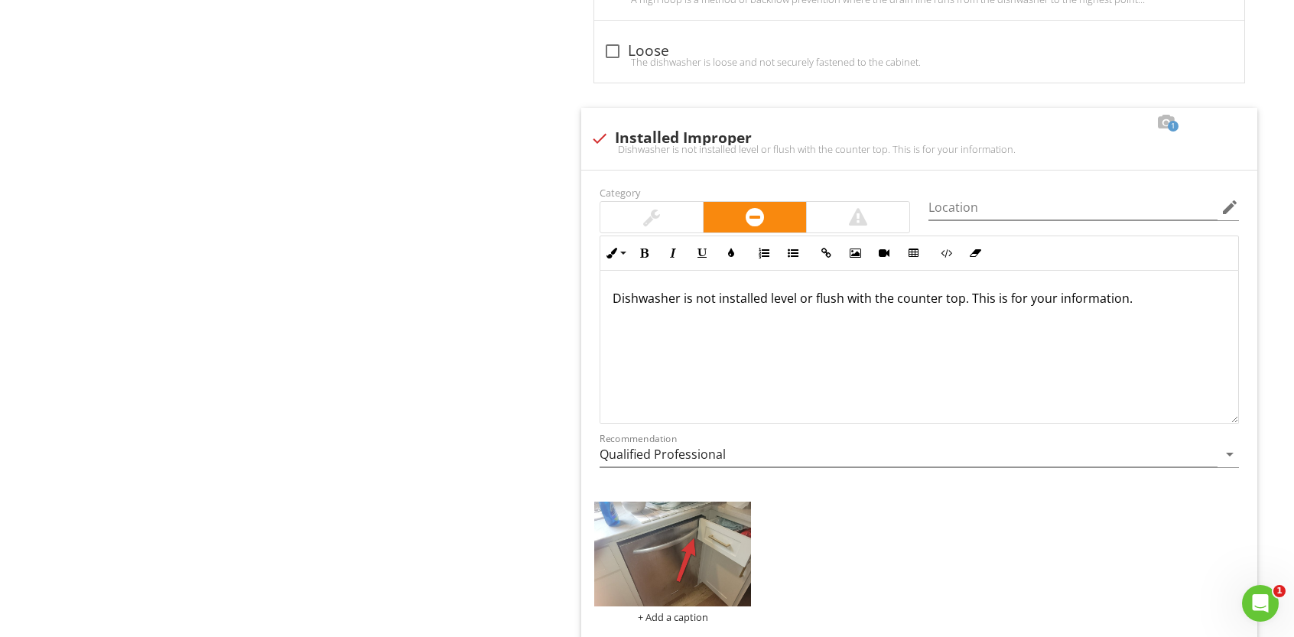
scroll to position [1244, 0]
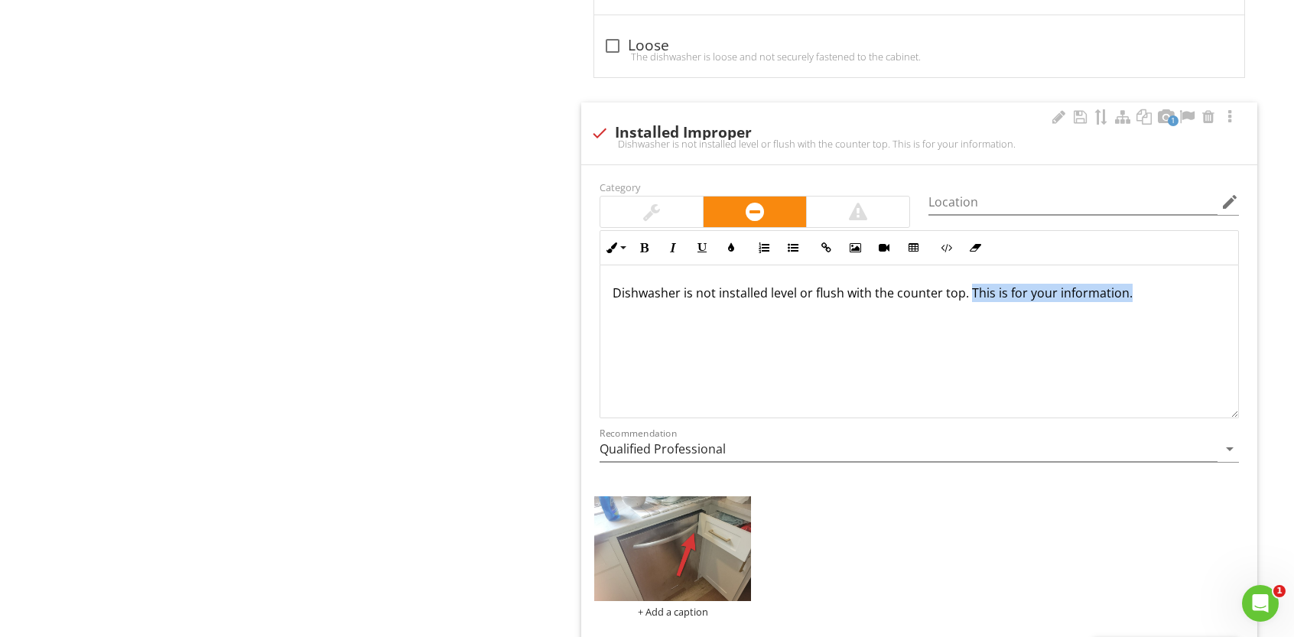
drag, startPoint x: 969, startPoint y: 294, endPoint x: 1136, endPoint y: 291, distance: 167.5
click at [1136, 291] on p "Dishwasher is not installed level or flush with the counter top. This is for yo…" at bounding box center [919, 293] width 613 height 18
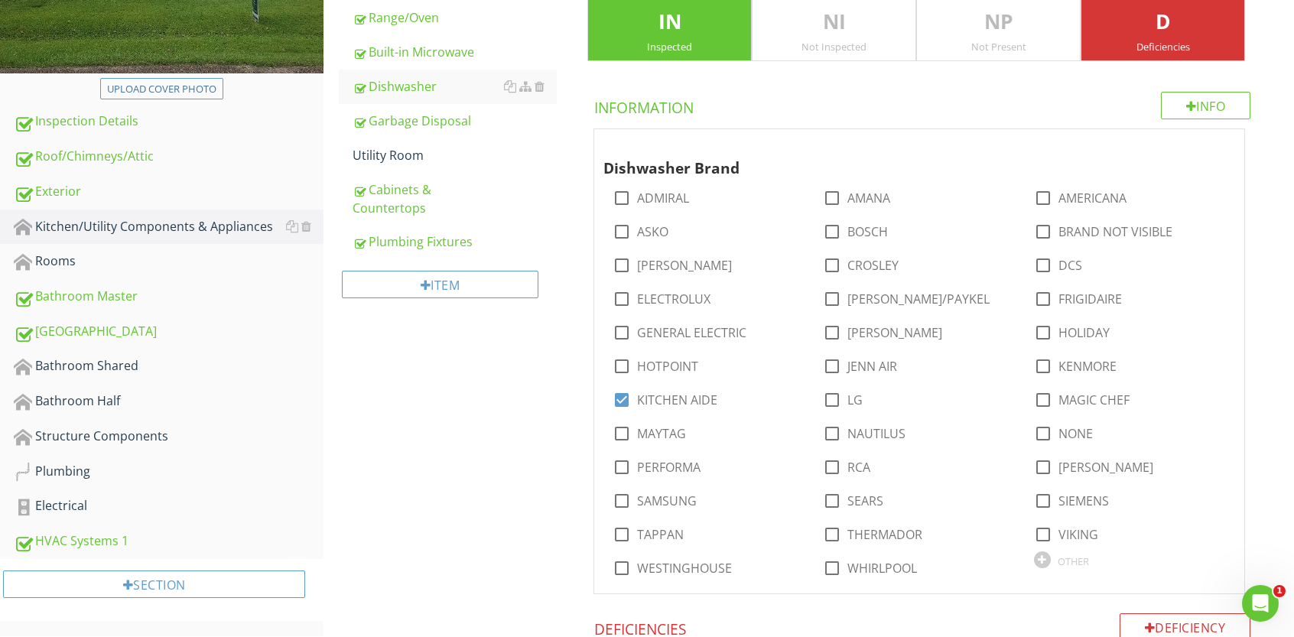
scroll to position [300, 0]
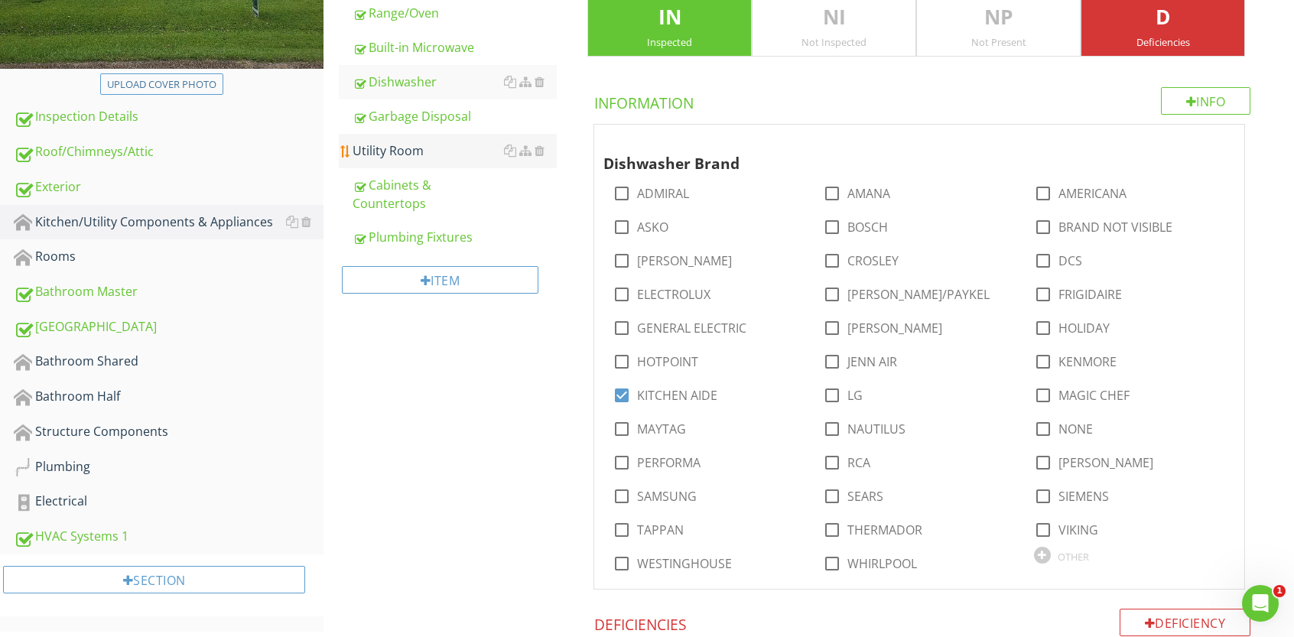
click at [407, 151] on div "Utility Room" at bounding box center [455, 150] width 204 height 18
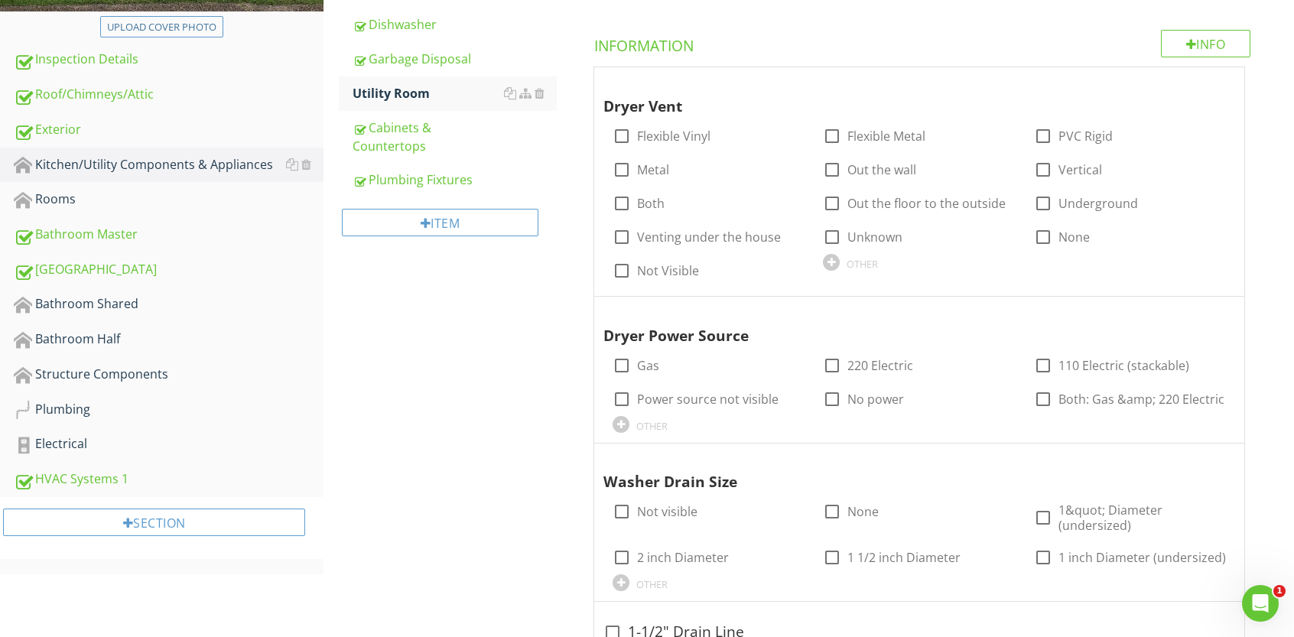
scroll to position [370, 0]
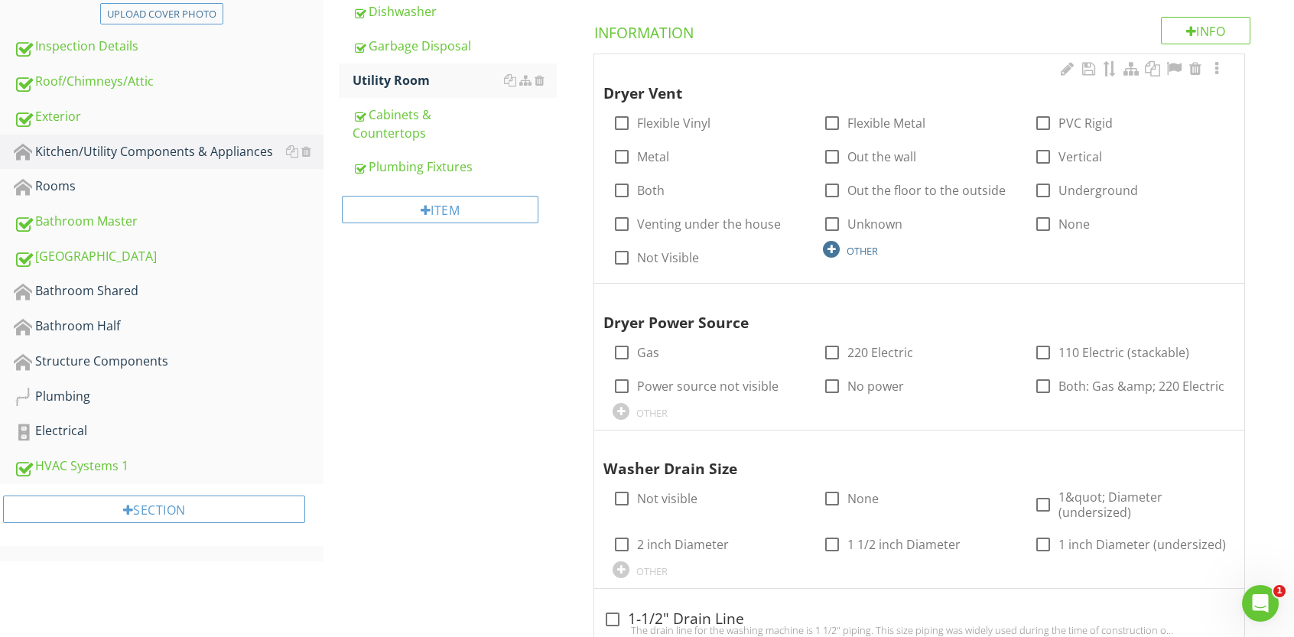
click at [831, 245] on div at bounding box center [831, 249] width 17 height 17
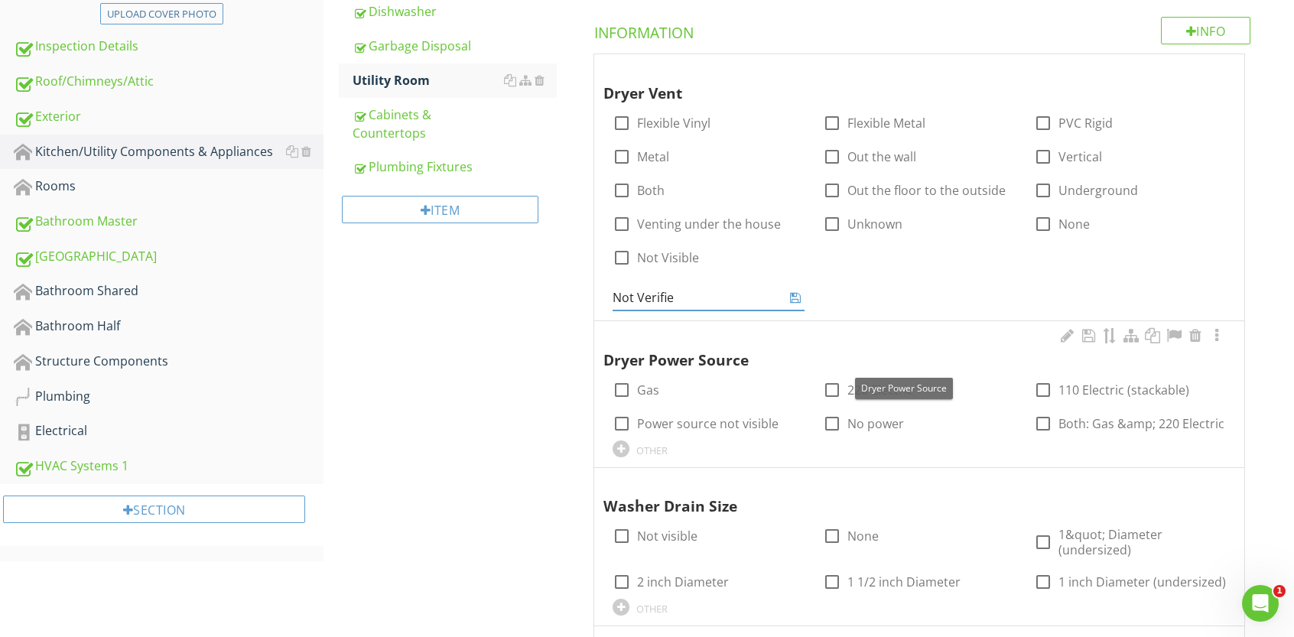
type input "Not Verified"
click at [793, 296] on icon at bounding box center [795, 297] width 11 height 12
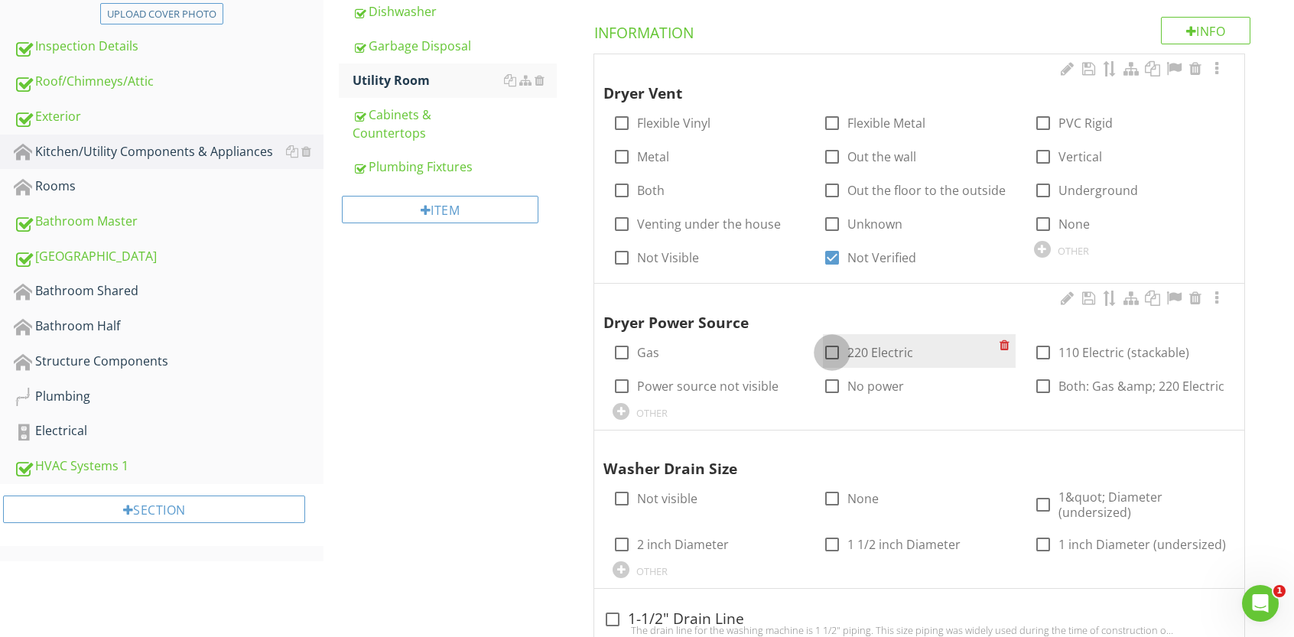
click at [832, 349] on div at bounding box center [832, 353] width 26 height 26
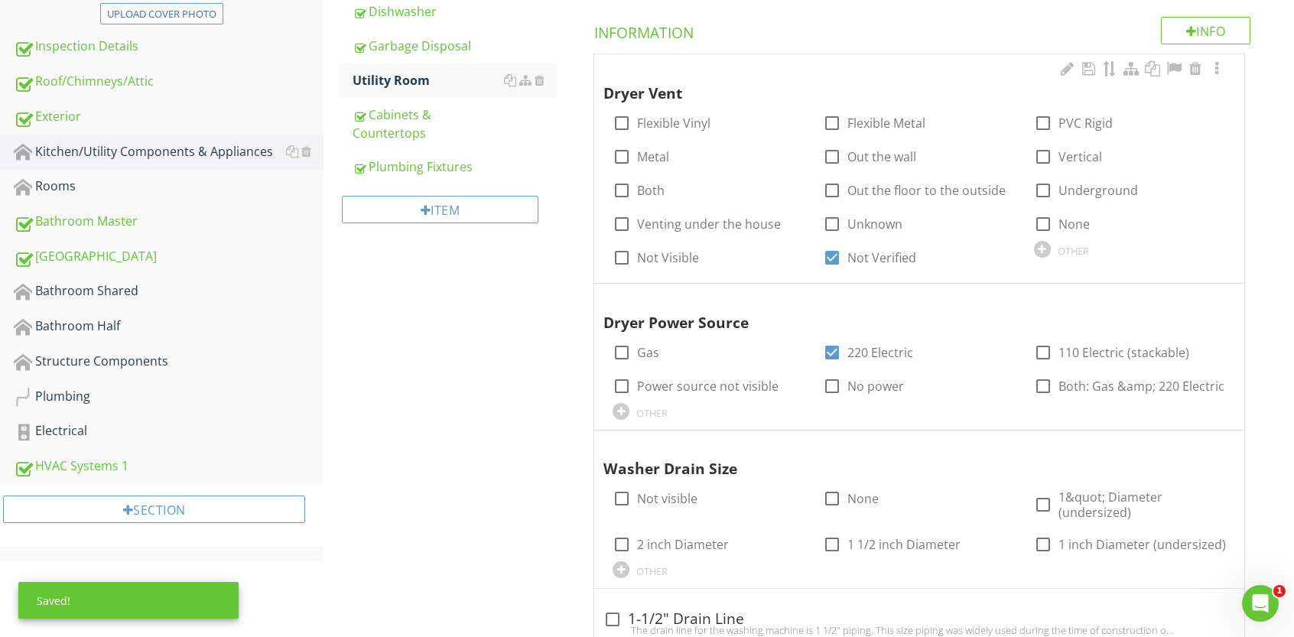
scroll to position [421, 0]
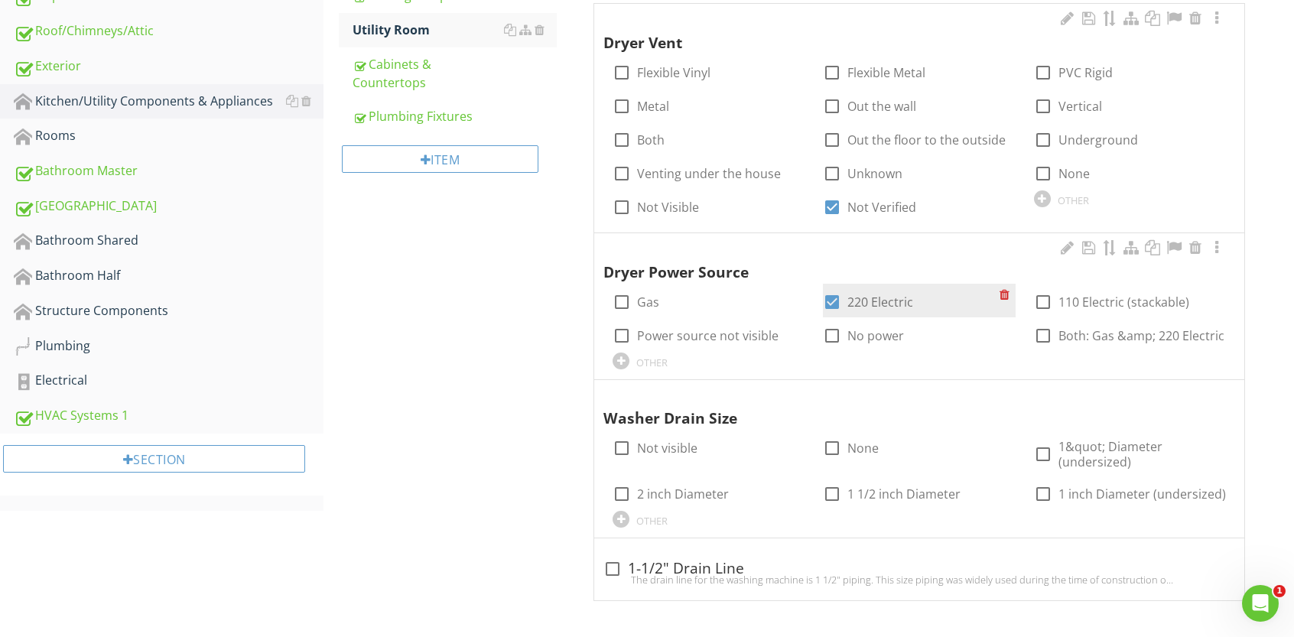
click at [831, 299] on div at bounding box center [832, 302] width 26 height 26
checkbox input "false"
click at [616, 359] on div at bounding box center [621, 361] width 17 height 17
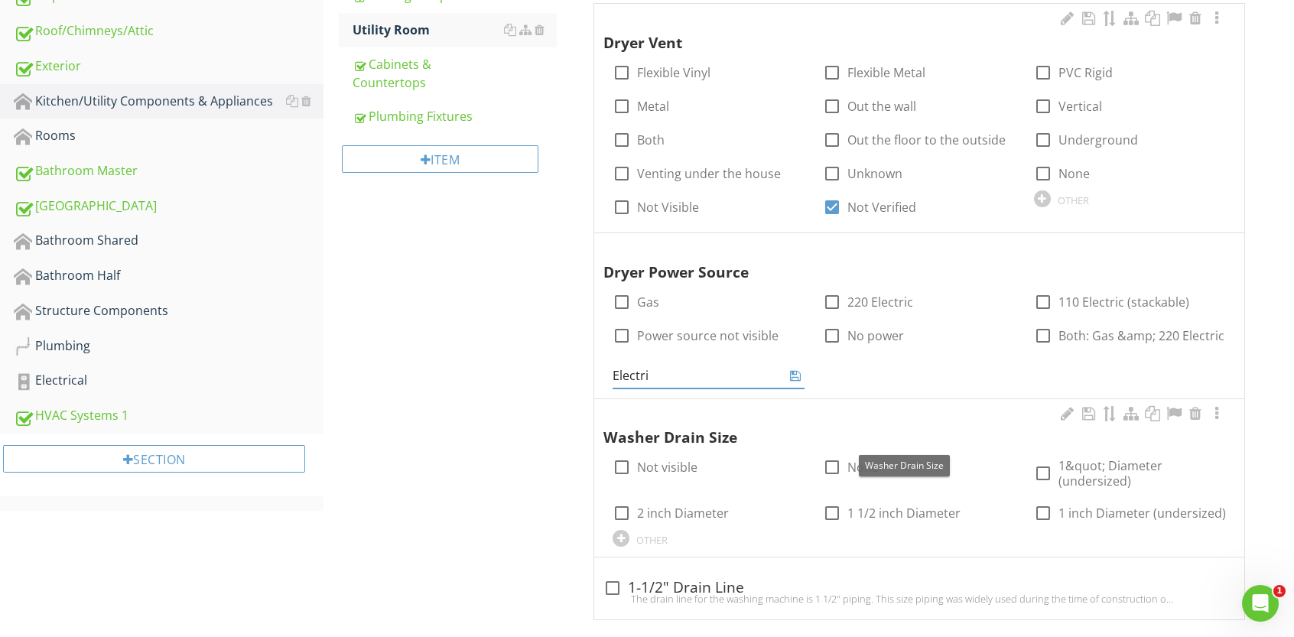
type input "Electric"
click at [794, 379] on icon at bounding box center [795, 375] width 11 height 12
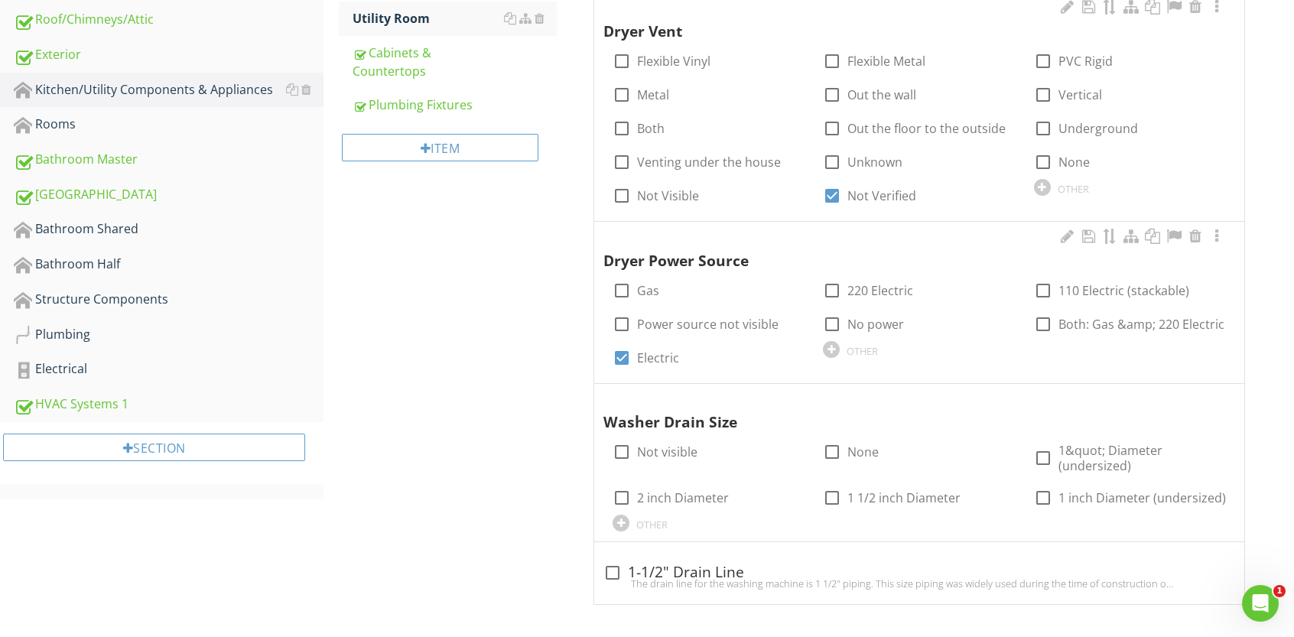
scroll to position [436, 0]
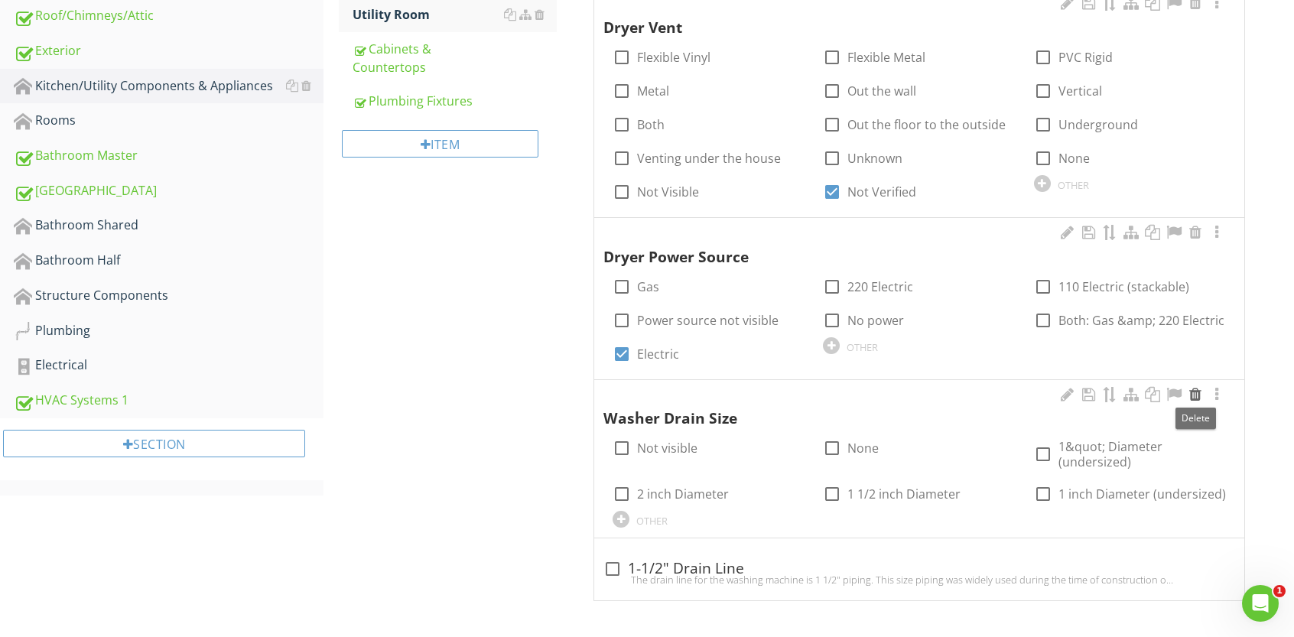
click at [1200, 395] on div at bounding box center [1195, 394] width 18 height 15
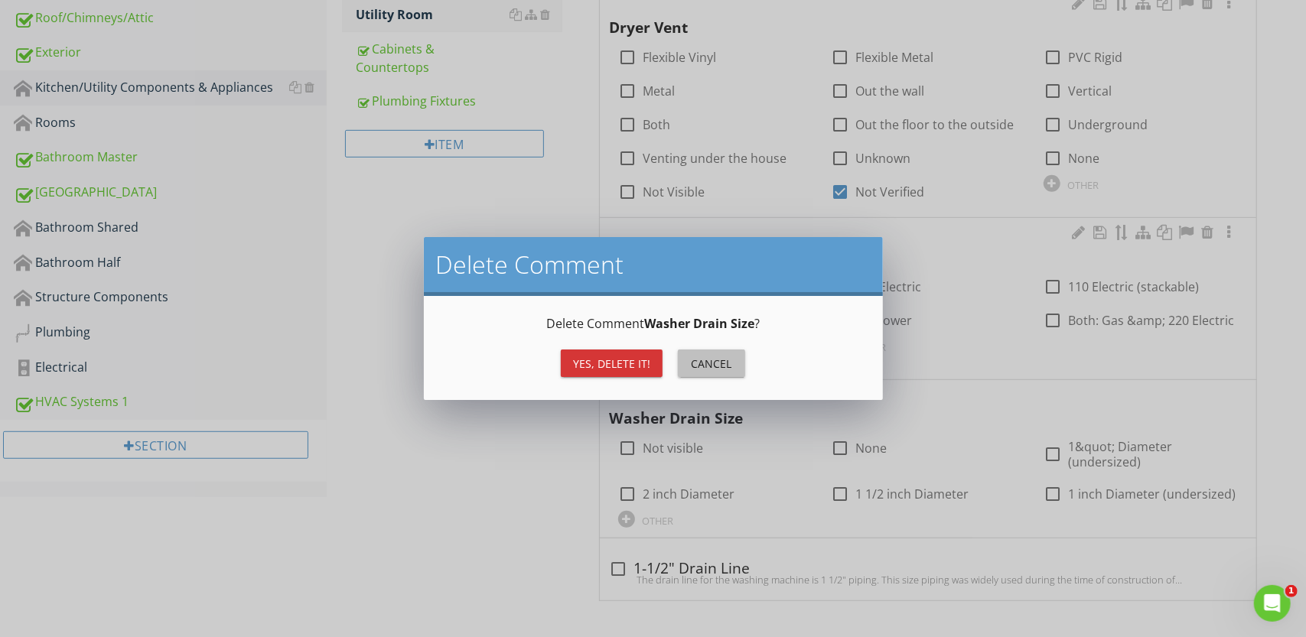
click at [723, 362] on div "Cancel" at bounding box center [711, 364] width 43 height 16
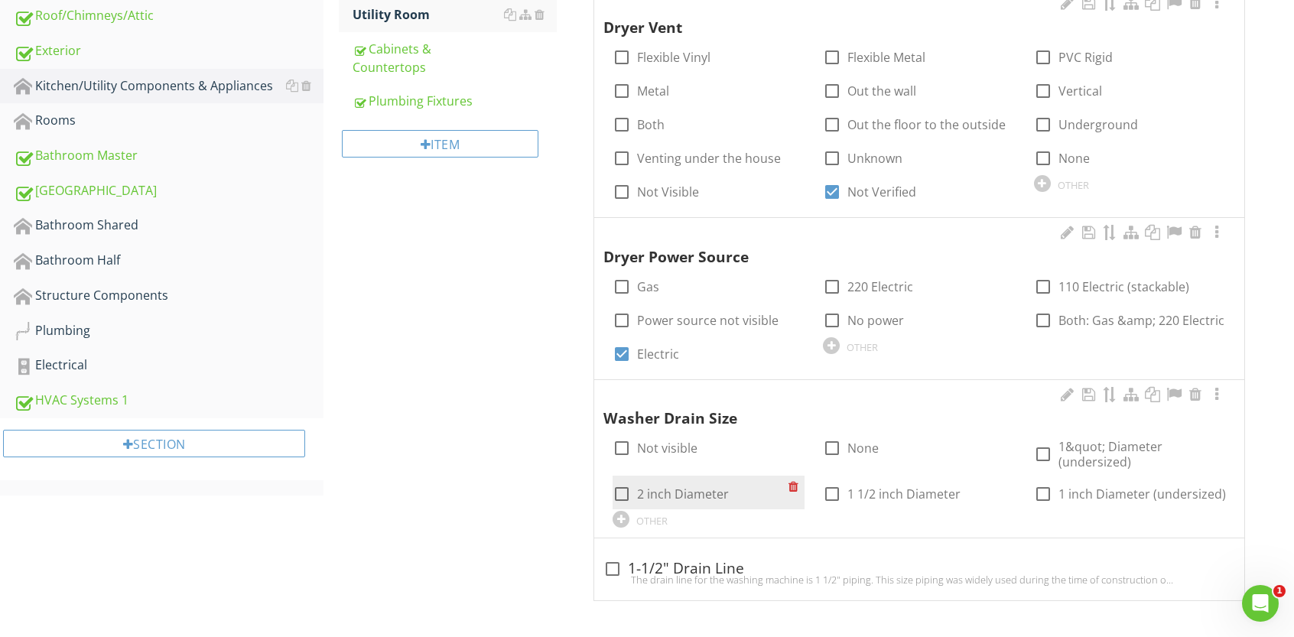
click at [619, 492] on div at bounding box center [622, 494] width 26 height 26
checkbox input "true"
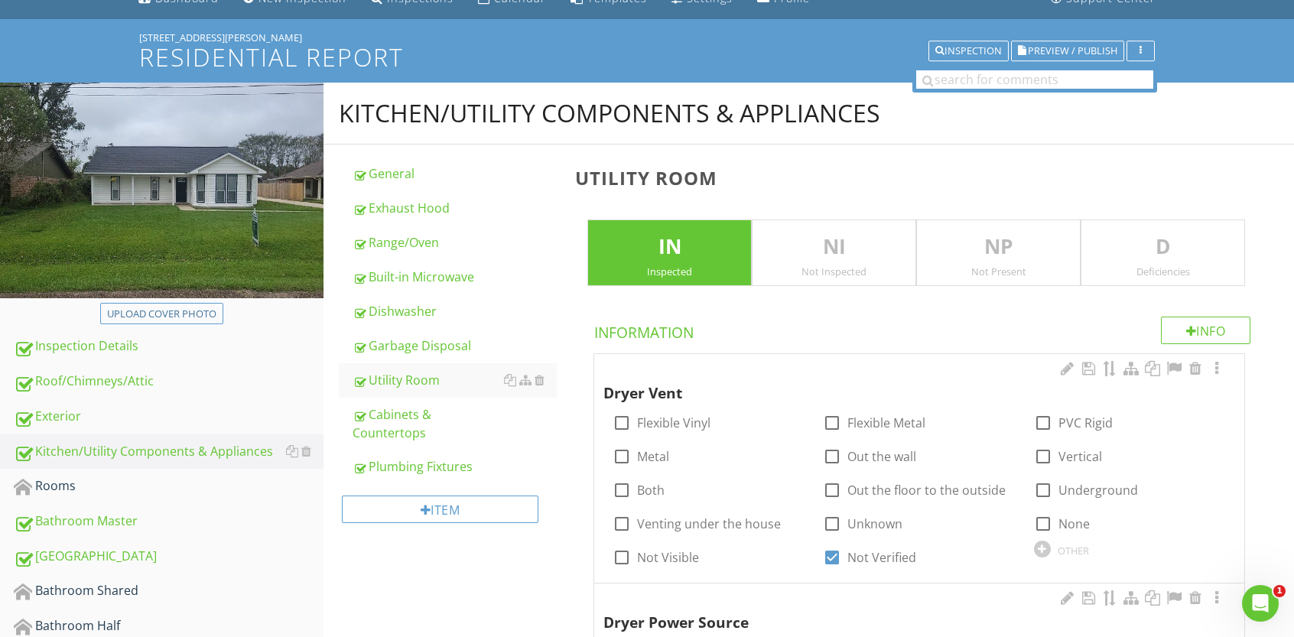
scroll to position [54, 0]
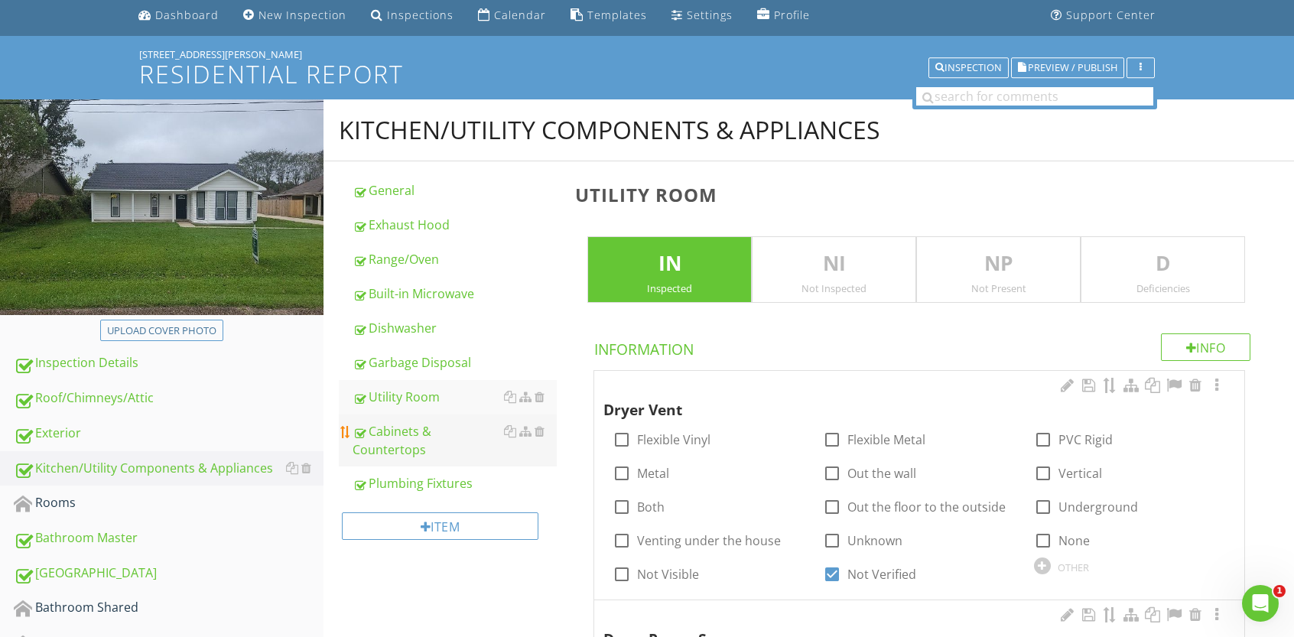
click at [405, 438] on div "Cabinets & Countertops" at bounding box center [455, 440] width 204 height 37
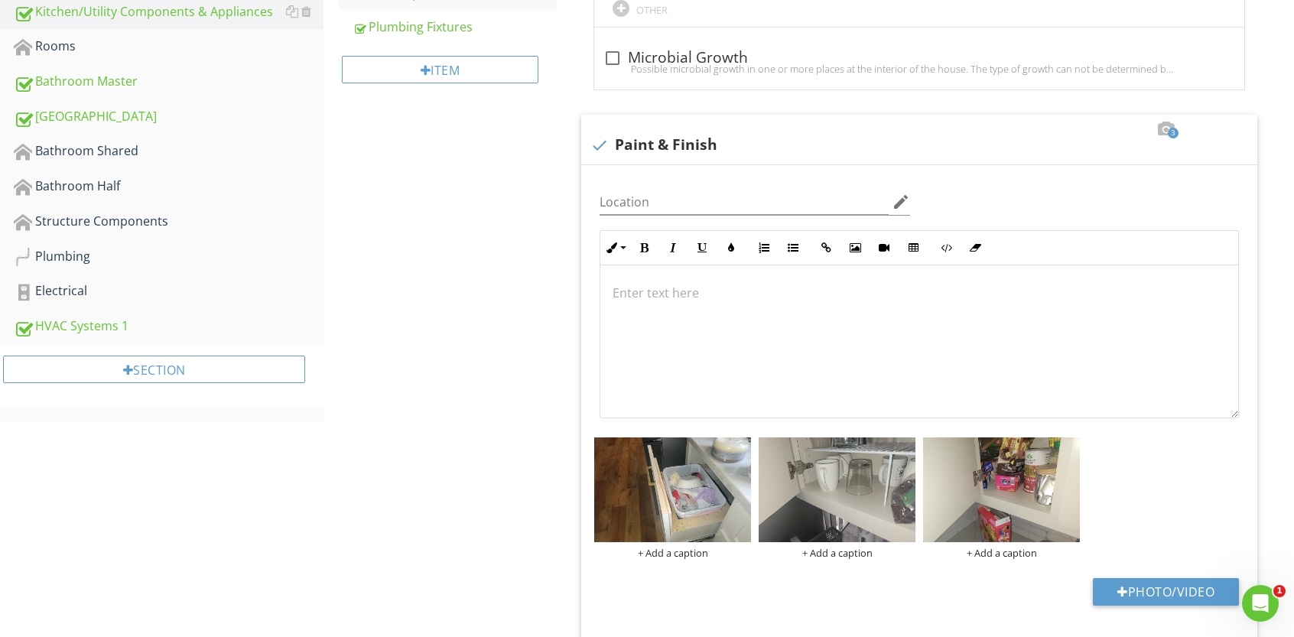
scroll to position [520, 0]
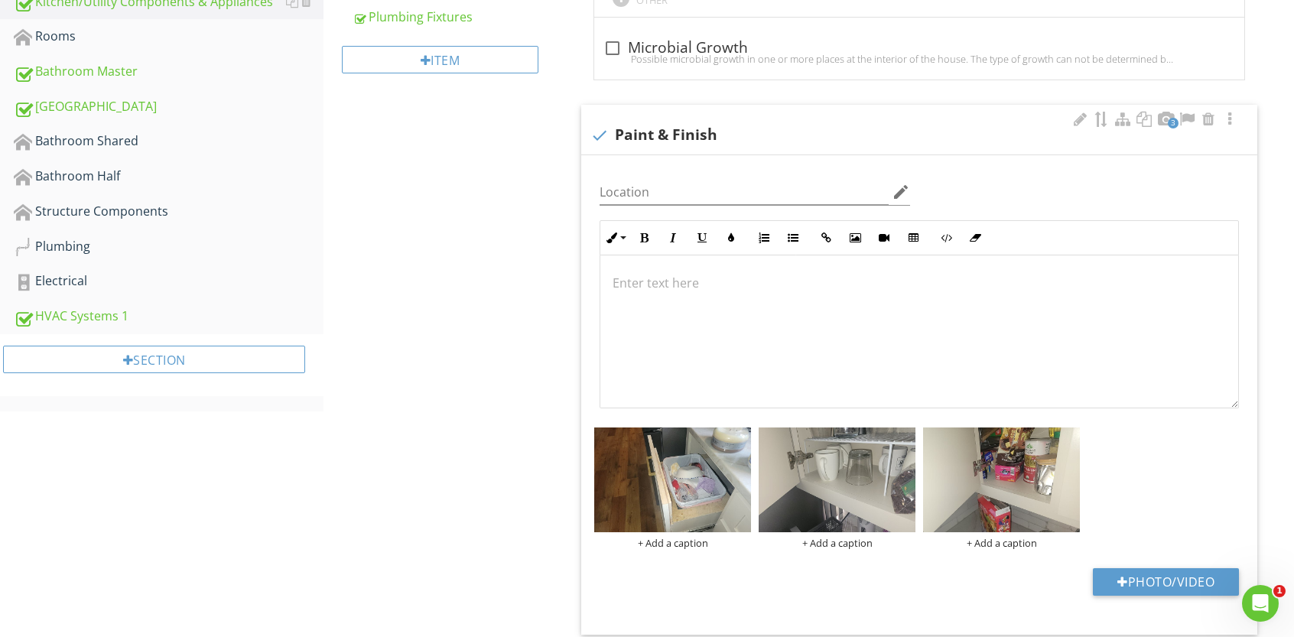
click at [639, 278] on p at bounding box center [919, 283] width 613 height 18
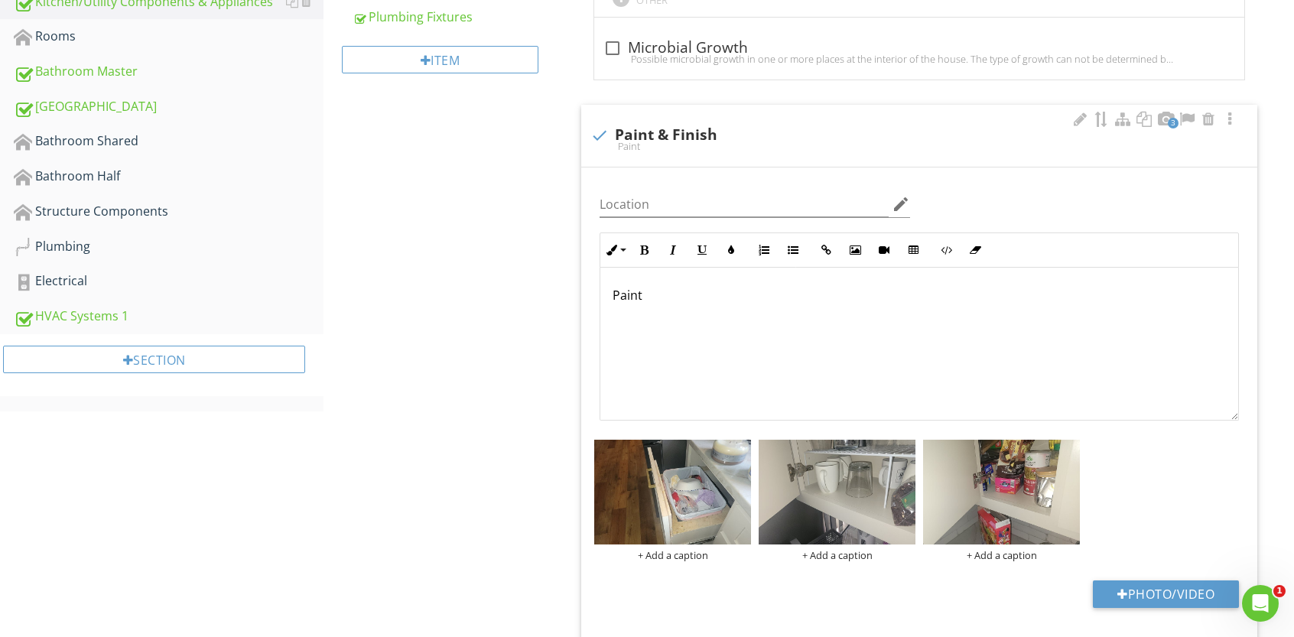
scroll to position [532, 0]
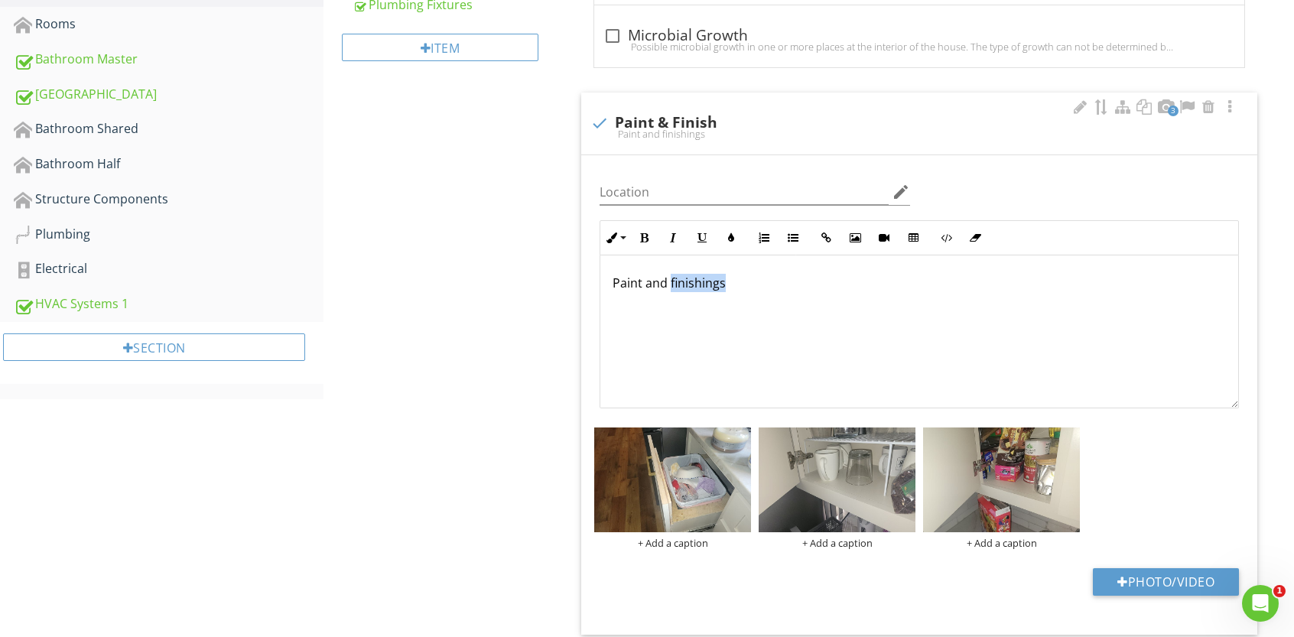
drag, startPoint x: 694, startPoint y: 278, endPoint x: 677, endPoint y: 303, distance: 30.1
click at [677, 303] on div "Paint and finishings" at bounding box center [919, 331] width 638 height 153
click at [743, 275] on p "Paint and finishings" at bounding box center [919, 283] width 613 height 18
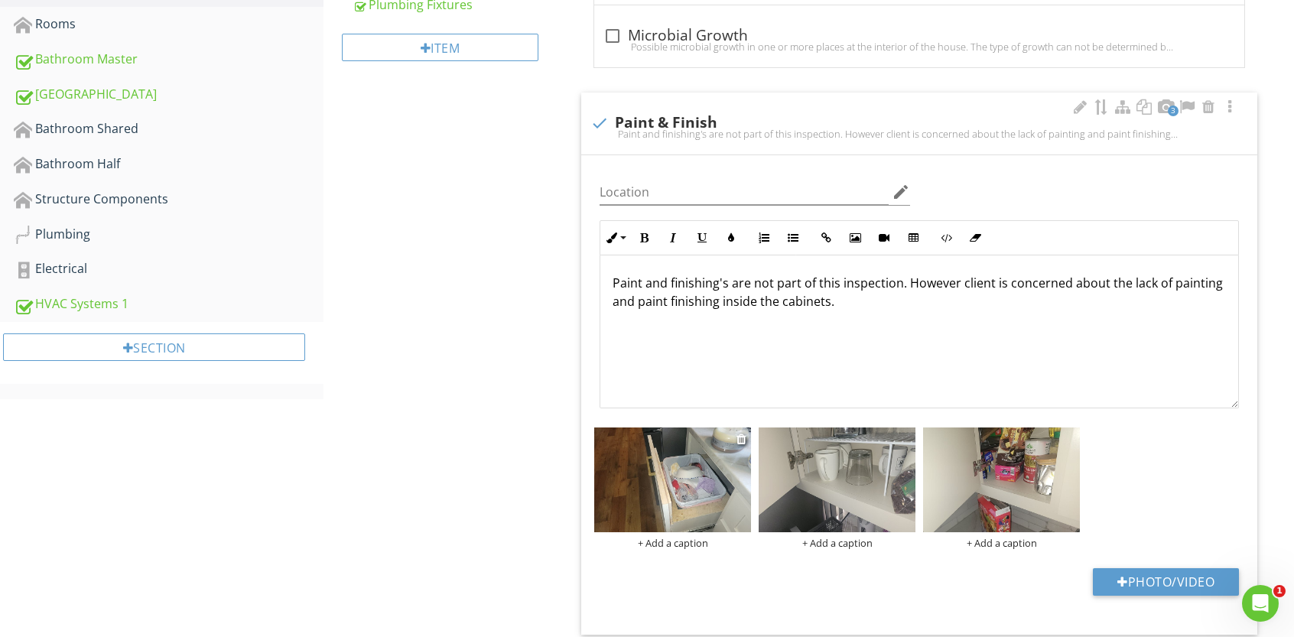
click at [694, 493] on img at bounding box center [672, 480] width 157 height 105
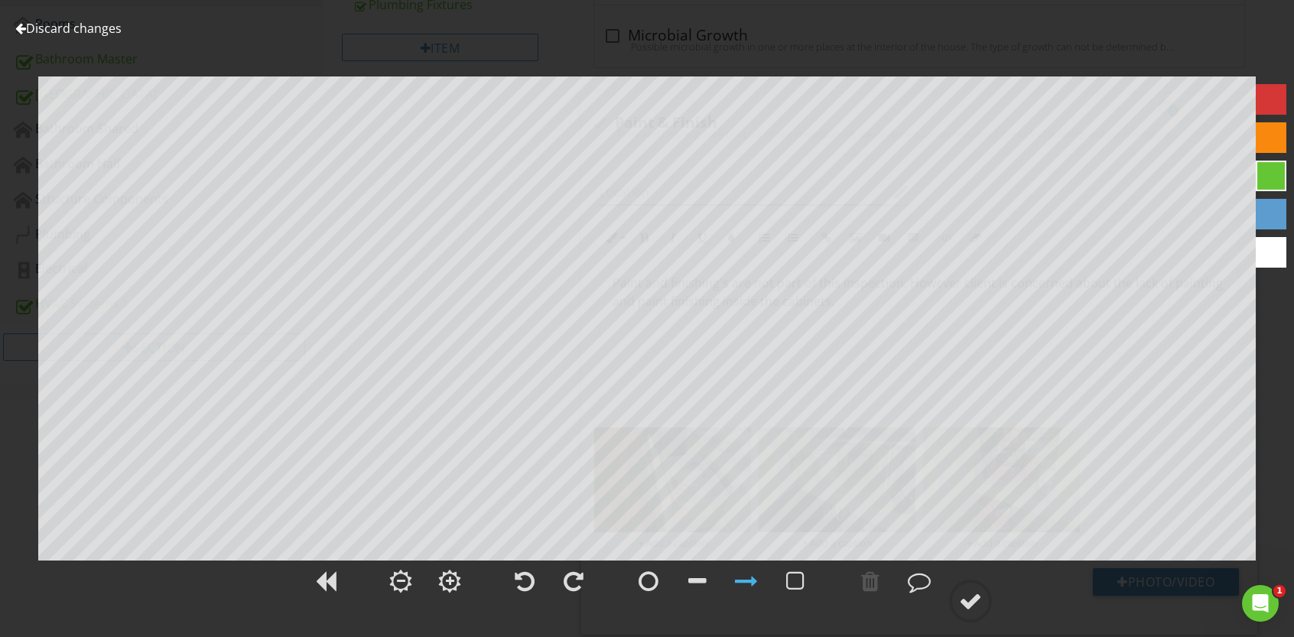
click at [1268, 101] on div at bounding box center [1271, 99] width 31 height 31
click at [968, 600] on div at bounding box center [970, 601] width 23 height 23
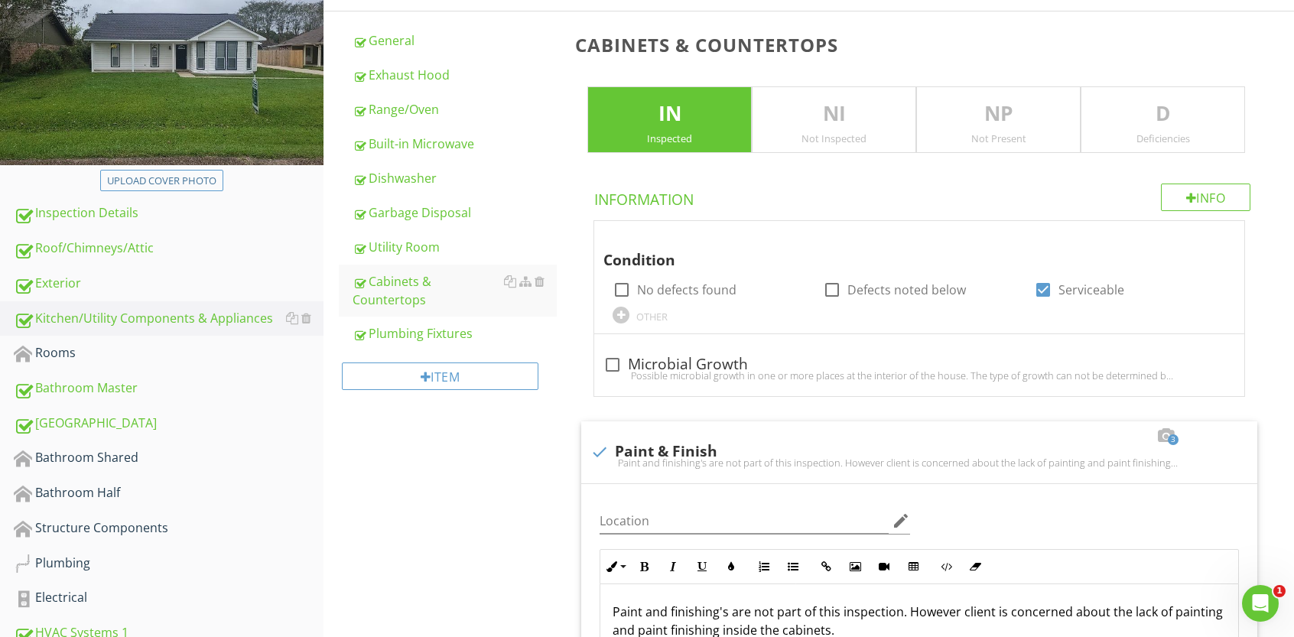
scroll to position [190, 0]
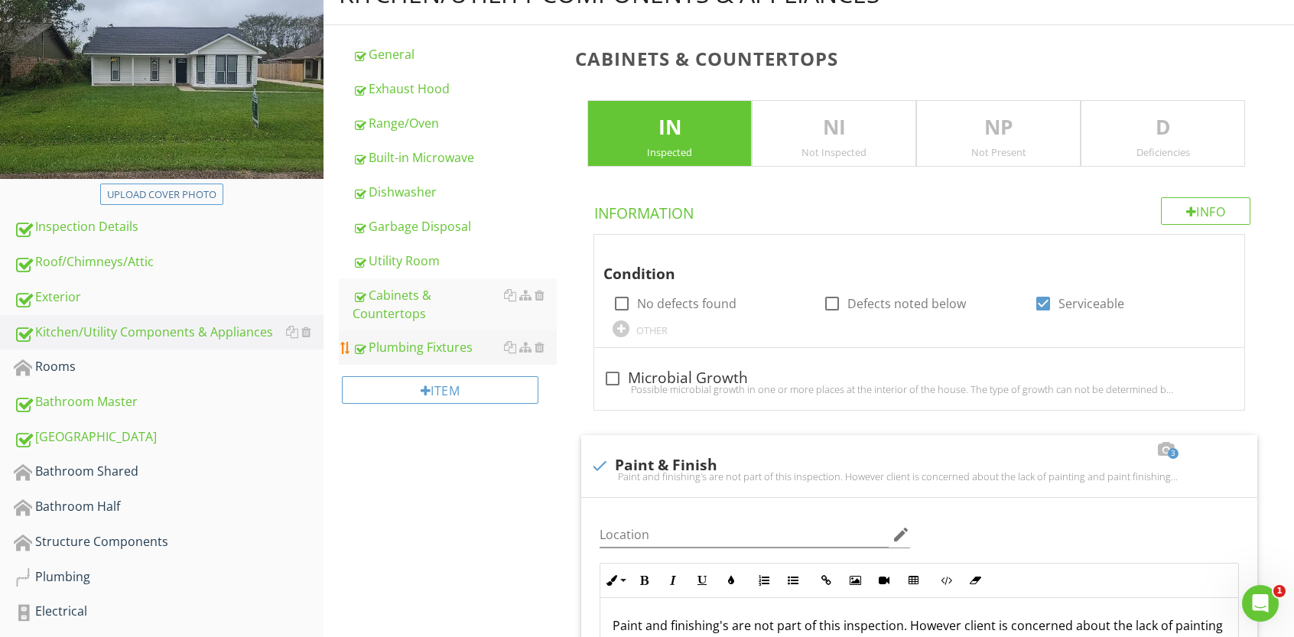
click at [419, 351] on div "Plumbing Fixtures" at bounding box center [455, 347] width 204 height 18
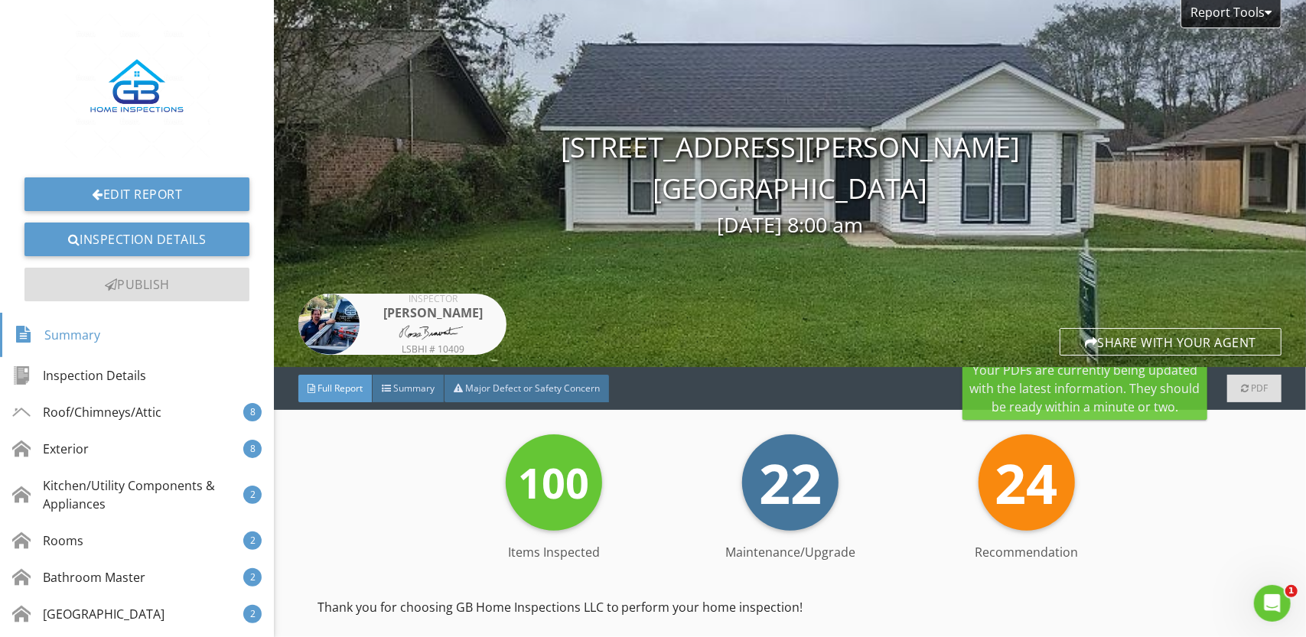
click at [1250, 385] on span "PDF" at bounding box center [1258, 388] width 17 height 13
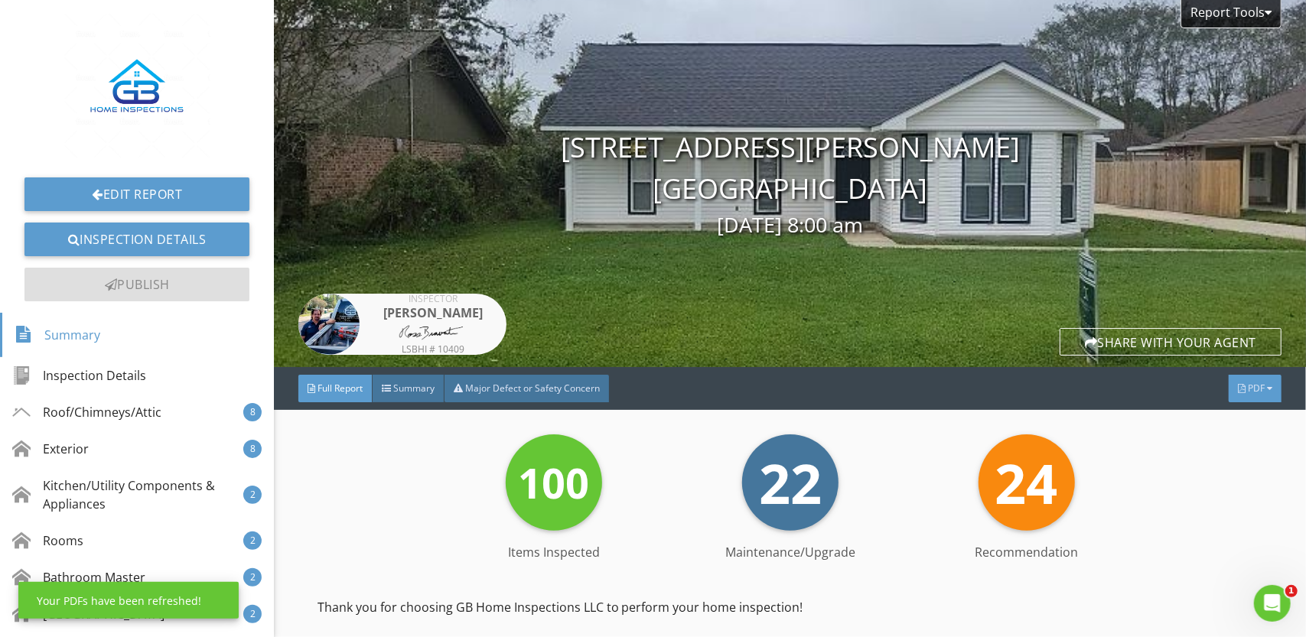
click at [1247, 387] on span "PDF" at bounding box center [1255, 388] width 17 height 13
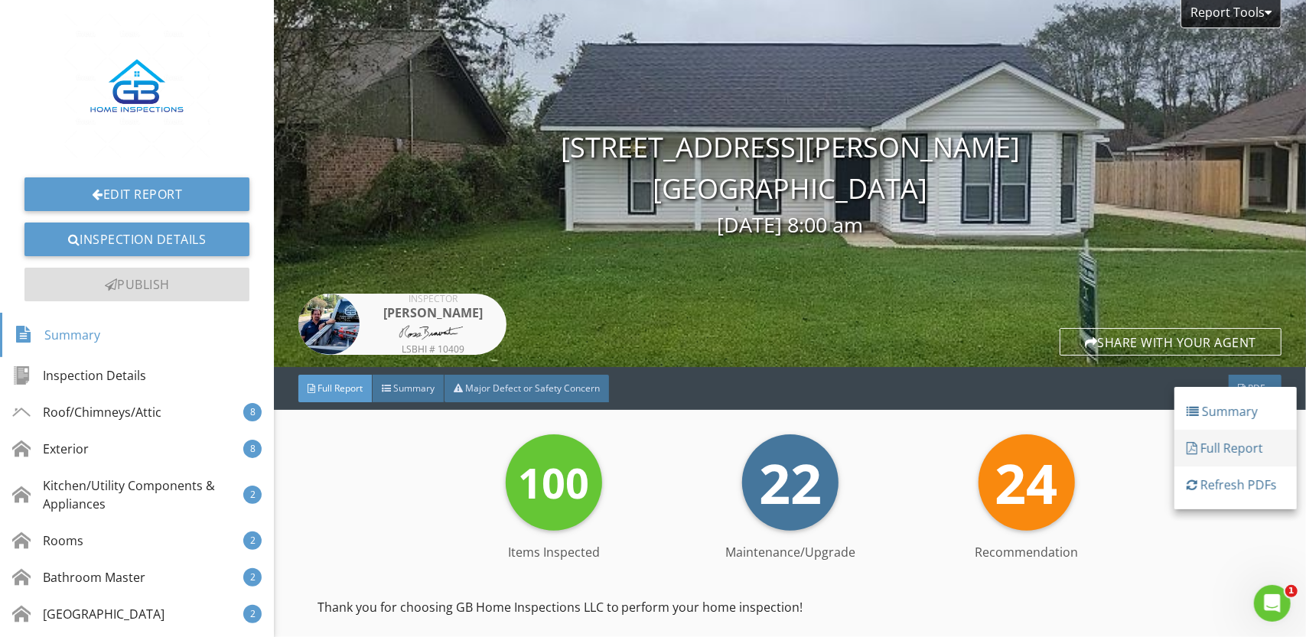
click at [1210, 450] on div "Full Report" at bounding box center [1235, 448] width 98 height 18
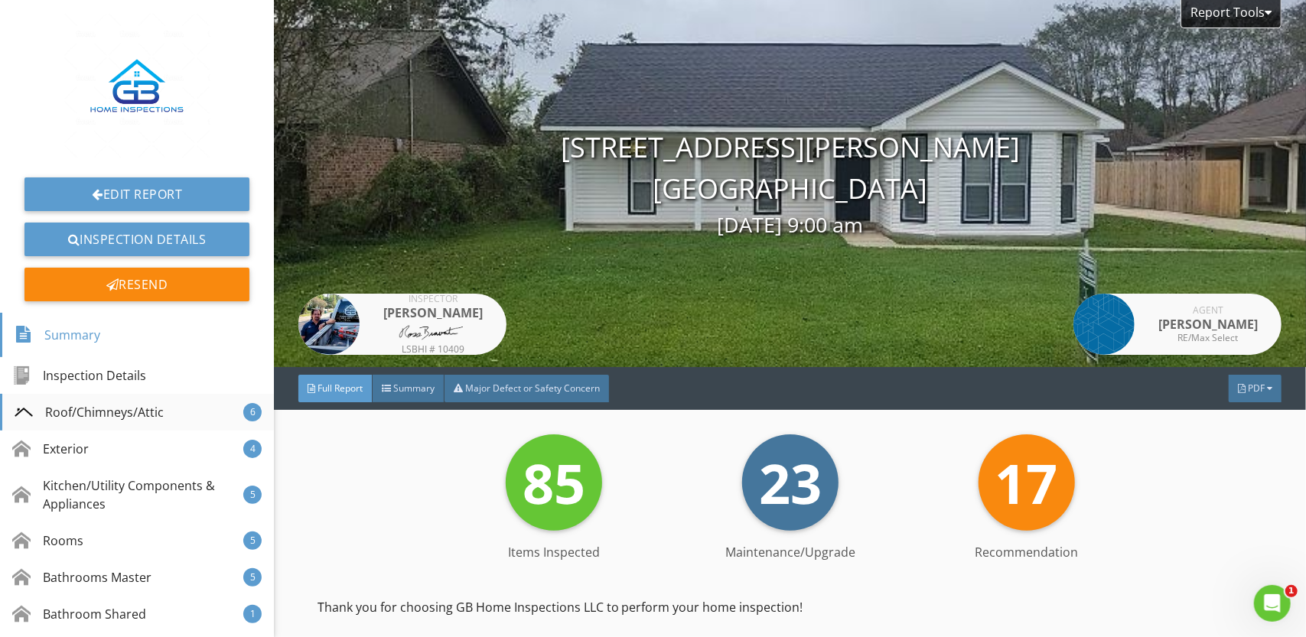
click at [57, 408] on div "Roof/Chimneys/Attic" at bounding box center [89, 412] width 149 height 18
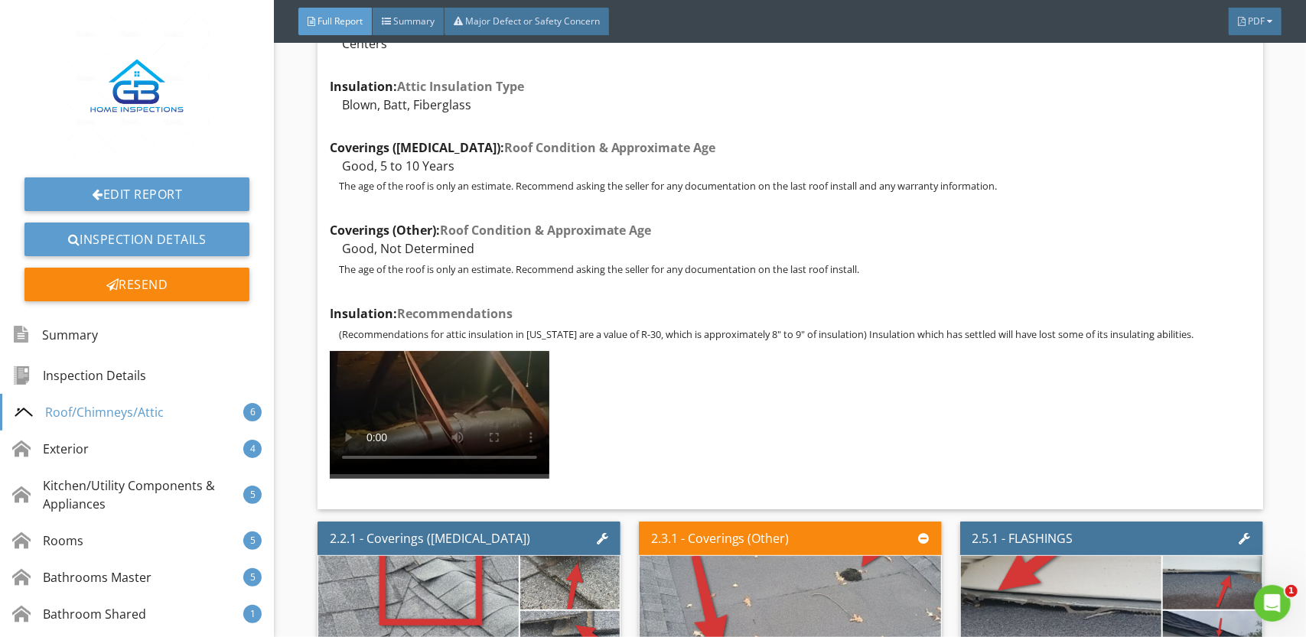
scroll to position [2406, 0]
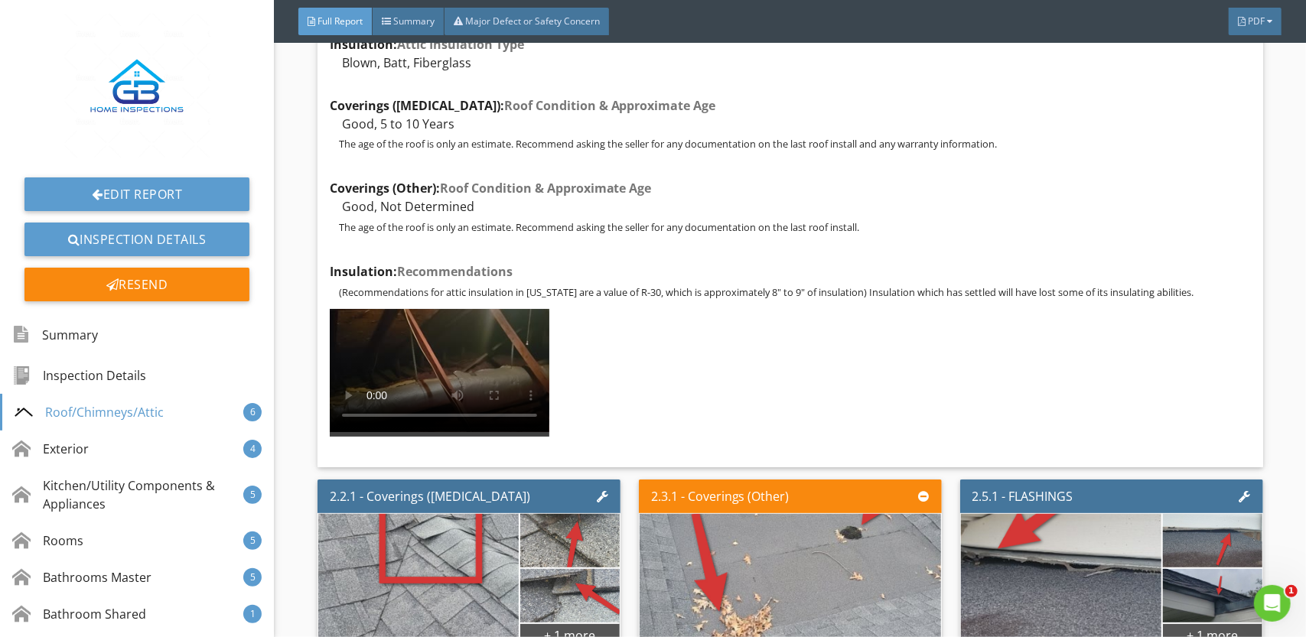
click at [1264, 23] on div "PDF" at bounding box center [1254, 22] width 53 height 28
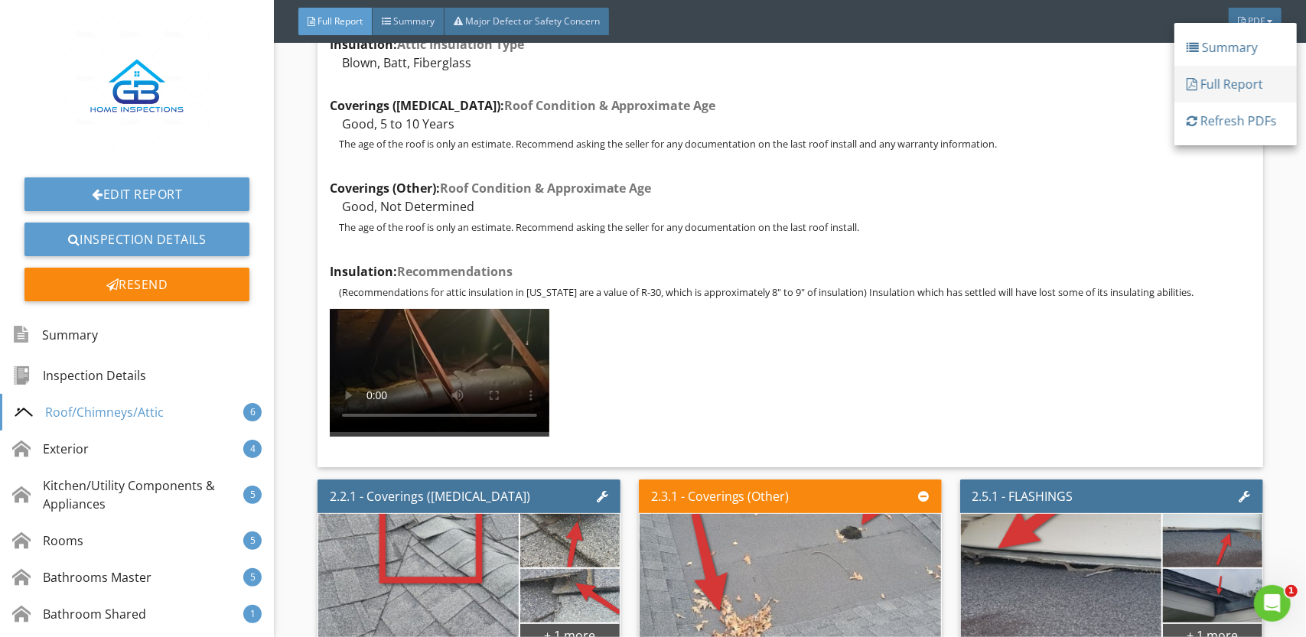
click at [1239, 82] on div "Full Report" at bounding box center [1235, 84] width 98 height 18
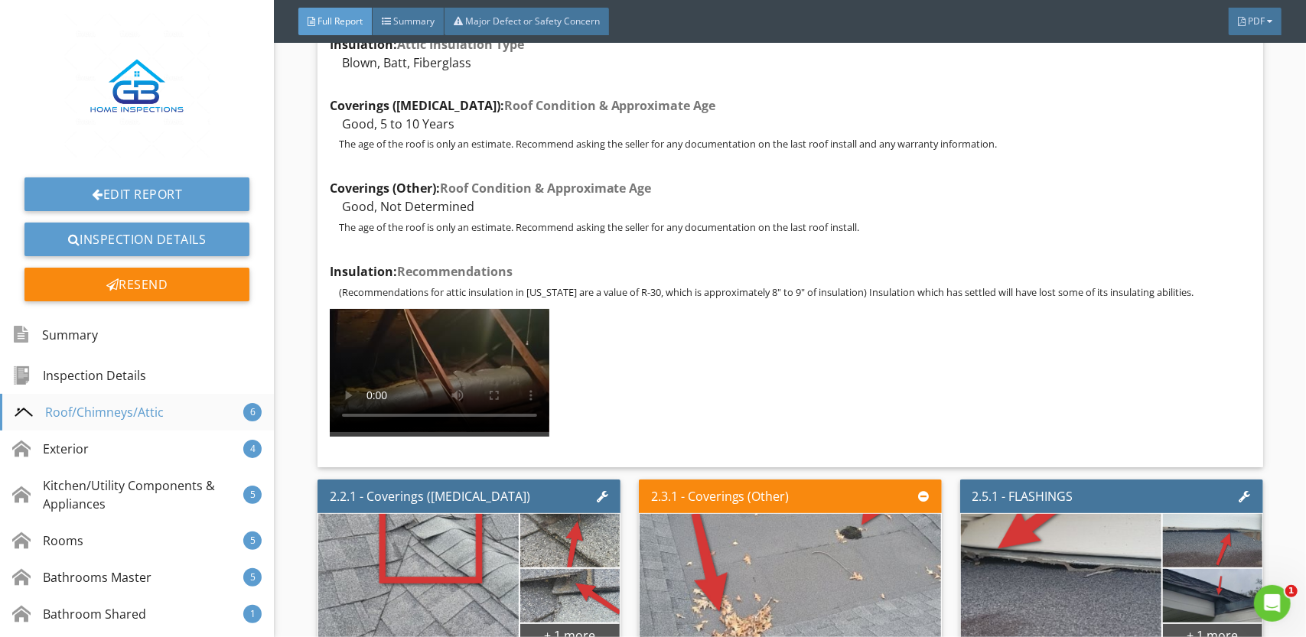
click at [127, 414] on div "Roof/Chimneys/Attic" at bounding box center [89, 412] width 149 height 18
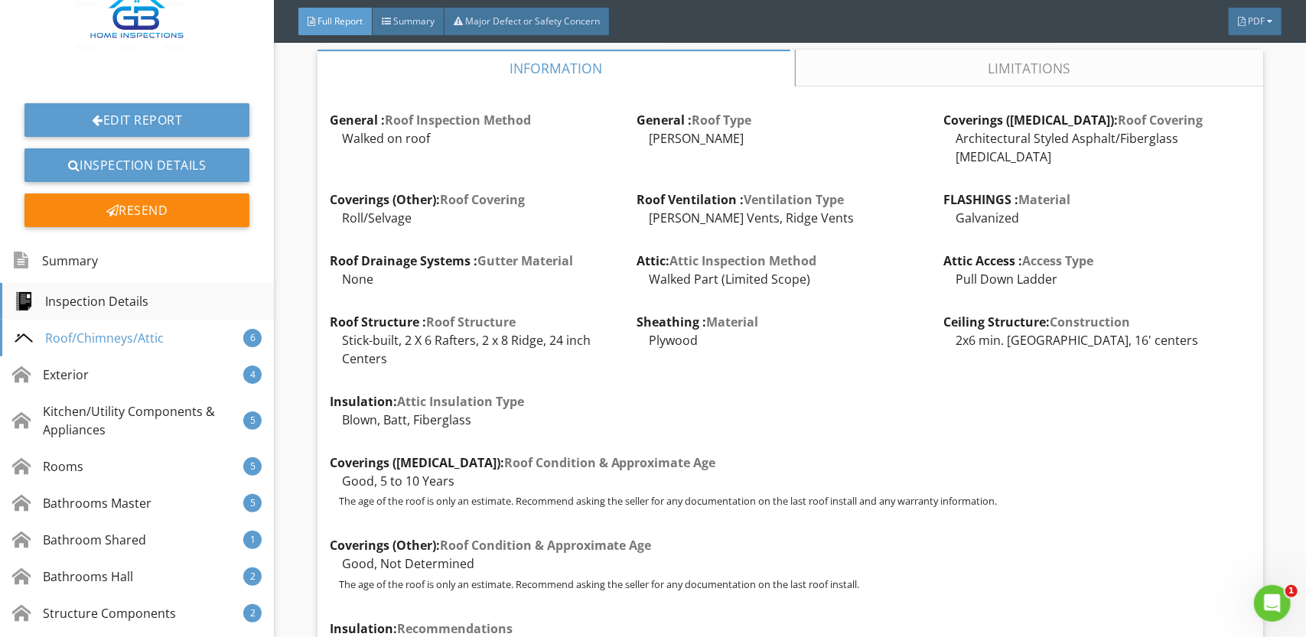
scroll to position [76, 0]
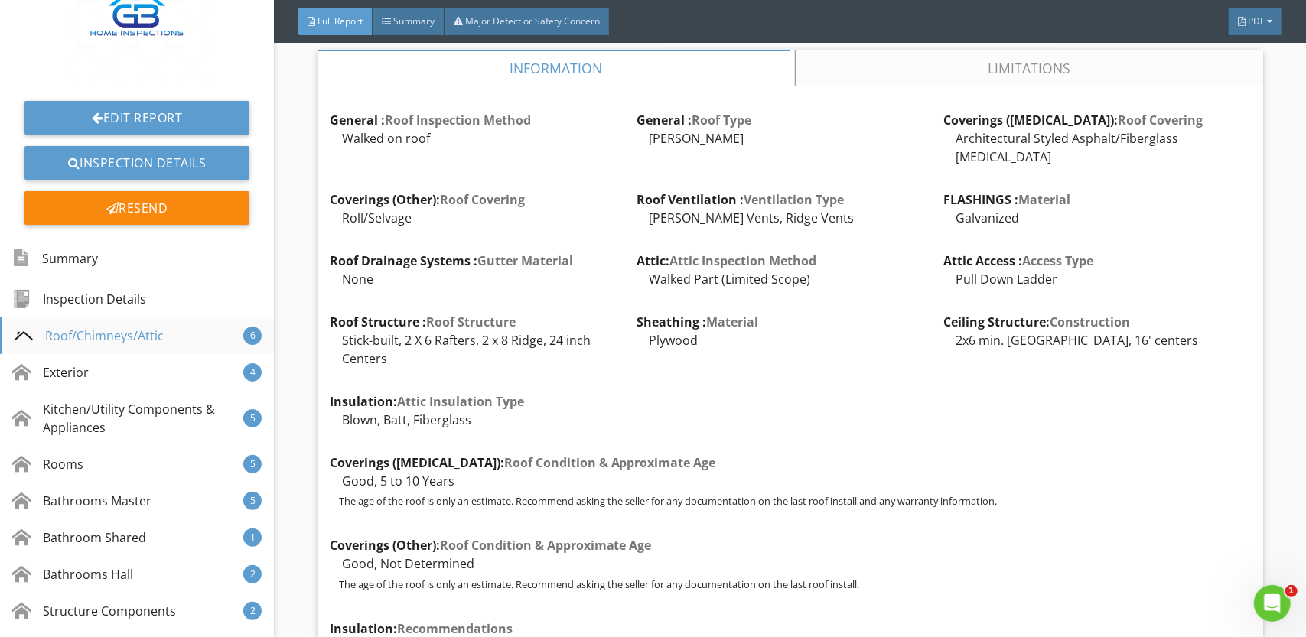
click at [133, 338] on div "Roof/Chimneys/Attic" at bounding box center [89, 336] width 149 height 18
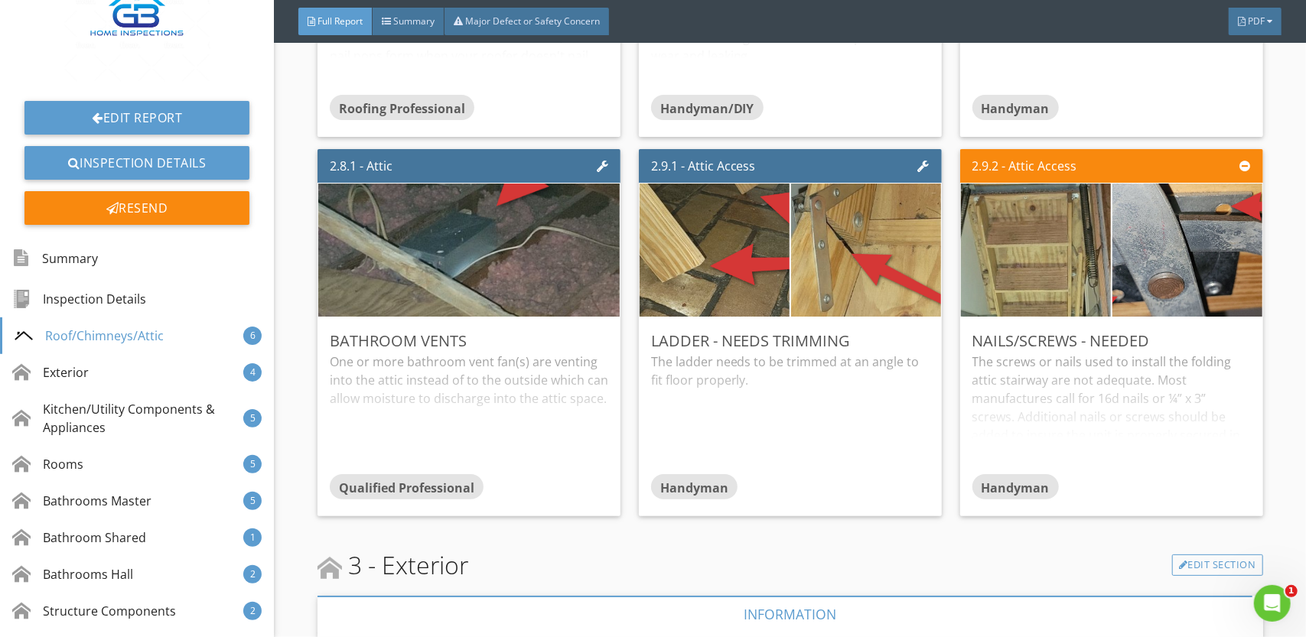
scroll to position [3130, 0]
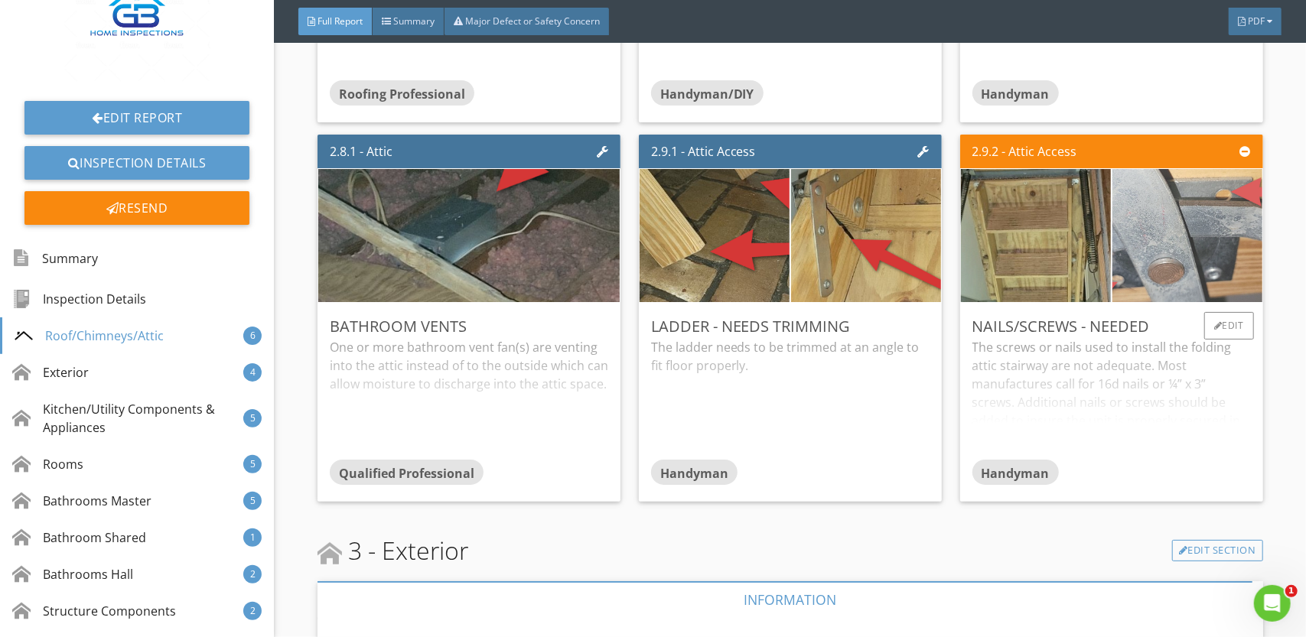
click at [1136, 212] on img at bounding box center [1187, 236] width 375 height 211
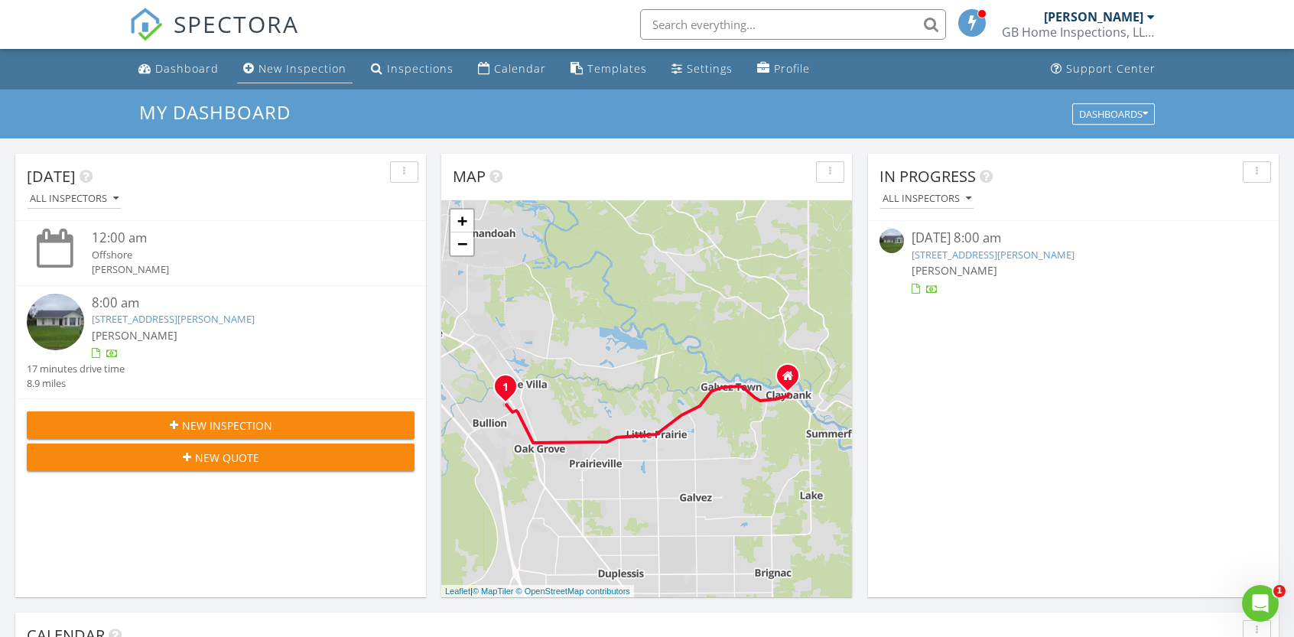
click at [314, 69] on div "New Inspection" at bounding box center [303, 68] width 88 height 15
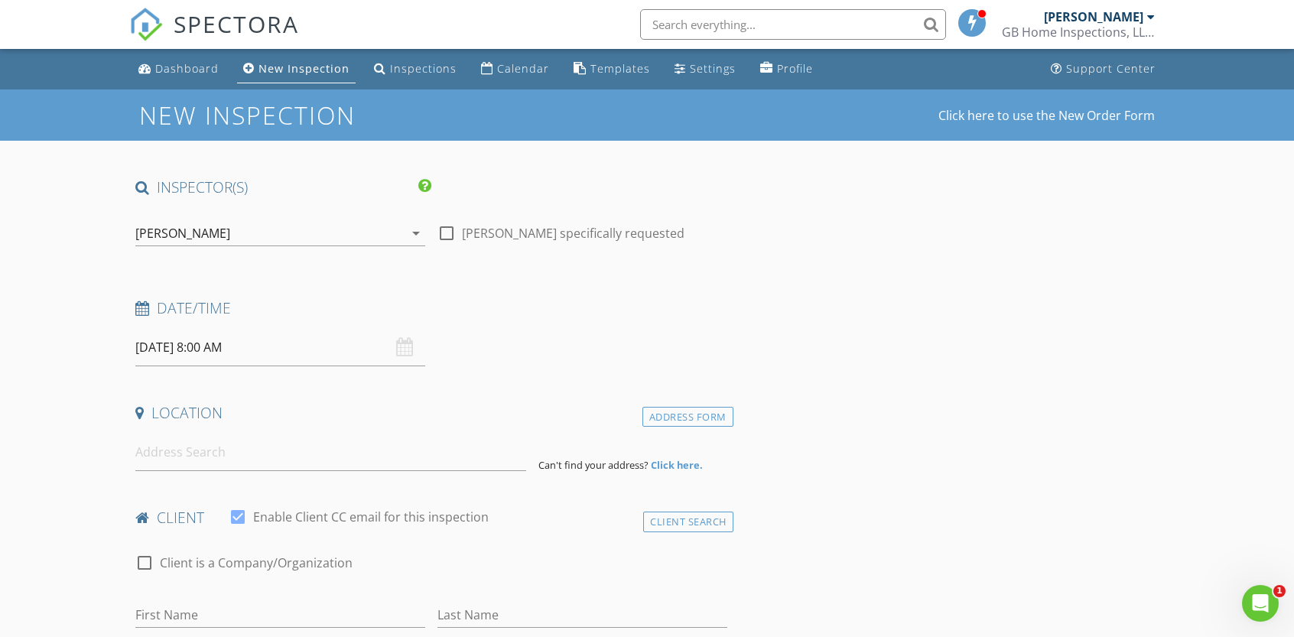
click at [416, 232] on icon "arrow_drop_down" at bounding box center [416, 233] width 18 height 18
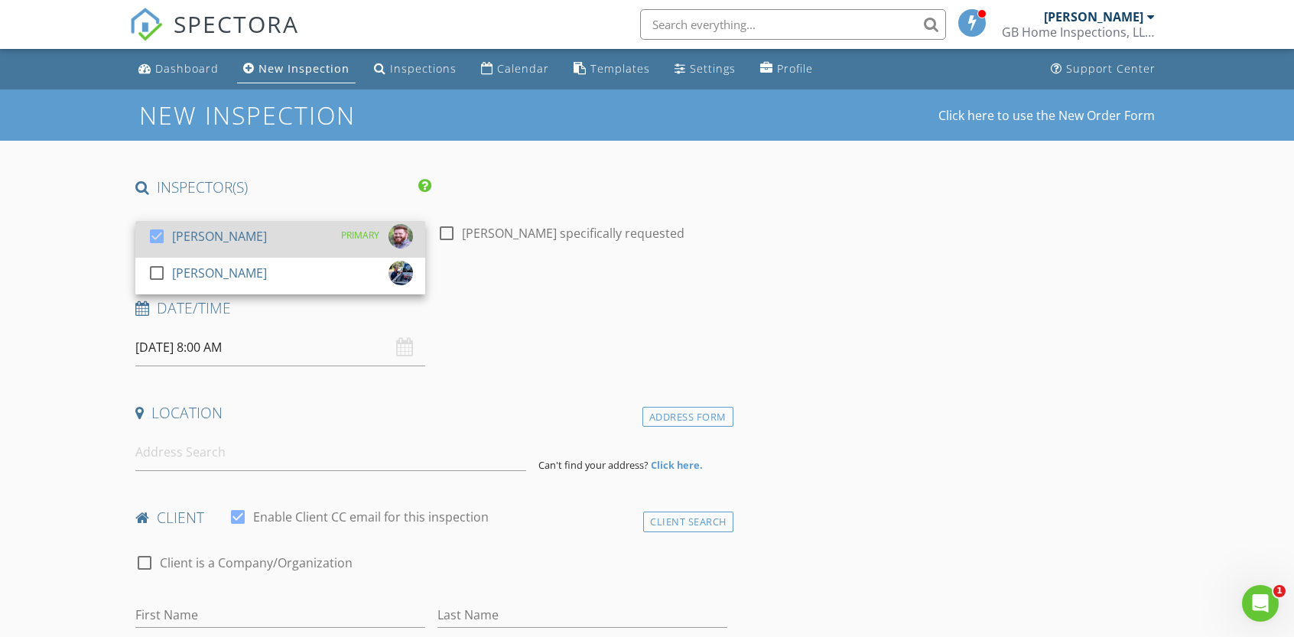
click at [162, 236] on div at bounding box center [157, 236] width 26 height 26
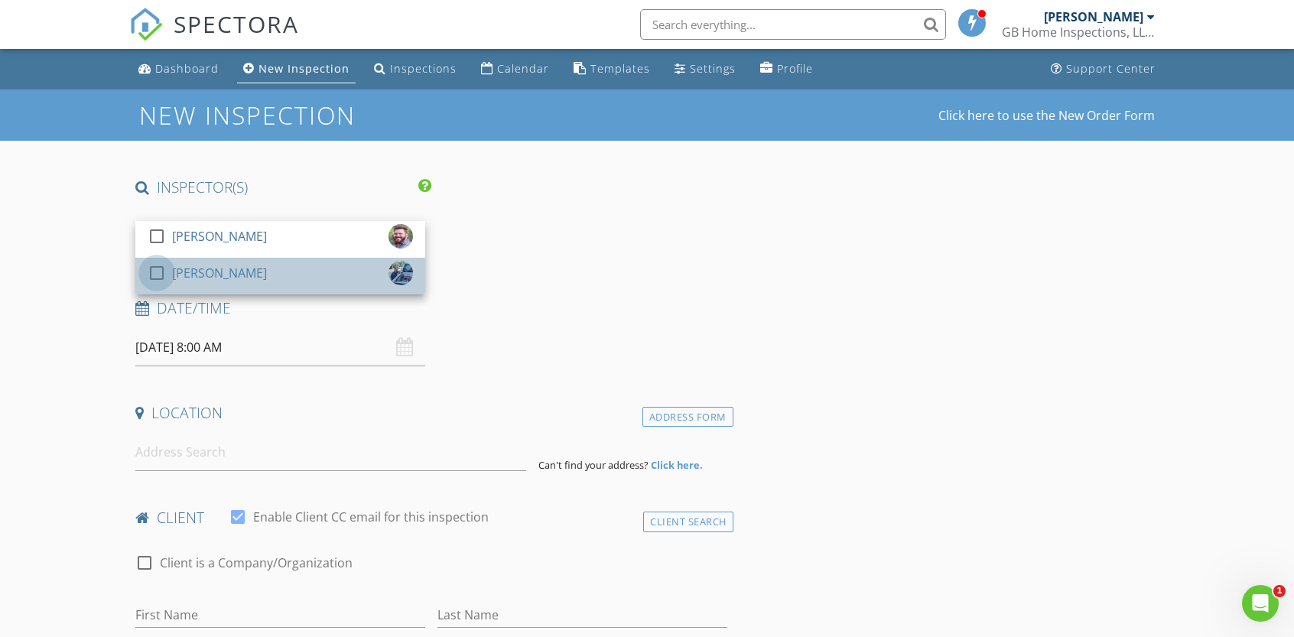
click at [157, 269] on div at bounding box center [157, 273] width 26 height 26
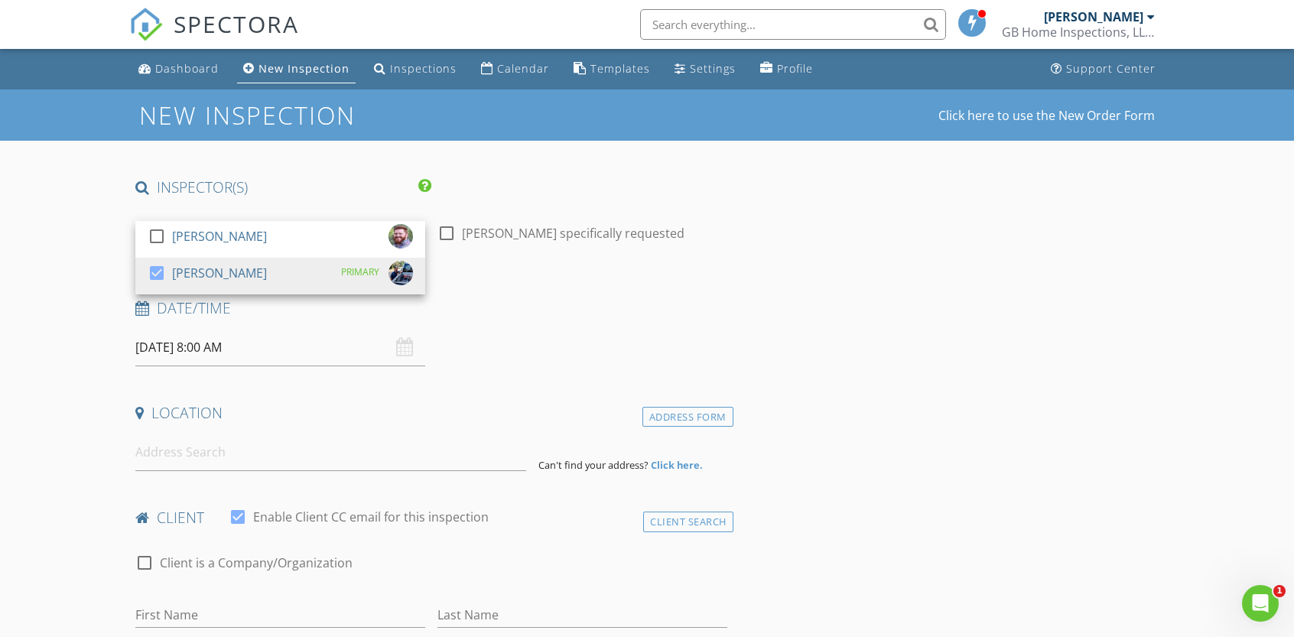
click at [454, 303] on h4 "Date/Time" at bounding box center [431, 308] width 592 height 20
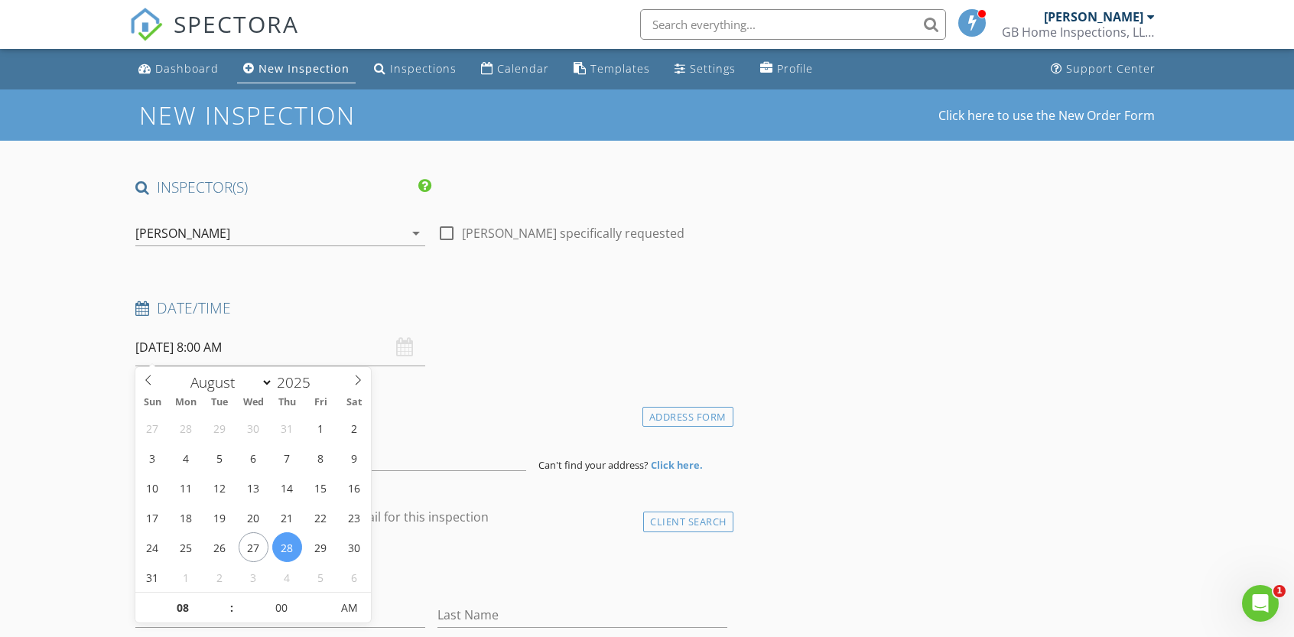
click at [164, 346] on input "[DATE] 8:00 AM" at bounding box center [280, 347] width 290 height 37
type input "[DATE] 8:00 AM"
click at [568, 356] on div "Date/Time [DATE] 8:00 AM" at bounding box center [431, 332] width 604 height 68
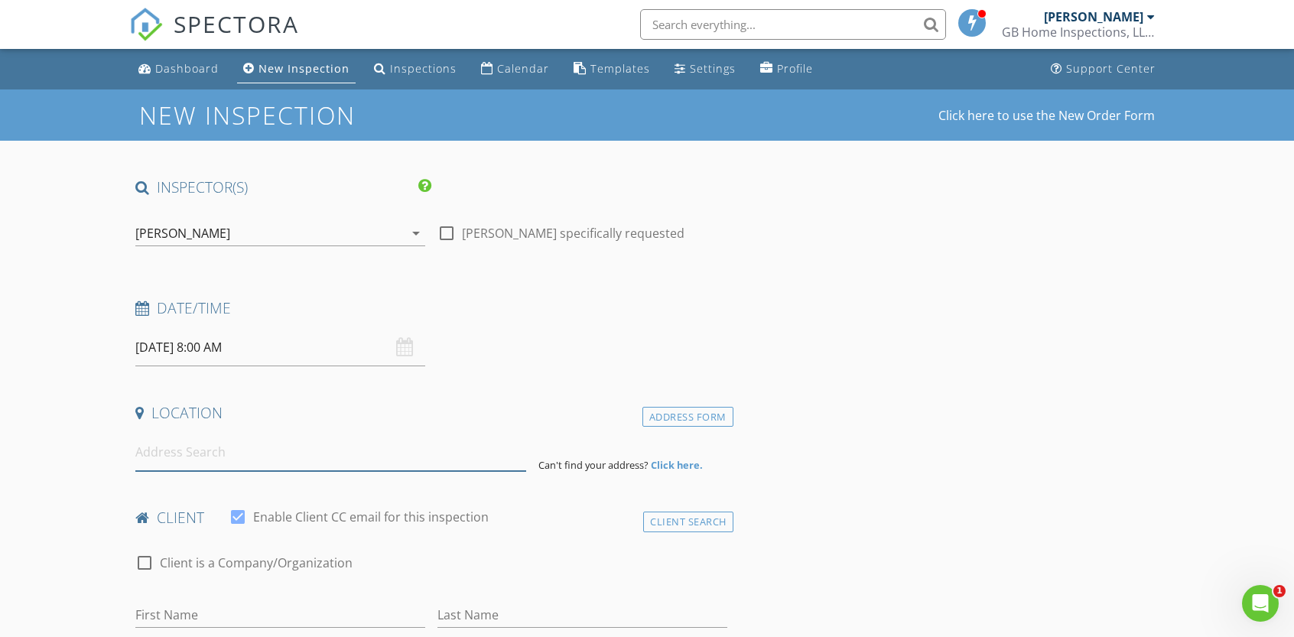
click at [197, 452] on input at bounding box center [330, 452] width 390 height 37
click at [199, 448] on input at bounding box center [330, 452] width 390 height 37
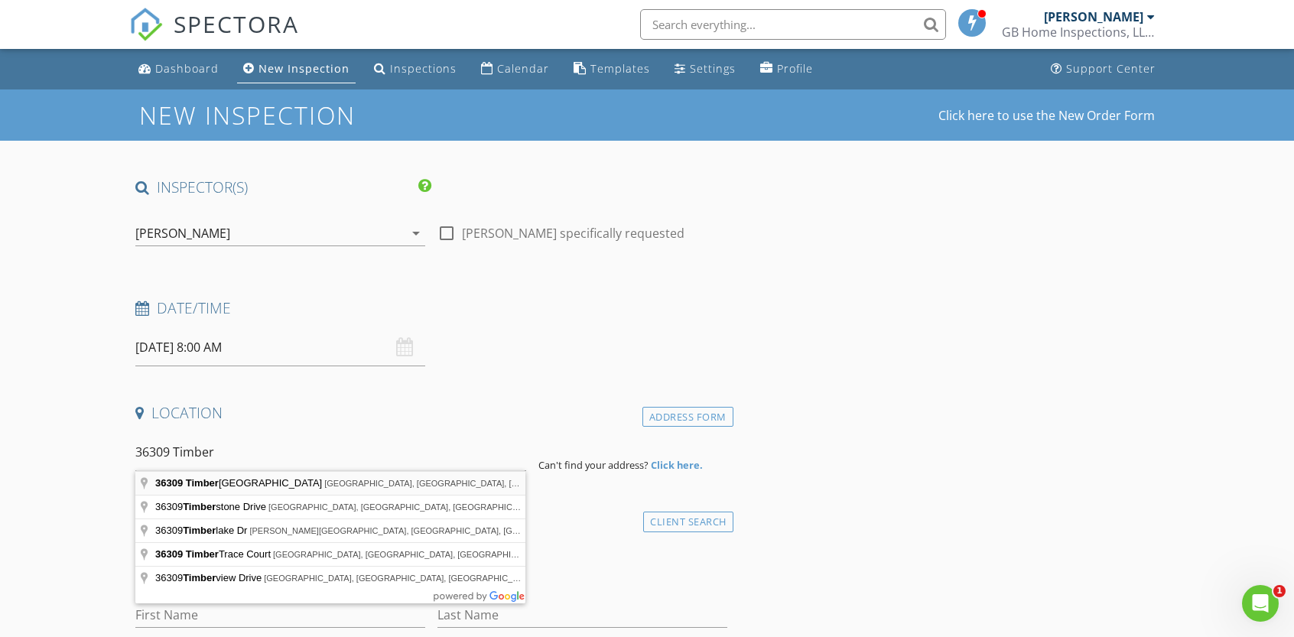
type input "[STREET_ADDRESS]"
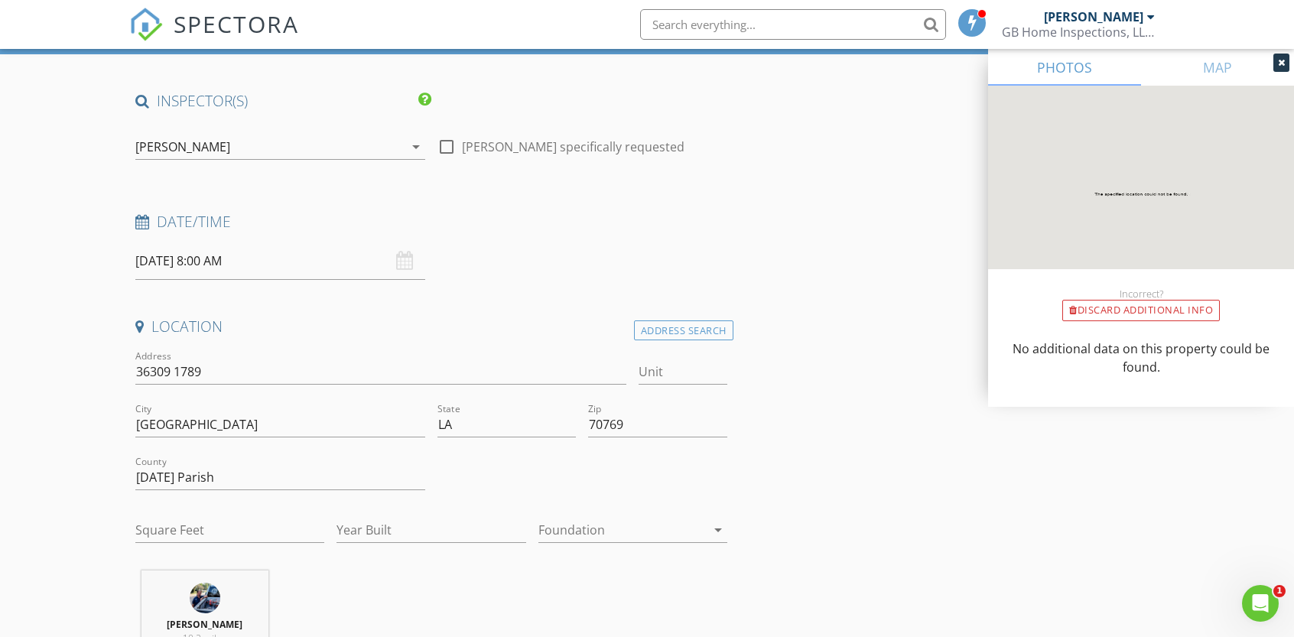
scroll to position [108, 0]
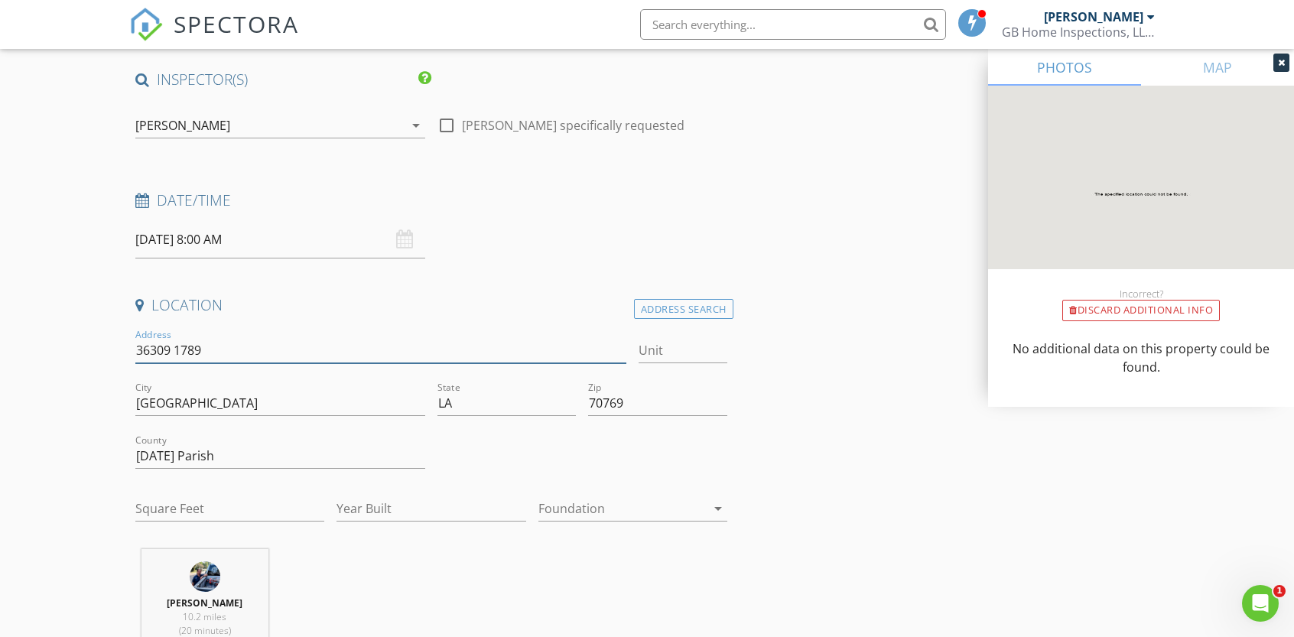
drag, startPoint x: 208, startPoint y: 352, endPoint x: 177, endPoint y: 350, distance: 31.4
click at [177, 350] on input "36309 1789" at bounding box center [380, 350] width 491 height 25
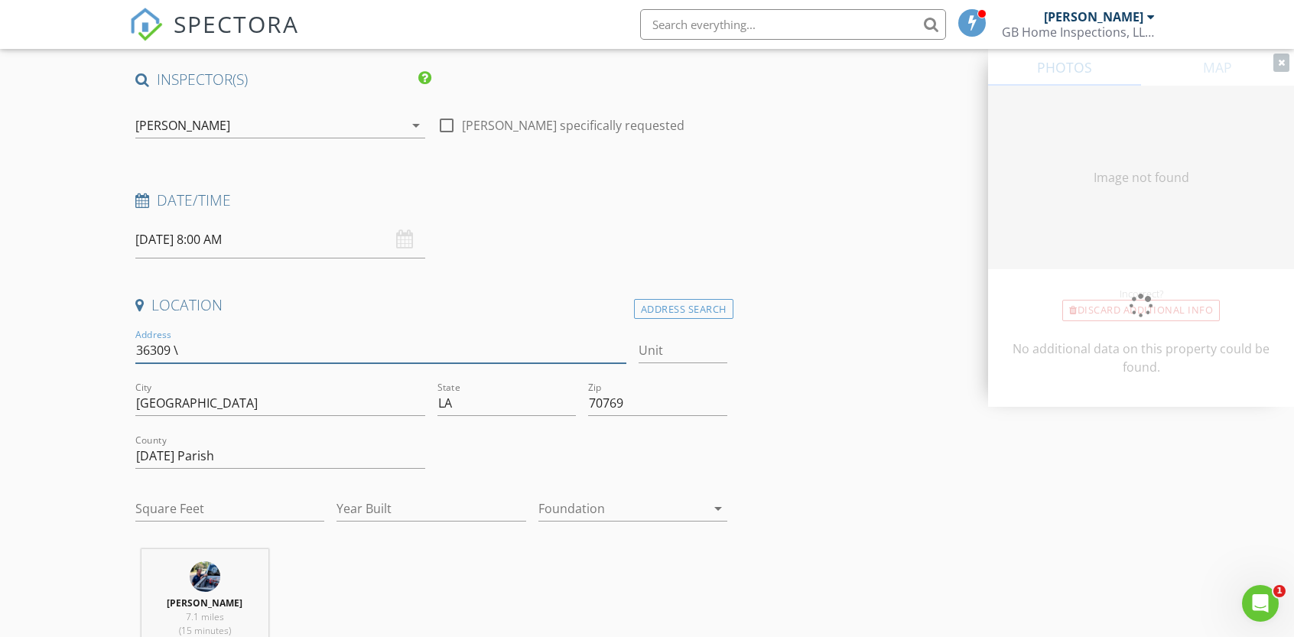
type input "36309"
type input "0"
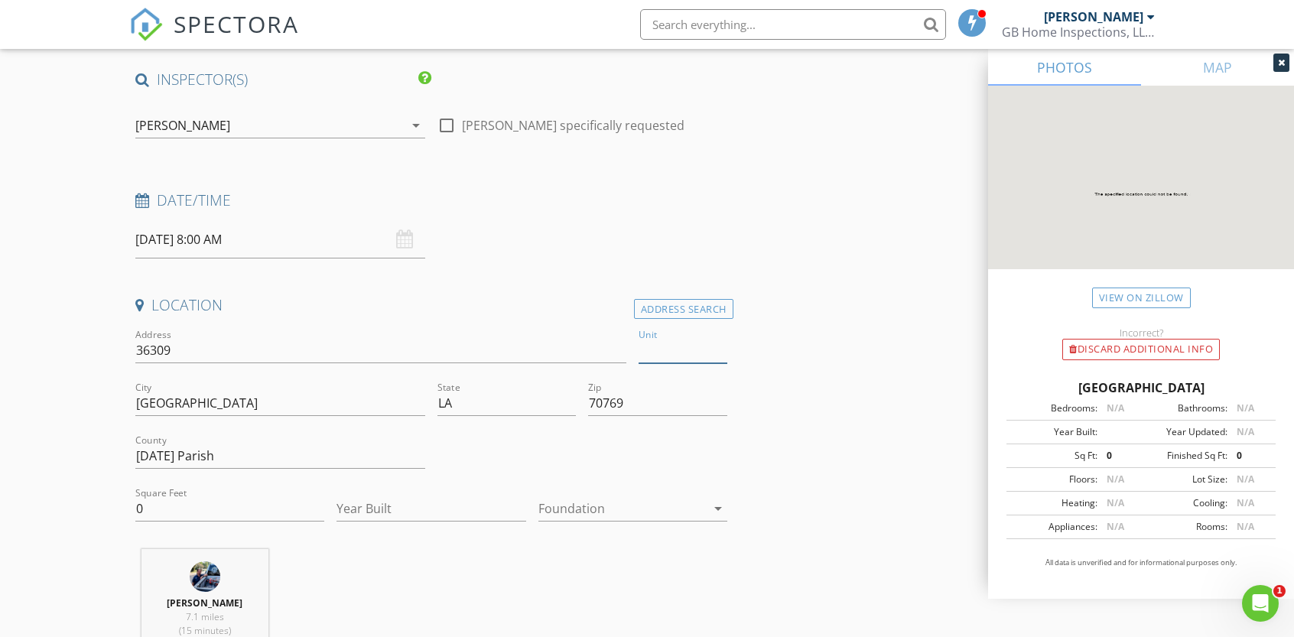
click at [685, 349] on input "Unit" at bounding box center [683, 350] width 89 height 25
click at [239, 339] on input "36309" at bounding box center [380, 350] width 491 height 25
type input "36309 Timber"
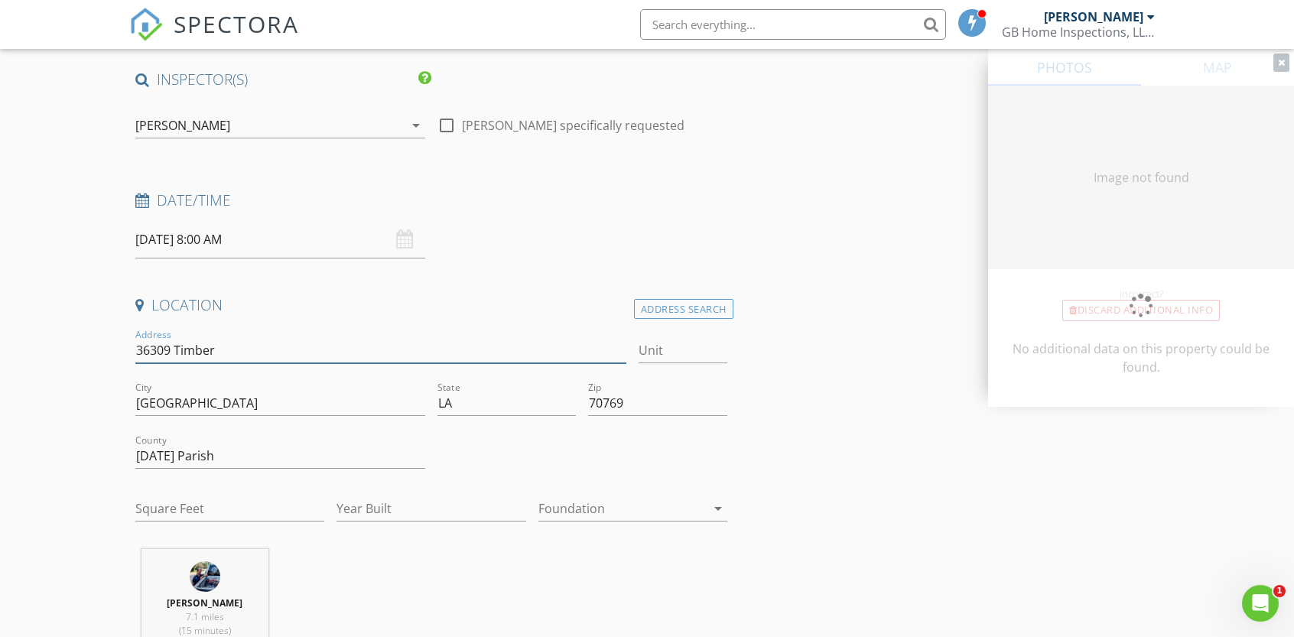
type input "36309 Timberr"
type input "0"
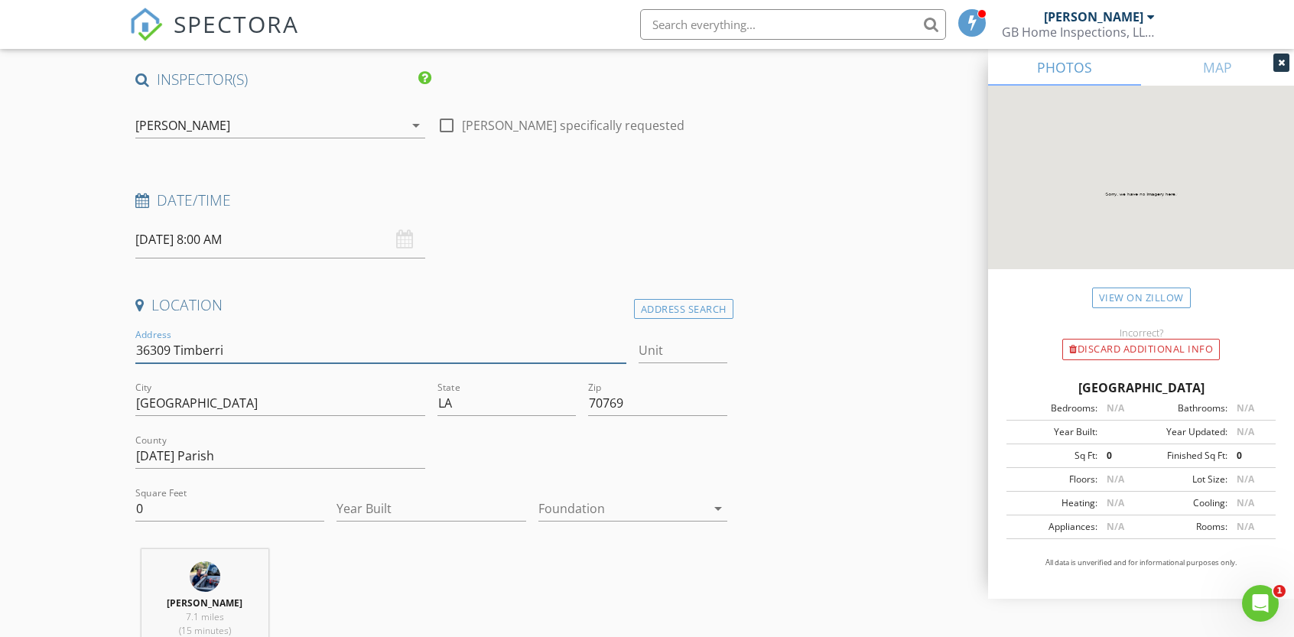
type input "36309 Timberr"
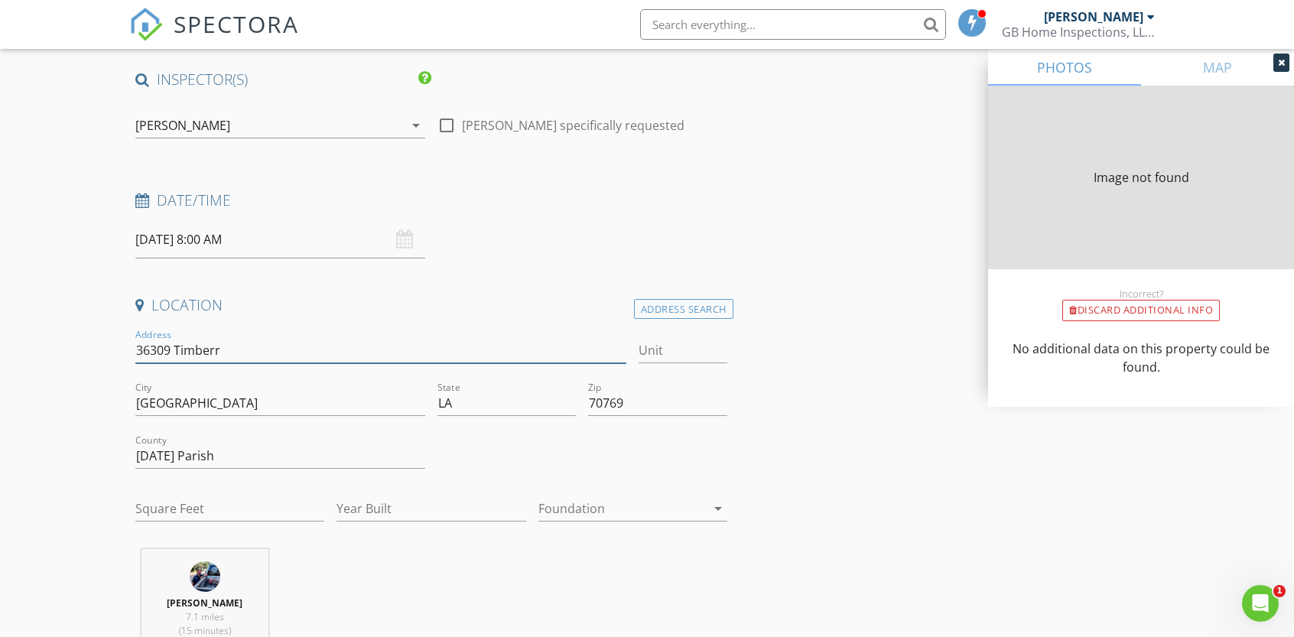
type input "36309 Timber"
type input "0"
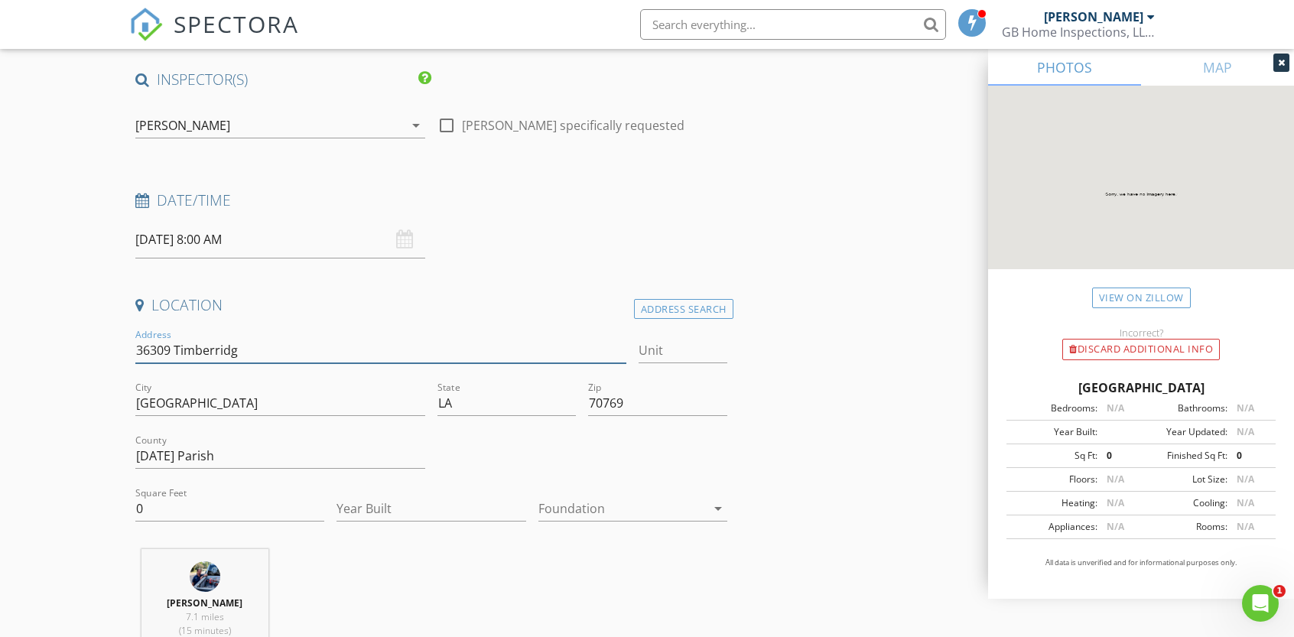
type input "36309 Timberridge"
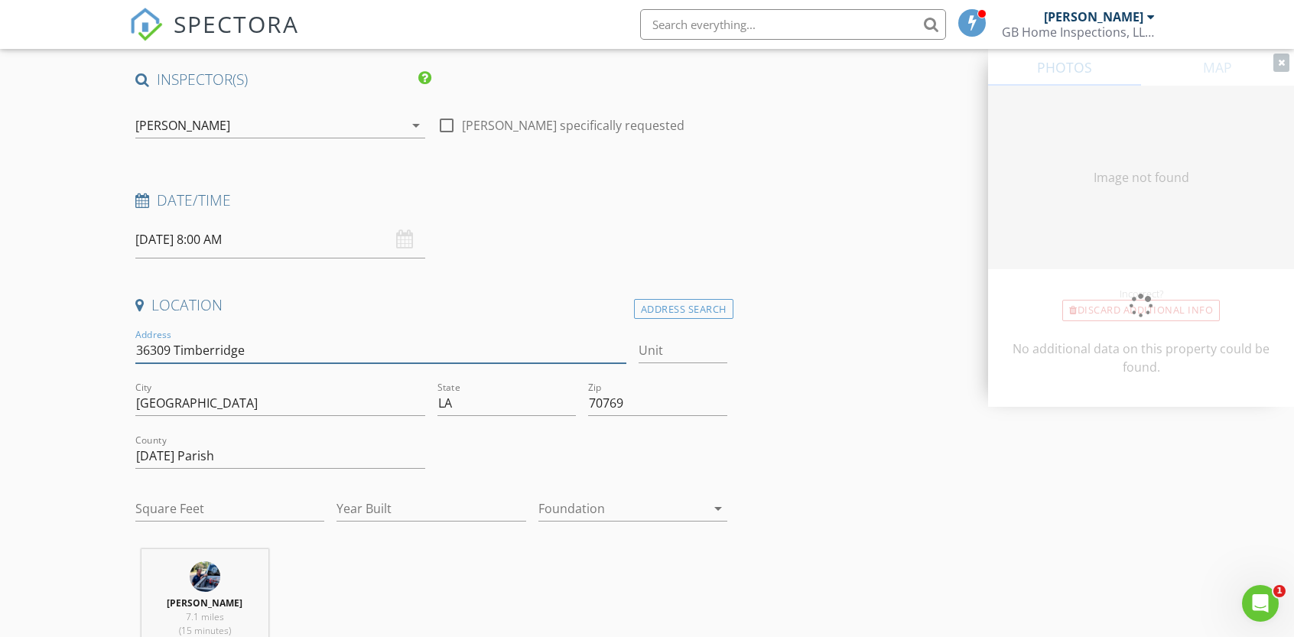
type input "0"
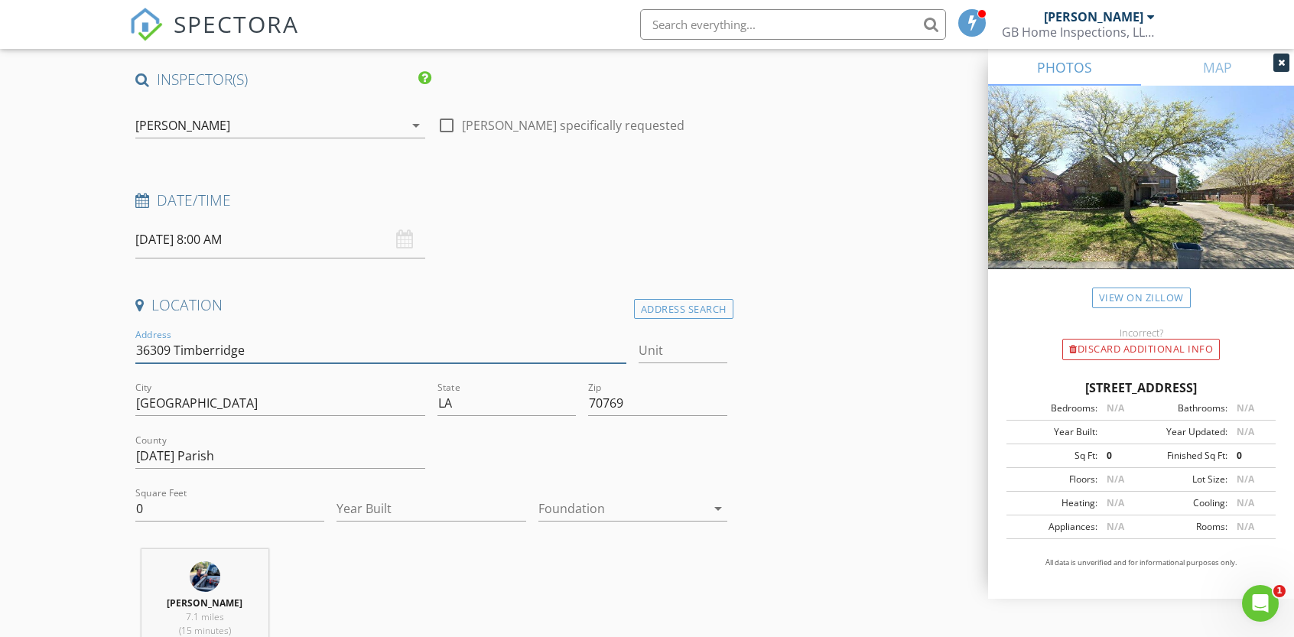
type input "36309 Timberridge"
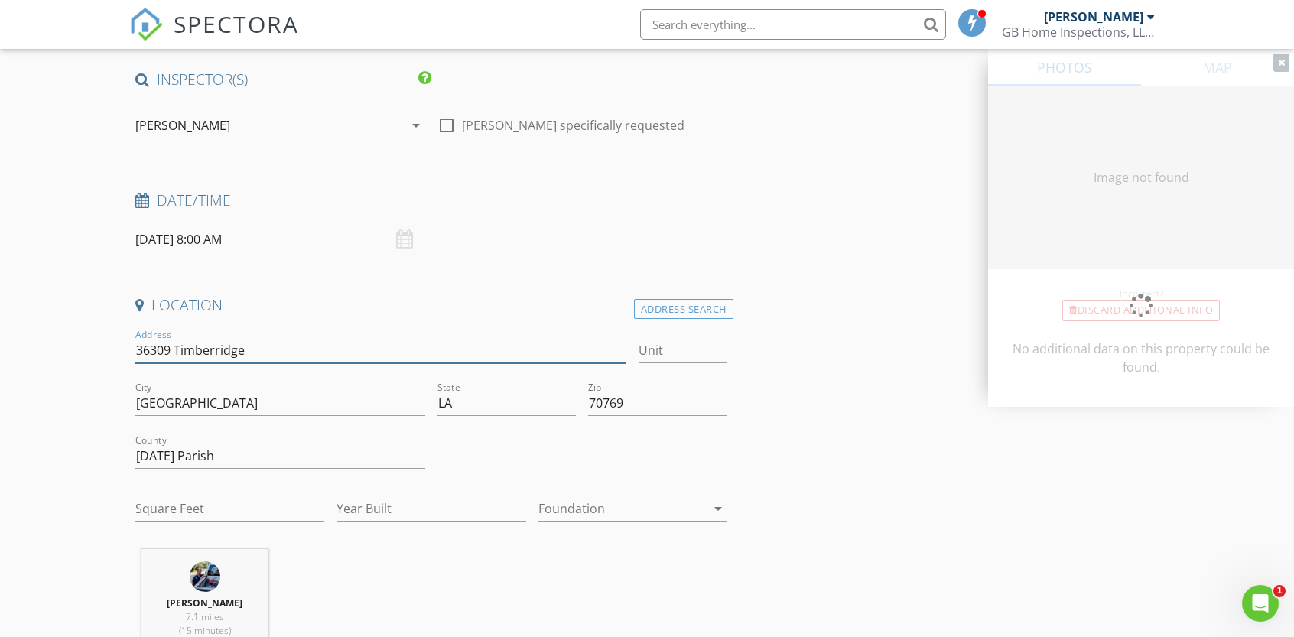
type input "0"
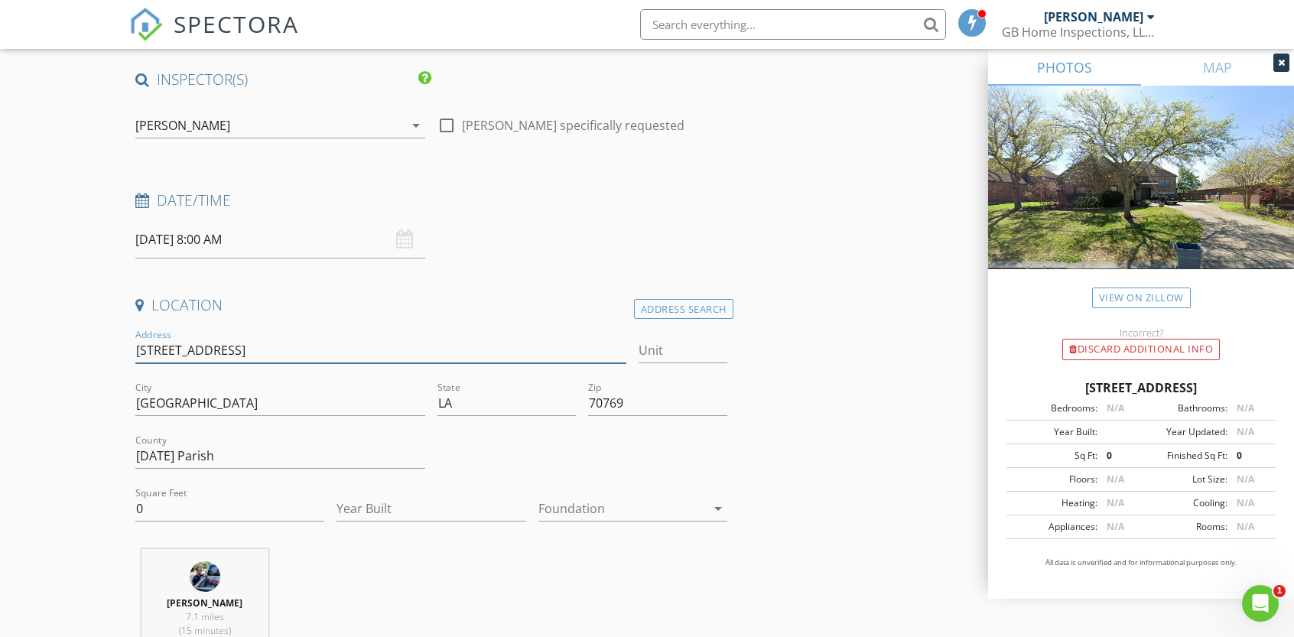
type input "36309 Timberridge Avew"
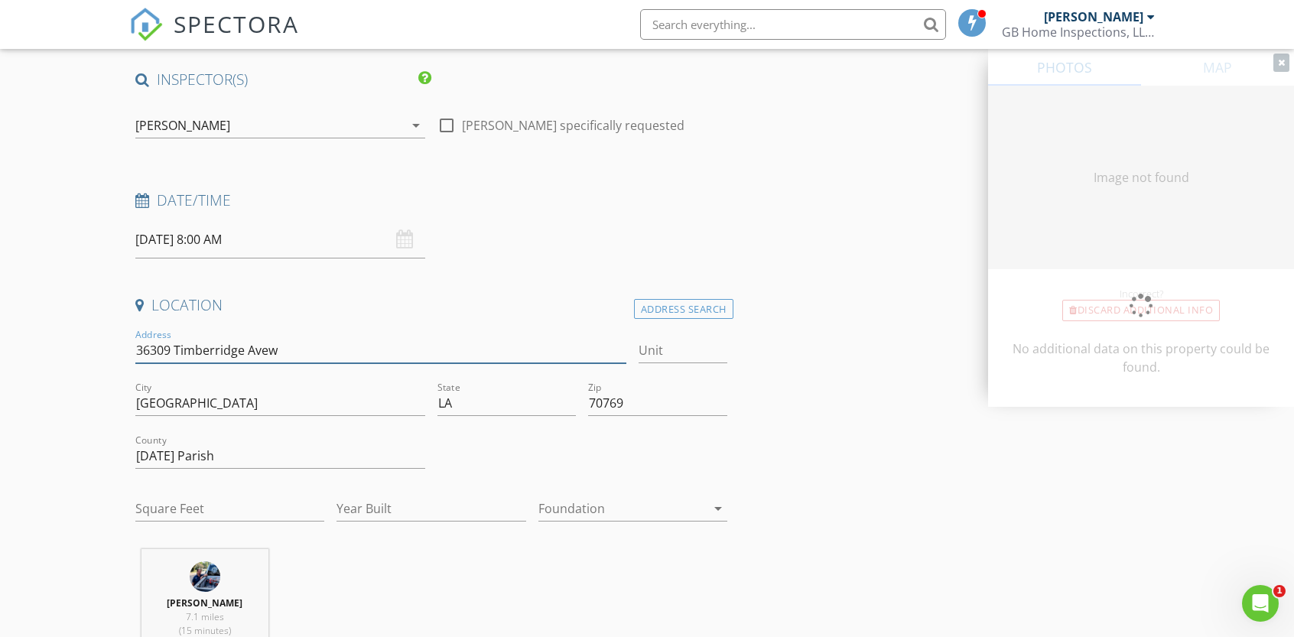
type input "[STREET_ADDRESS]"
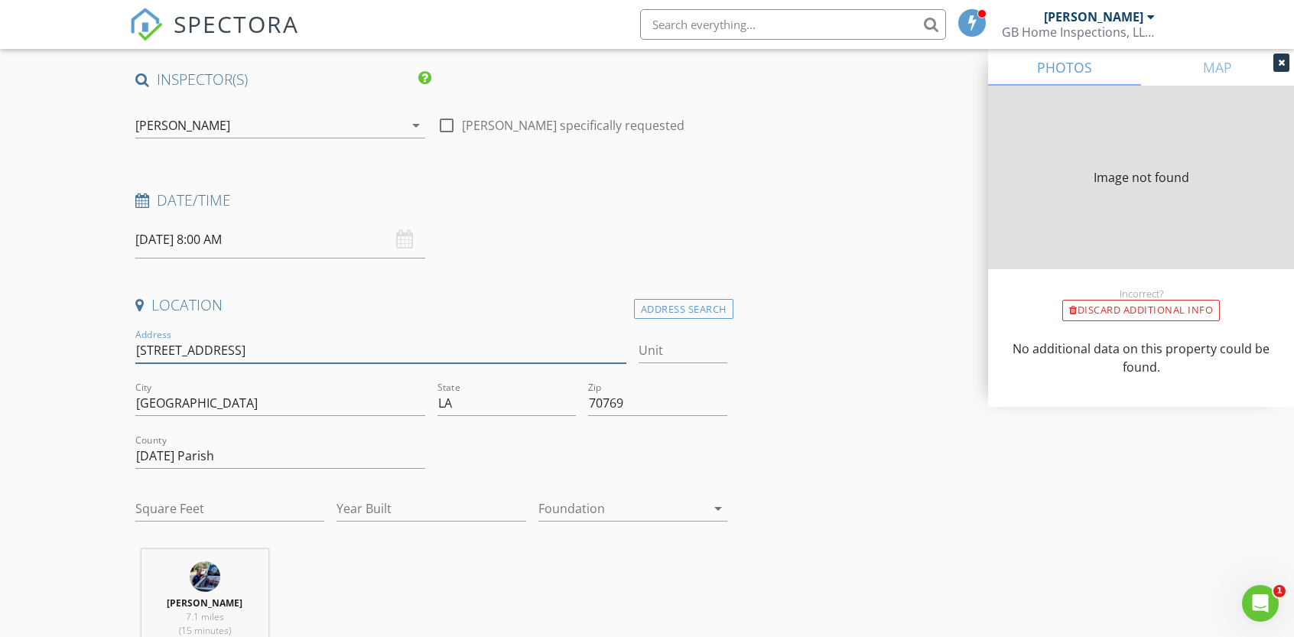
type input "0"
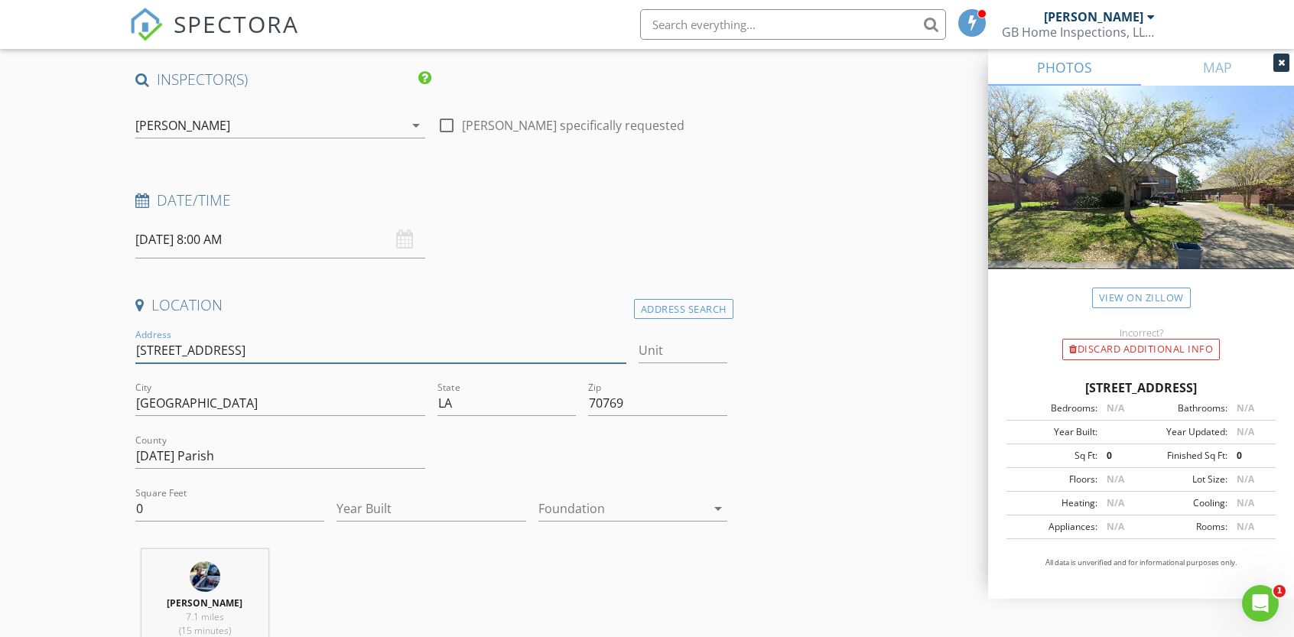
type input "[STREET_ADDRESS]"
drag, startPoint x: 200, startPoint y: 354, endPoint x: 507, endPoint y: 306, distance: 310.4
click at [507, 306] on h4 "Location" at bounding box center [431, 305] width 592 height 20
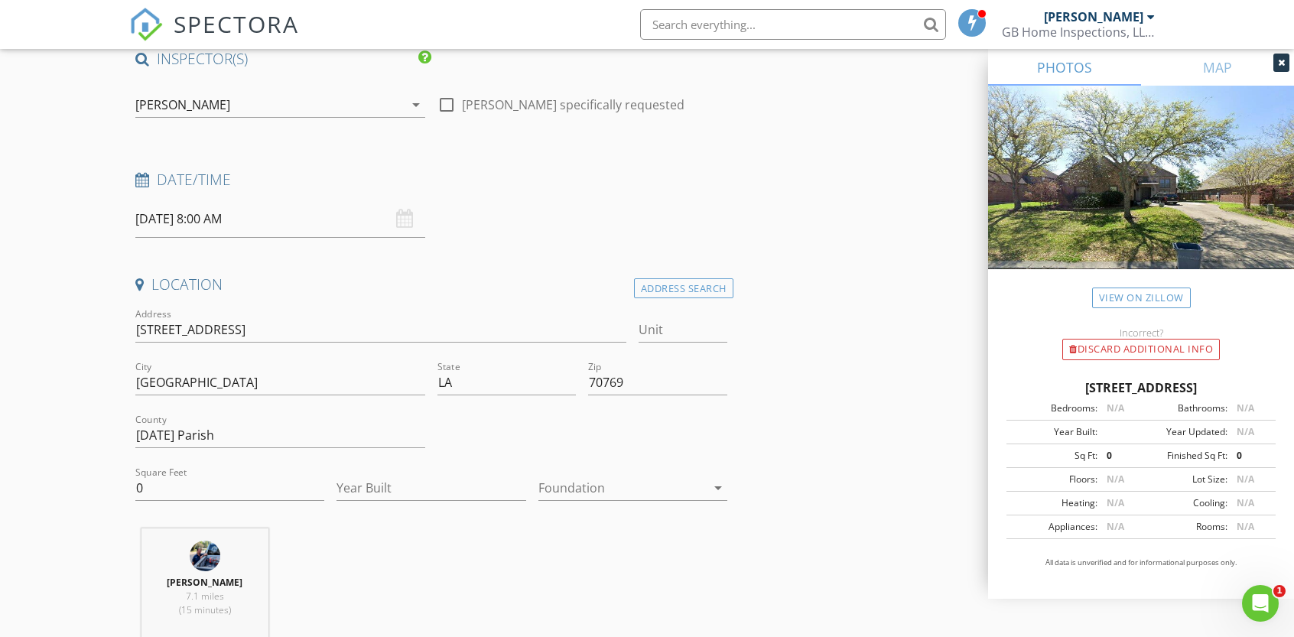
scroll to position [102, 0]
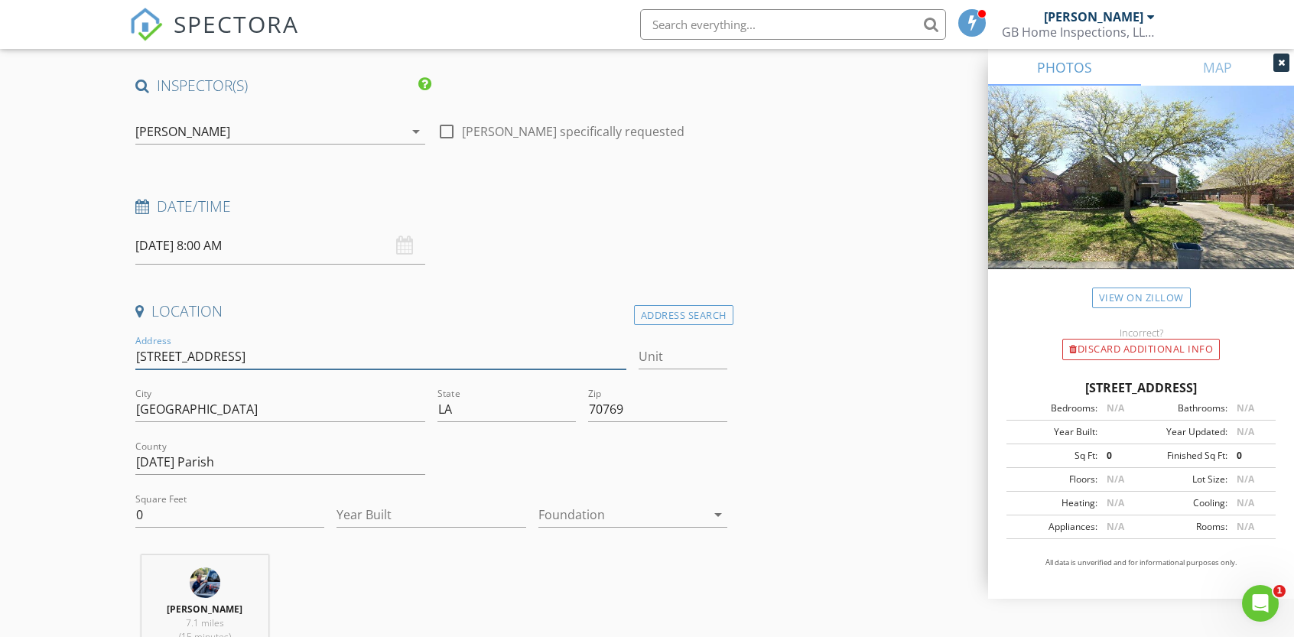
drag, startPoint x: 135, startPoint y: 359, endPoint x: 268, endPoint y: 351, distance: 132.6
click at [268, 351] on input "[STREET_ADDRESS]" at bounding box center [380, 356] width 491 height 25
click at [218, 509] on input "0" at bounding box center [229, 514] width 189 height 25
drag, startPoint x: 162, startPoint y: 515, endPoint x: 83, endPoint y: 534, distance: 81.8
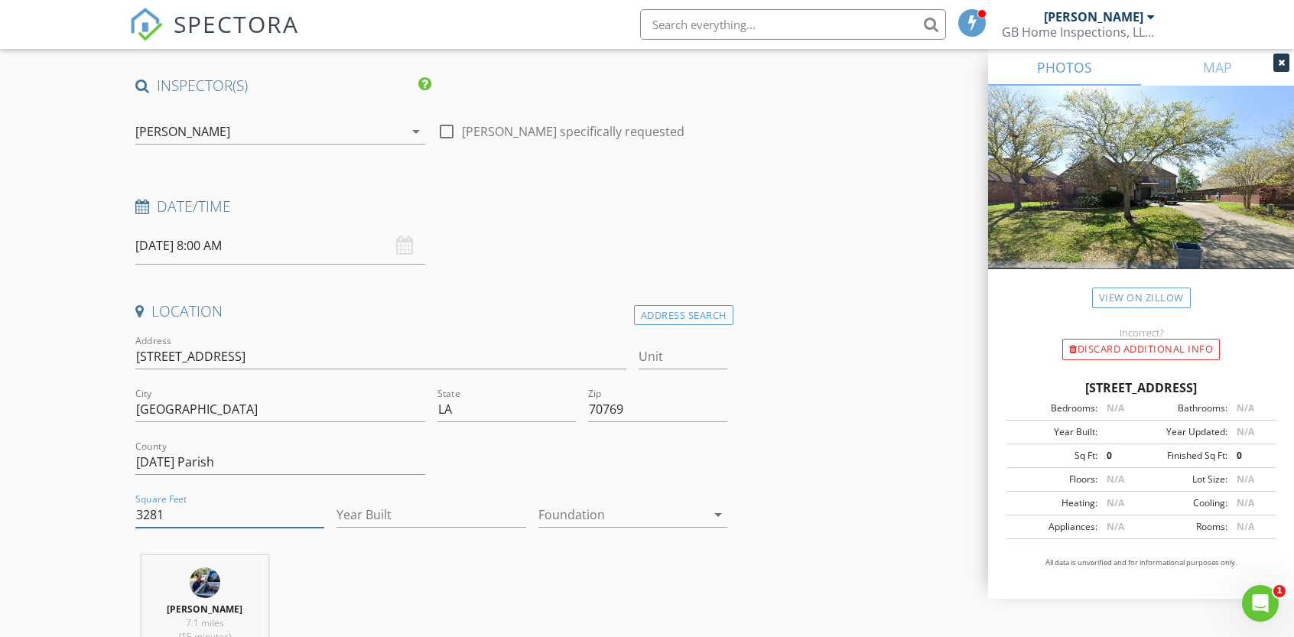
type input "3281"
click at [379, 510] on input "Year Built" at bounding box center [431, 514] width 189 height 25
type input "2004"
click at [717, 510] on icon "arrow_drop_down" at bounding box center [718, 515] width 18 height 18
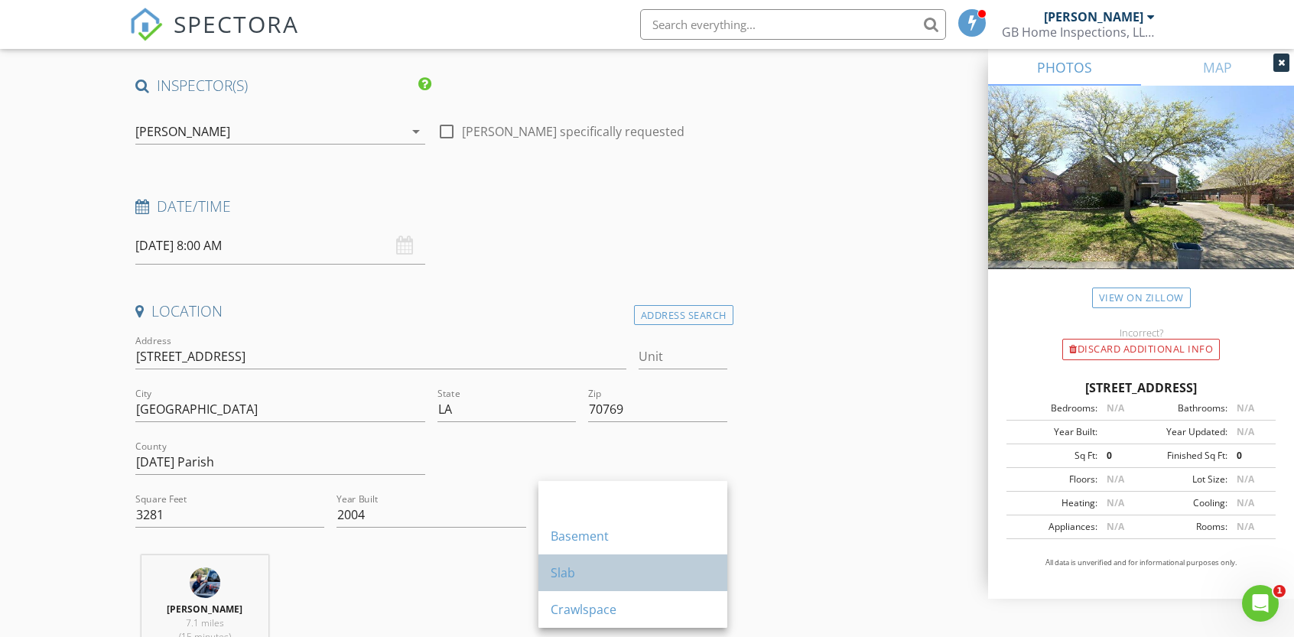
click at [595, 577] on div "Slab" at bounding box center [633, 573] width 164 height 18
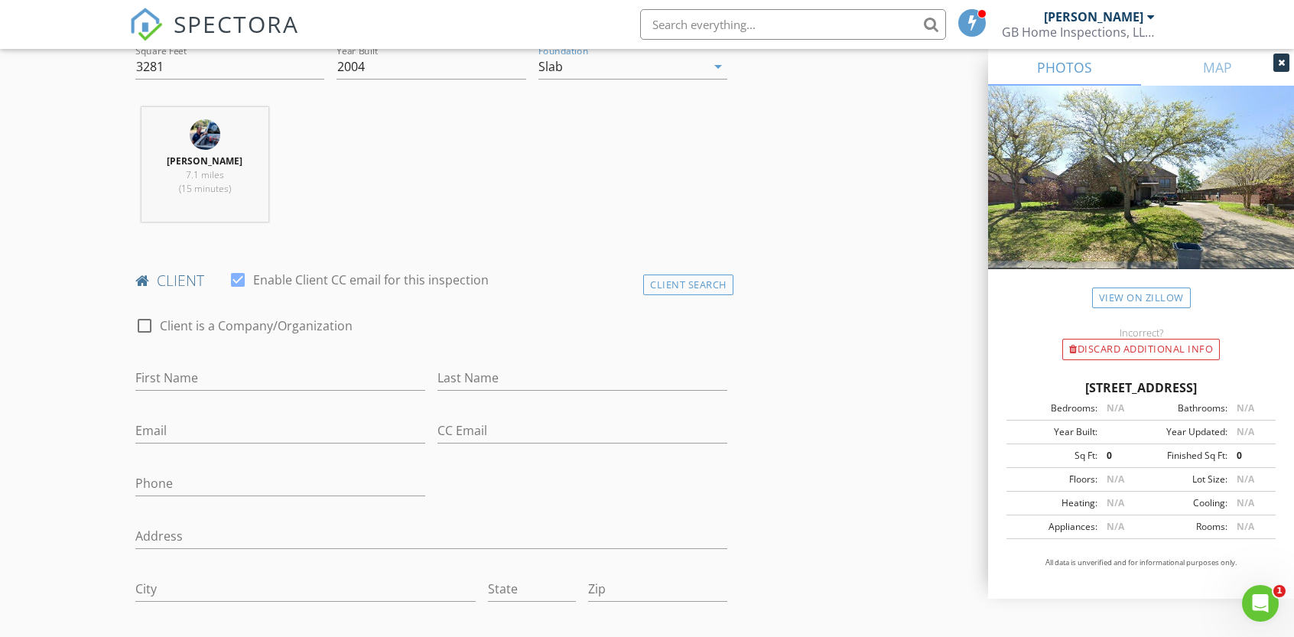
scroll to position [557, 0]
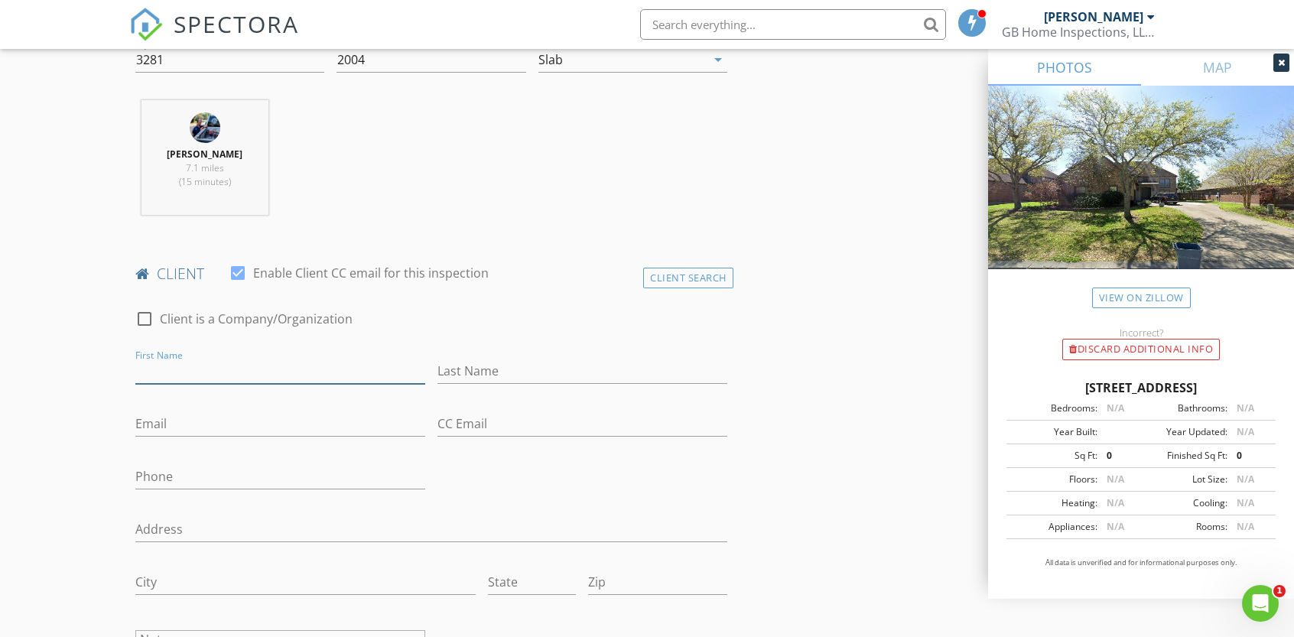
click at [164, 367] on input "First Name" at bounding box center [280, 371] width 290 height 25
type input "Ben & Brook"
type input "[PERSON_NAME]"
click at [158, 371] on input "Ben & Brook" at bounding box center [280, 371] width 290 height 25
type input "[PERSON_NAME] & Brook"
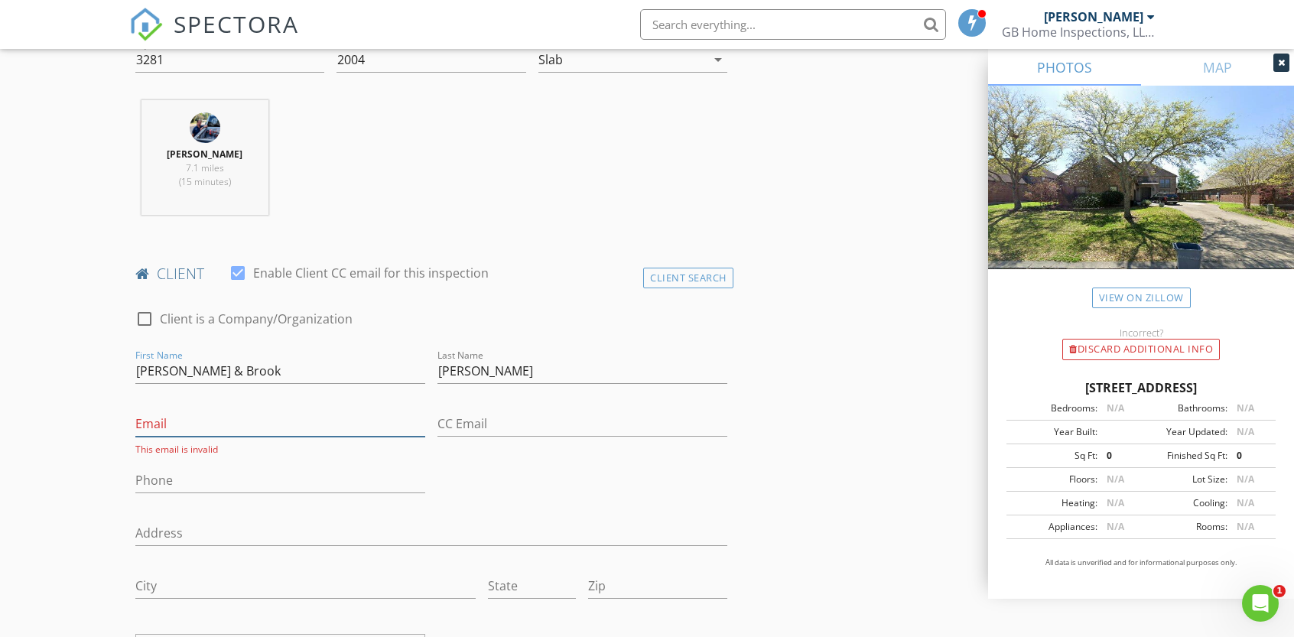
click at [222, 424] on input "Email" at bounding box center [280, 423] width 290 height 25
type input "[EMAIL_ADDRESS][DOMAIN_NAME]"
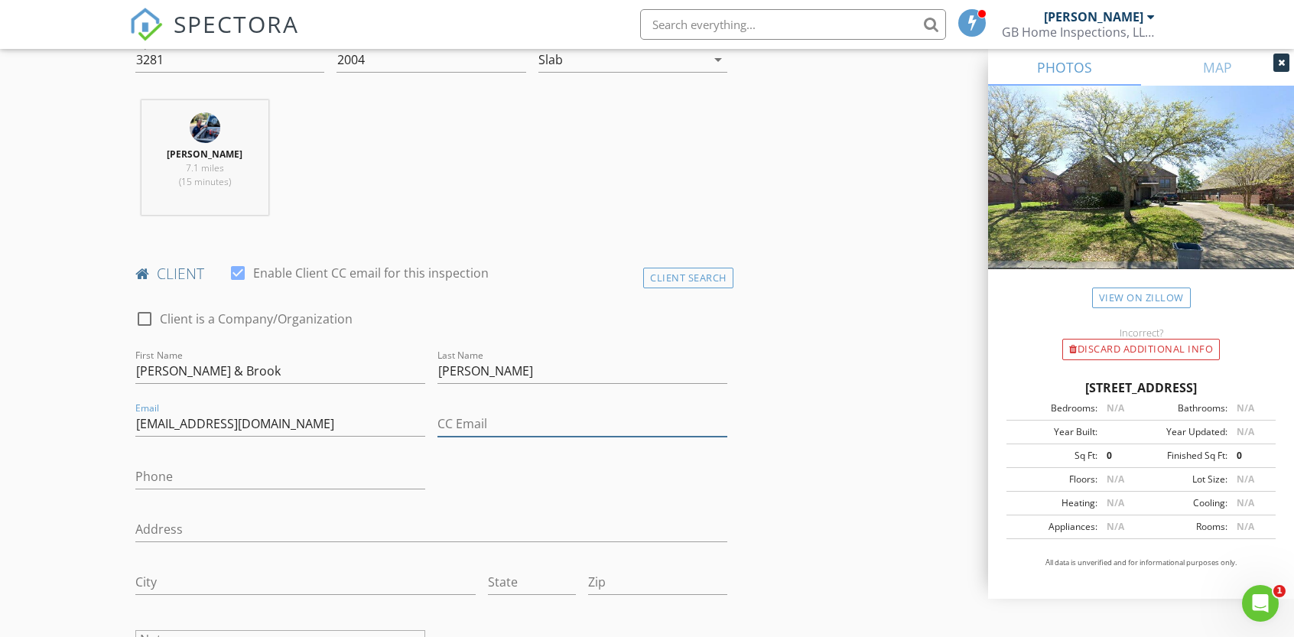
click at [444, 418] on input "CC Email" at bounding box center [582, 423] width 290 height 25
type input "[EMAIL_ADDRESS][DOMAIN_NAME]"
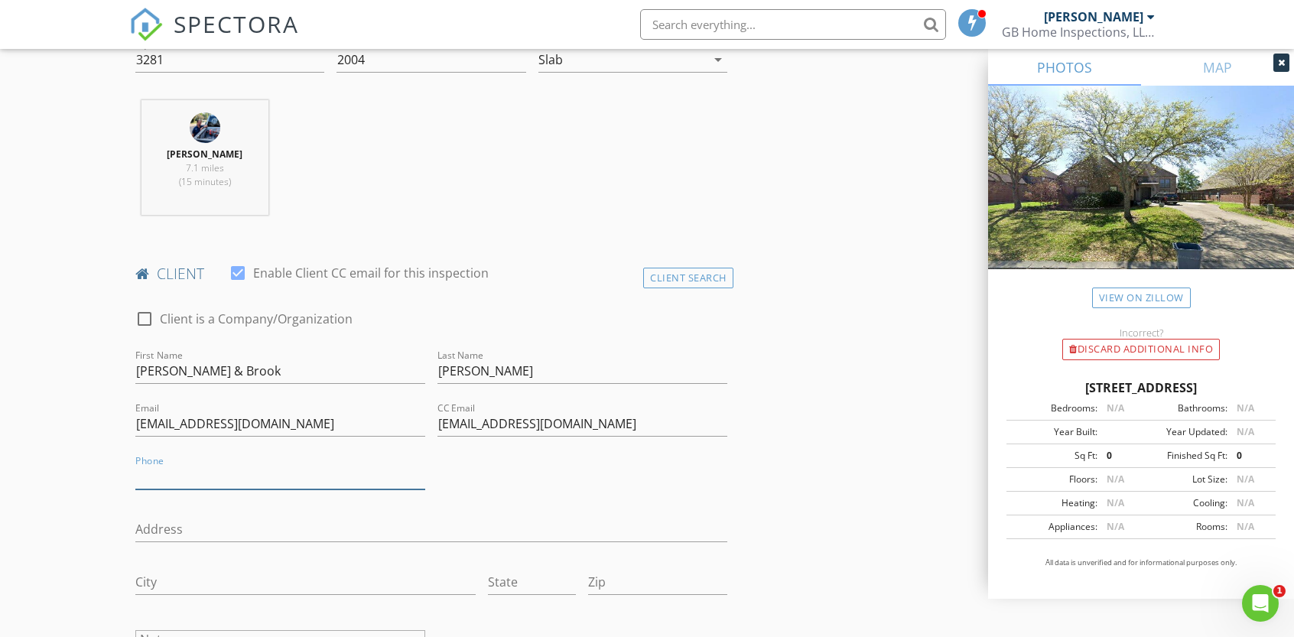
drag, startPoint x: 161, startPoint y: 478, endPoint x: 175, endPoint y: 470, distance: 15.7
click at [161, 478] on input "Phone" at bounding box center [280, 476] width 290 height 25
click at [476, 469] on div "check_box_outline_blank Client is a Company/Organization First Name Benjamin & …" at bounding box center [431, 511] width 604 height 435
click at [176, 471] on input "Phone" at bounding box center [280, 476] width 290 height 25
click at [164, 473] on input "[PHONE_NUMBER]" at bounding box center [280, 476] width 290 height 25
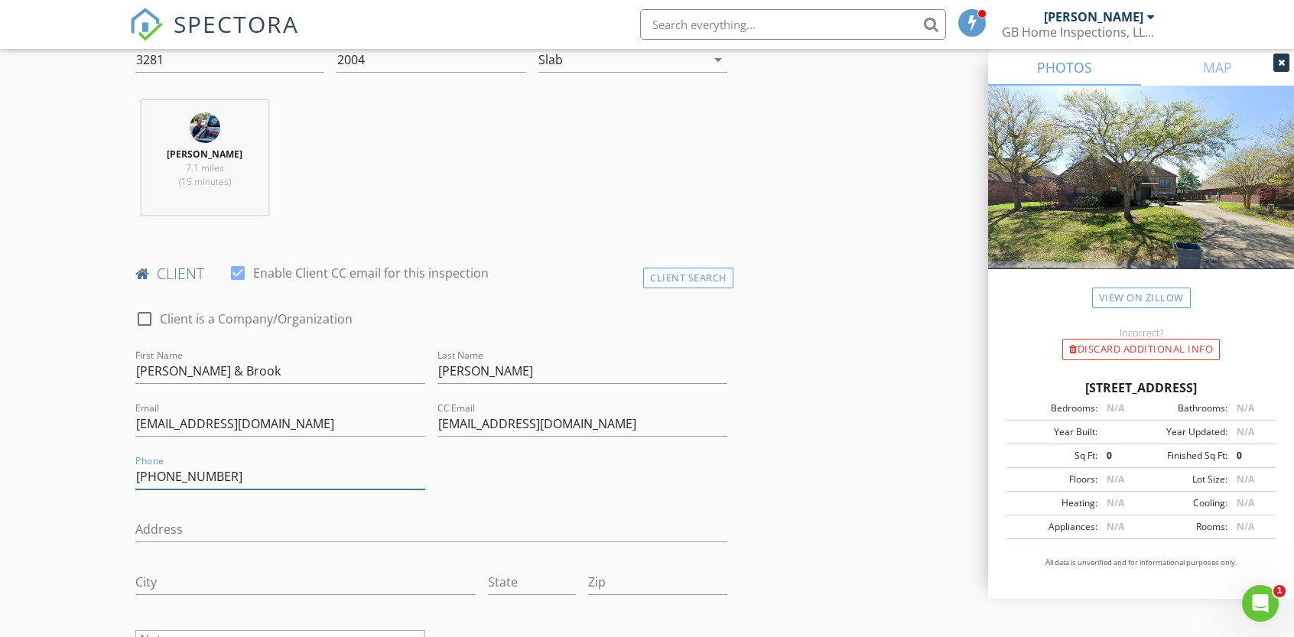
click at [242, 473] on input "225 337-0968" at bounding box center [280, 476] width 290 height 25
type input "225 337-0968"
click at [197, 519] on input "Address" at bounding box center [431, 529] width 592 height 25
type input "[STREET_ADDRESS]"
type input "[GEOGRAPHIC_DATA]"
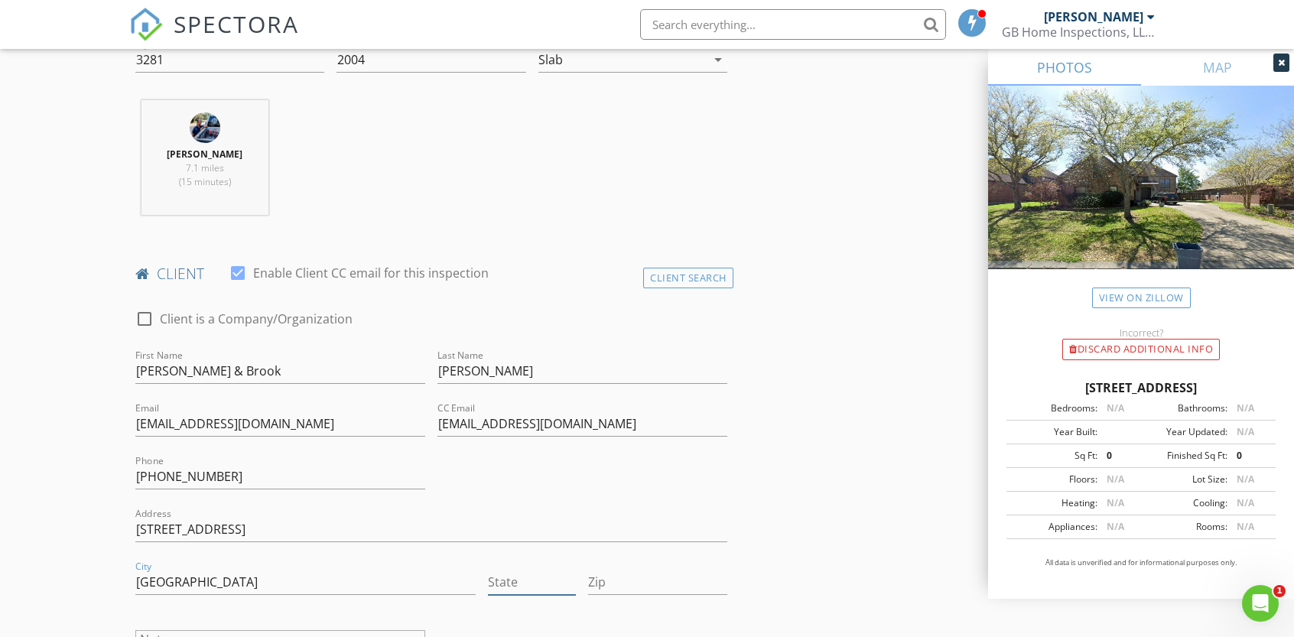
type input "LA"
type input "70769"
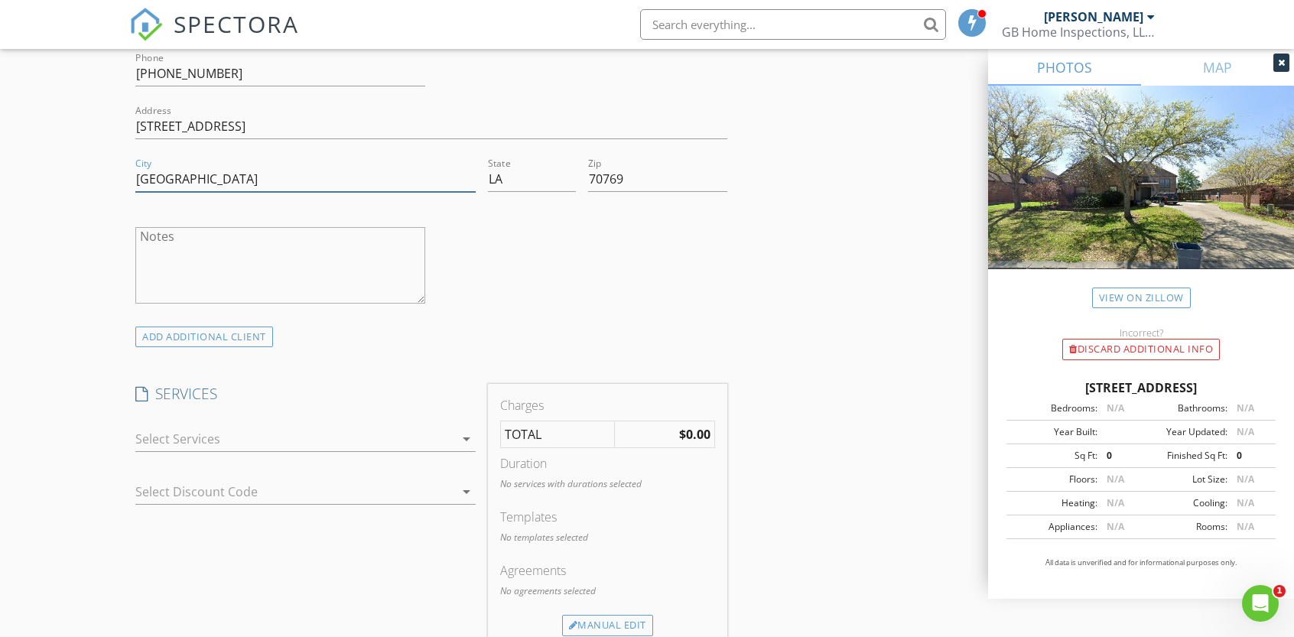
scroll to position [962, 0]
click at [464, 428] on icon "arrow_drop_down" at bounding box center [466, 437] width 18 height 18
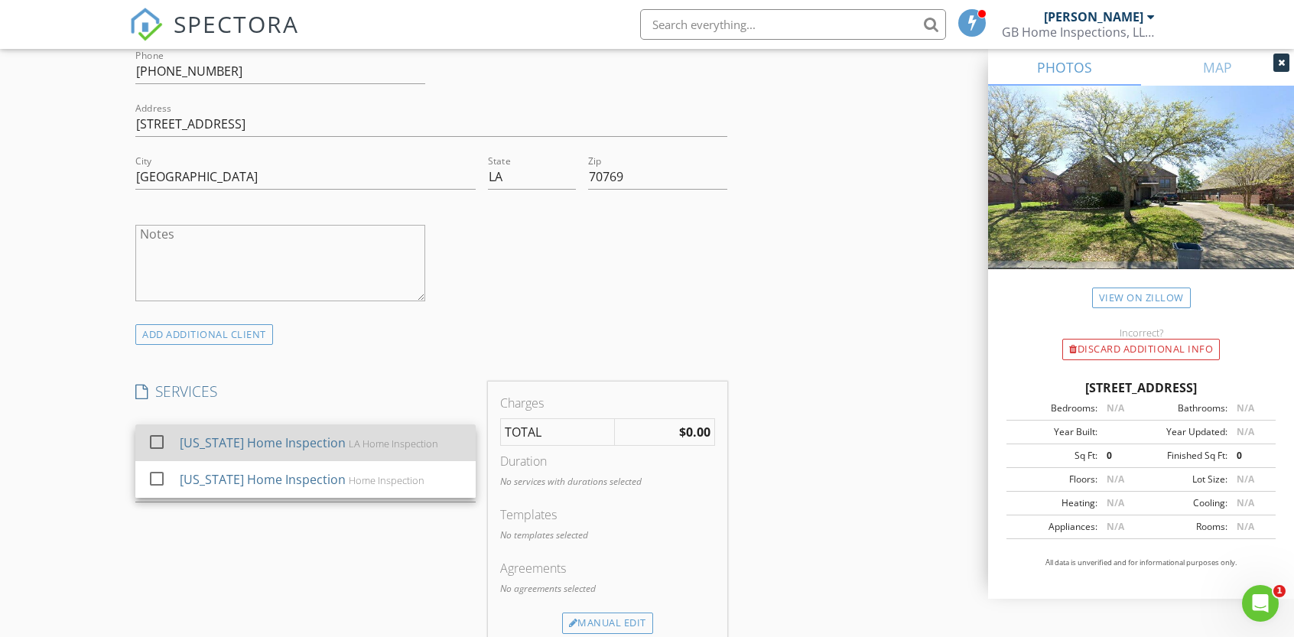
click at [350, 437] on div "LA Home Inspection" at bounding box center [394, 443] width 89 height 12
checkbox input "false"
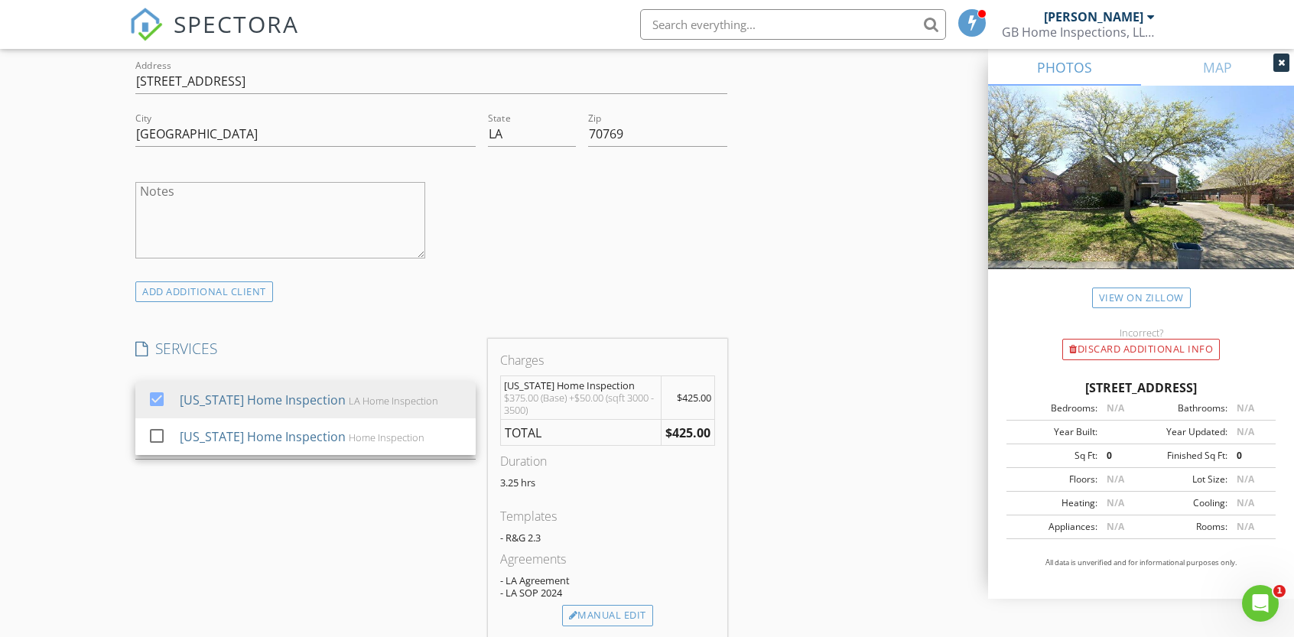
scroll to position [990, 0]
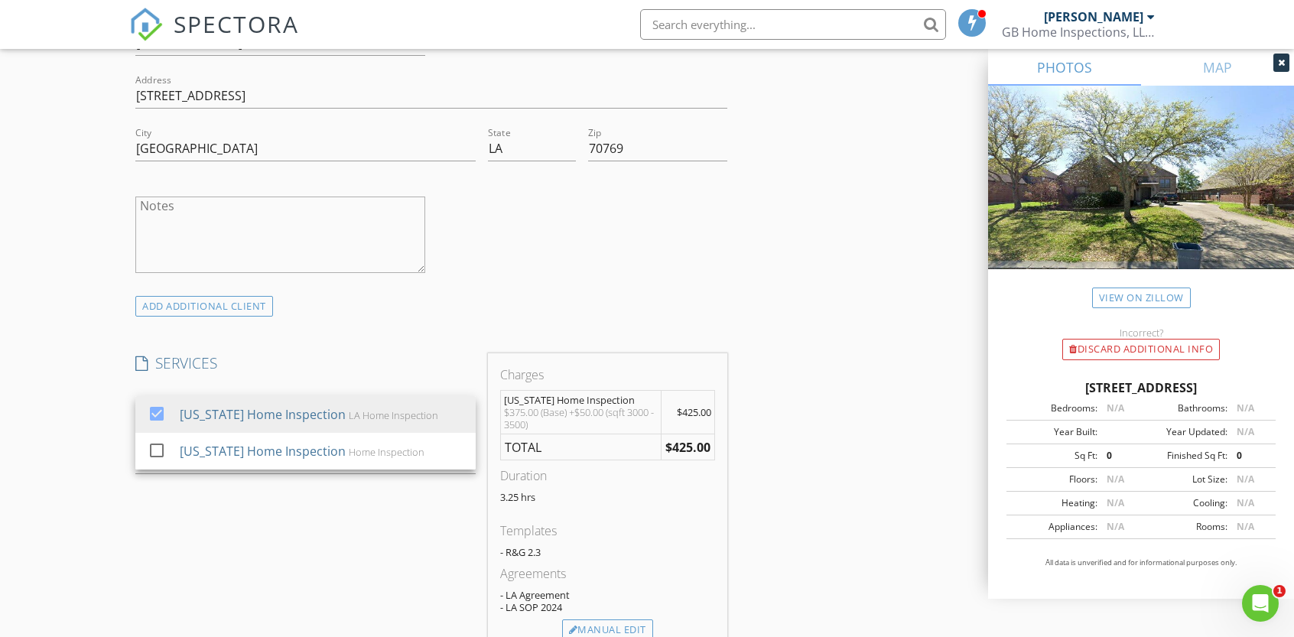
click at [187, 216] on textarea "Notes" at bounding box center [280, 235] width 290 height 76
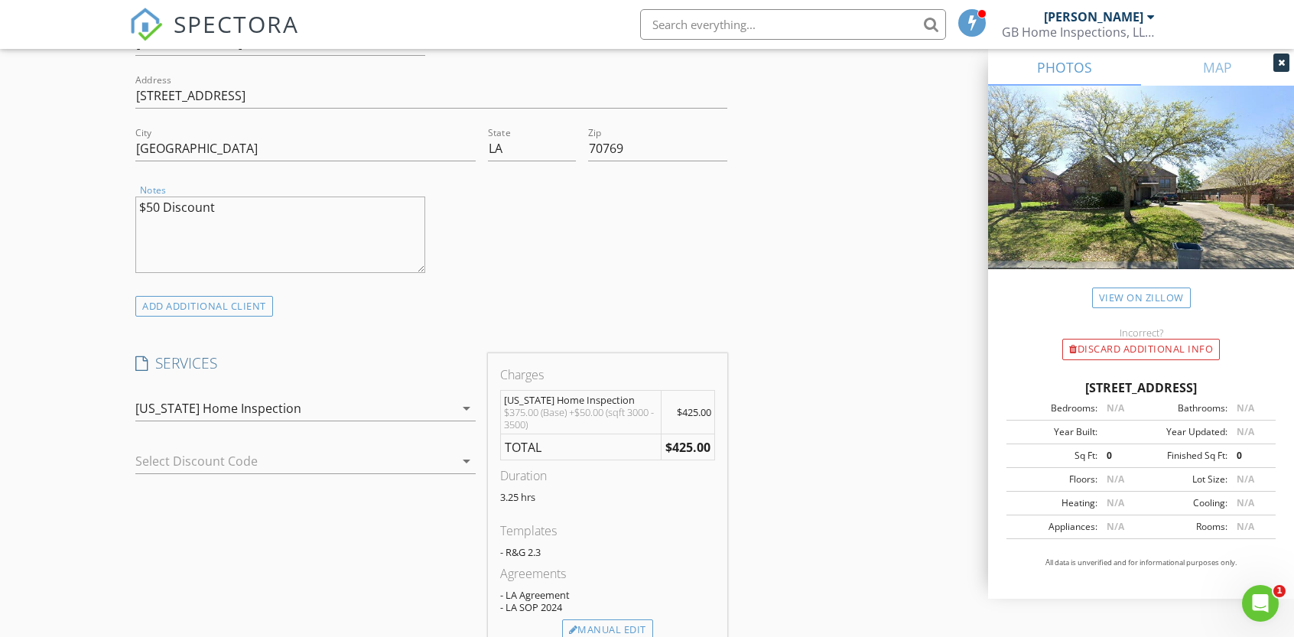
drag, startPoint x: 171, startPoint y: 209, endPoint x: 162, endPoint y: 209, distance: 9.2
click at [162, 209] on textarea "$50 Discount" at bounding box center [280, 235] width 290 height 76
drag, startPoint x: 164, startPoint y: 200, endPoint x: 116, endPoint y: 210, distance: 48.6
click at [116, 210] on div "New Inspection Click here to use the New Order Form INSPECTOR(S) check_box_outl…" at bounding box center [647, 512] width 1294 height 2826
click at [344, 236] on textarea "Family/Friend discount applied" at bounding box center [280, 235] width 290 height 76
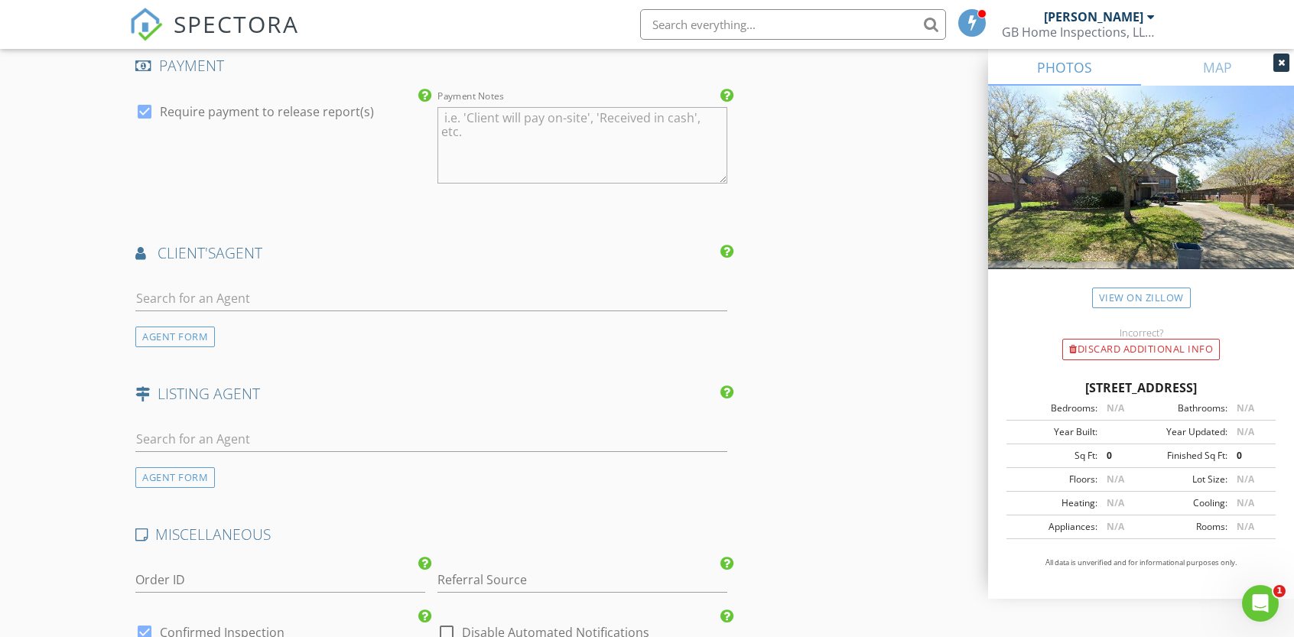
scroll to position [1746, 0]
type textarea "Family/Friend discount applied"
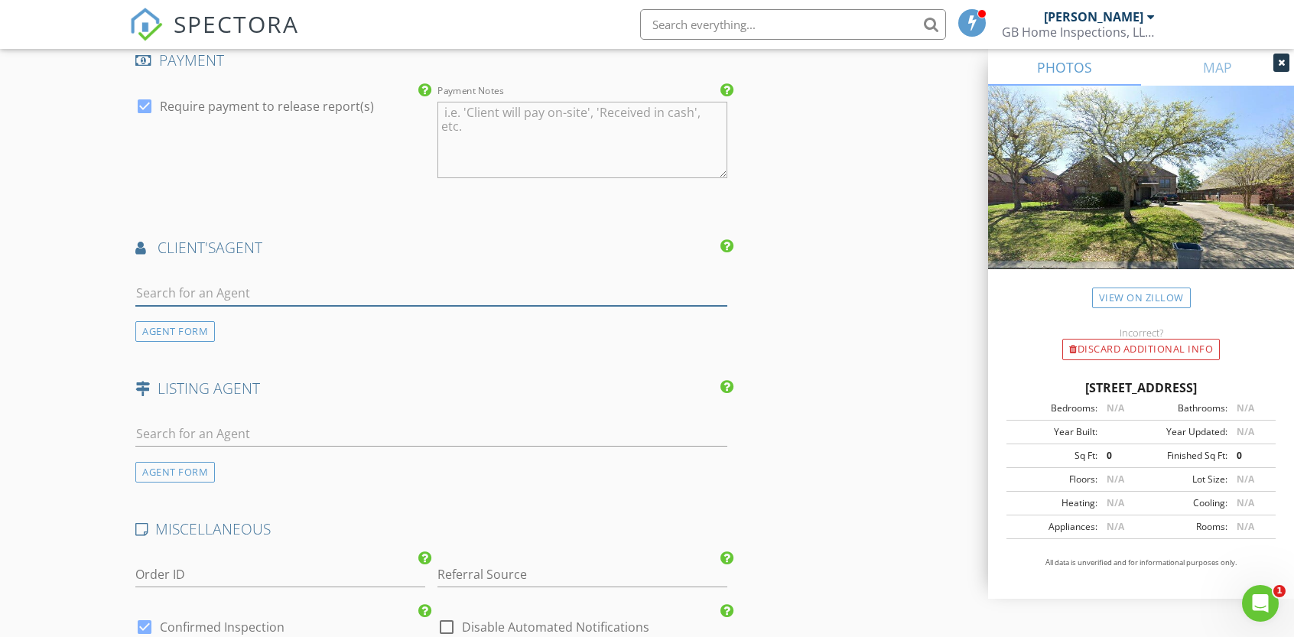
click at [194, 288] on input "text" at bounding box center [431, 293] width 592 height 25
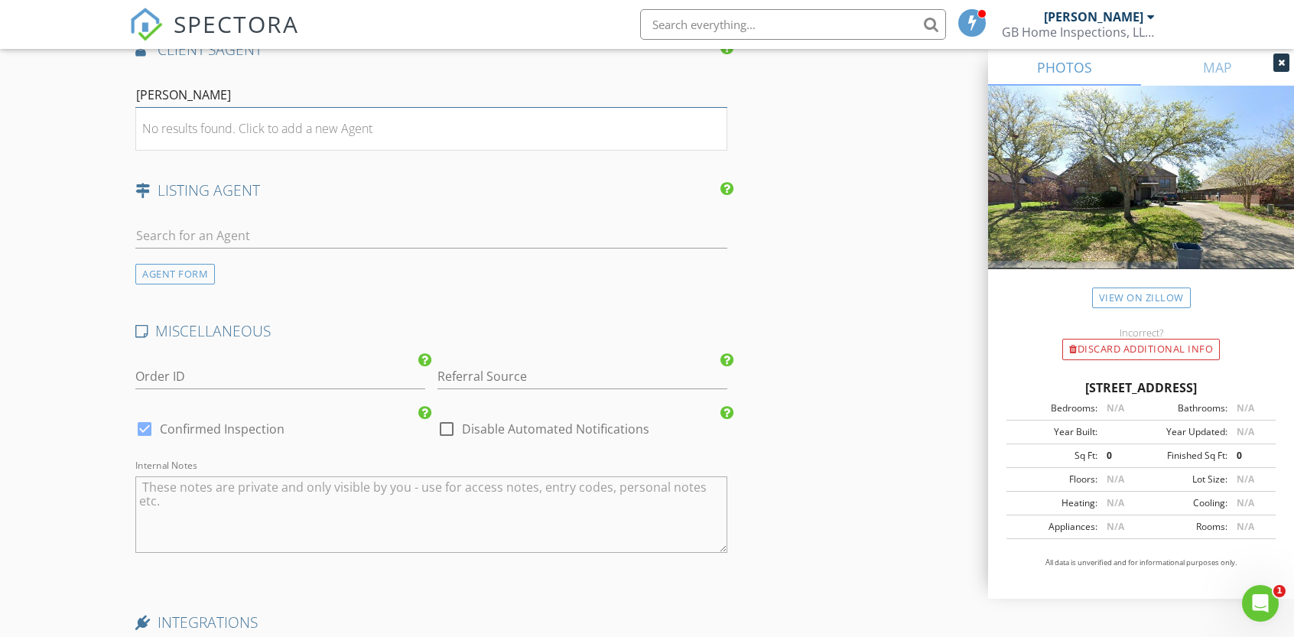
scroll to position [1956, 0]
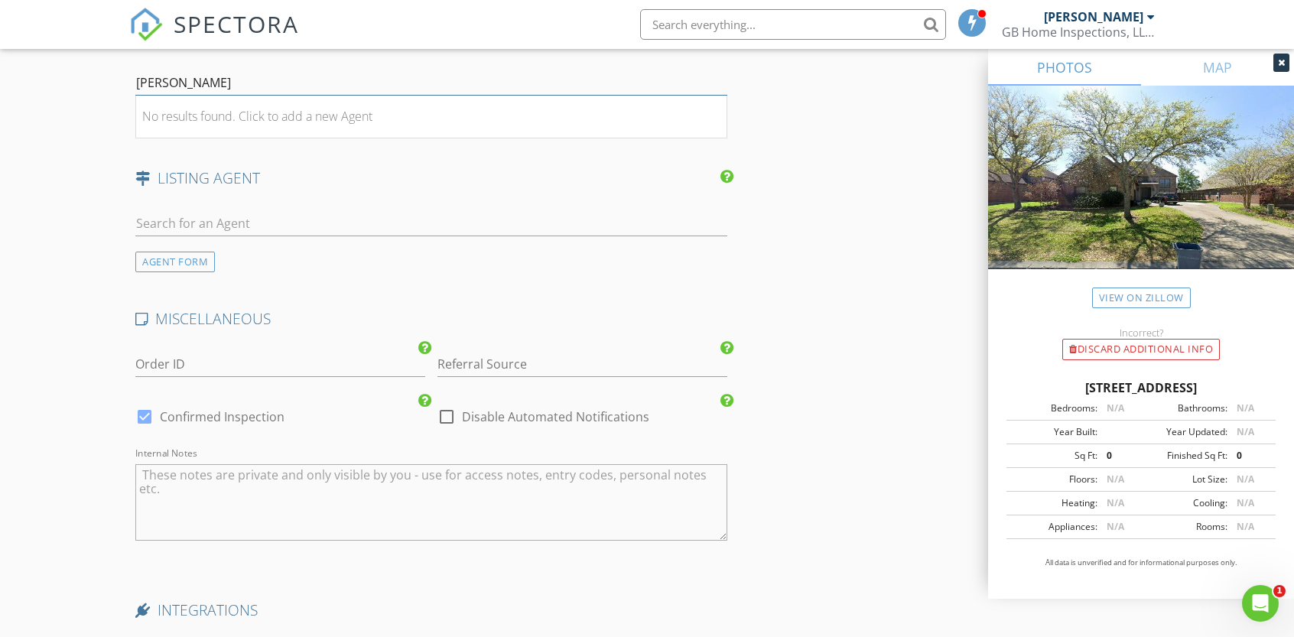
type input "Richard Bond"
click at [471, 356] on input "Referral Source" at bounding box center [582, 364] width 290 height 25
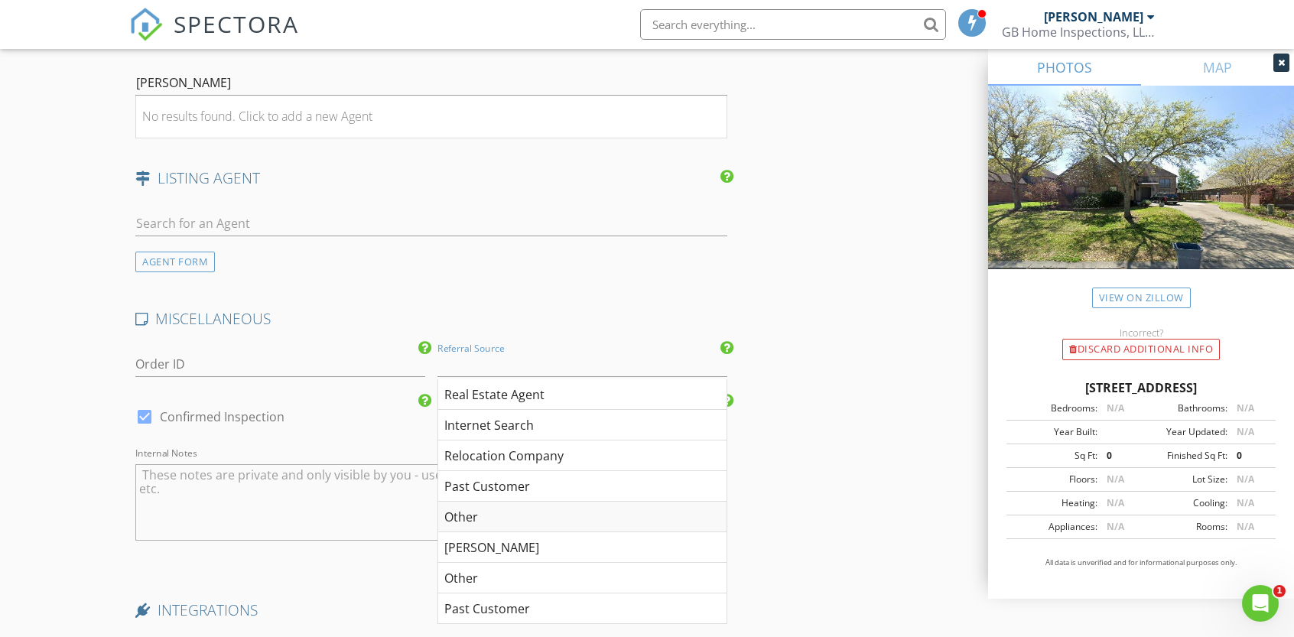
click at [483, 515] on div "Other" at bounding box center [582, 517] width 288 height 31
type input "Other"
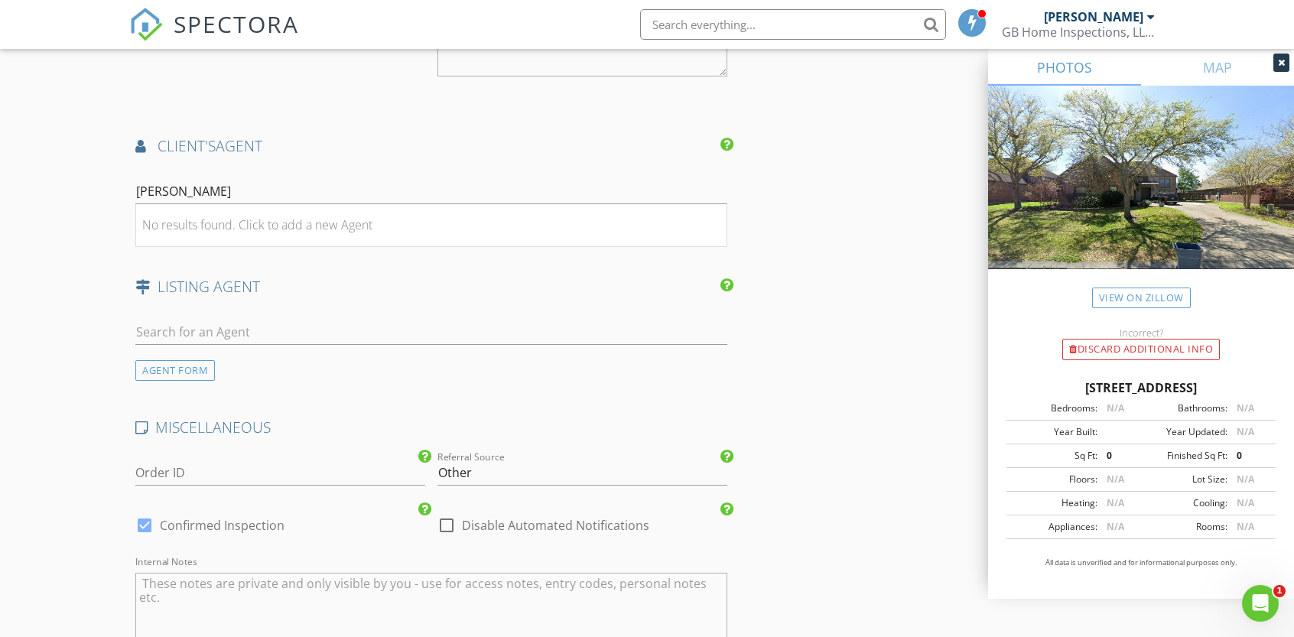
scroll to position [1770, 0]
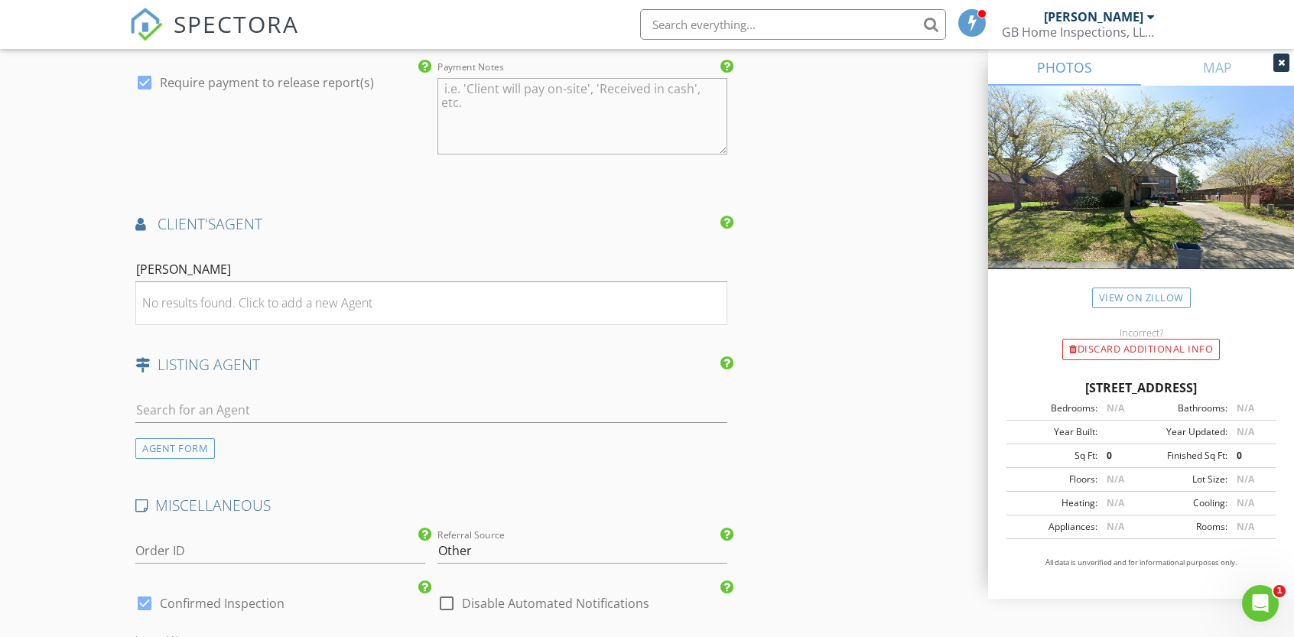
click at [141, 223] on icon at bounding box center [140, 224] width 11 height 15
click at [205, 264] on input "Richard Bond" at bounding box center [431, 269] width 592 height 25
click at [202, 294] on div "No results found. Click to add a new Agent" at bounding box center [257, 303] width 230 height 18
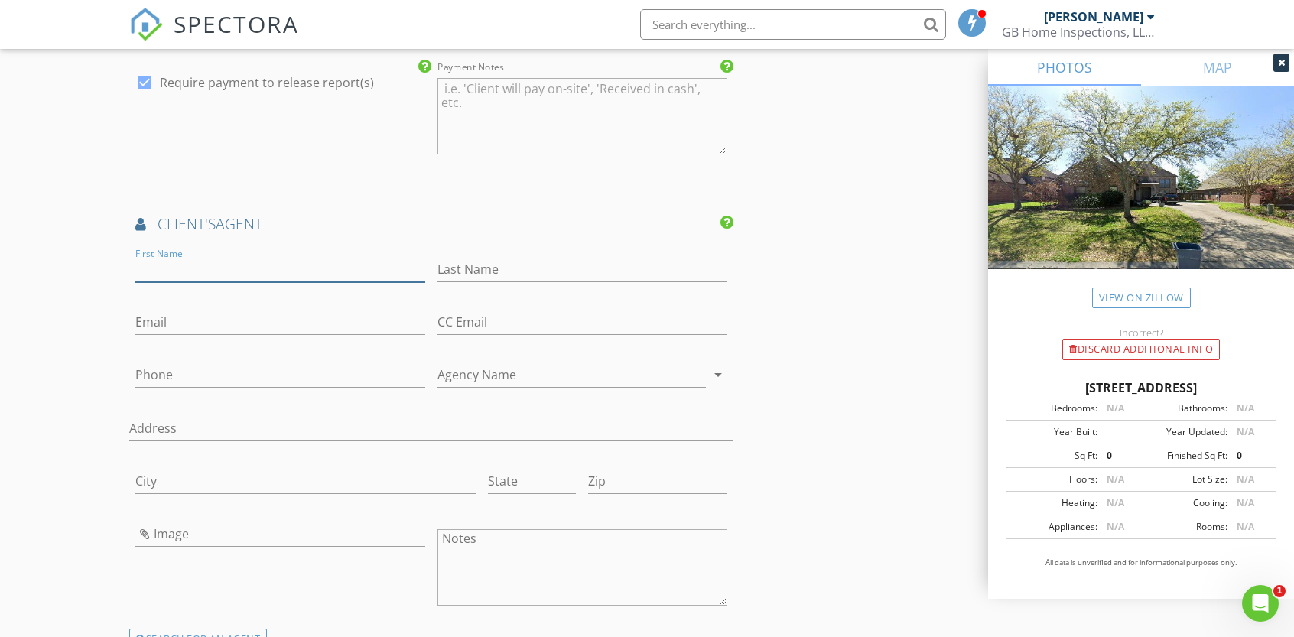
click at [184, 260] on input "First Name" at bounding box center [280, 269] width 290 height 25
type input "[PERSON_NAME]"
type input "Bond"
click at [192, 363] on input "Phone" at bounding box center [280, 375] width 290 height 25
type input "[PHONE_NUMBER]"
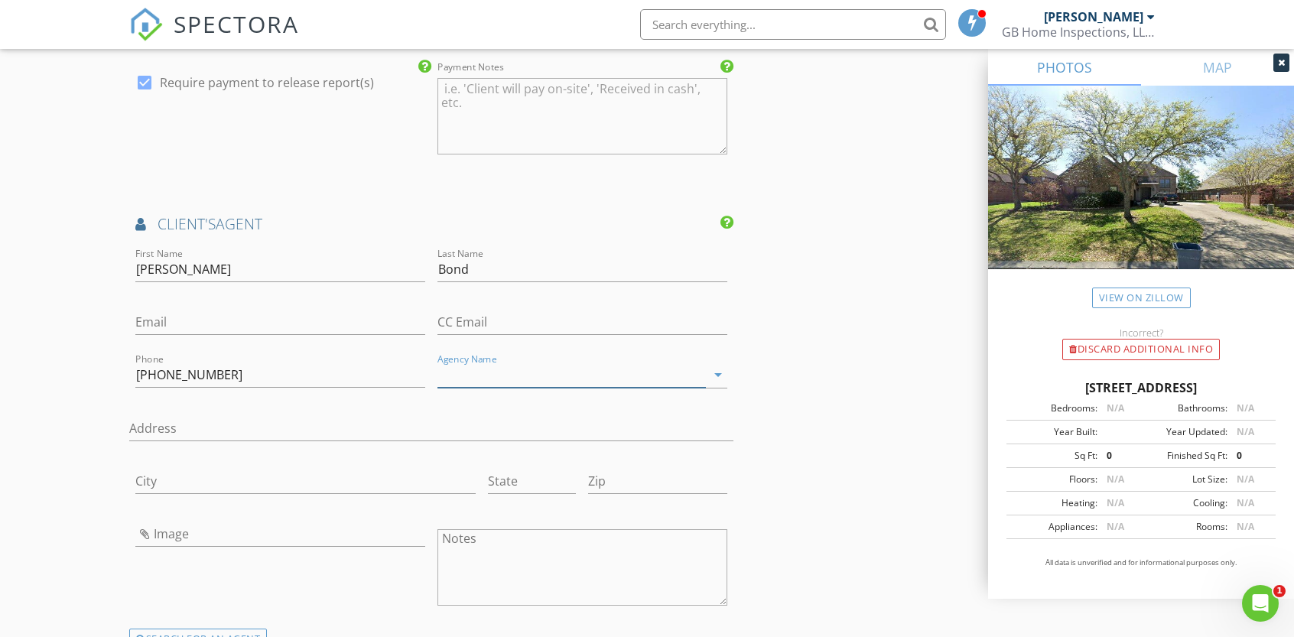
click at [447, 373] on input "Agency Name" at bounding box center [571, 375] width 268 height 25
paste input "Clear Properties, Llc"
drag, startPoint x: 552, startPoint y: 371, endPoint x: 540, endPoint y: 376, distance: 13.4
click at [540, 376] on input "Clear Properties, Llc" at bounding box center [571, 375] width 268 height 25
type input "Clear Properties, LLC"
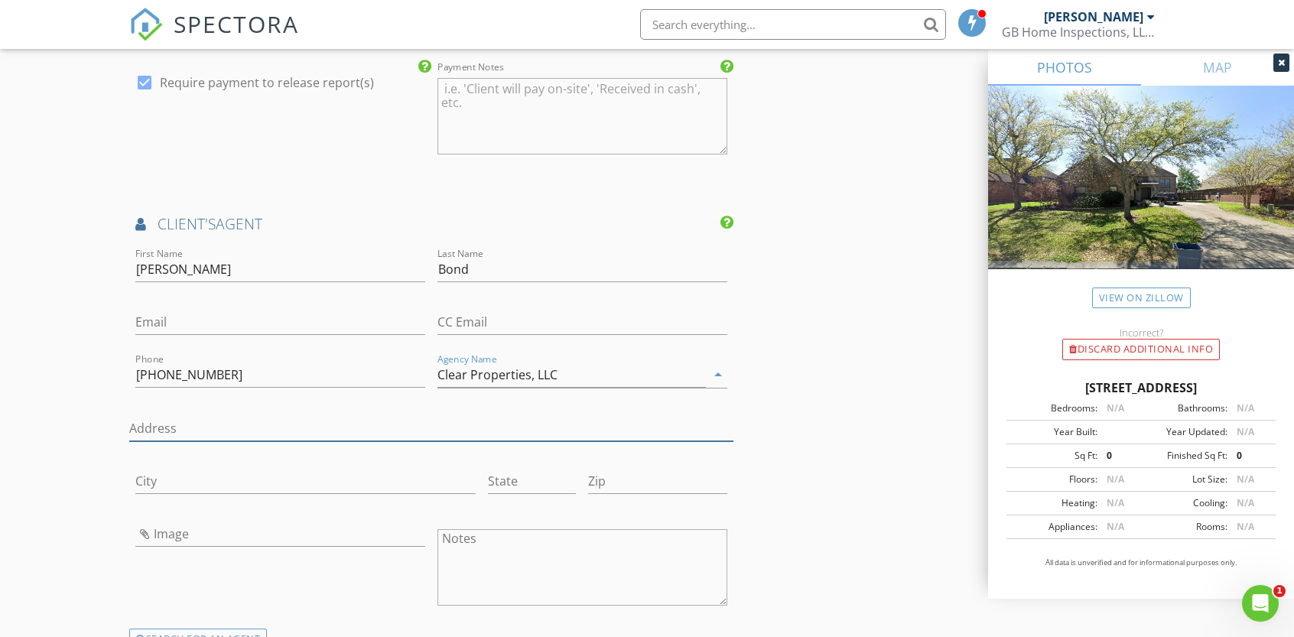
click at [330, 419] on input "Address" at bounding box center [431, 428] width 604 height 25
paste input "[STREET_ADDRESS][PERSON_NAME]"
type input "[STREET_ADDRESS][PERSON_NAME]"
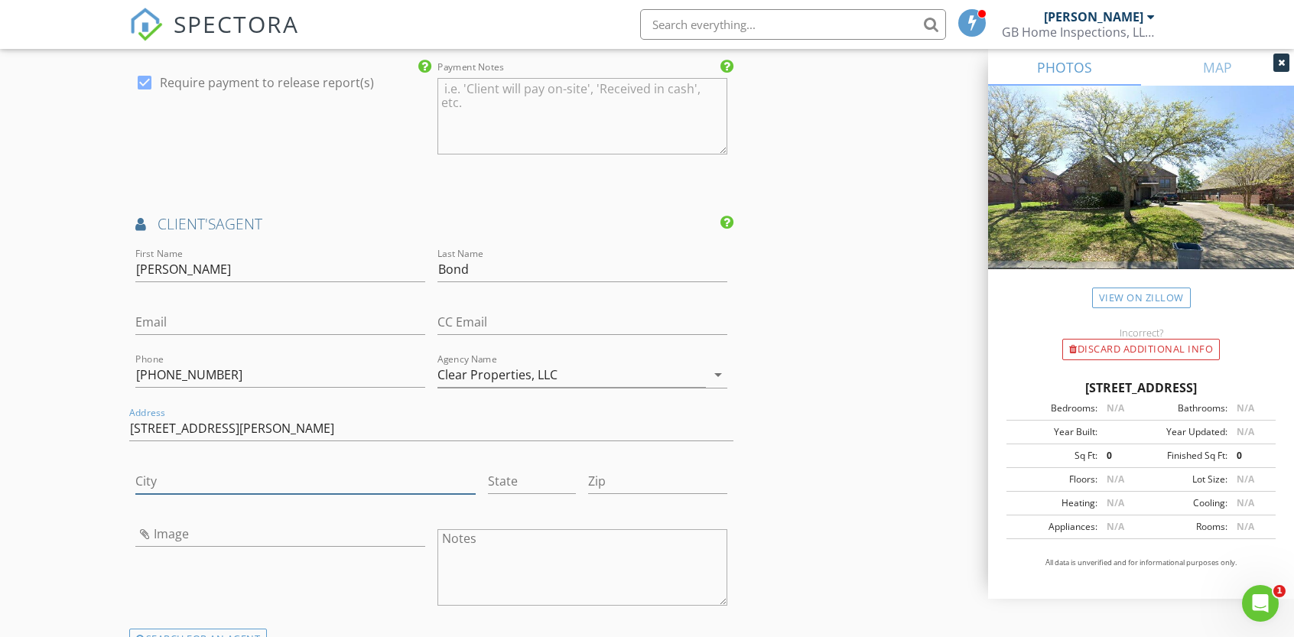
click at [179, 479] on input "City" at bounding box center [305, 481] width 340 height 25
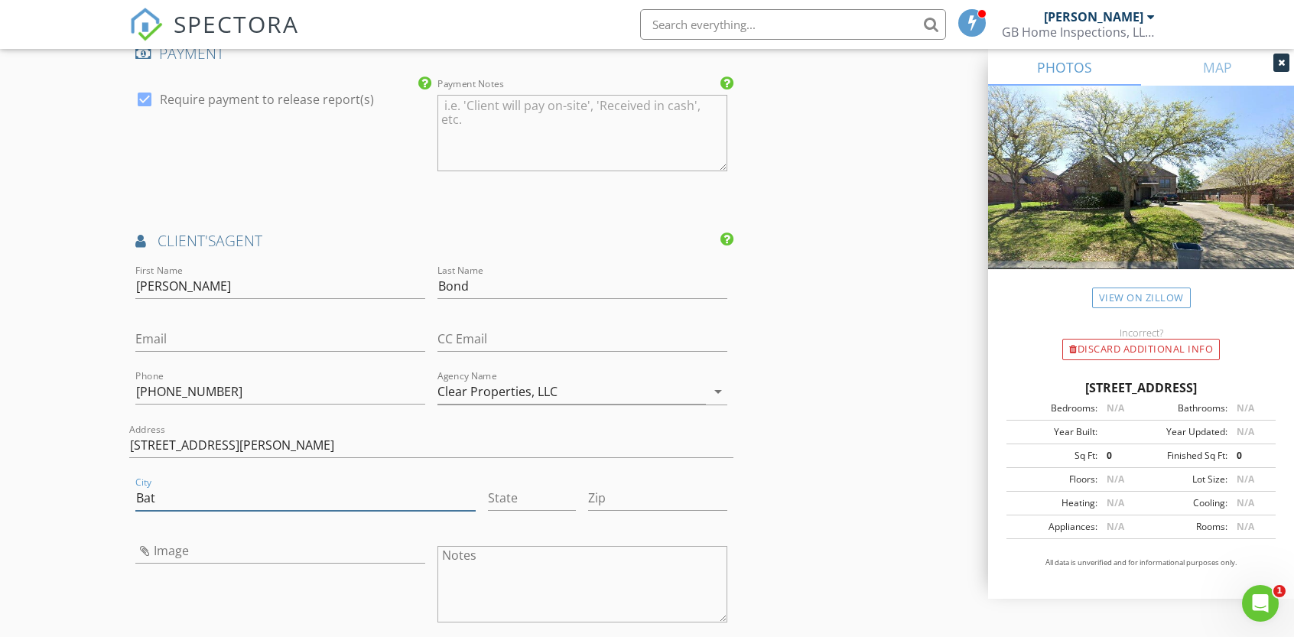
scroll to position [1751, 0]
type input "Baton Rouge"
click at [519, 490] on input "State" at bounding box center [532, 499] width 89 height 25
type input "LA"
drag, startPoint x: 638, startPoint y: 493, endPoint x: 591, endPoint y: 500, distance: 47.2
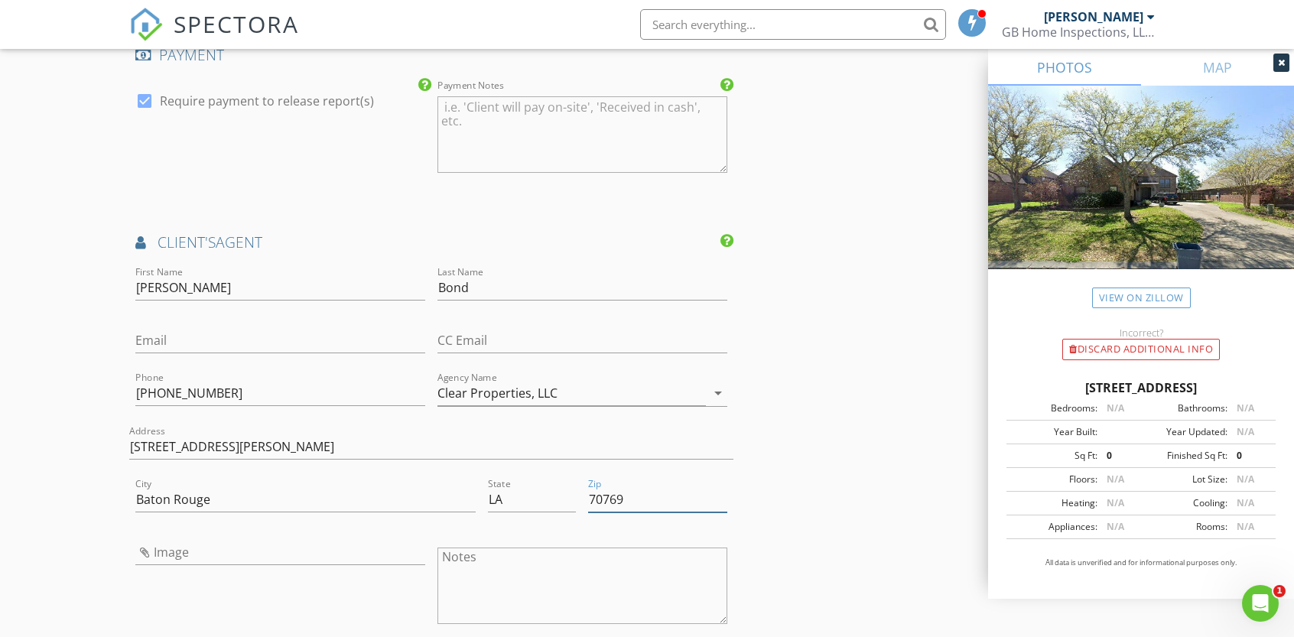
click at [591, 500] on input "70769" at bounding box center [657, 499] width 138 height 25
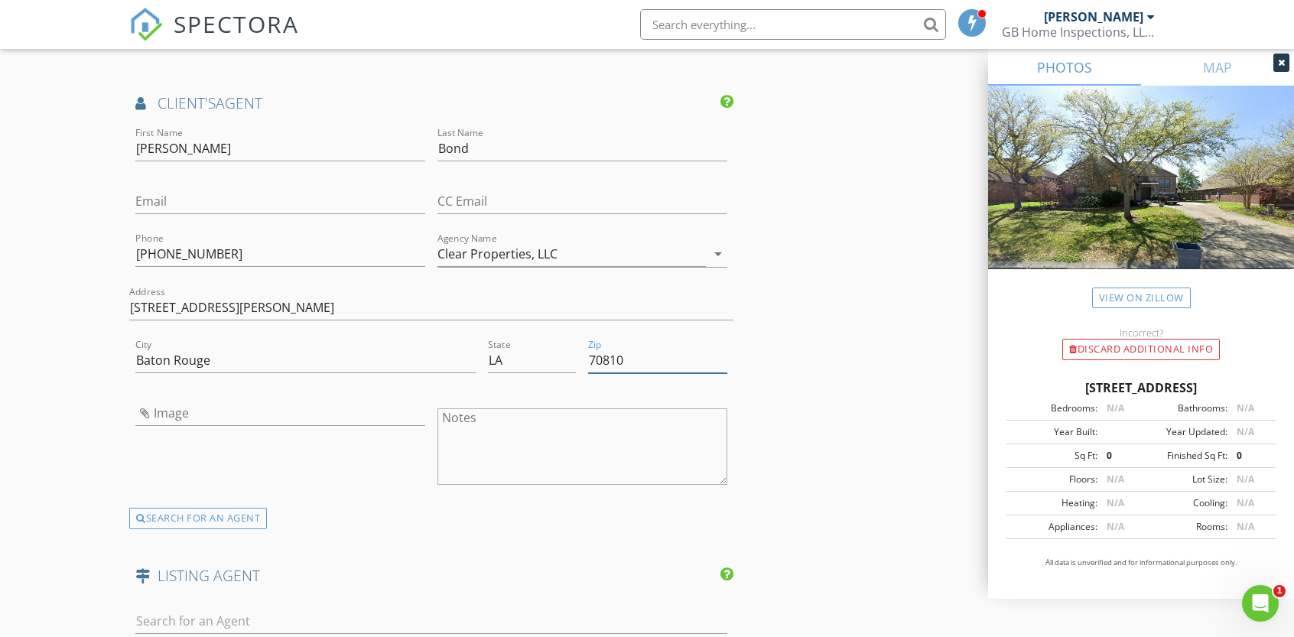
scroll to position [1920, 0]
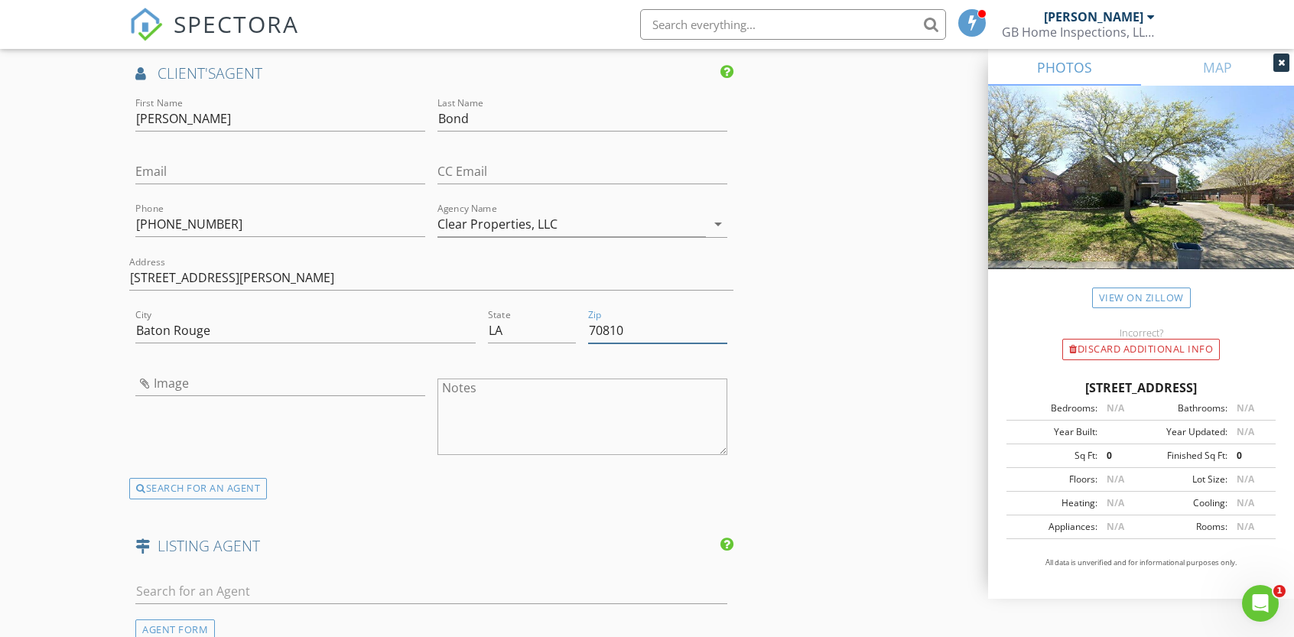
type input "70810"
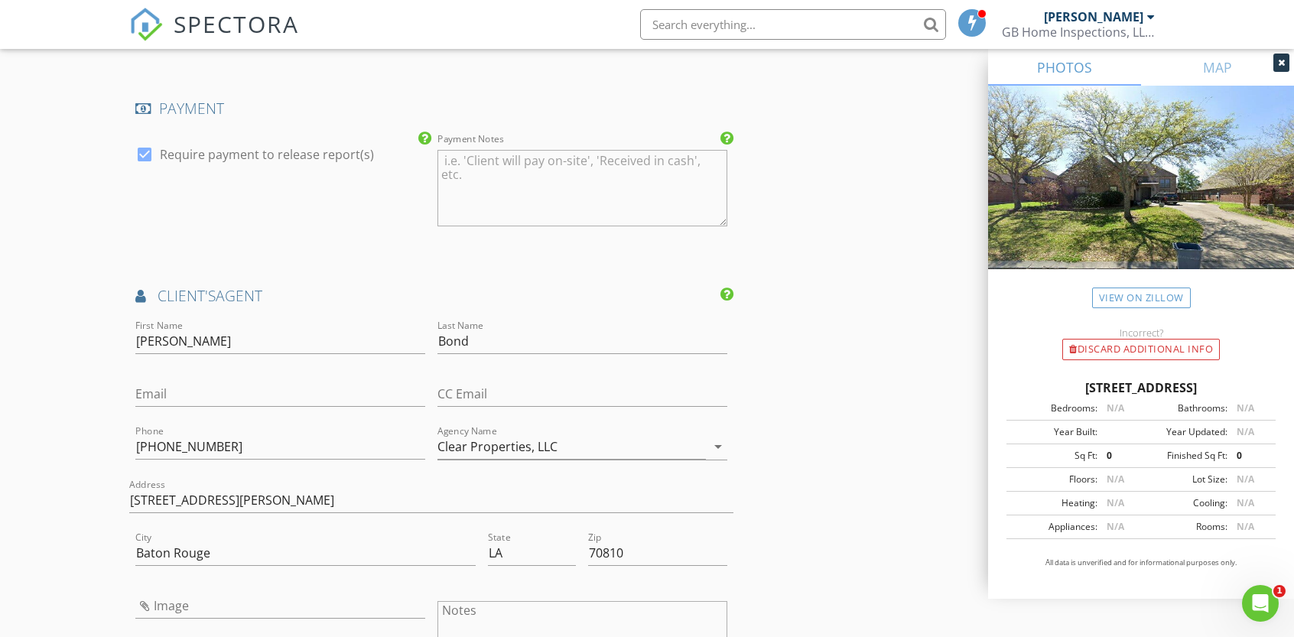
scroll to position [1690, 0]
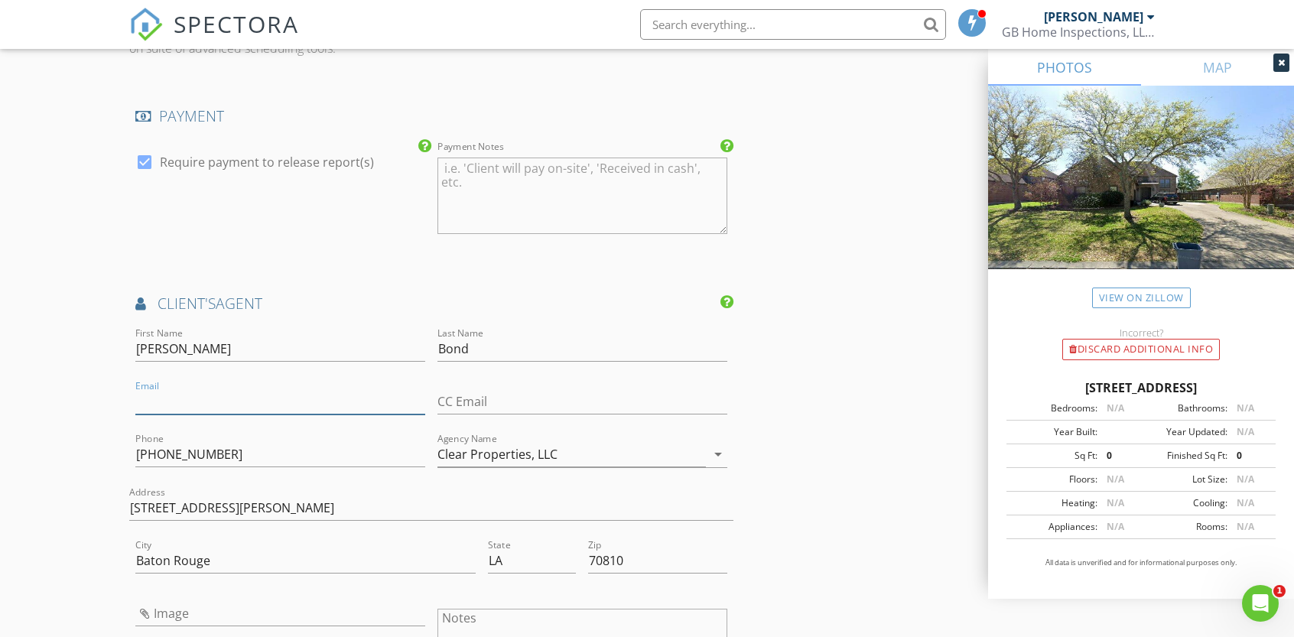
click at [151, 392] on input "Email" at bounding box center [280, 401] width 290 height 25
type input "[EMAIL_ADDRESS][DOMAIN_NAME]"
click at [160, 603] on input "Image" at bounding box center [280, 613] width 290 height 25
type input "Rick Bond.jpg"
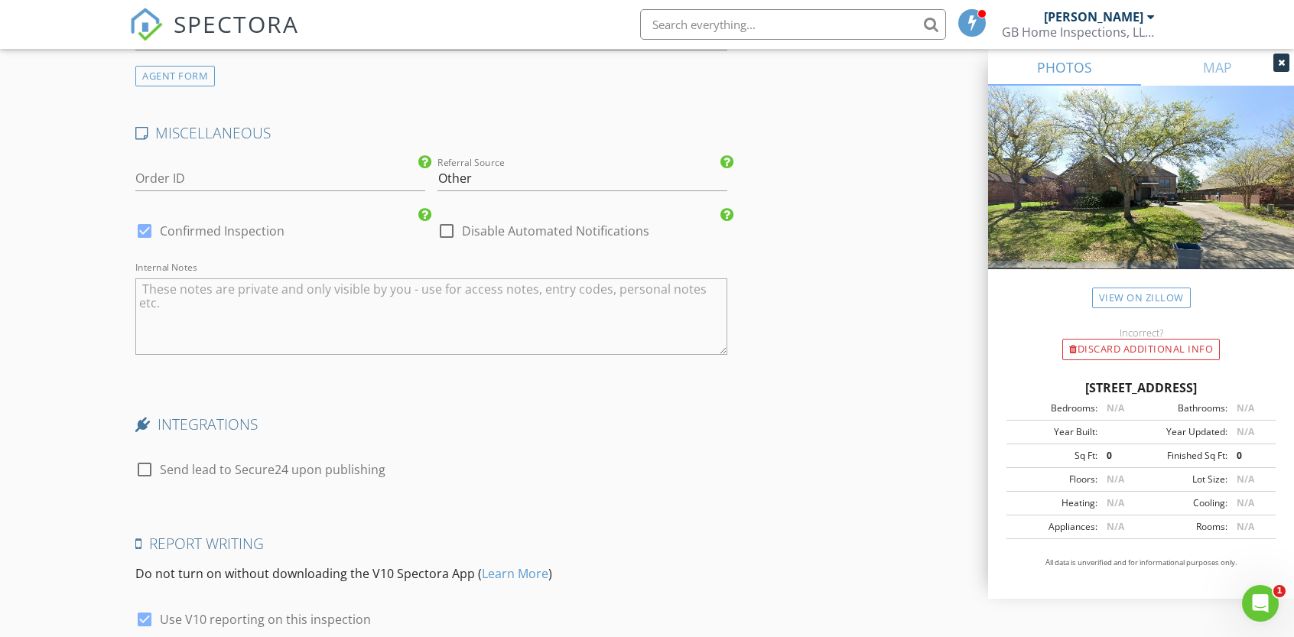
scroll to position [2603, 0]
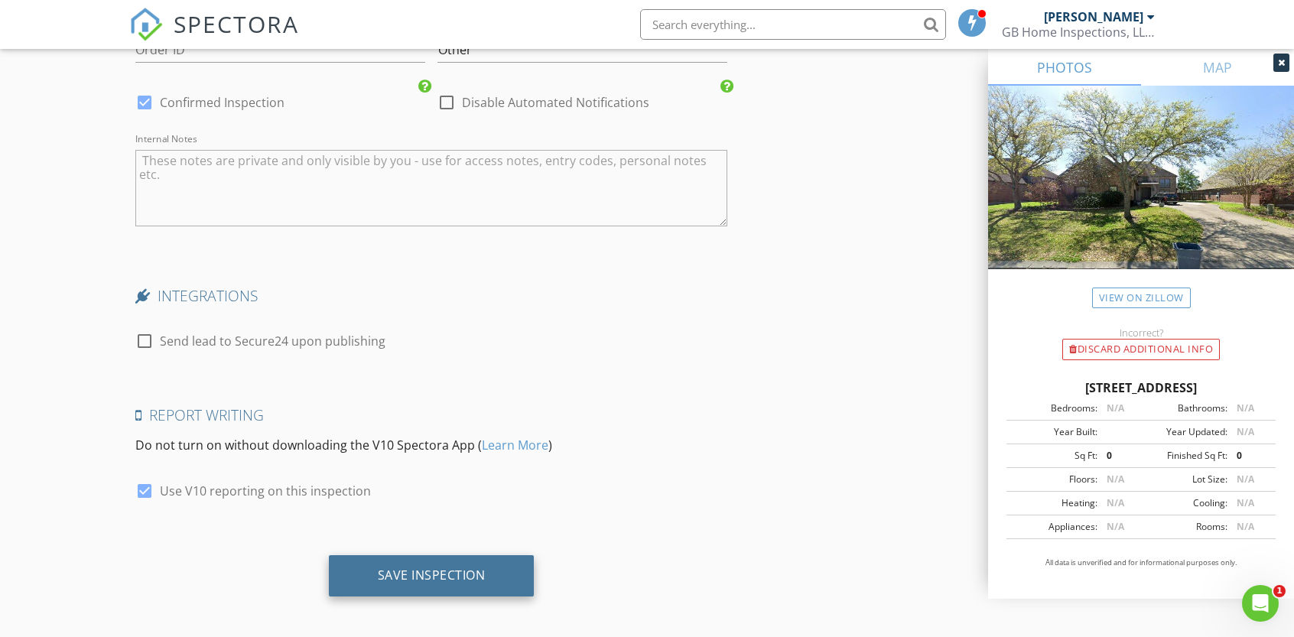
click at [462, 571] on div "Save Inspection" at bounding box center [432, 574] width 108 height 15
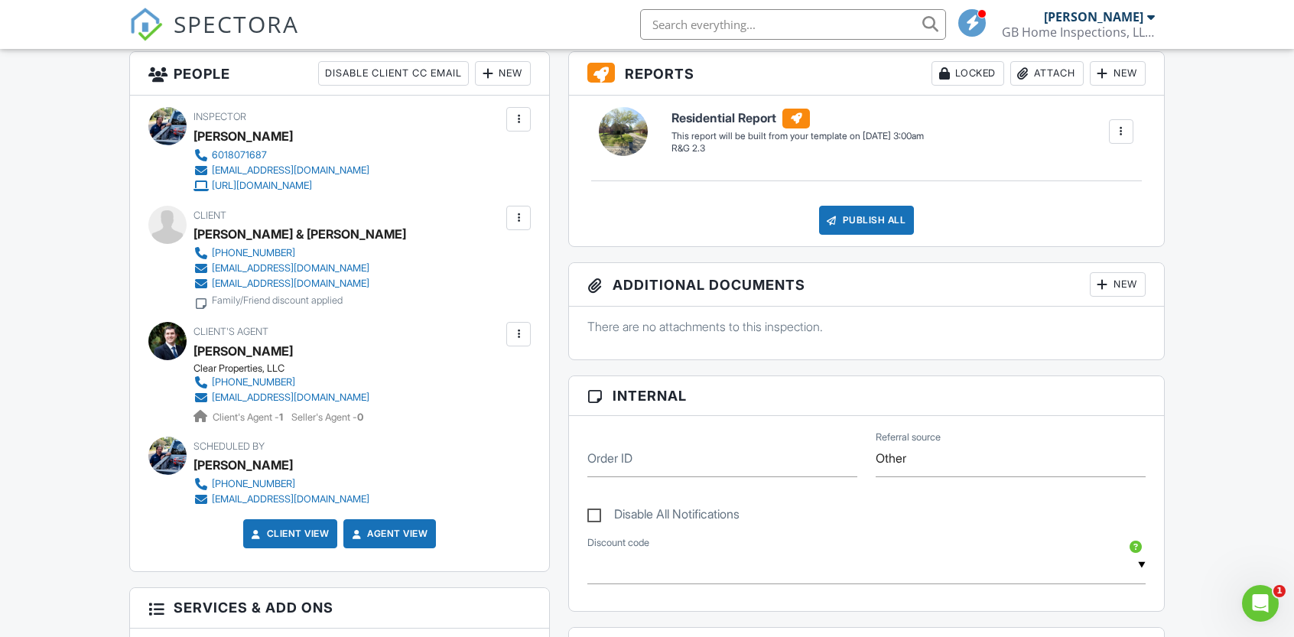
scroll to position [401, 0]
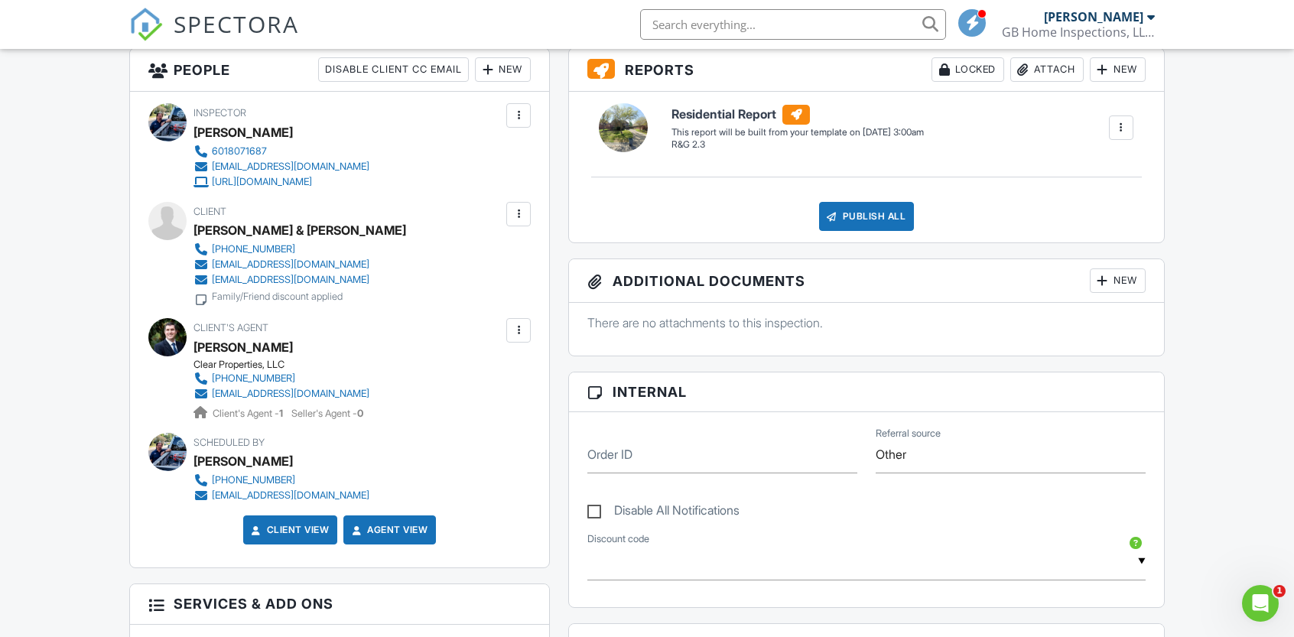
click at [519, 213] on div at bounding box center [518, 213] width 15 height 15
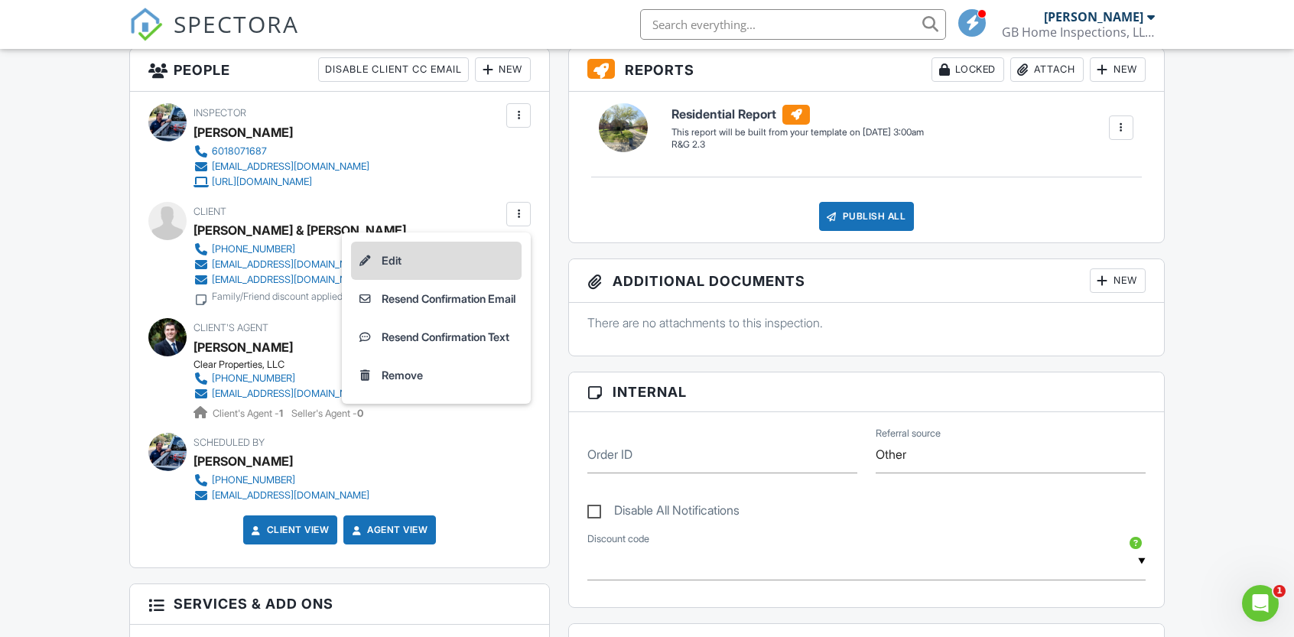
click at [413, 255] on li "Edit" at bounding box center [436, 261] width 171 height 38
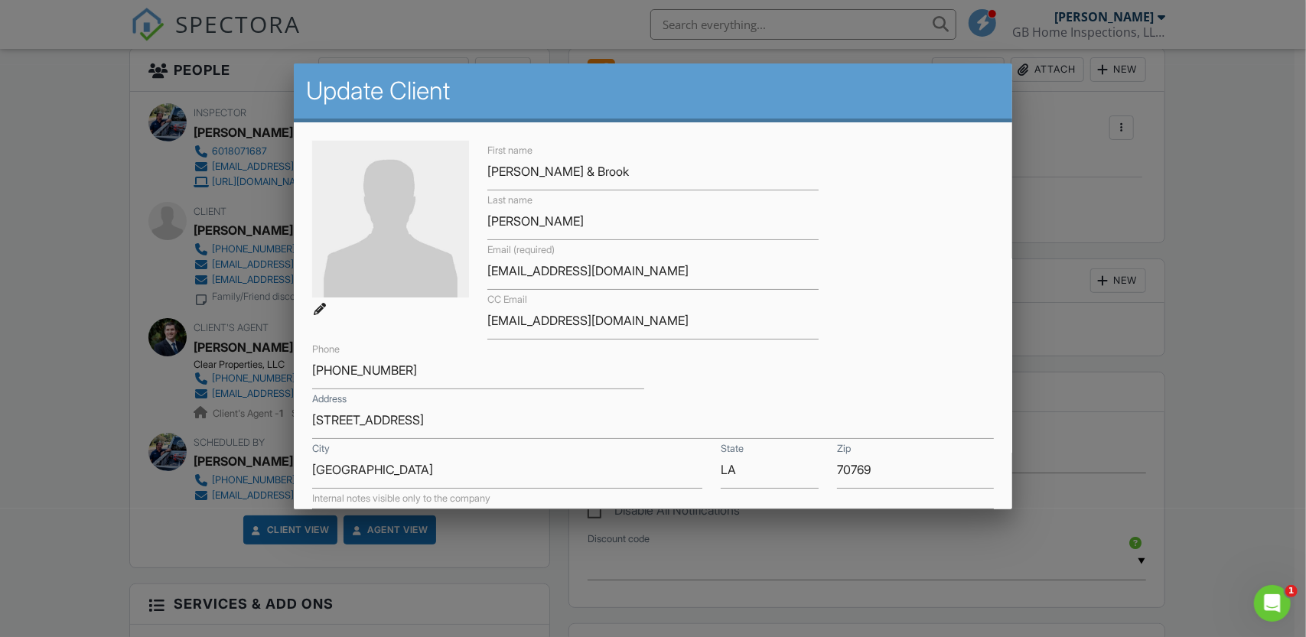
click at [369, 24] on div at bounding box center [653, 322] width 1306 height 796
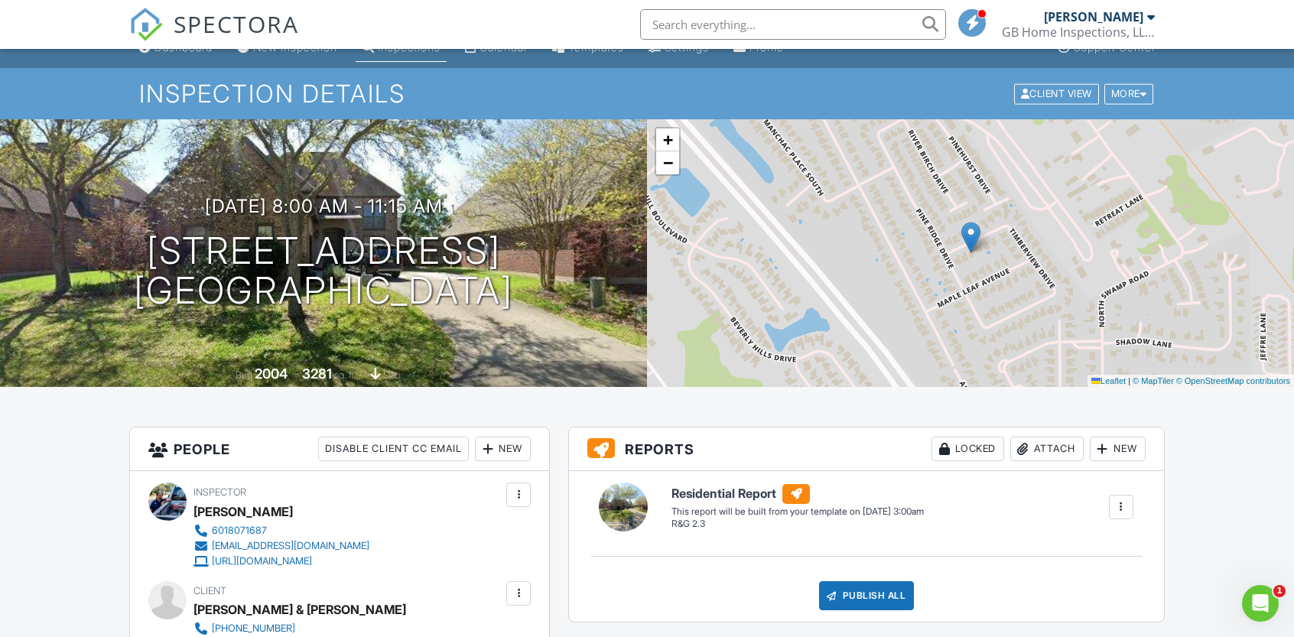
scroll to position [0, 0]
